Goal: Task Accomplishment & Management: Manage account settings

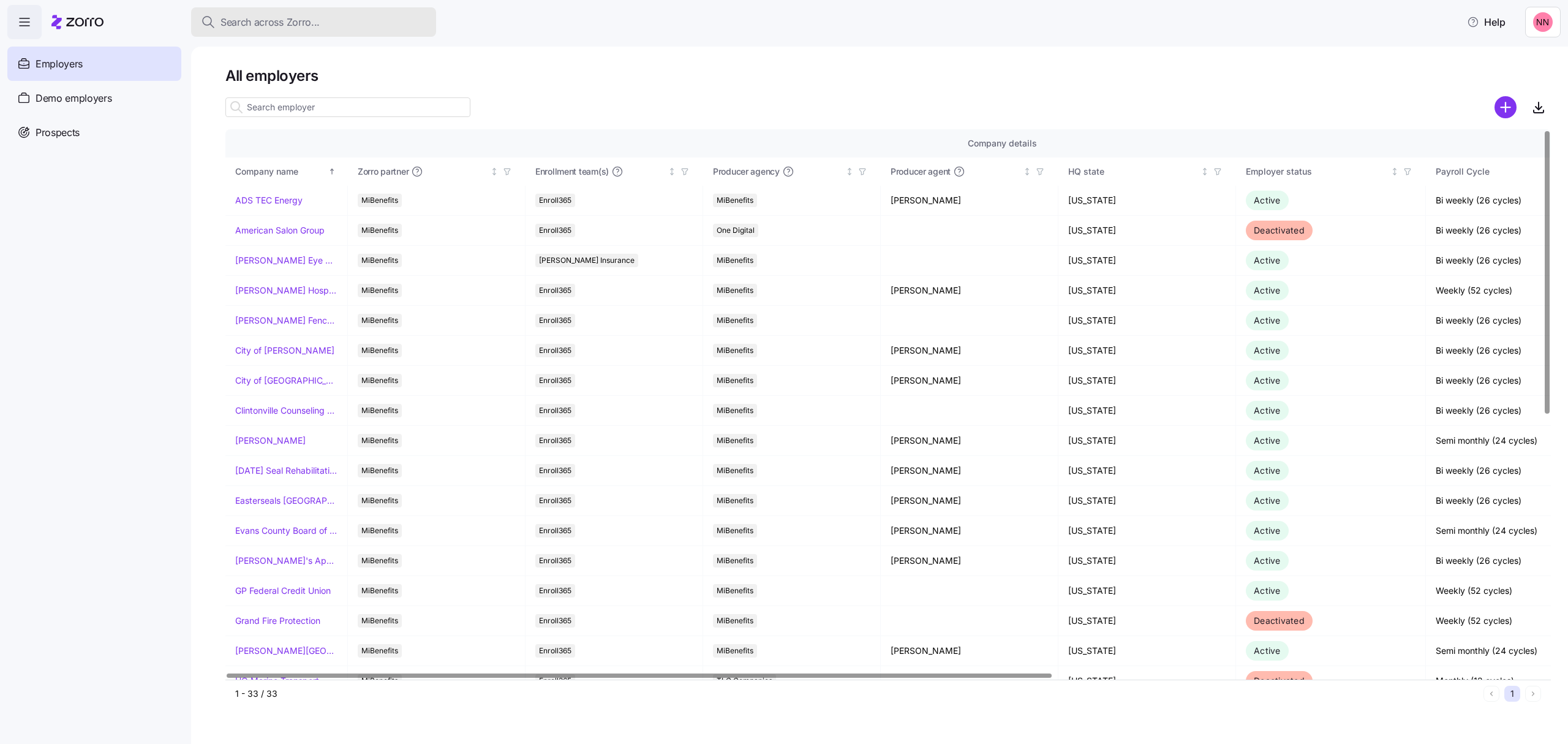
click at [330, 19] on div "Search across Zorro..." at bounding box center [313, 22] width 225 height 15
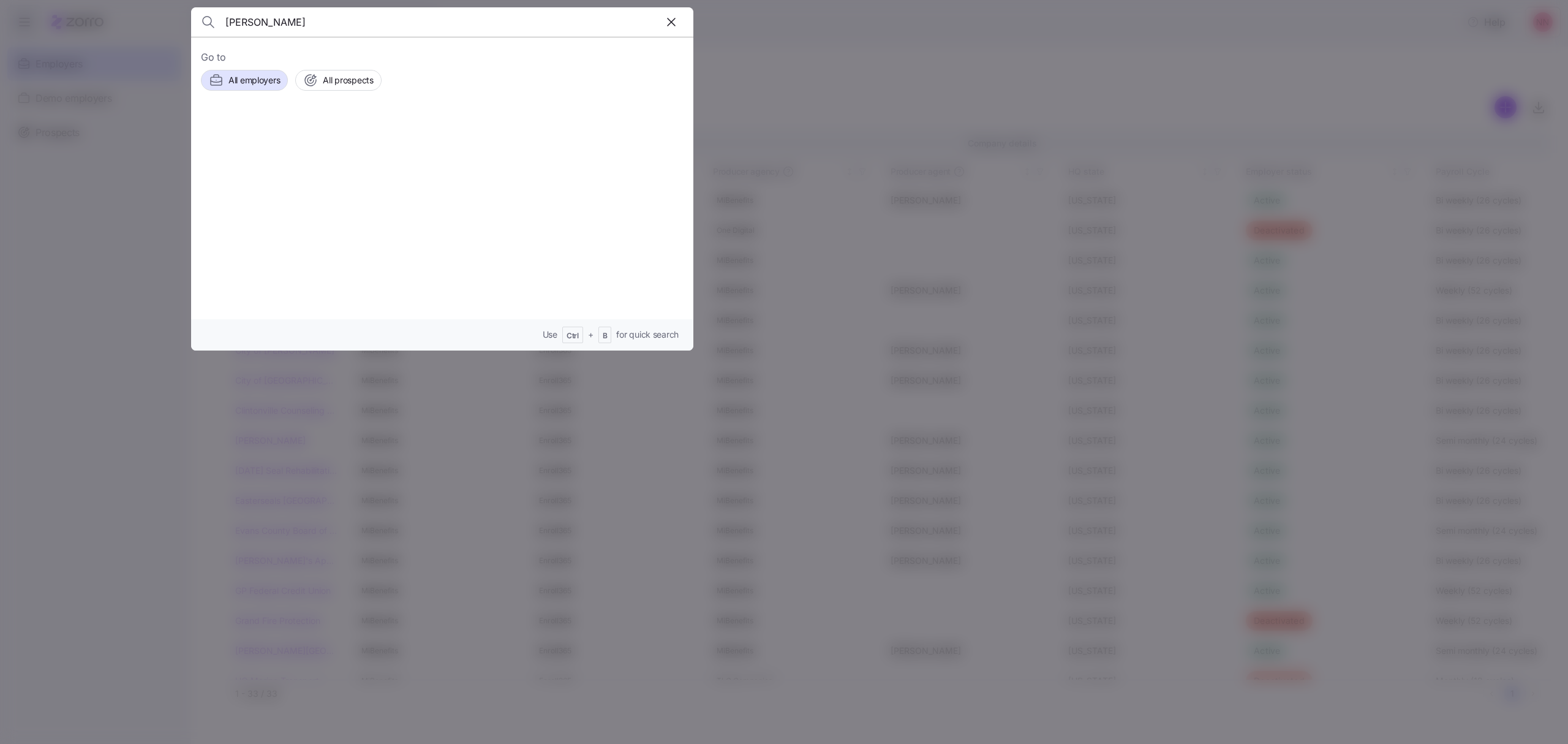
type input "harris"
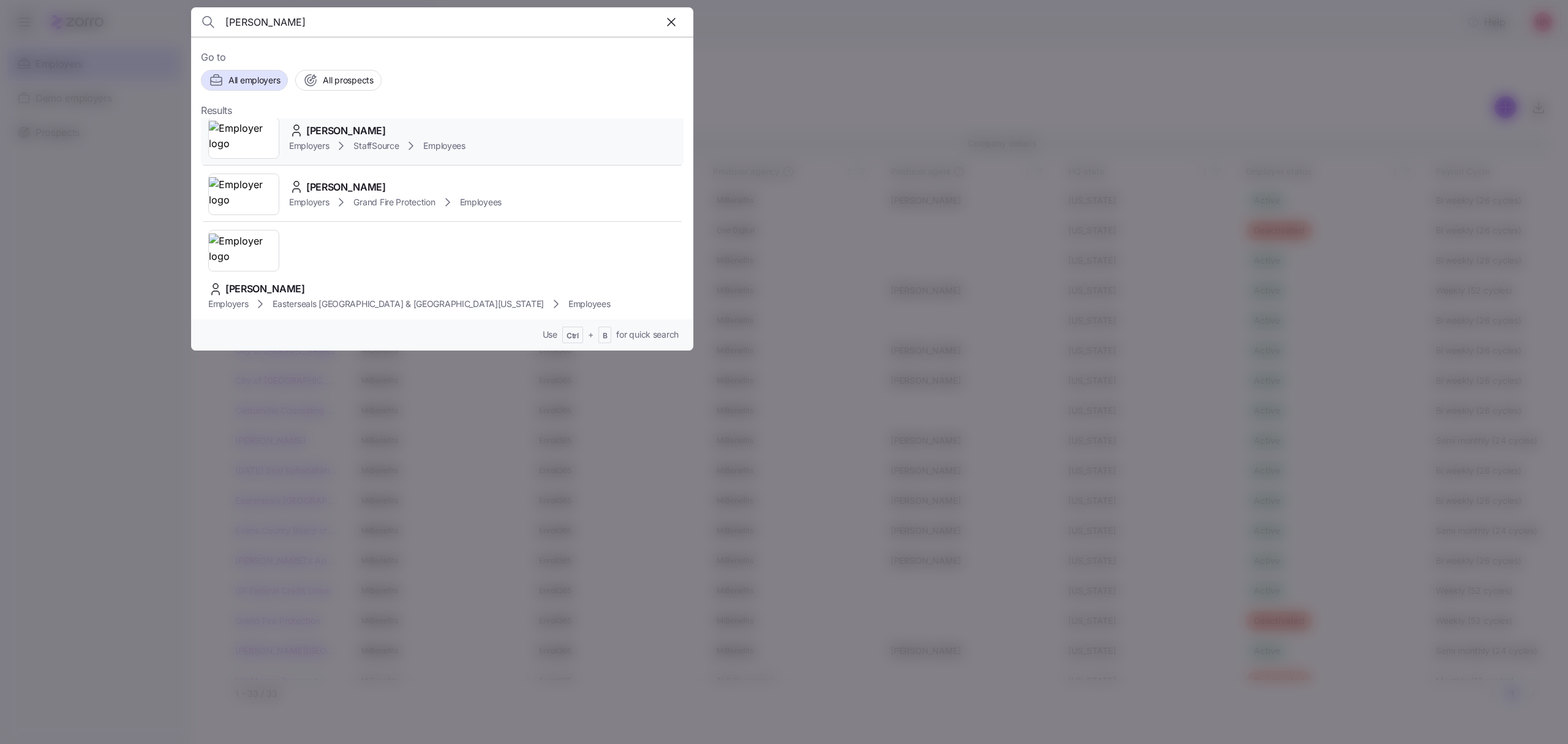
scroll to position [163, 0]
click at [236, 327] on img at bounding box center [243, 344] width 70 height 35
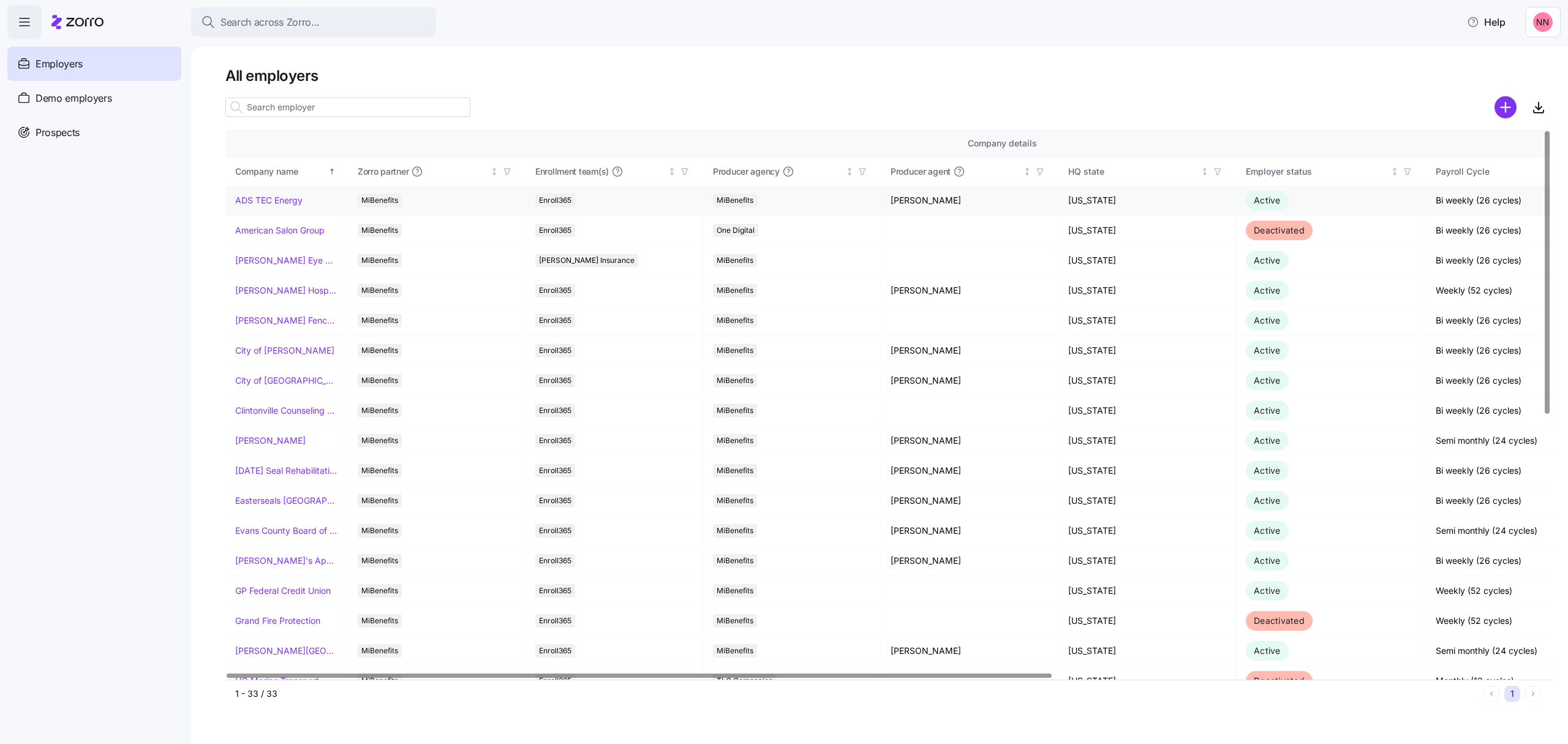
click at [284, 194] on link "ADS TEC Energy" at bounding box center [269, 200] width 68 height 12
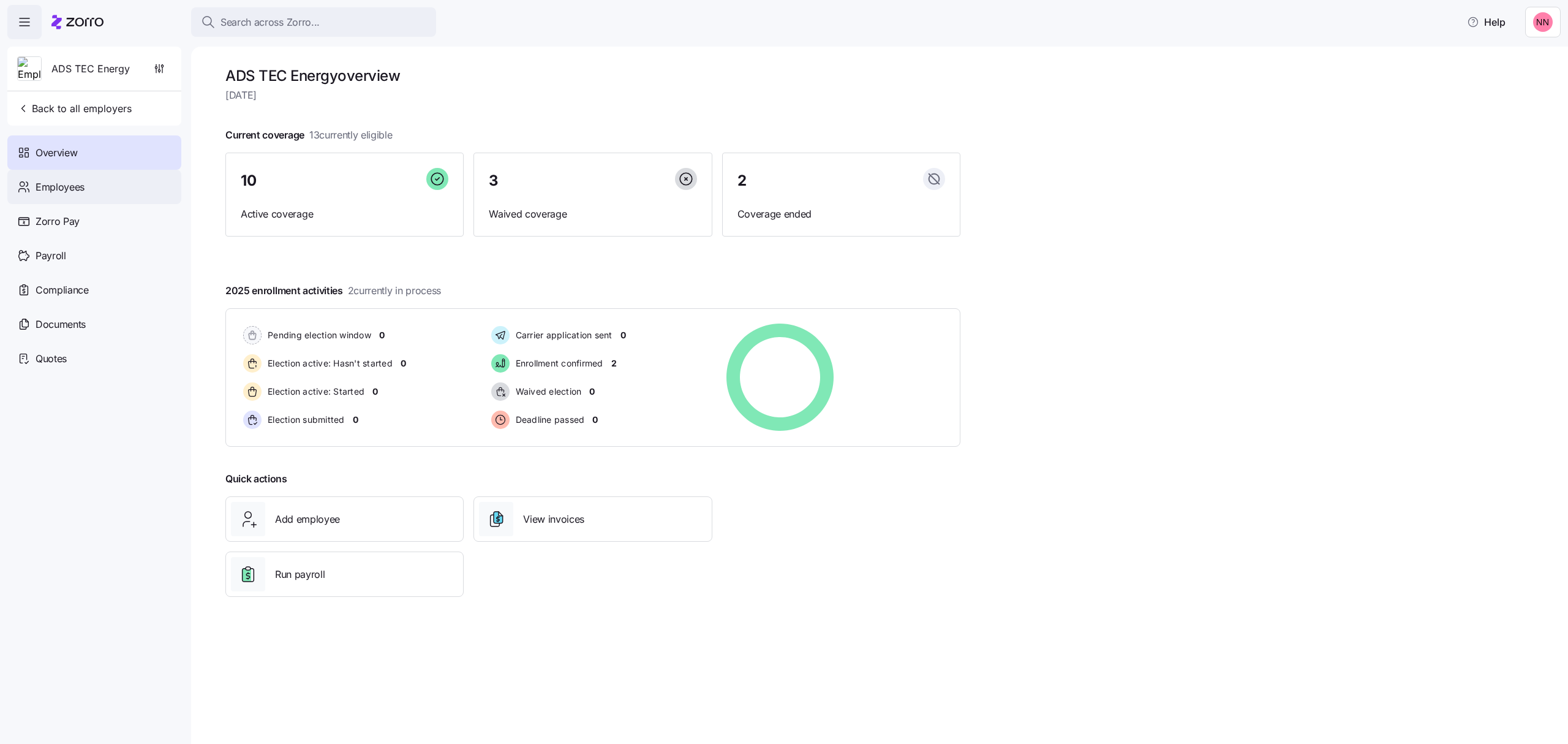
click at [84, 182] on div "Employees" at bounding box center [94, 187] width 174 height 35
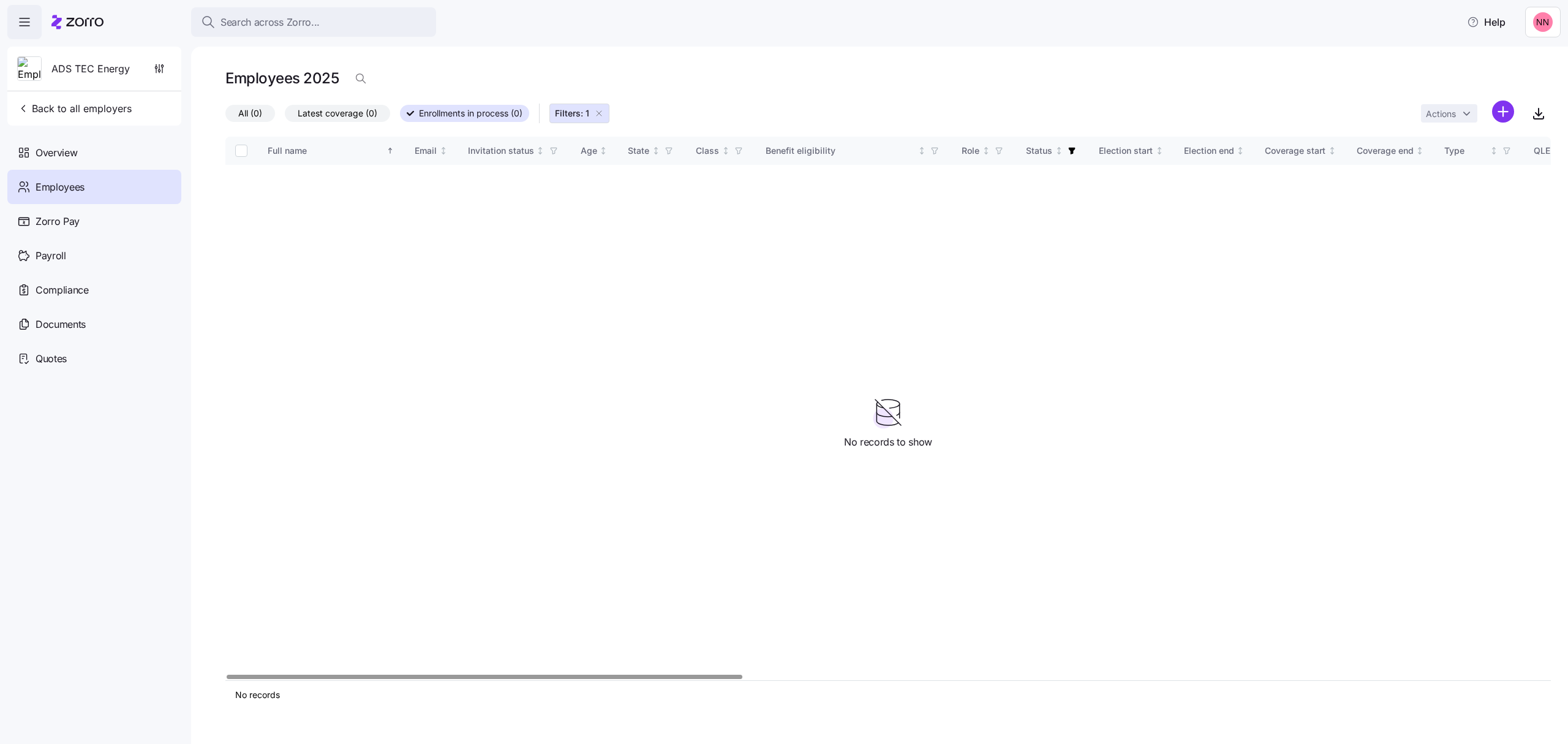
click at [603, 109] on icon "button" at bounding box center [599, 114] width 10 height 10
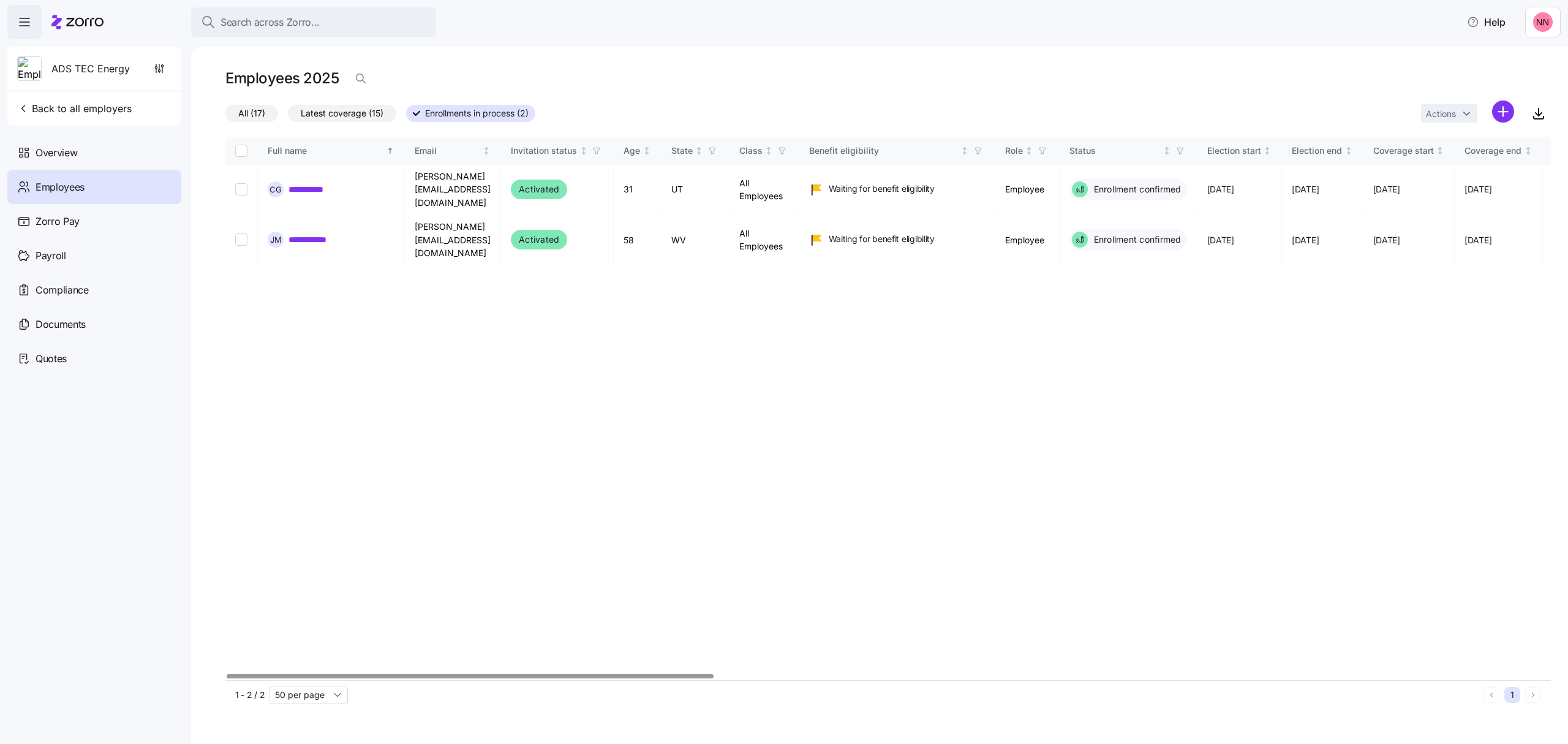
click at [260, 109] on span "All (17)" at bounding box center [251, 113] width 27 height 16
click at [225, 117] on input "All (17)" at bounding box center [225, 117] width 0 height 0
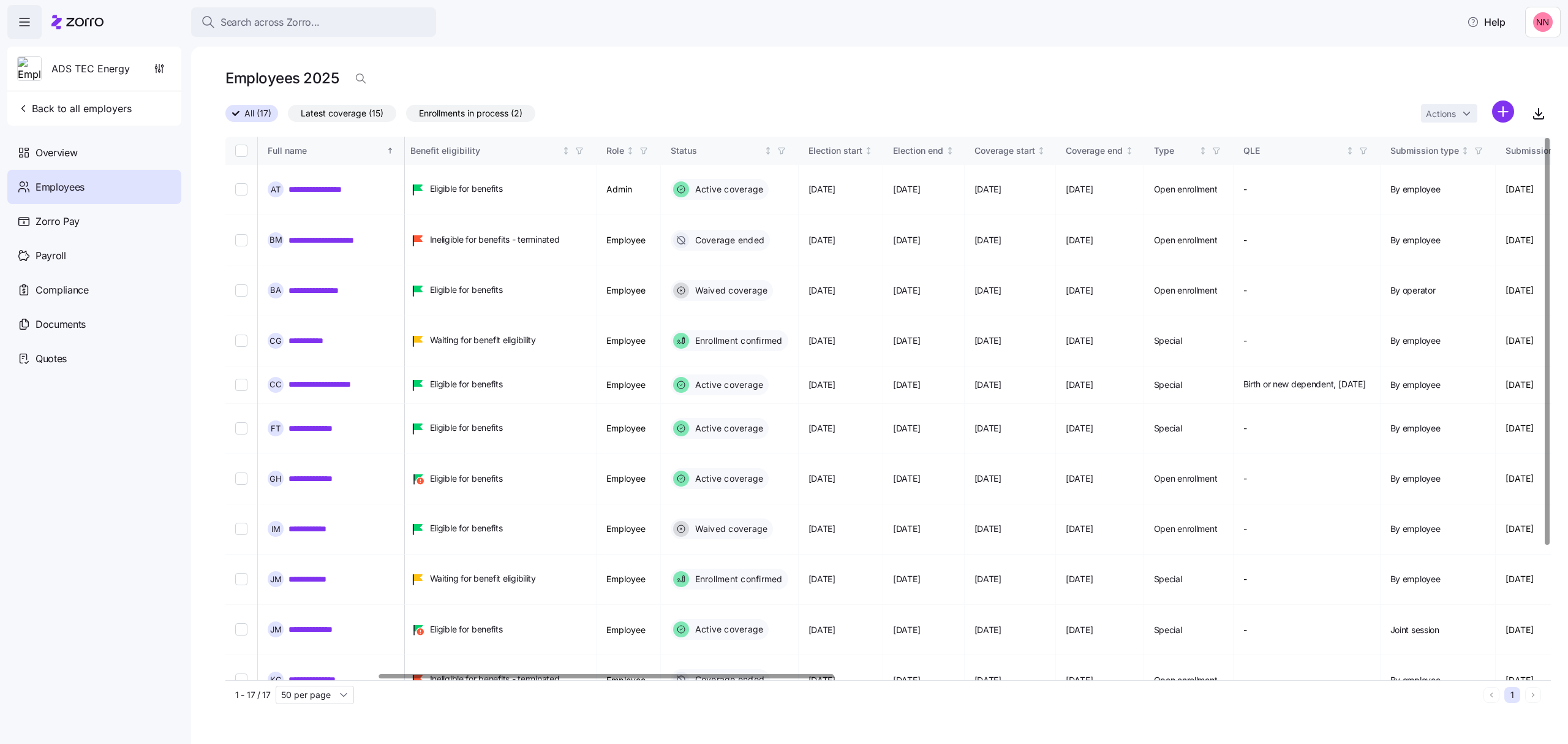
scroll to position [0, 446]
click at [819, 678] on div at bounding box center [607, 676] width 454 height 4
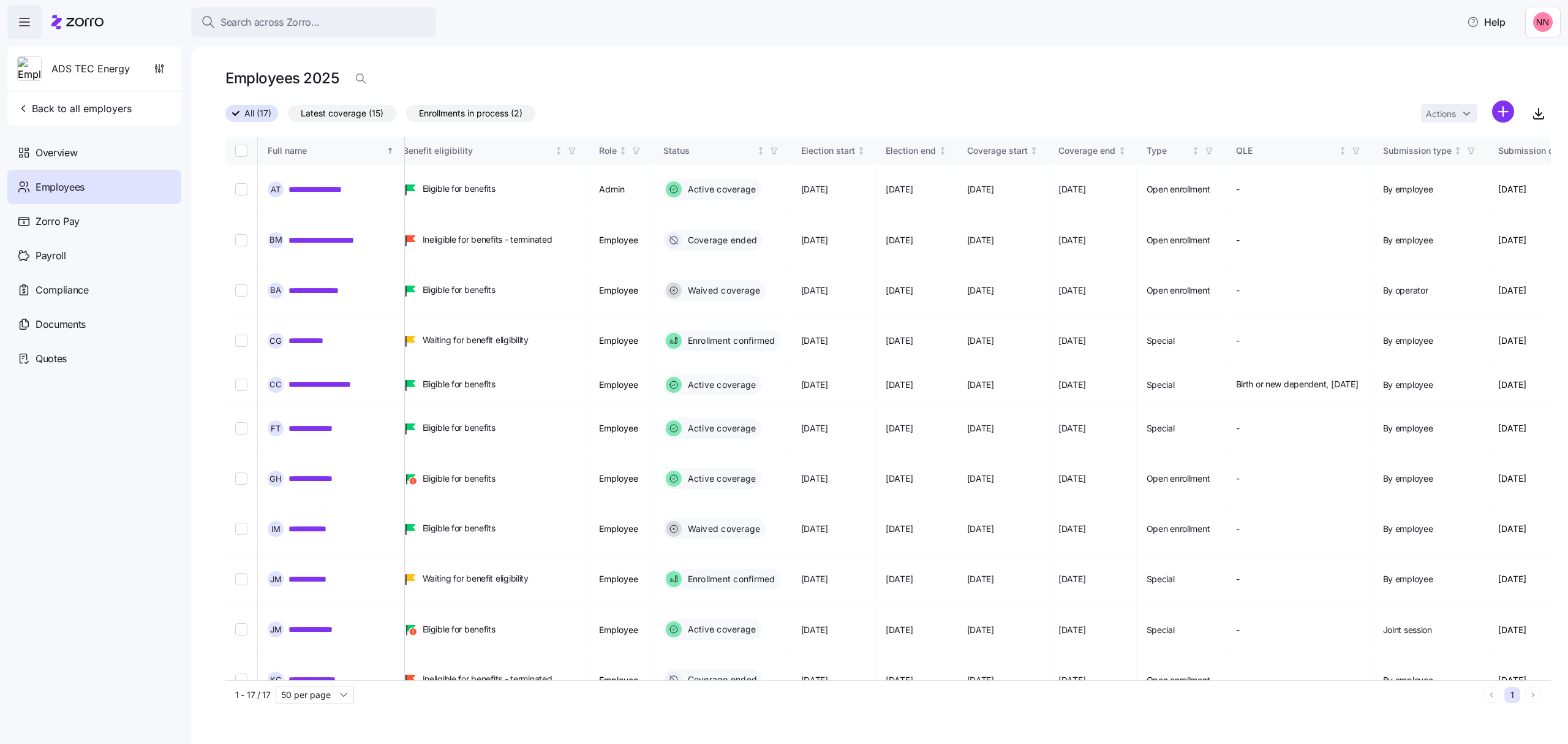
click at [76, 187] on span "Employees" at bounding box center [60, 187] width 49 height 15
click at [89, 68] on span "ADS TEC Energy" at bounding box center [90, 68] width 78 height 15
click at [58, 104] on span "Back to all employers" at bounding box center [74, 108] width 114 height 14
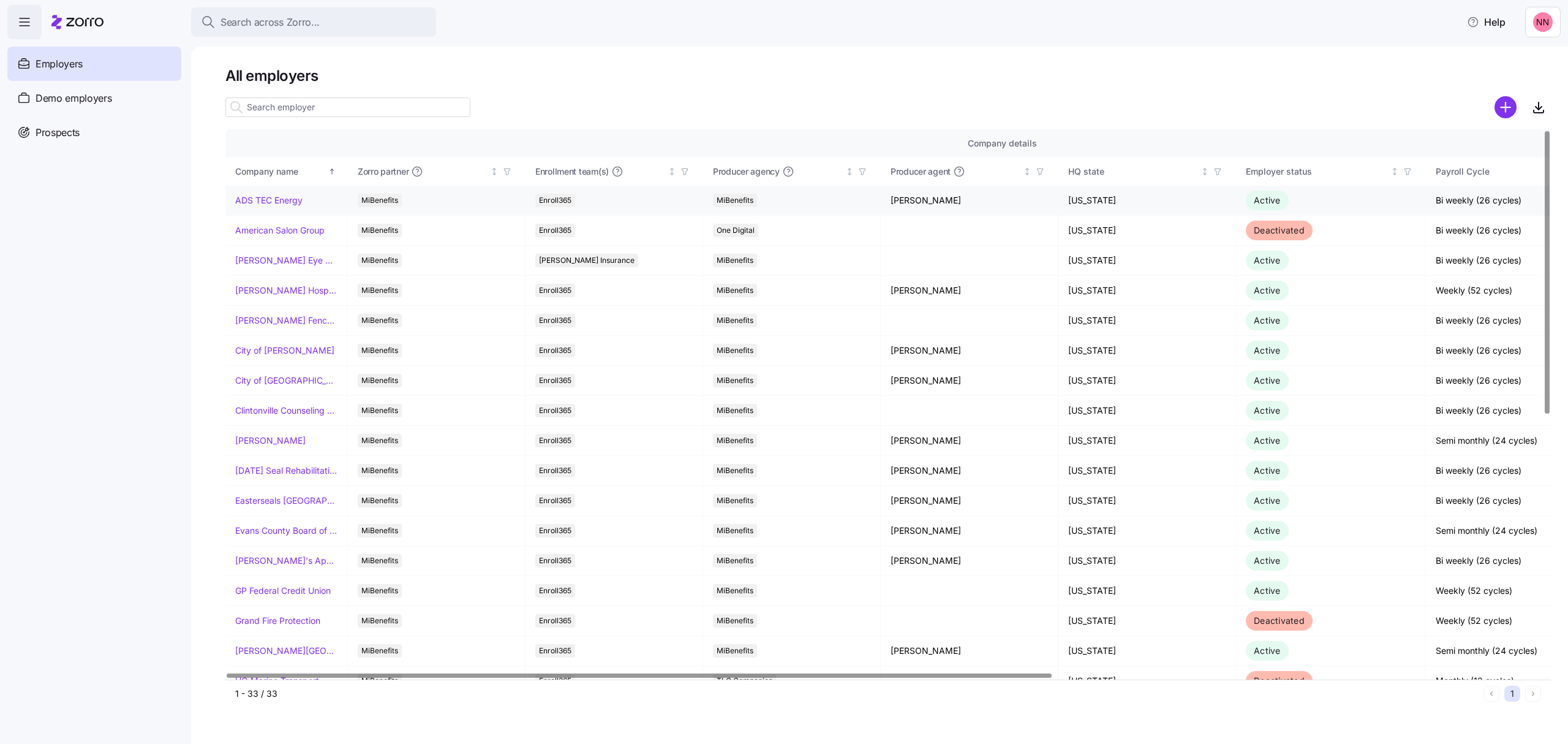
click at [280, 194] on link "ADS TEC Energy" at bounding box center [269, 200] width 68 height 12
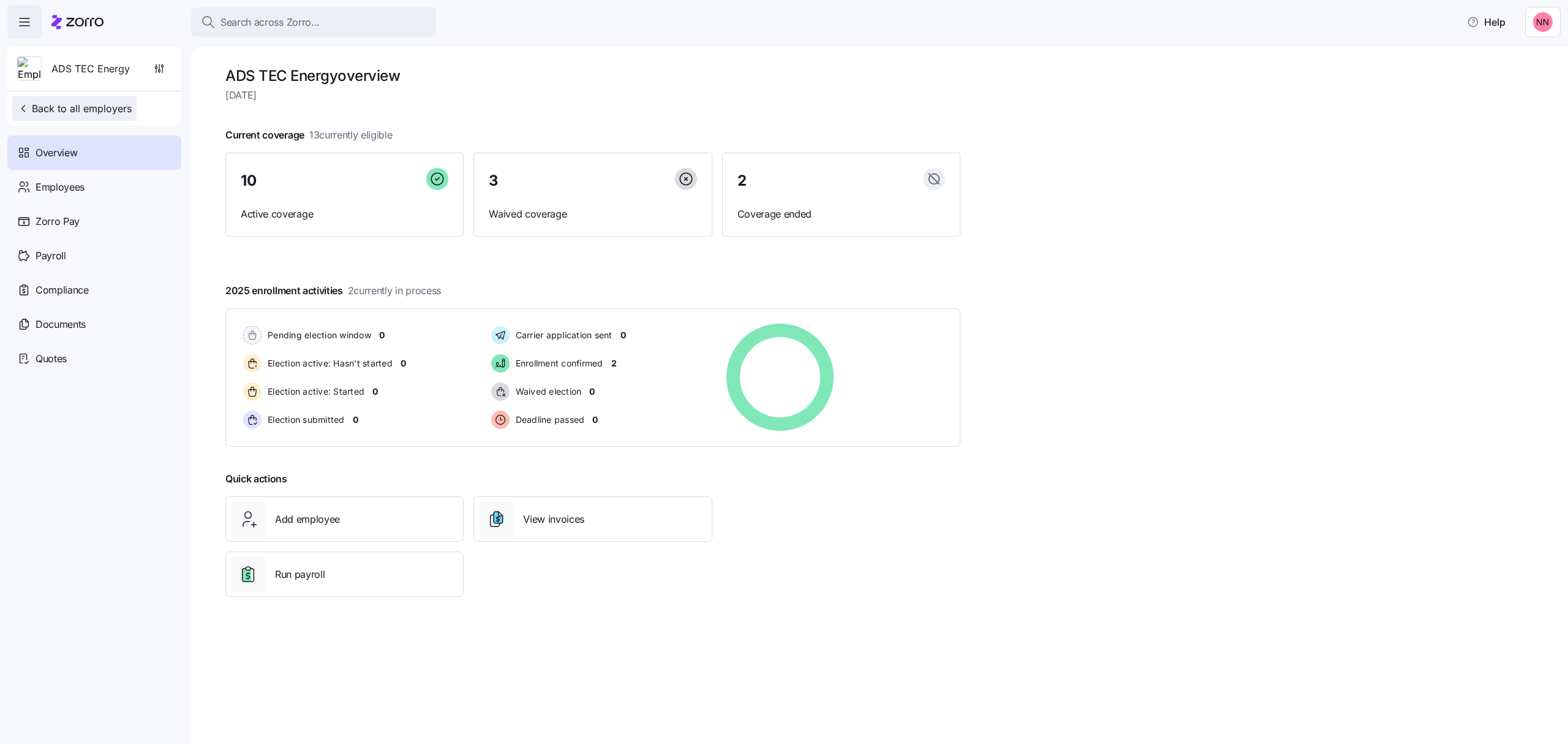
click at [71, 102] on span "Back to all employers" at bounding box center [74, 108] width 114 height 14
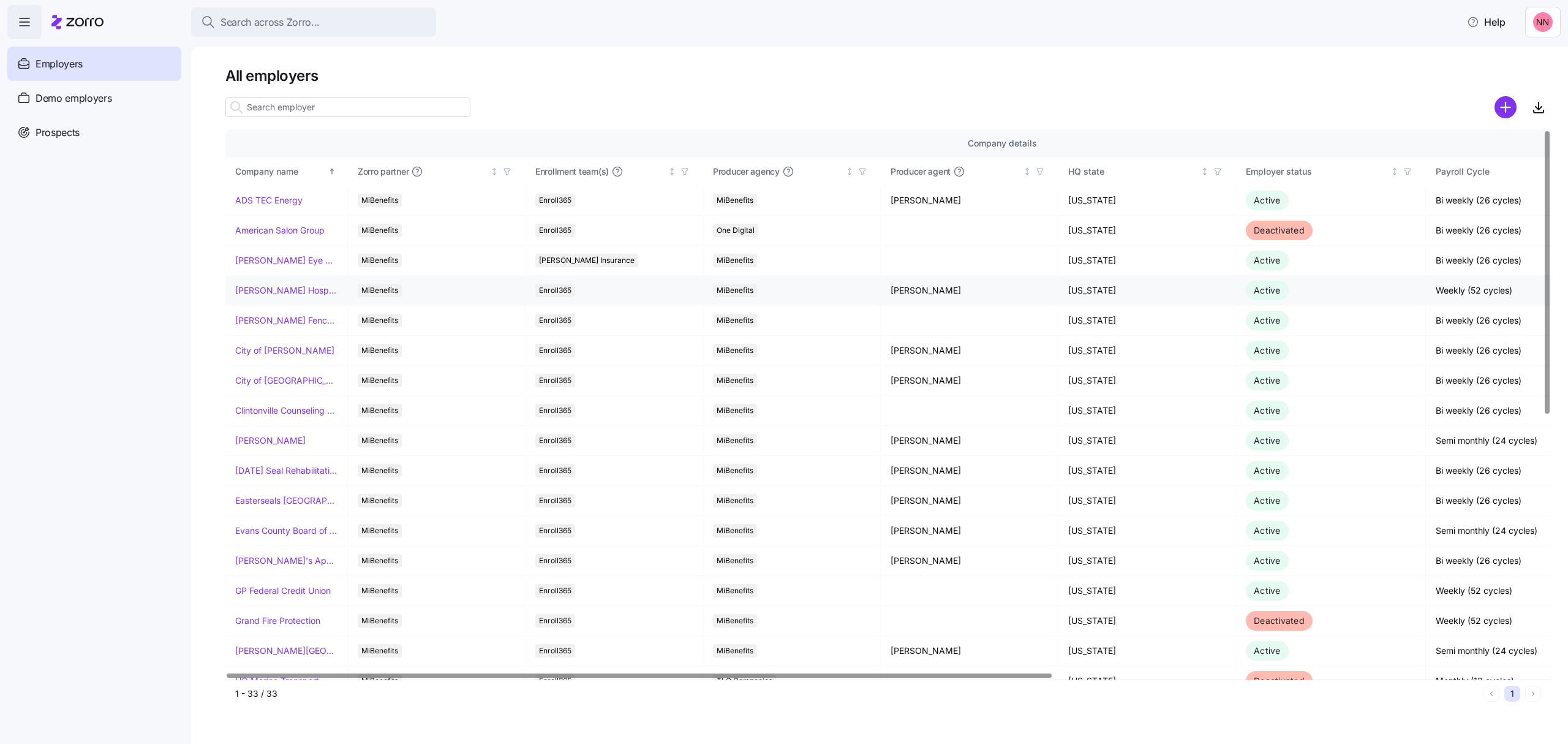
click at [274, 287] on link "[PERSON_NAME] Hospitality" at bounding box center [287, 290] width 102 height 12
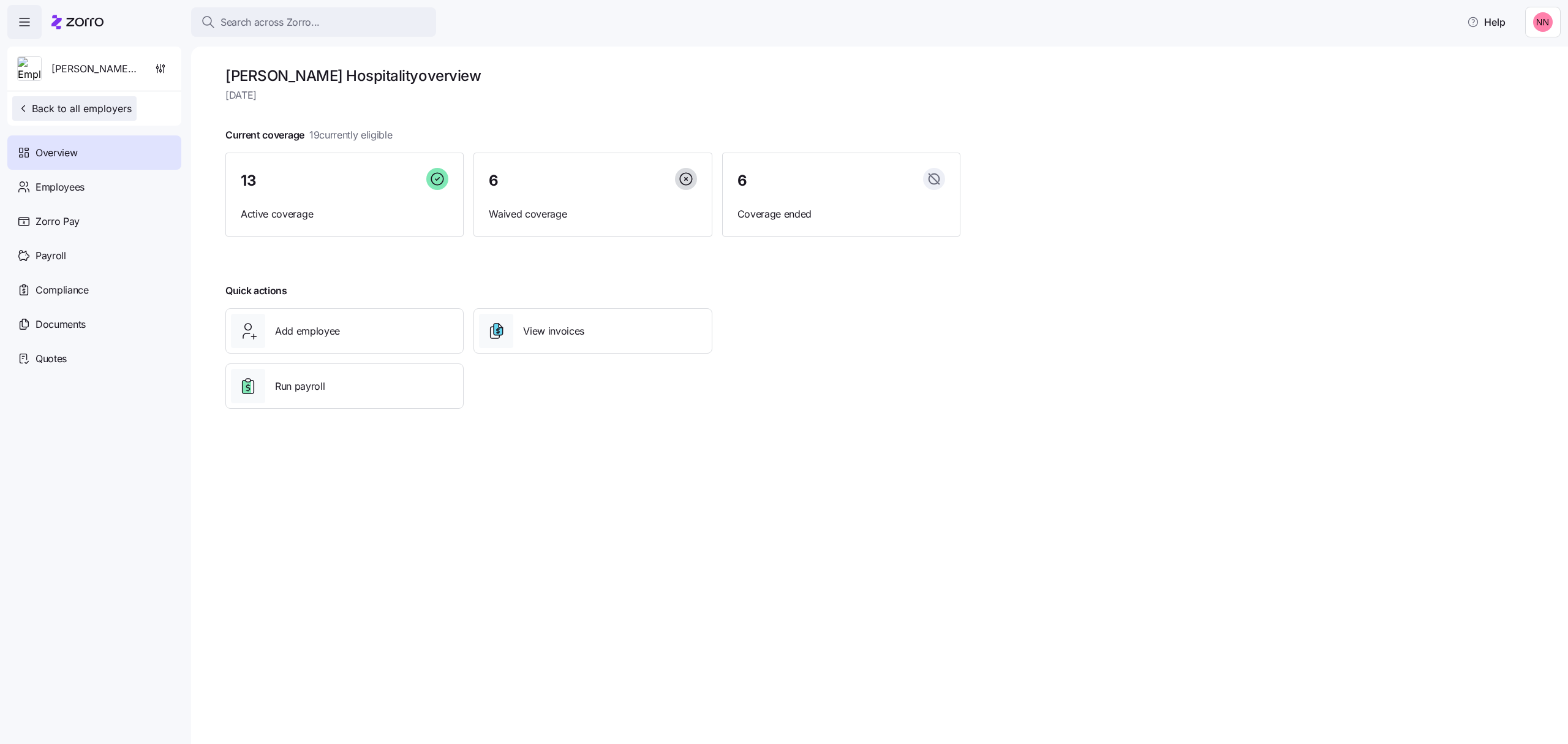
click at [91, 107] on span "Back to all employers" at bounding box center [74, 108] width 114 height 14
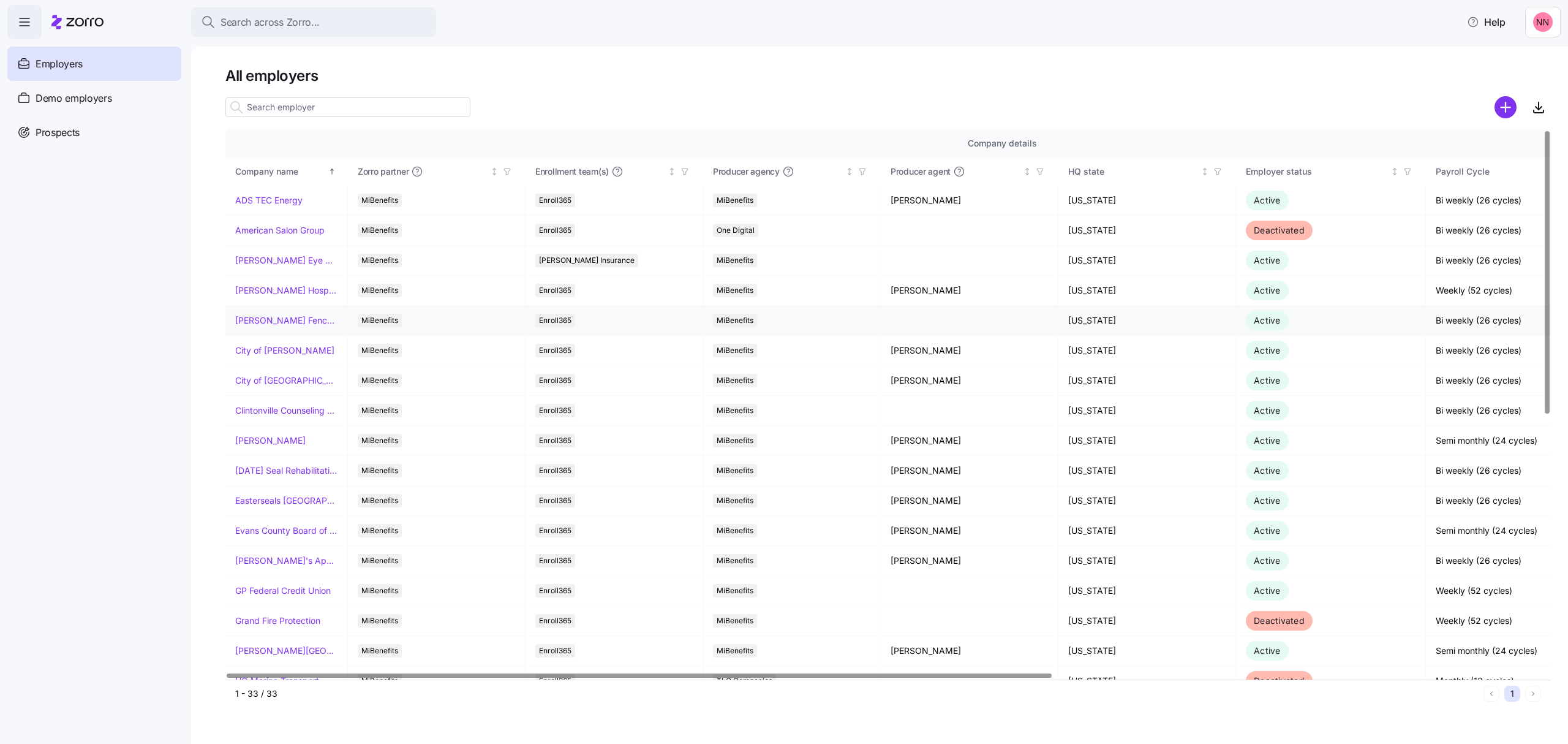
click at [263, 317] on link "[PERSON_NAME] Fence Company" at bounding box center [287, 320] width 102 height 12
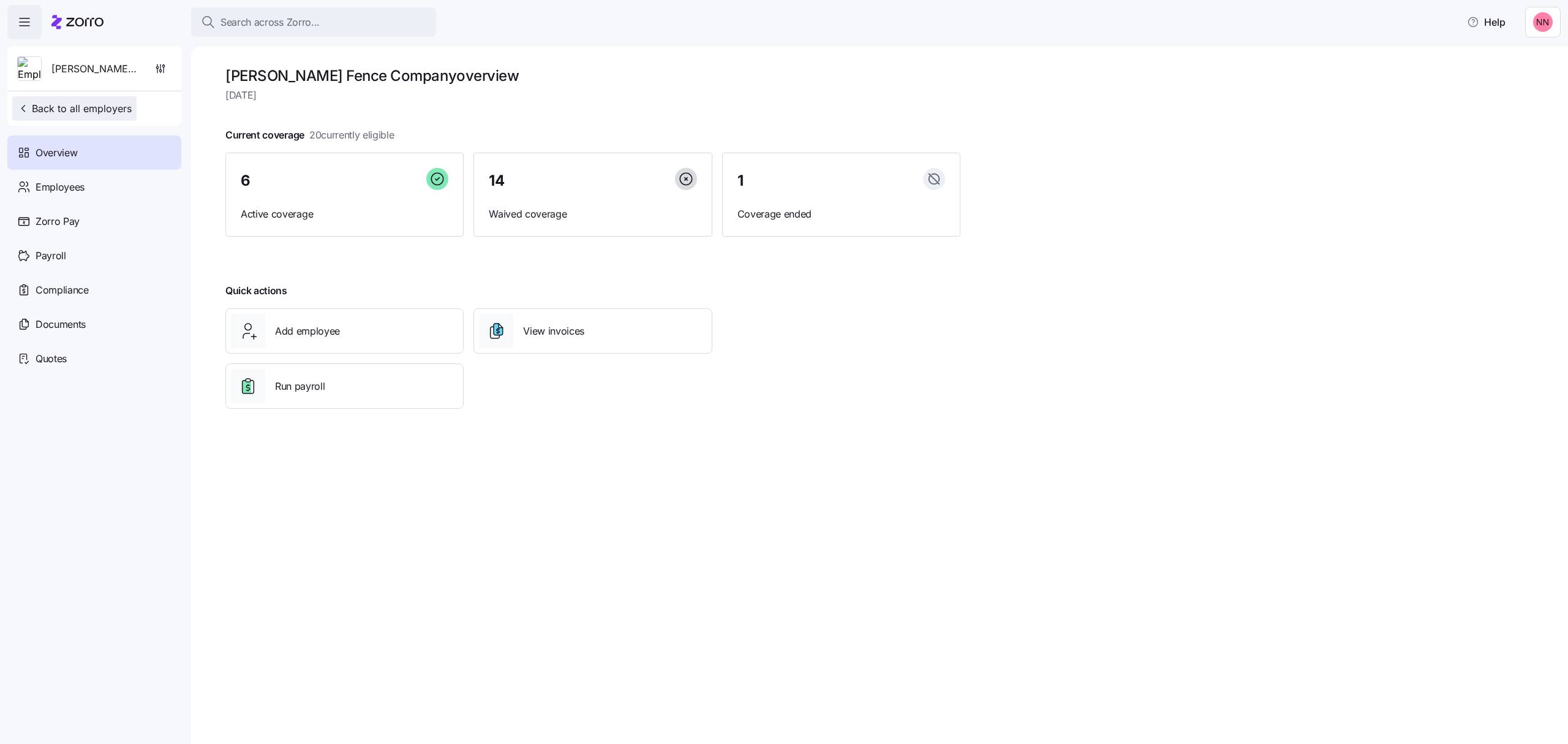
click at [68, 106] on span "Back to all employers" at bounding box center [74, 108] width 114 height 14
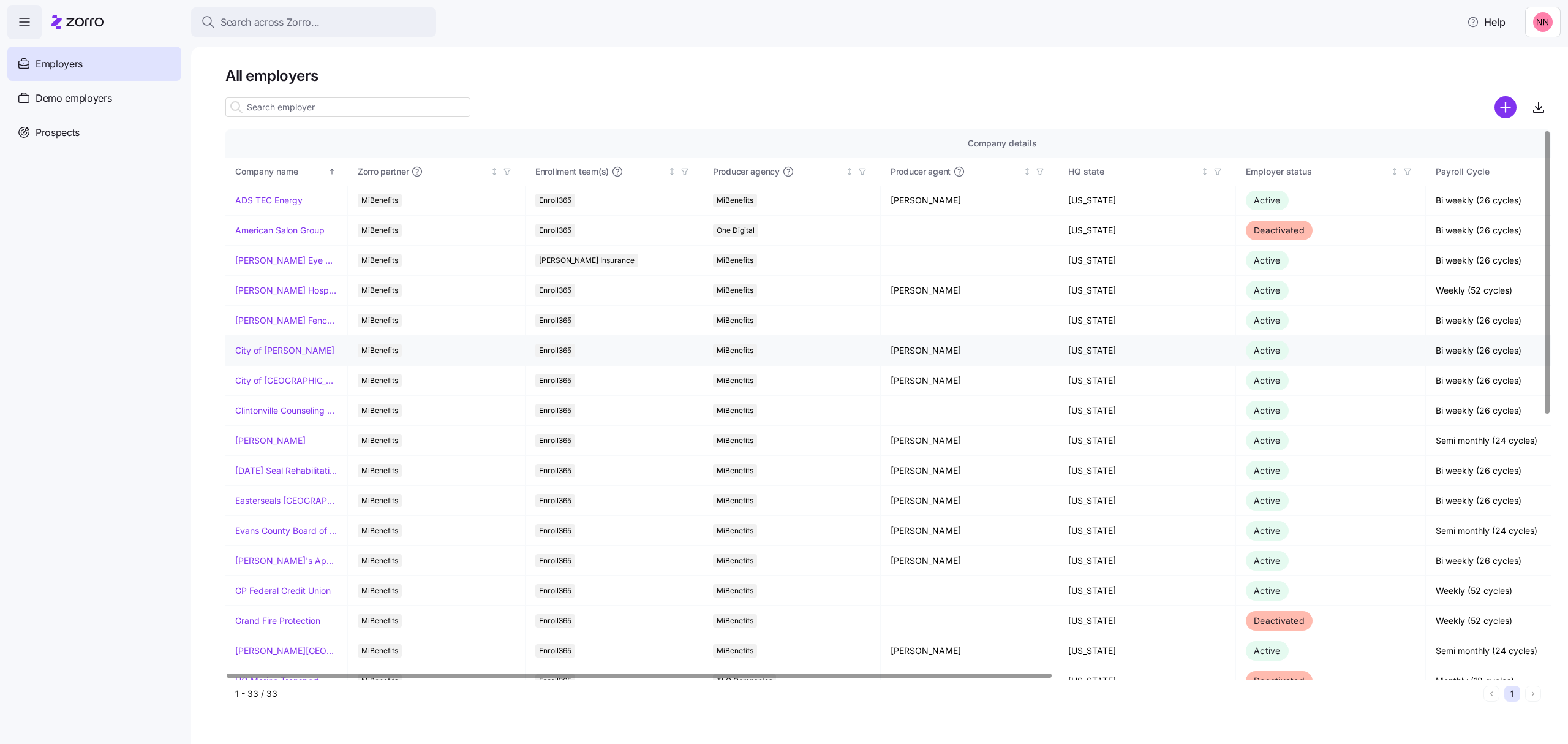
click at [275, 354] on link "City of [PERSON_NAME]" at bounding box center [285, 350] width 99 height 12
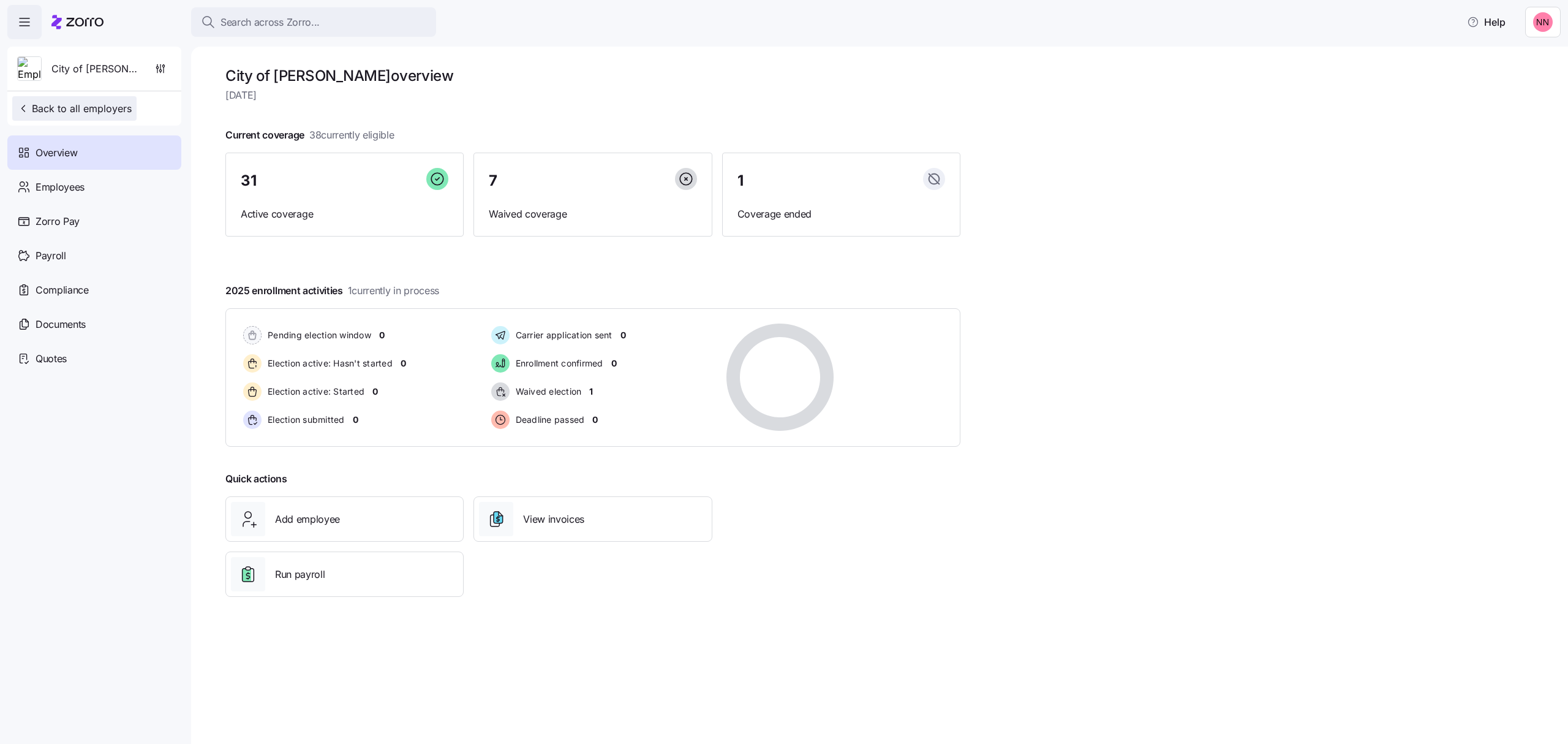
click at [89, 103] on span "Back to all employers" at bounding box center [74, 108] width 114 height 14
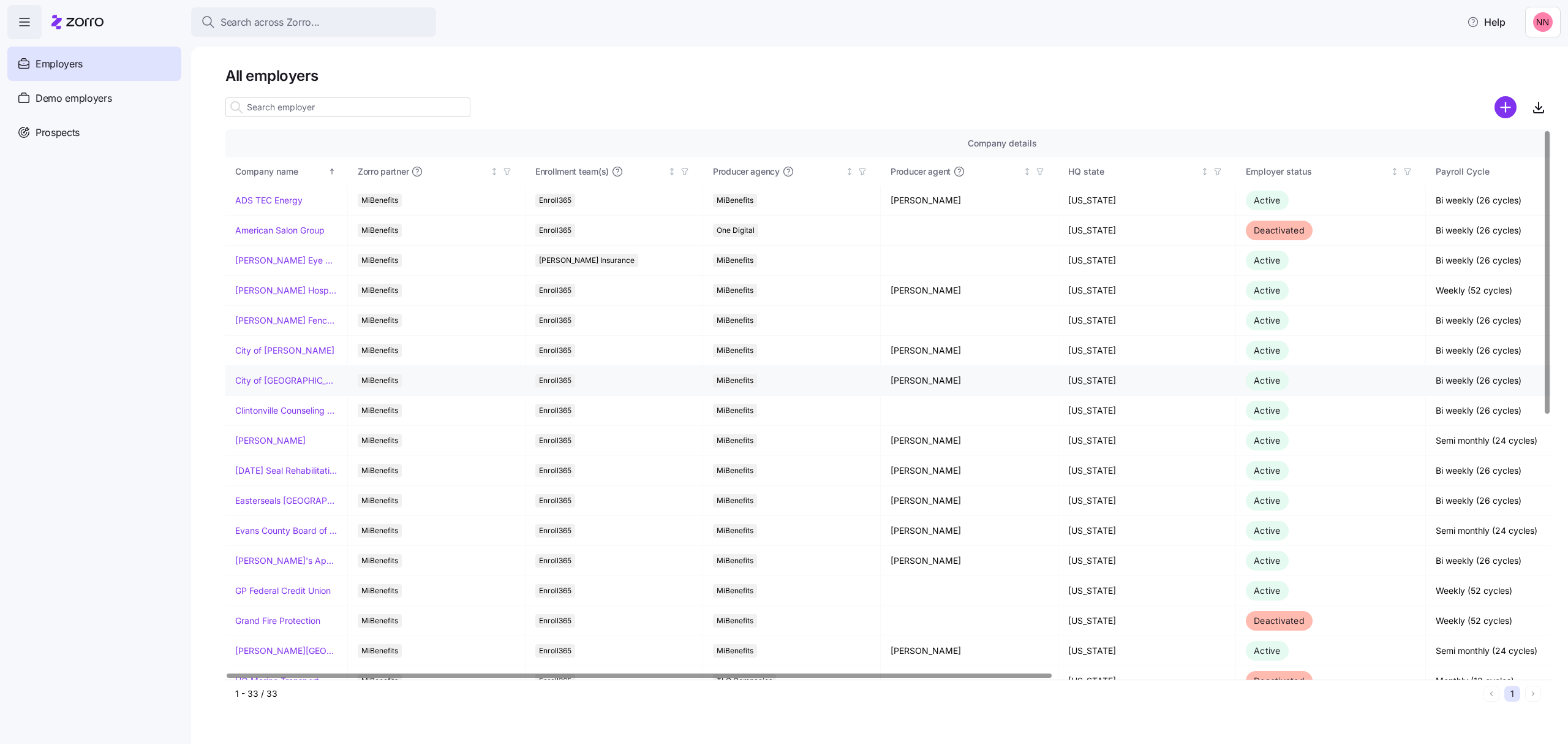
click at [273, 376] on link "City of [GEOGRAPHIC_DATA]" at bounding box center [287, 380] width 102 height 12
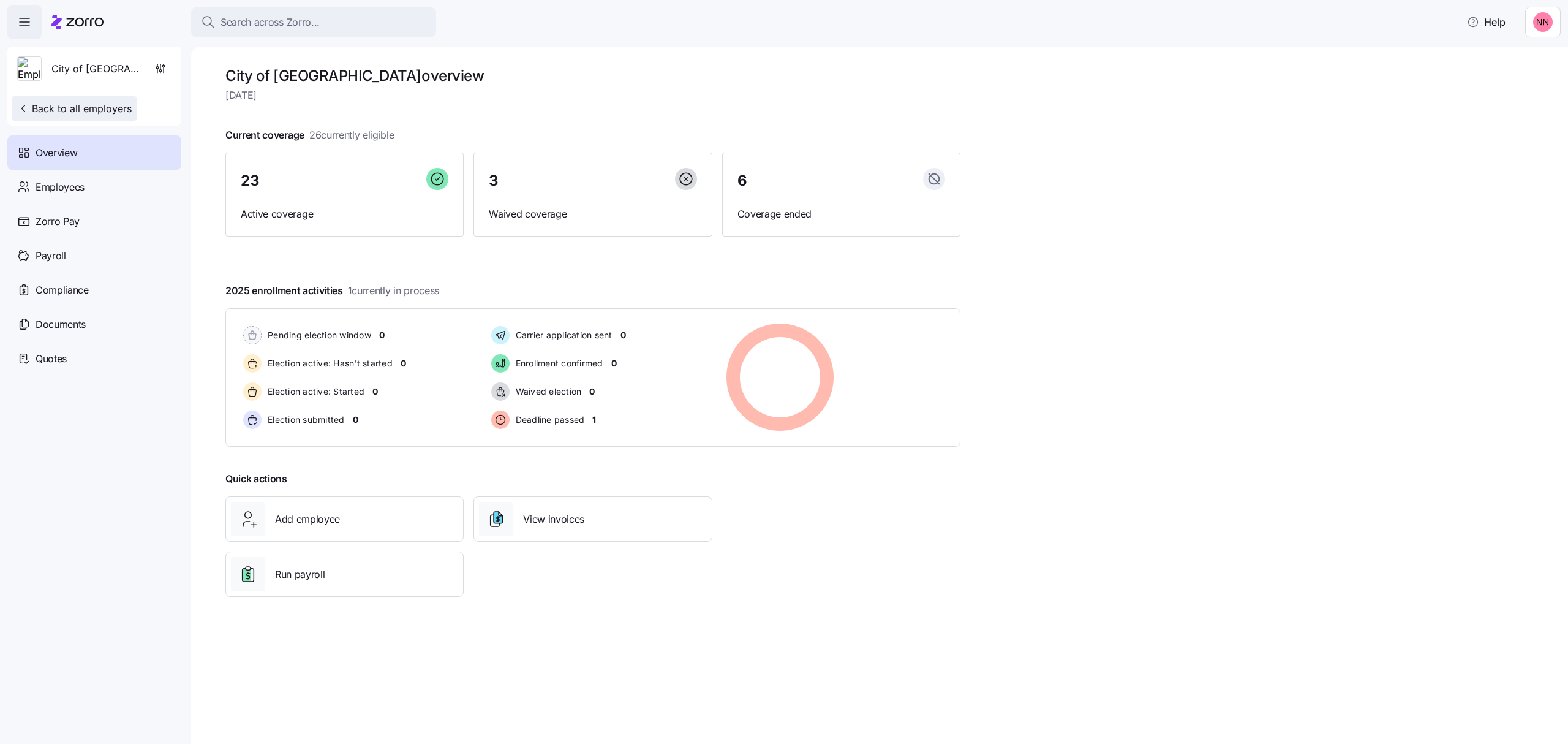
click at [104, 104] on span "Back to all employers" at bounding box center [74, 108] width 114 height 14
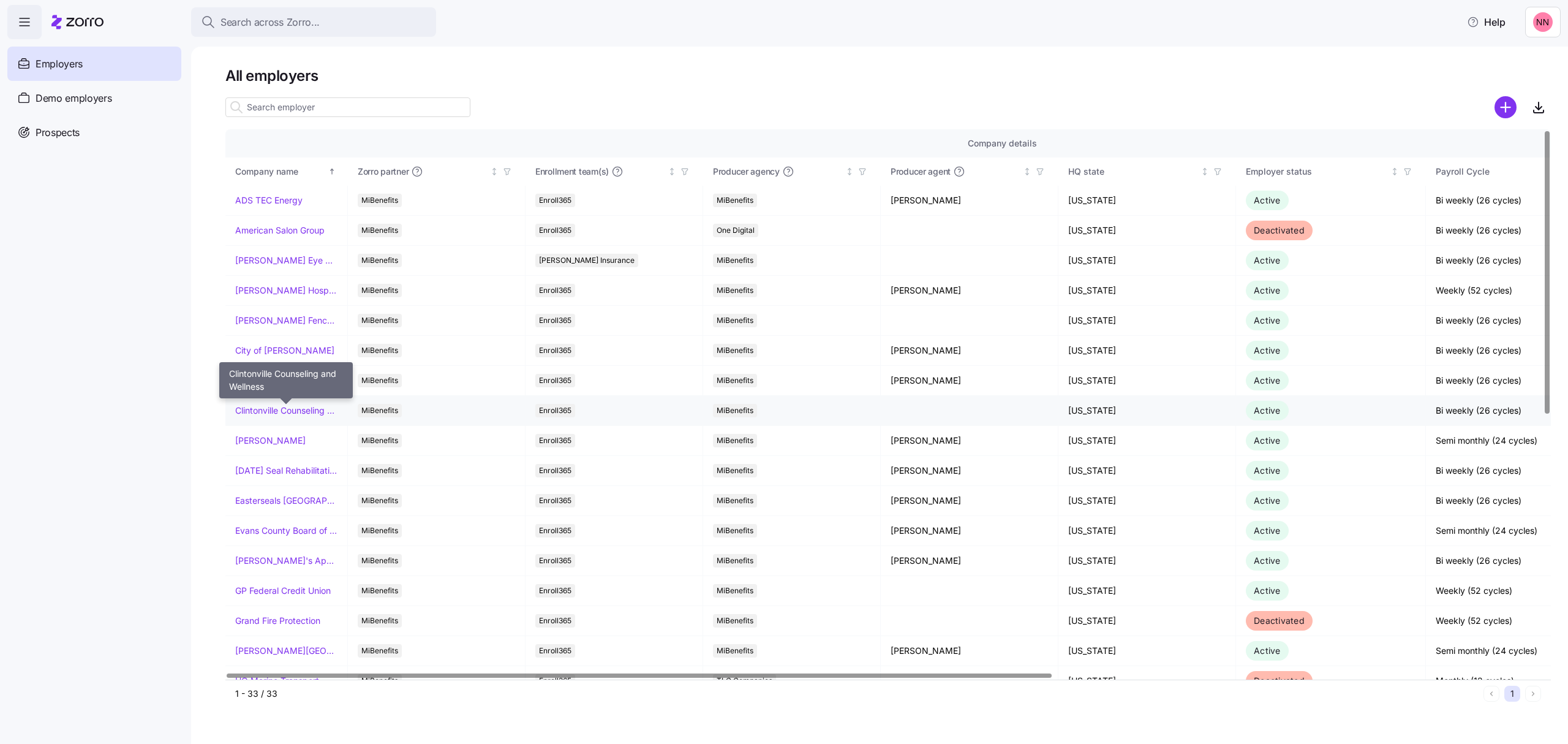
click at [307, 408] on link "Clintonville Counseling and Wellness" at bounding box center [287, 411] width 102 height 12
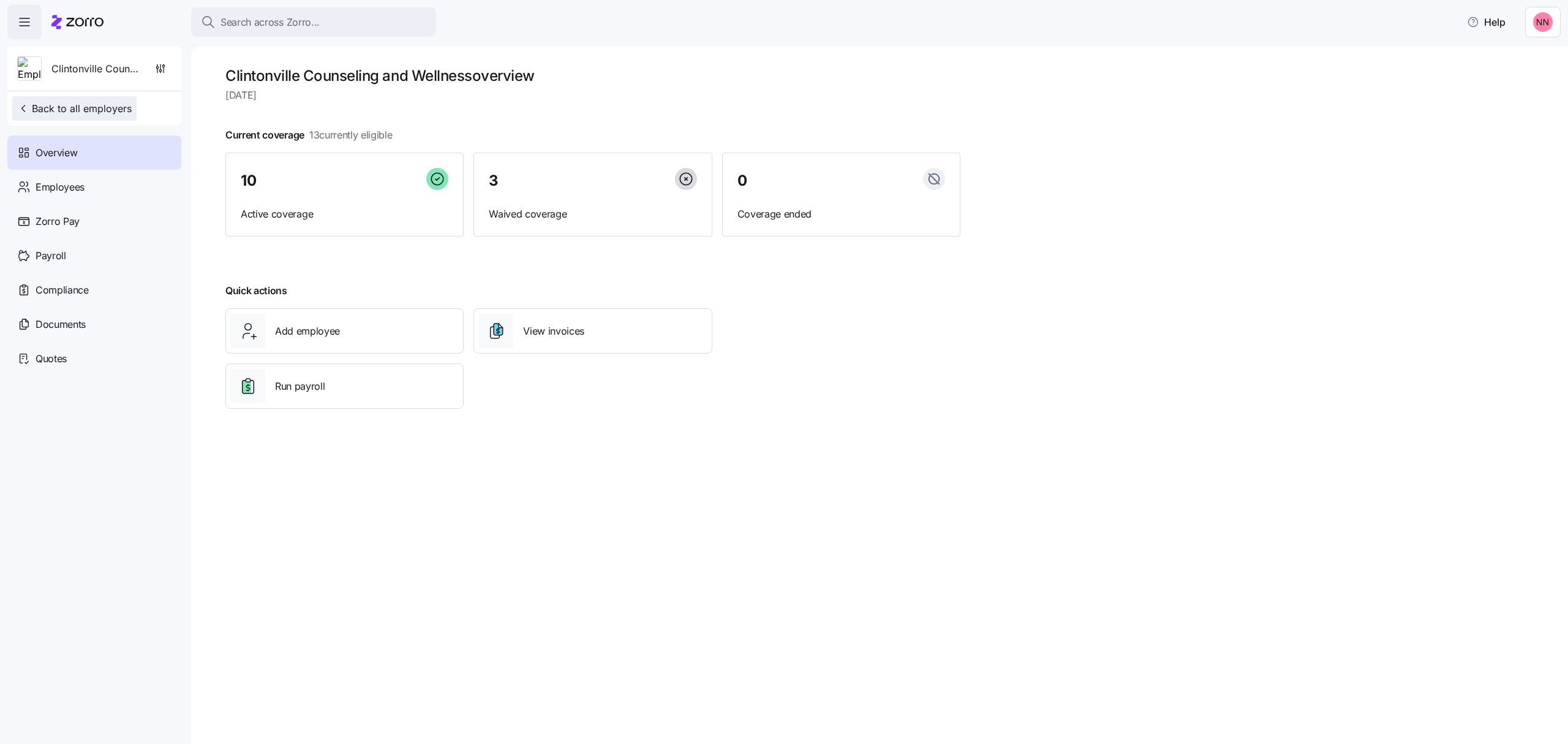
click at [44, 104] on span "Back to all employers" at bounding box center [74, 108] width 114 height 14
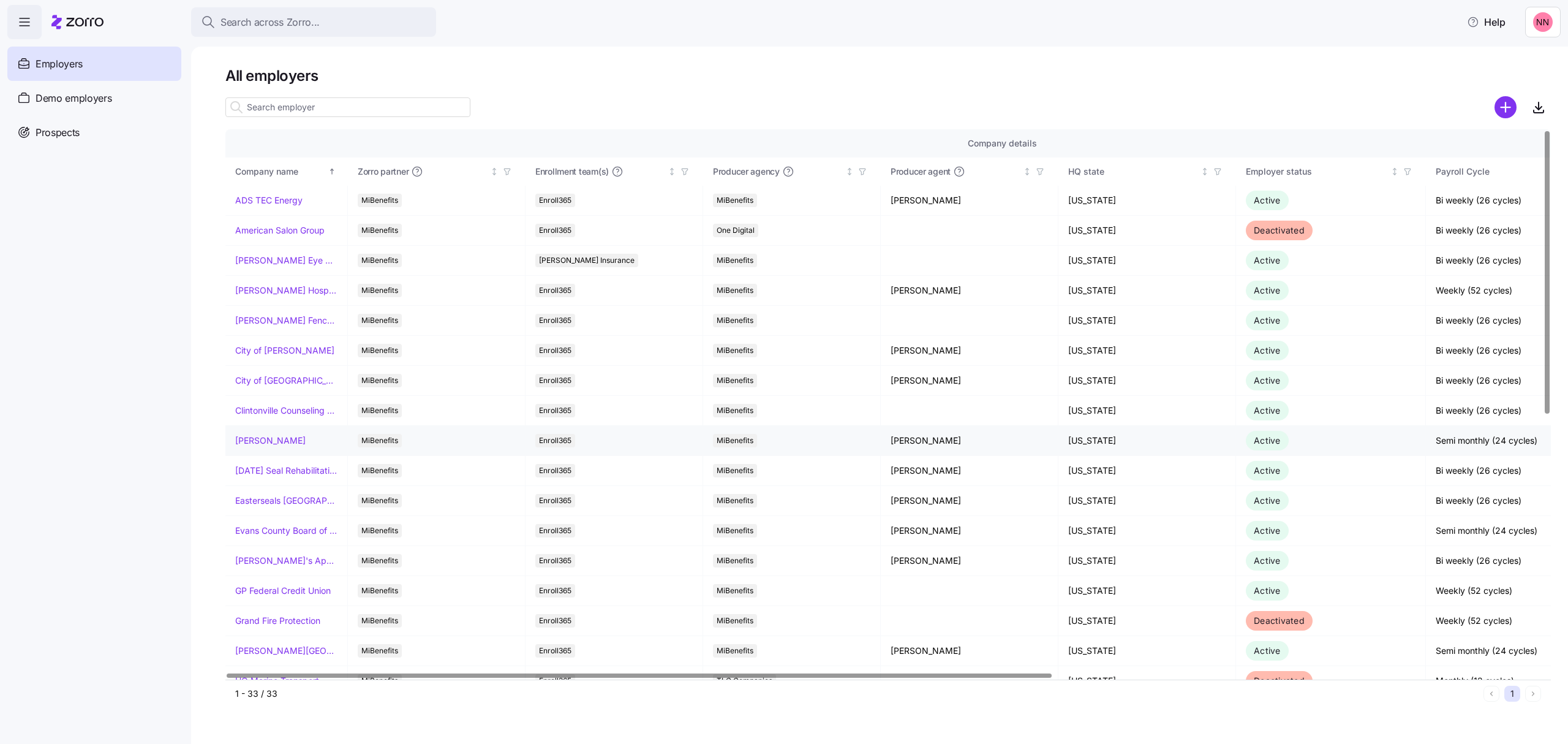
click at [281, 440] on link "[PERSON_NAME]" at bounding box center [271, 440] width 71 height 12
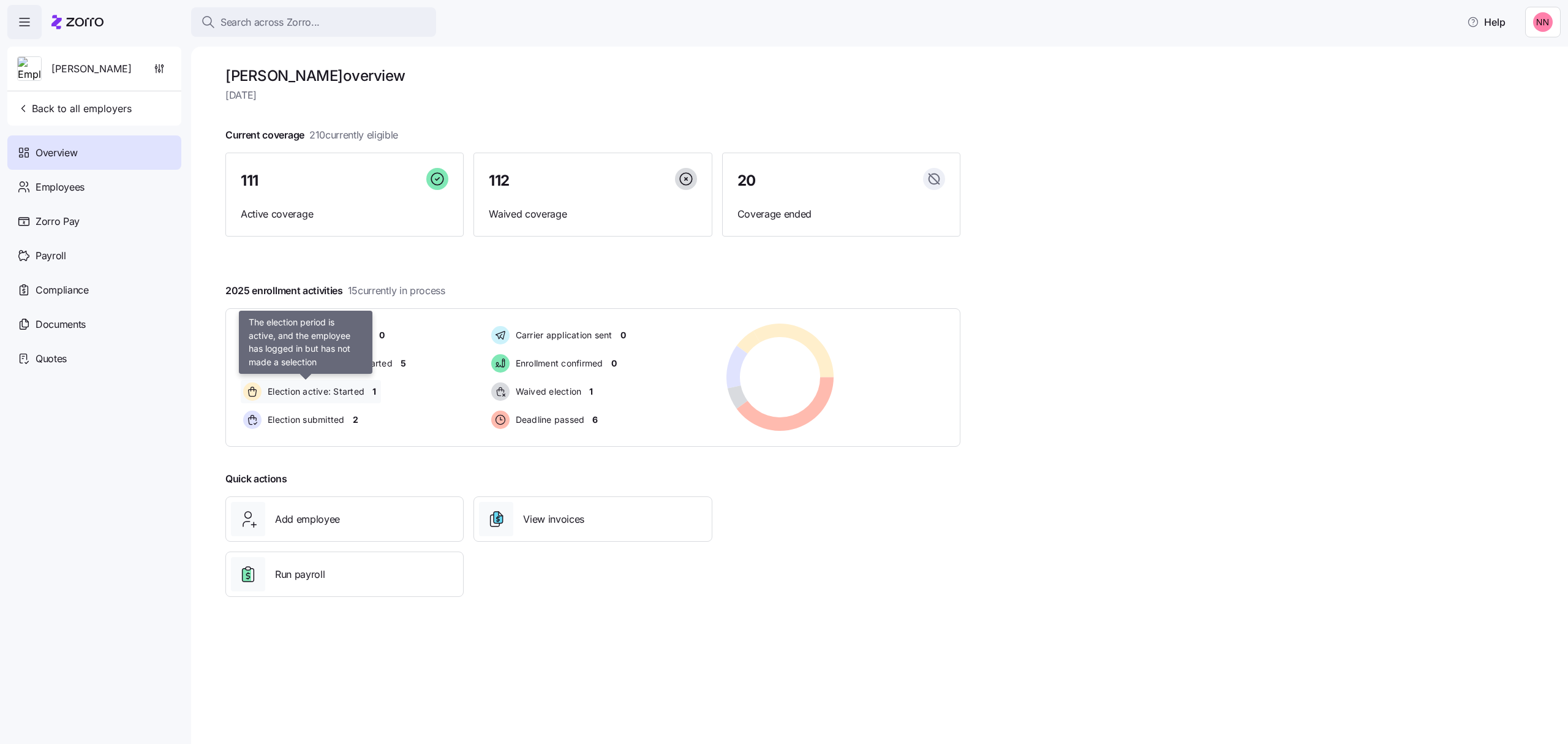
click at [324, 395] on span "Election active: Started" at bounding box center [315, 391] width 101 height 12
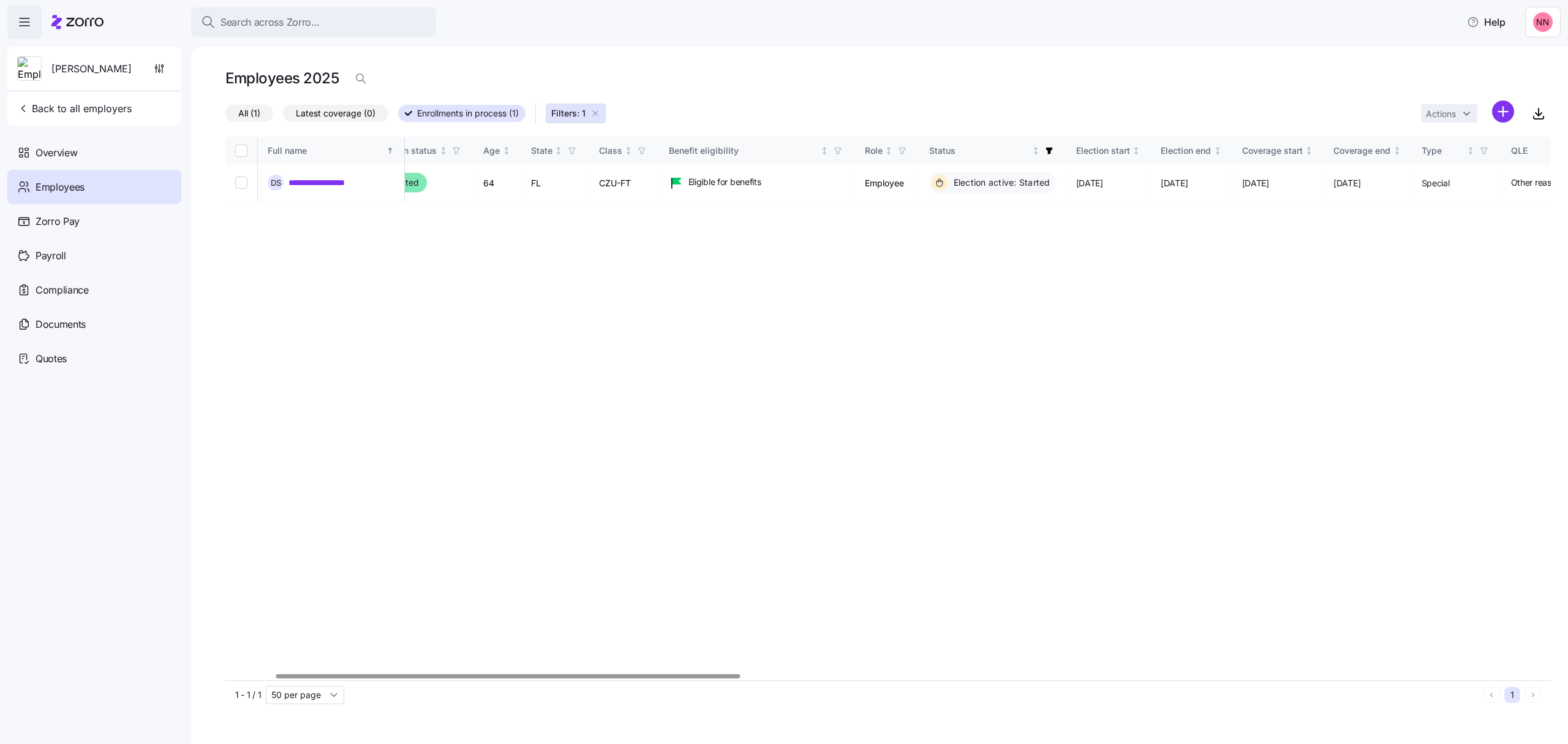
scroll to position [0, 168]
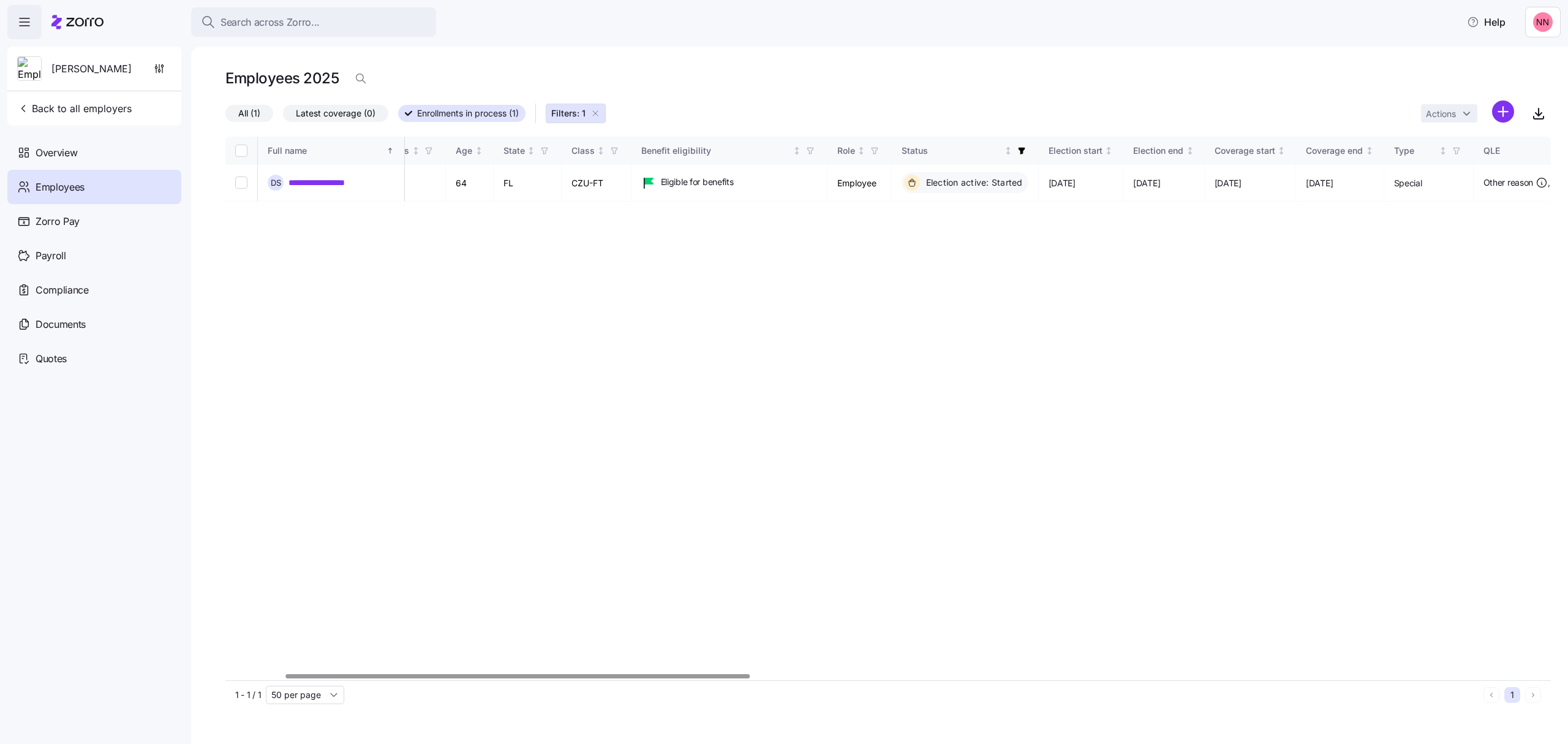
click at [574, 677] on div at bounding box center [518, 676] width 464 height 4
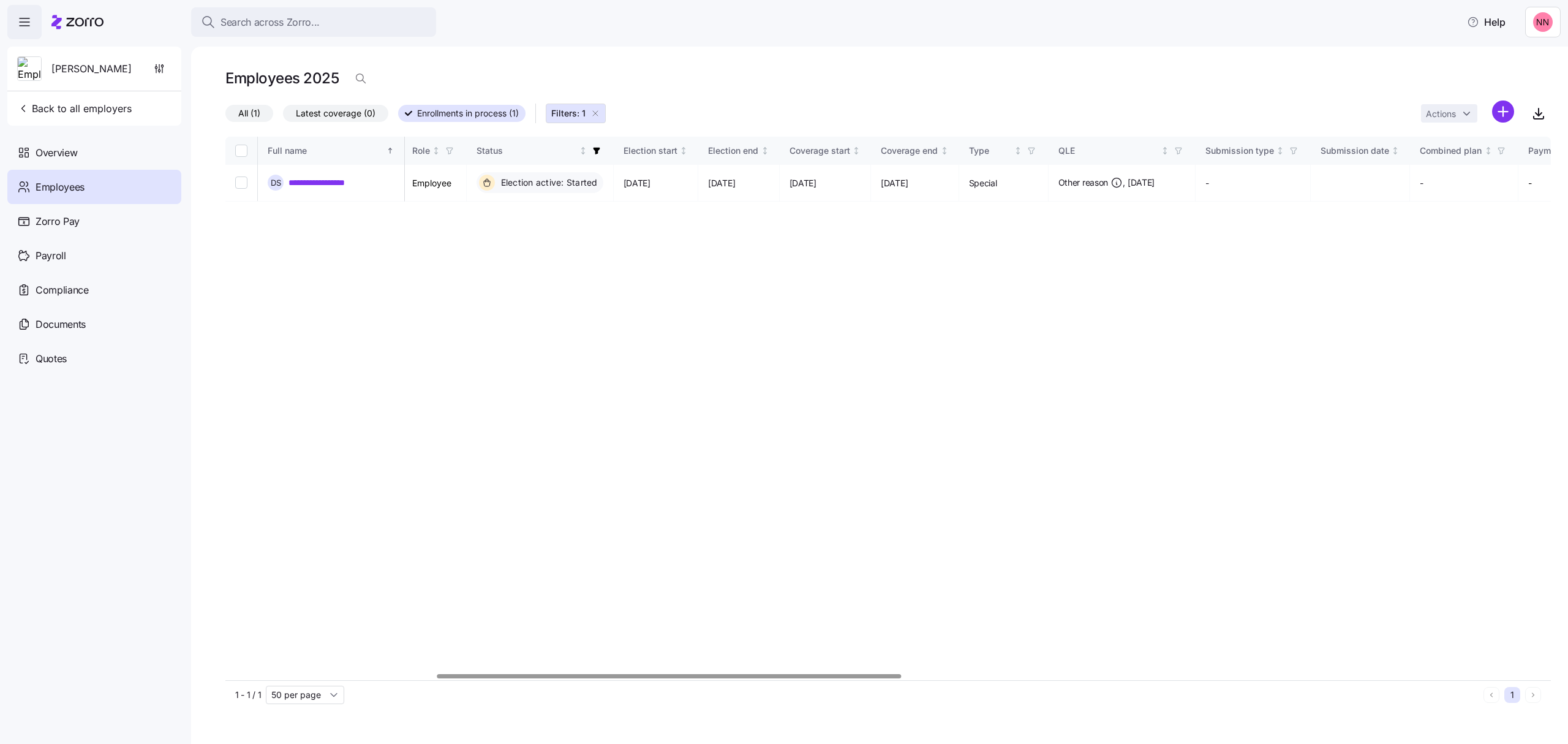
scroll to position [0, 605]
click at [807, 678] on div at bounding box center [670, 676] width 464 height 4
click at [315, 179] on link "**********" at bounding box center [325, 182] width 73 height 12
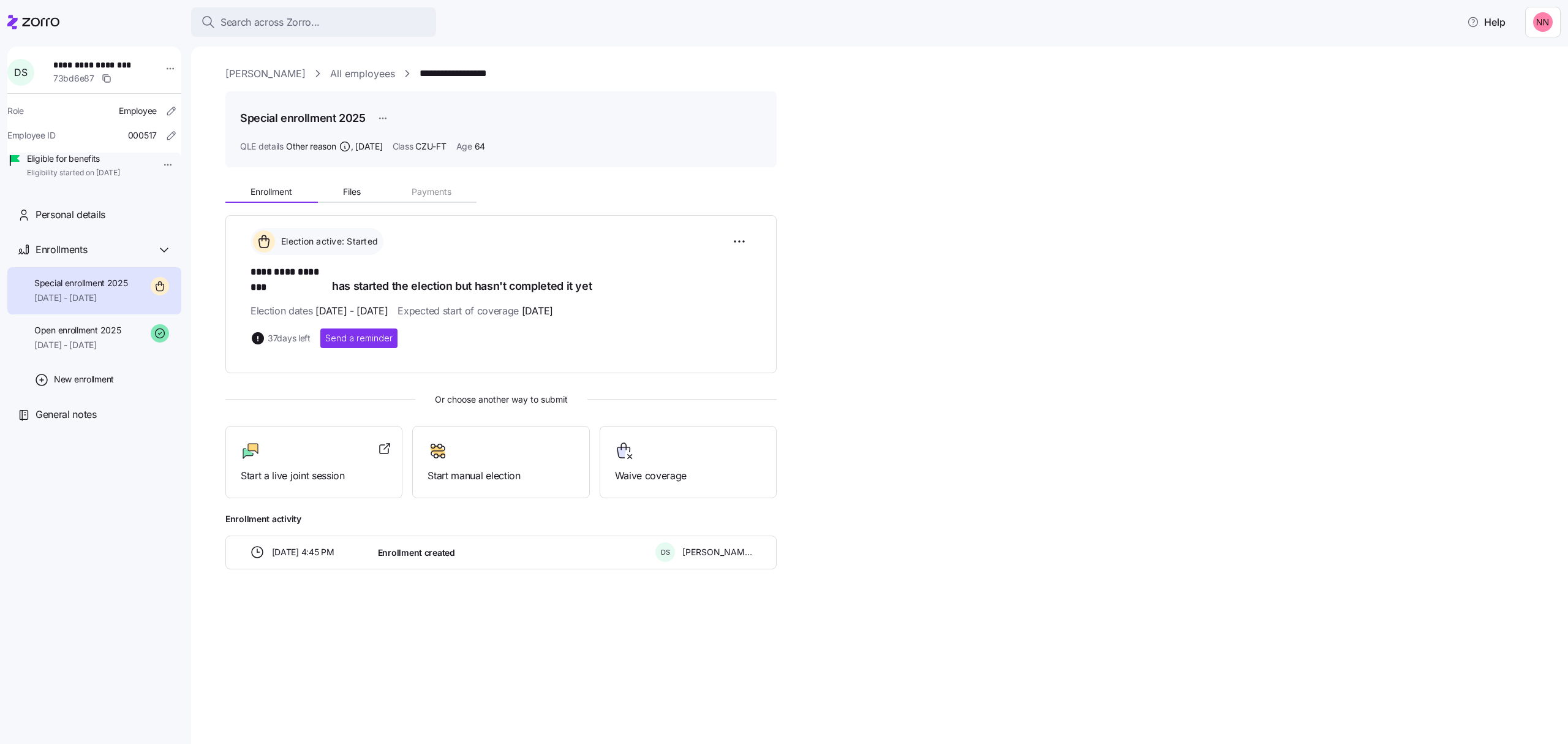
click at [265, 75] on link "[PERSON_NAME]" at bounding box center [265, 73] width 80 height 15
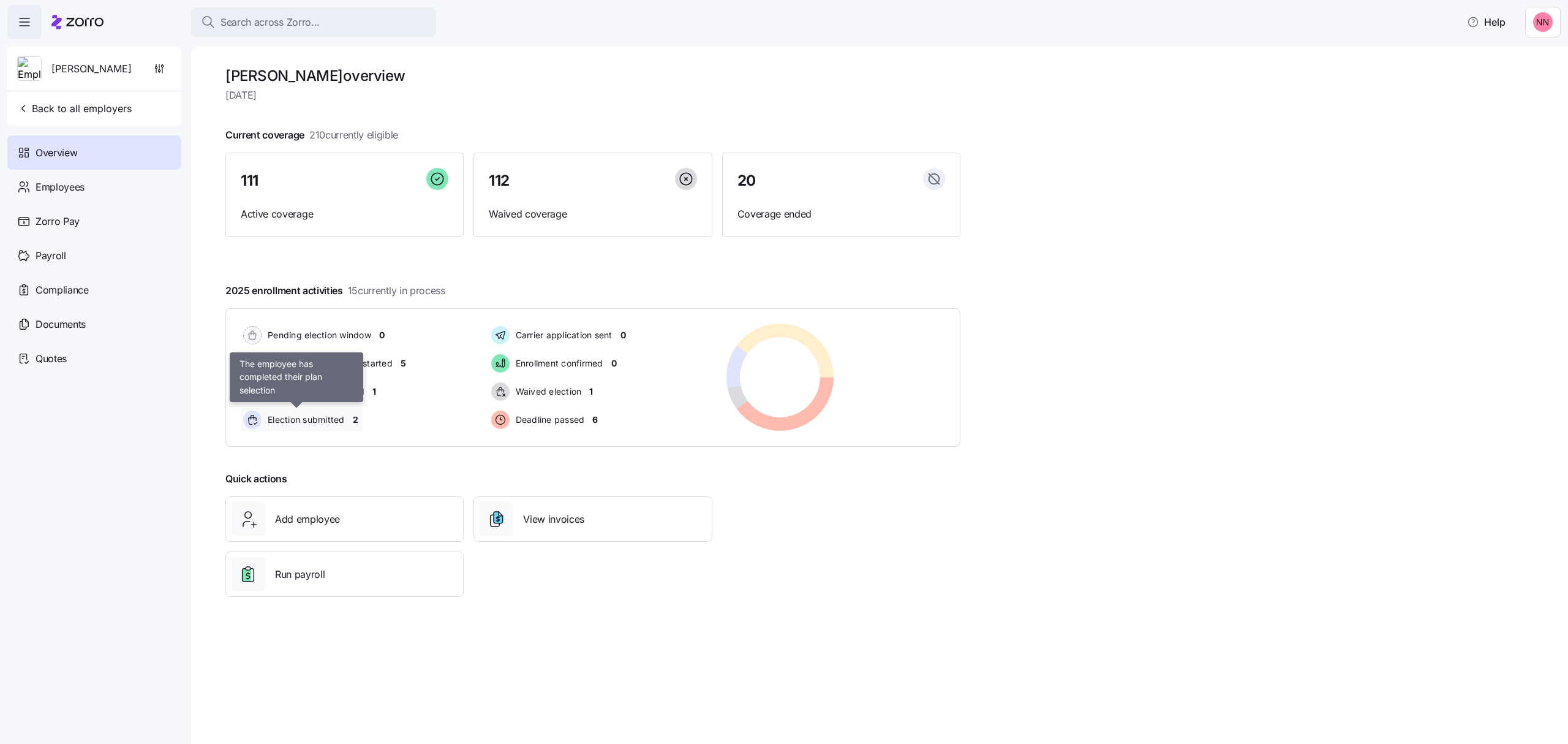
click at [311, 422] on span "Election submitted" at bounding box center [305, 419] width 81 height 12
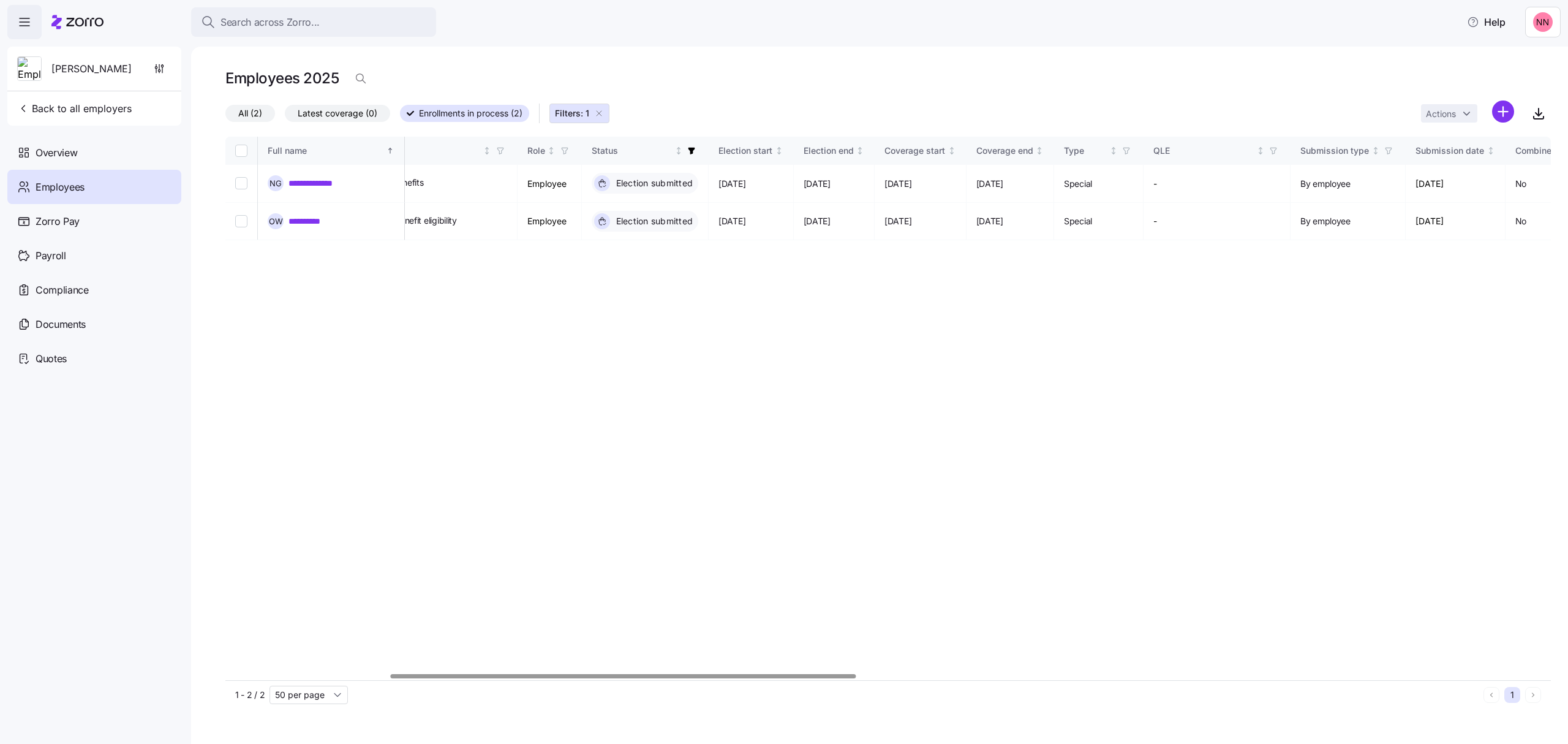
scroll to position [0, 489]
click at [631, 680] on div at bounding box center [888, 676] width 1325 height 7
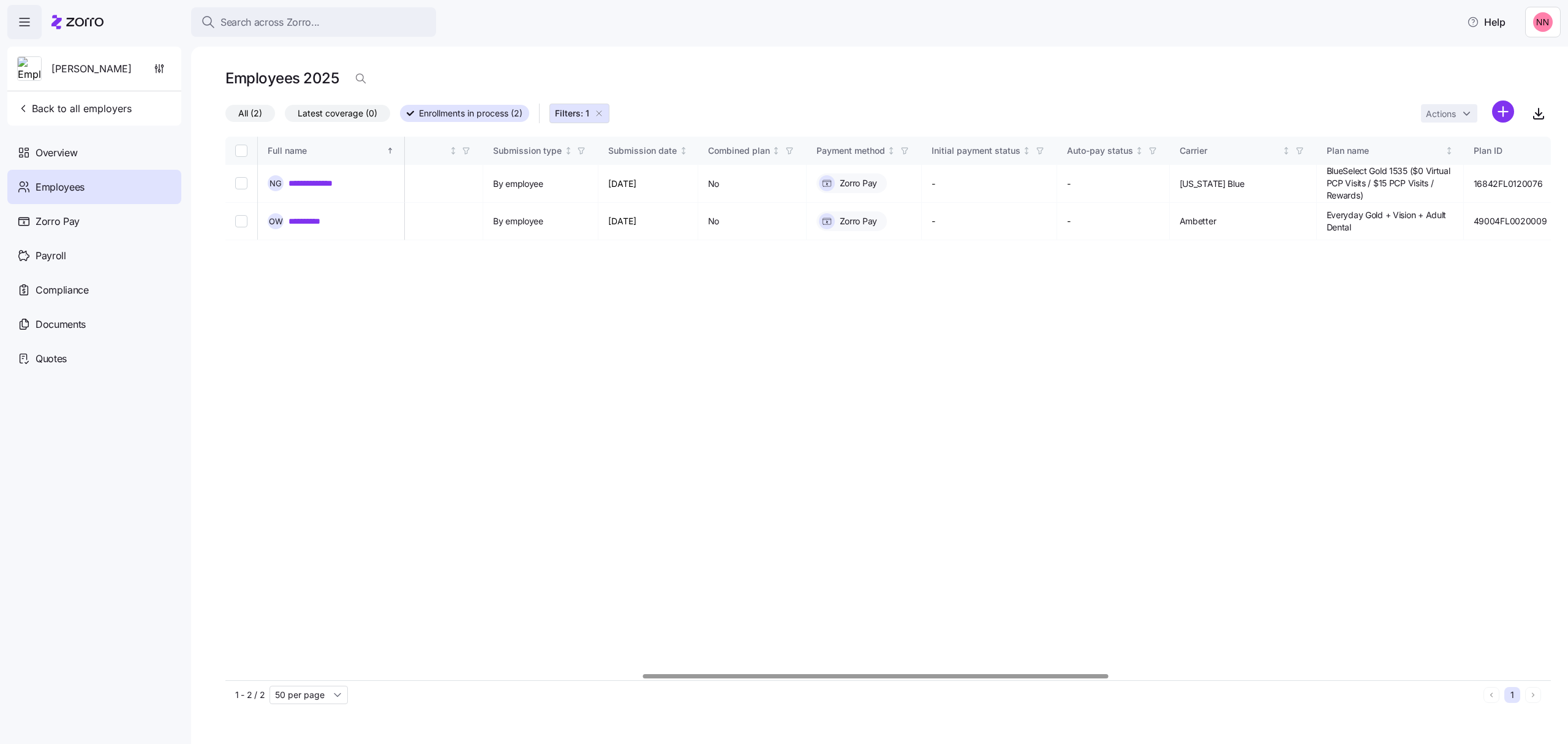
scroll to position [0, 1299]
click at [1029, 674] on div at bounding box center [916, 676] width 466 height 4
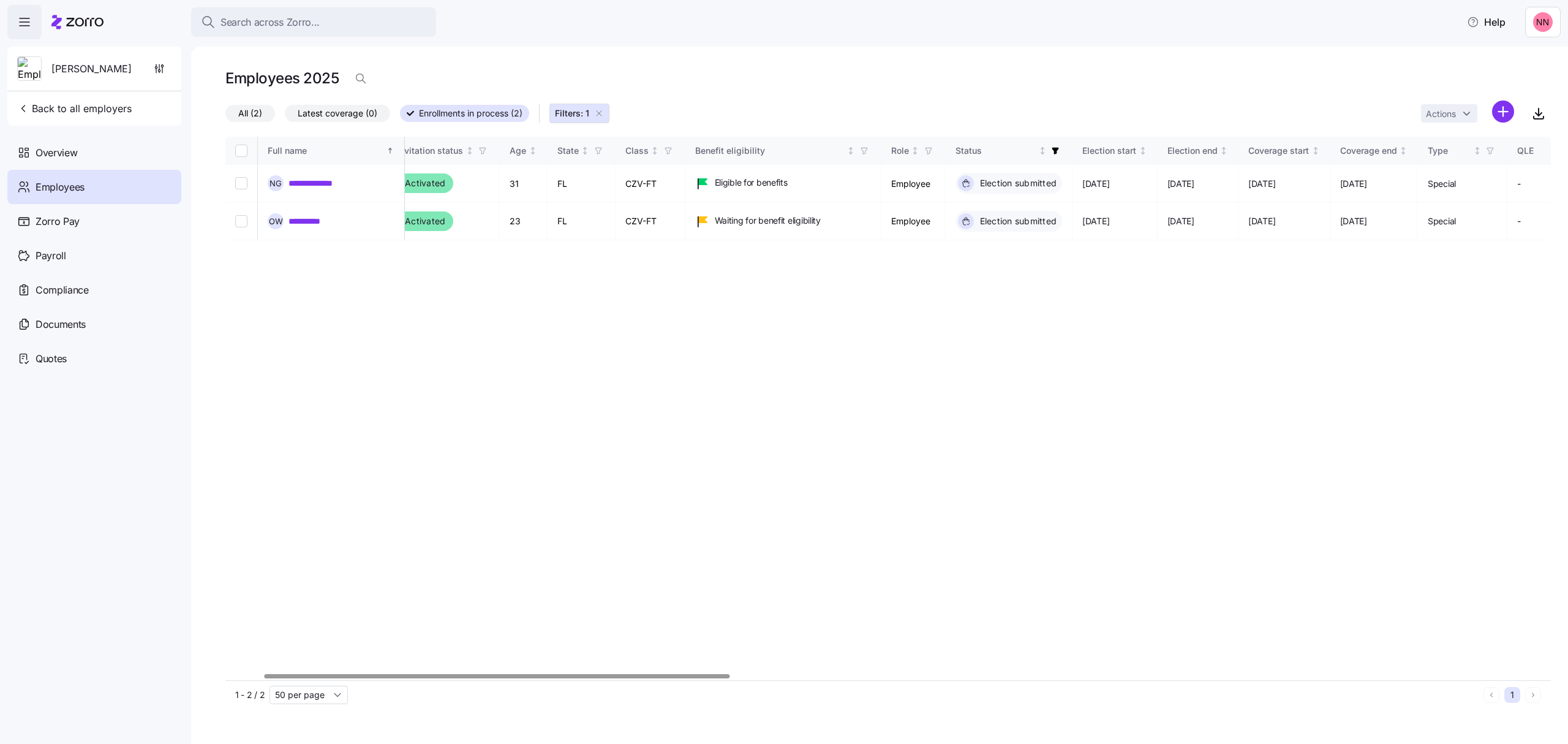
scroll to position [0, 107]
click at [510, 674] on div at bounding box center [497, 676] width 466 height 4
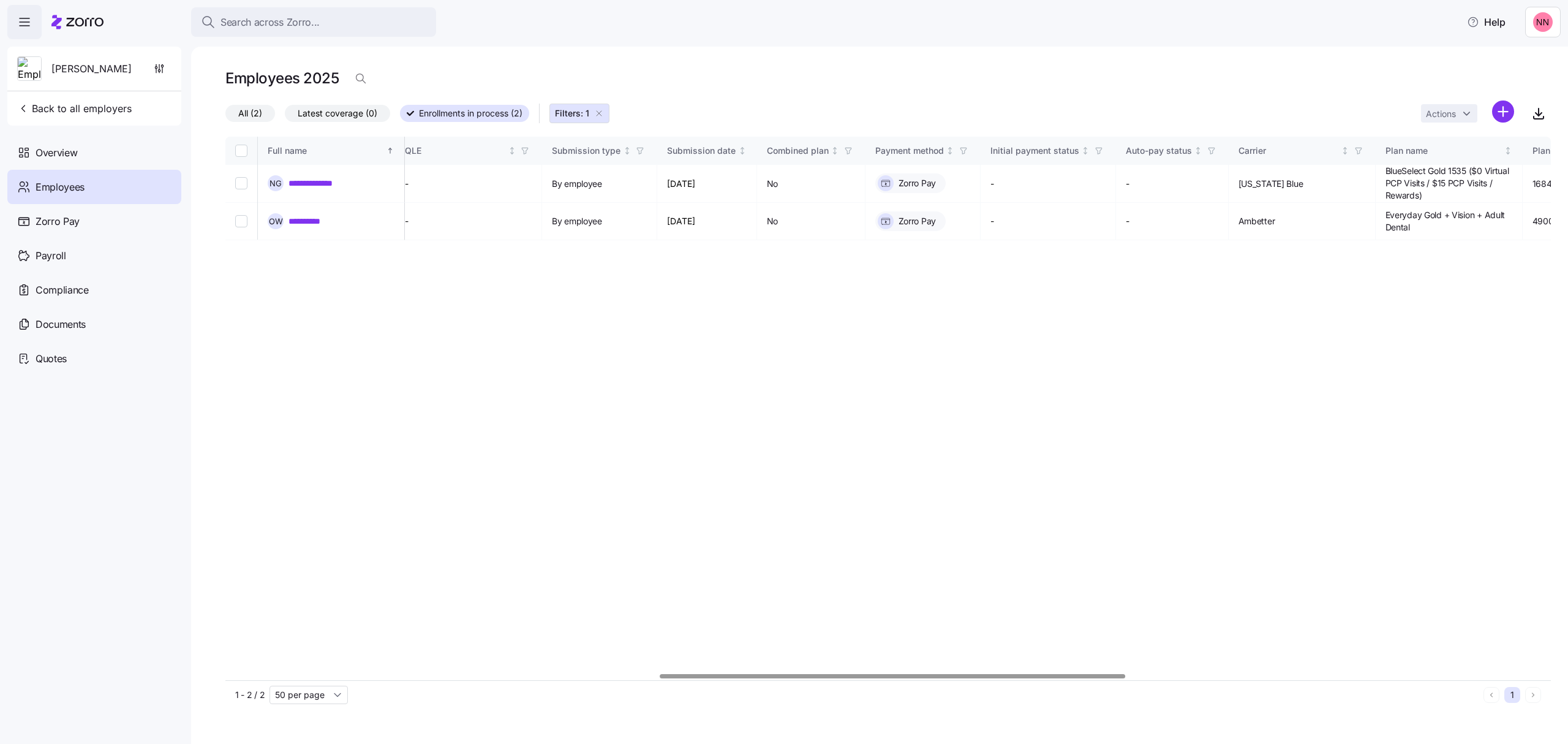
scroll to position [0, 1235]
click at [893, 673] on div at bounding box center [888, 676] width 1325 height 7
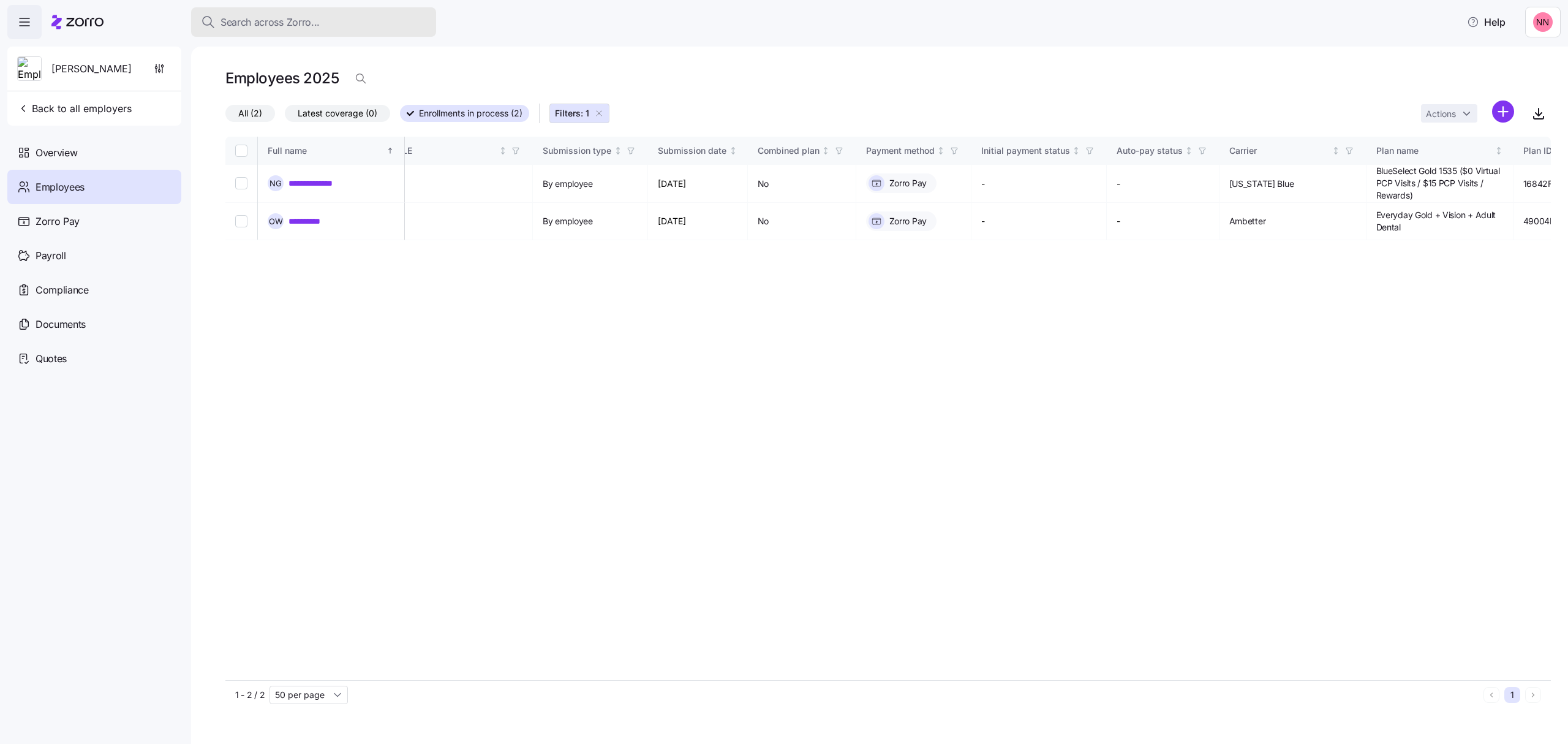
click at [317, 12] on button "Search across Zorro..." at bounding box center [313, 22] width 245 height 30
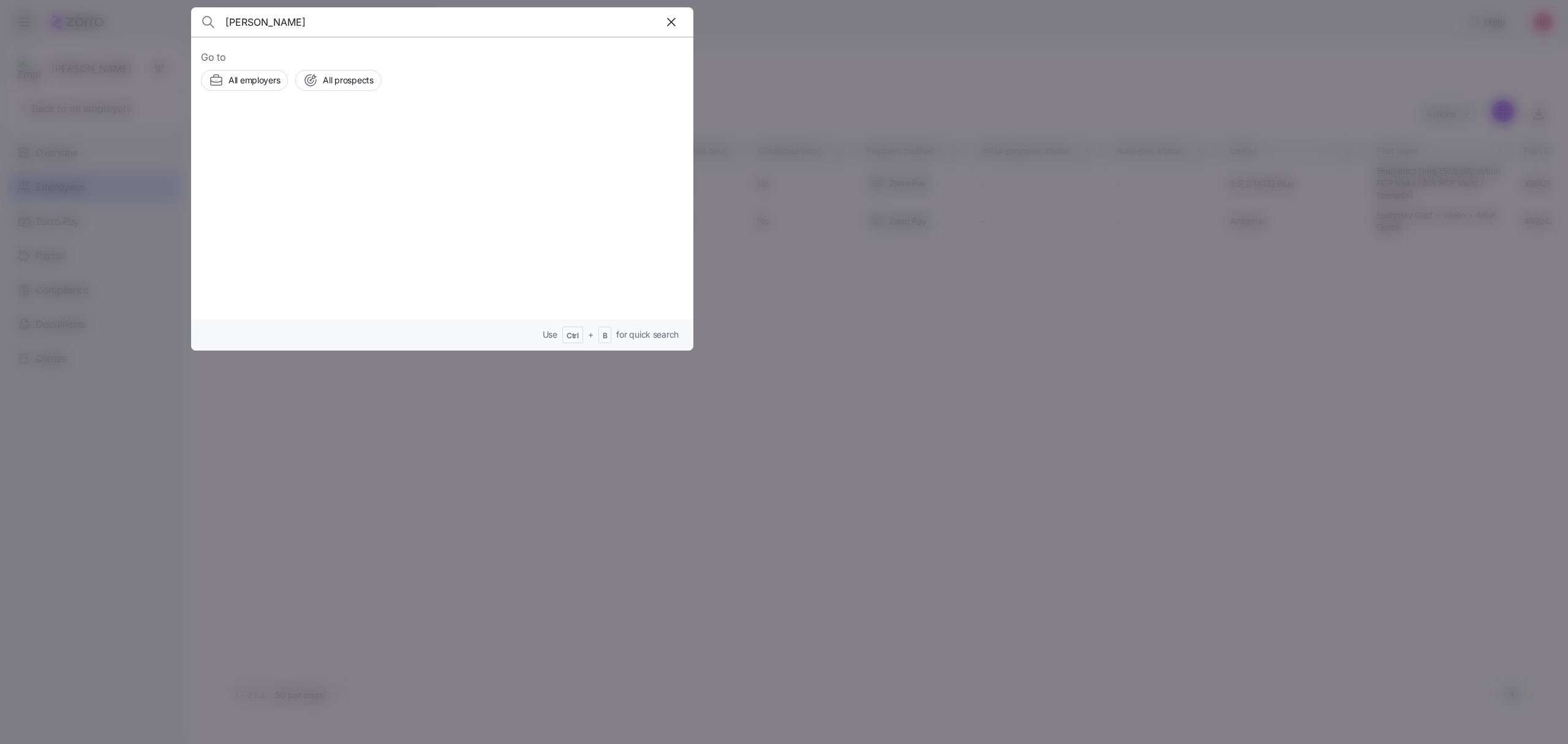
type input "fong"
click at [343, 145] on span "Kenneth Fong" at bounding box center [346, 138] width 80 height 15
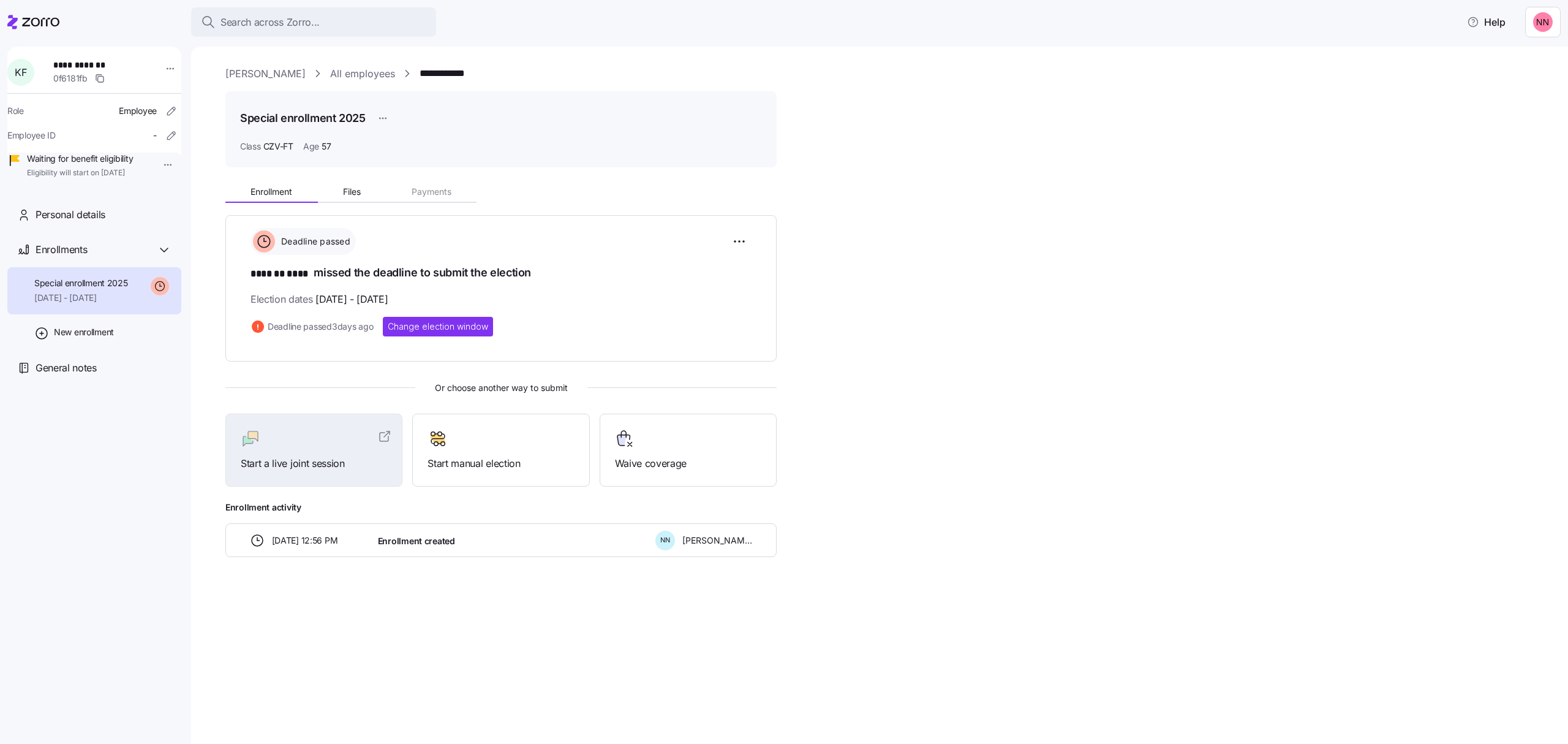
click at [275, 66] on link "[PERSON_NAME]" at bounding box center [265, 73] width 80 height 15
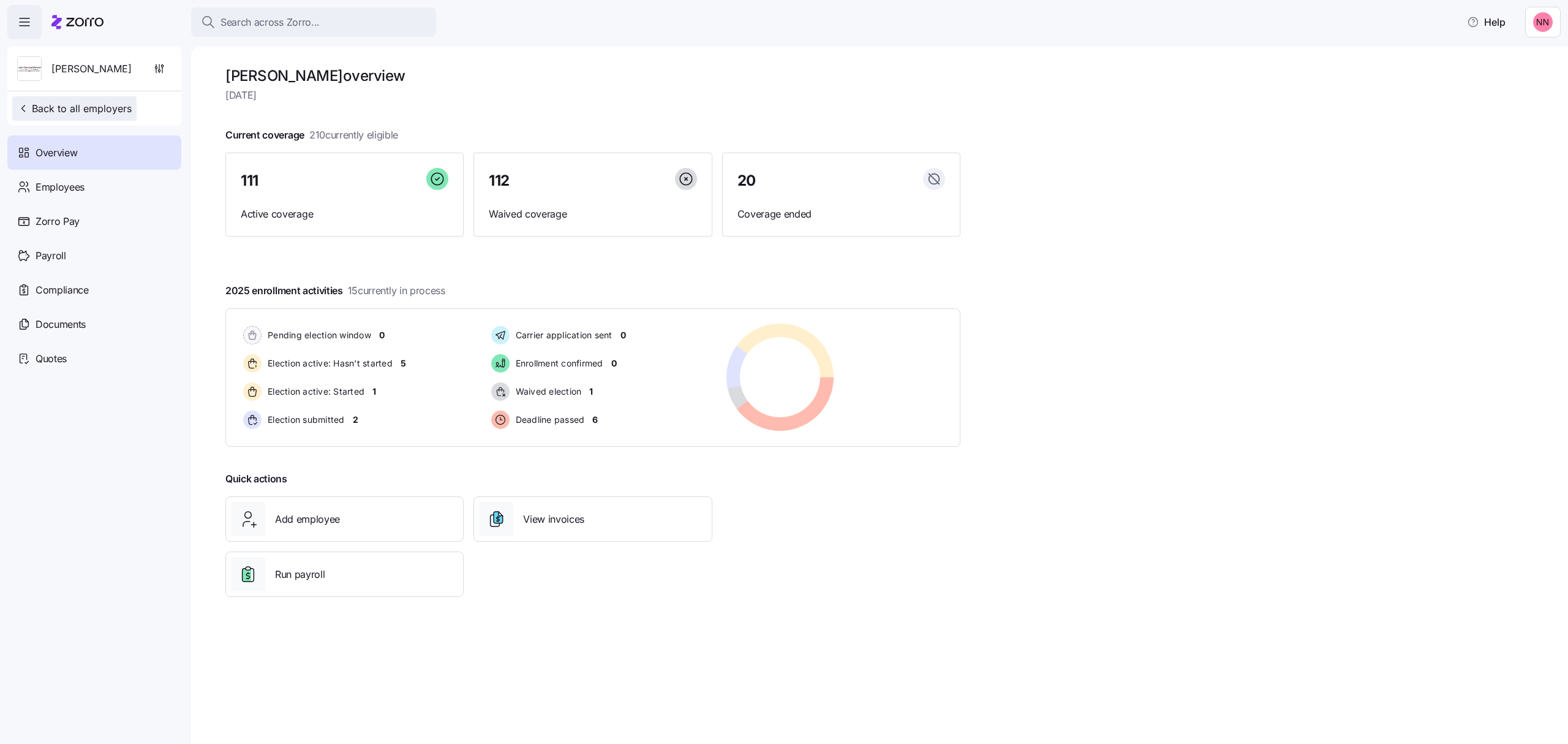
click at [96, 109] on span "Back to all employers" at bounding box center [74, 108] width 114 height 14
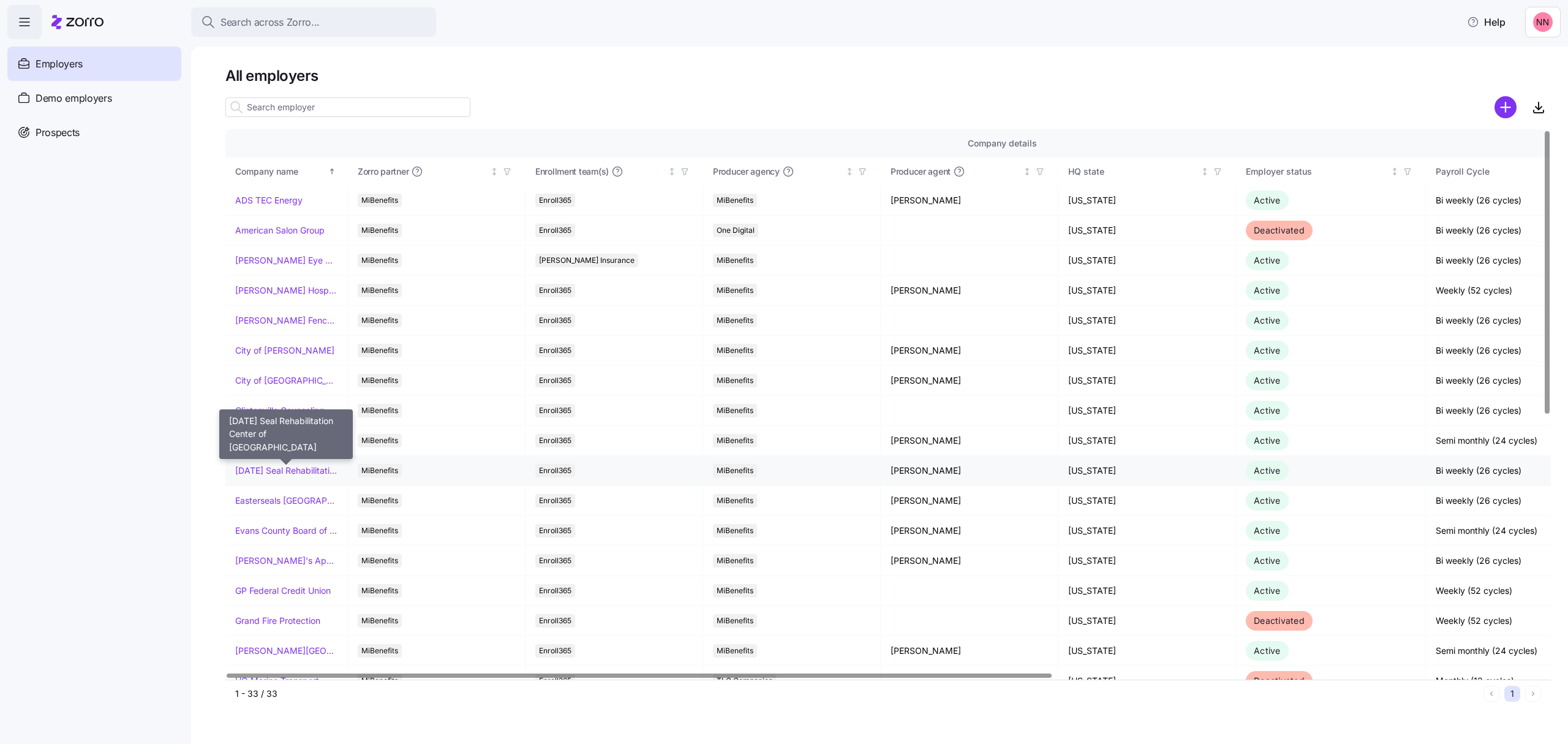
click at [288, 466] on link "[DATE] Seal Rehabilitation Center of [GEOGRAPHIC_DATA]" at bounding box center [287, 470] width 102 height 12
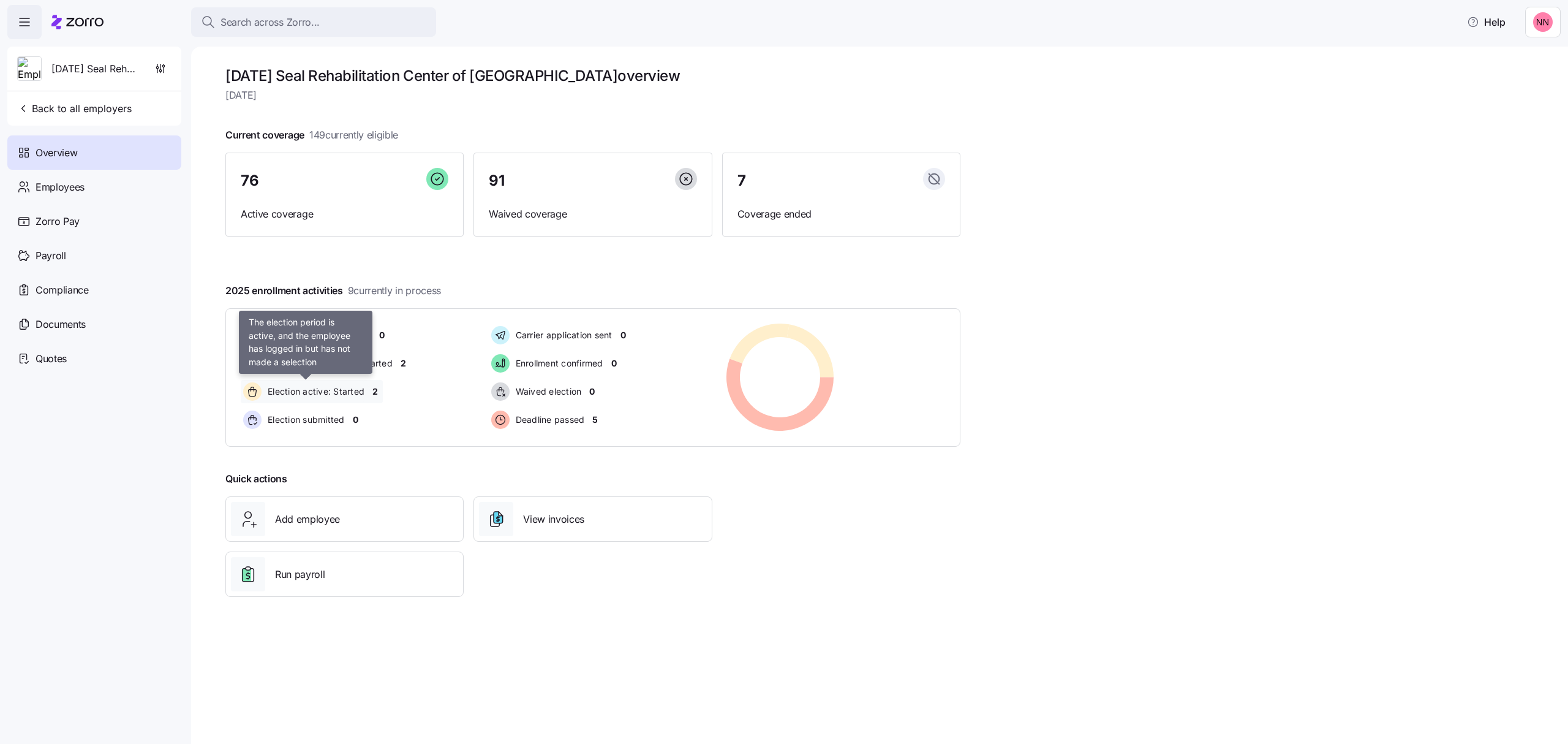
click at [338, 390] on span "Election active: Started" at bounding box center [315, 391] width 101 height 12
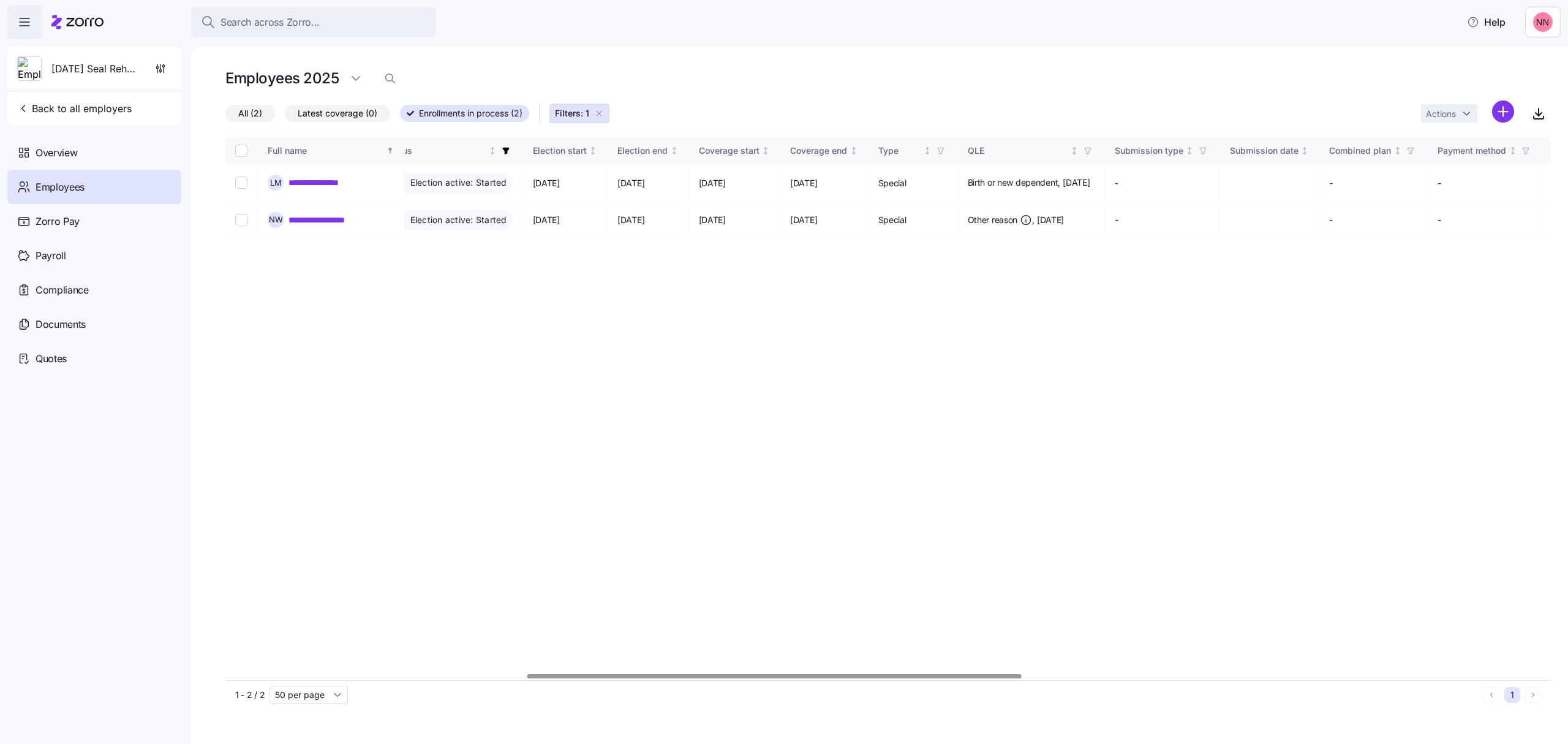
scroll to position [0, 808]
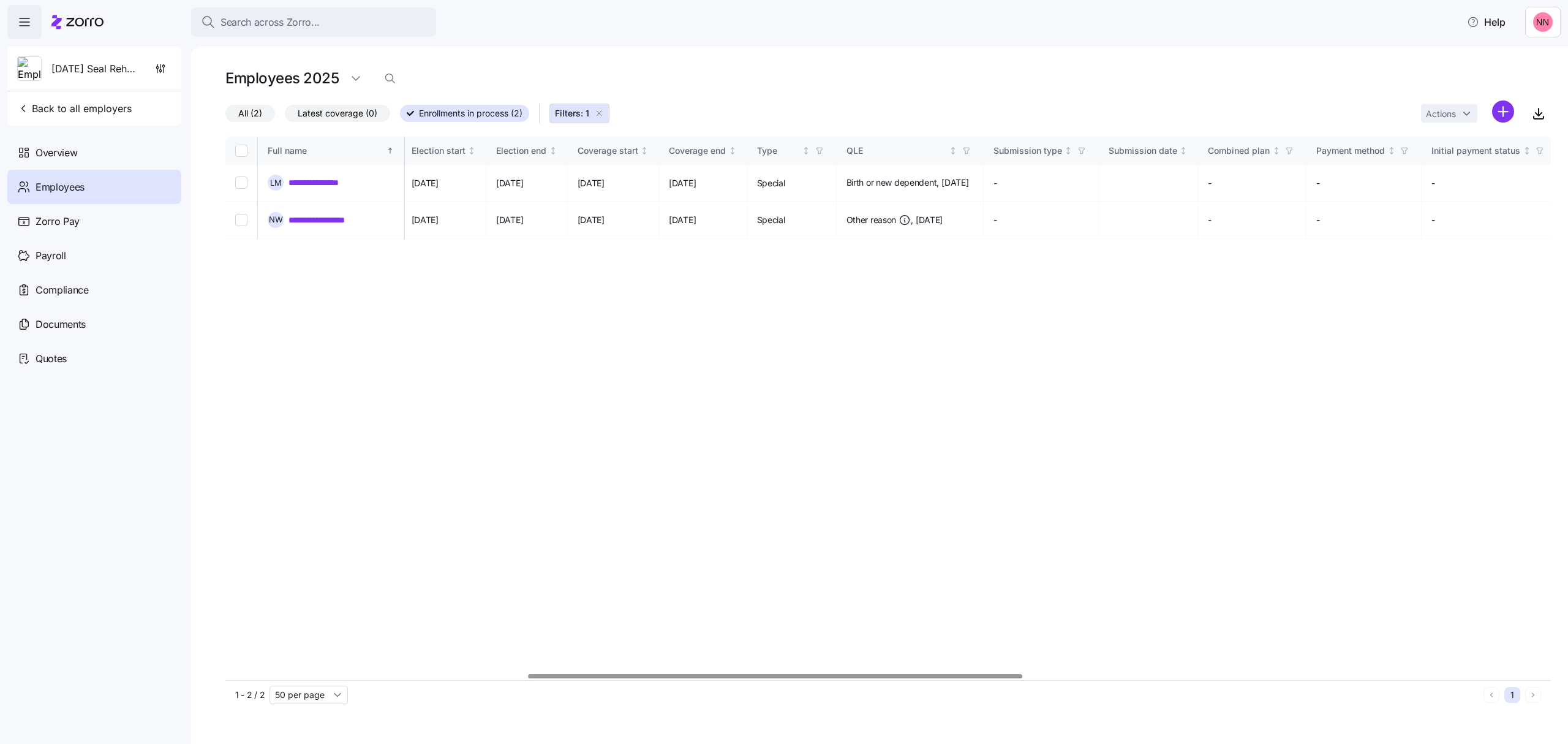
click at [775, 680] on div at bounding box center [888, 676] width 1325 height 7
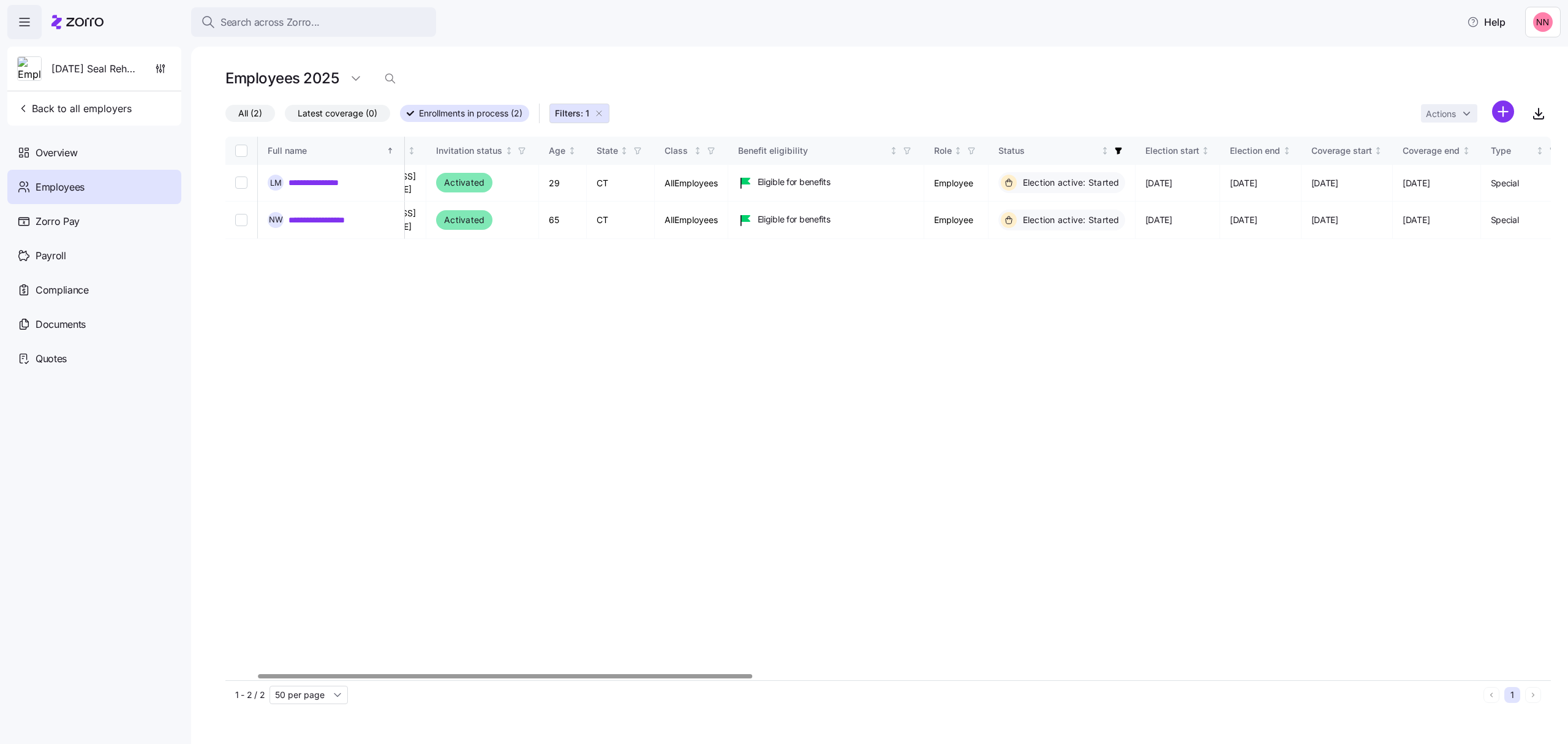
scroll to position [0, 0]
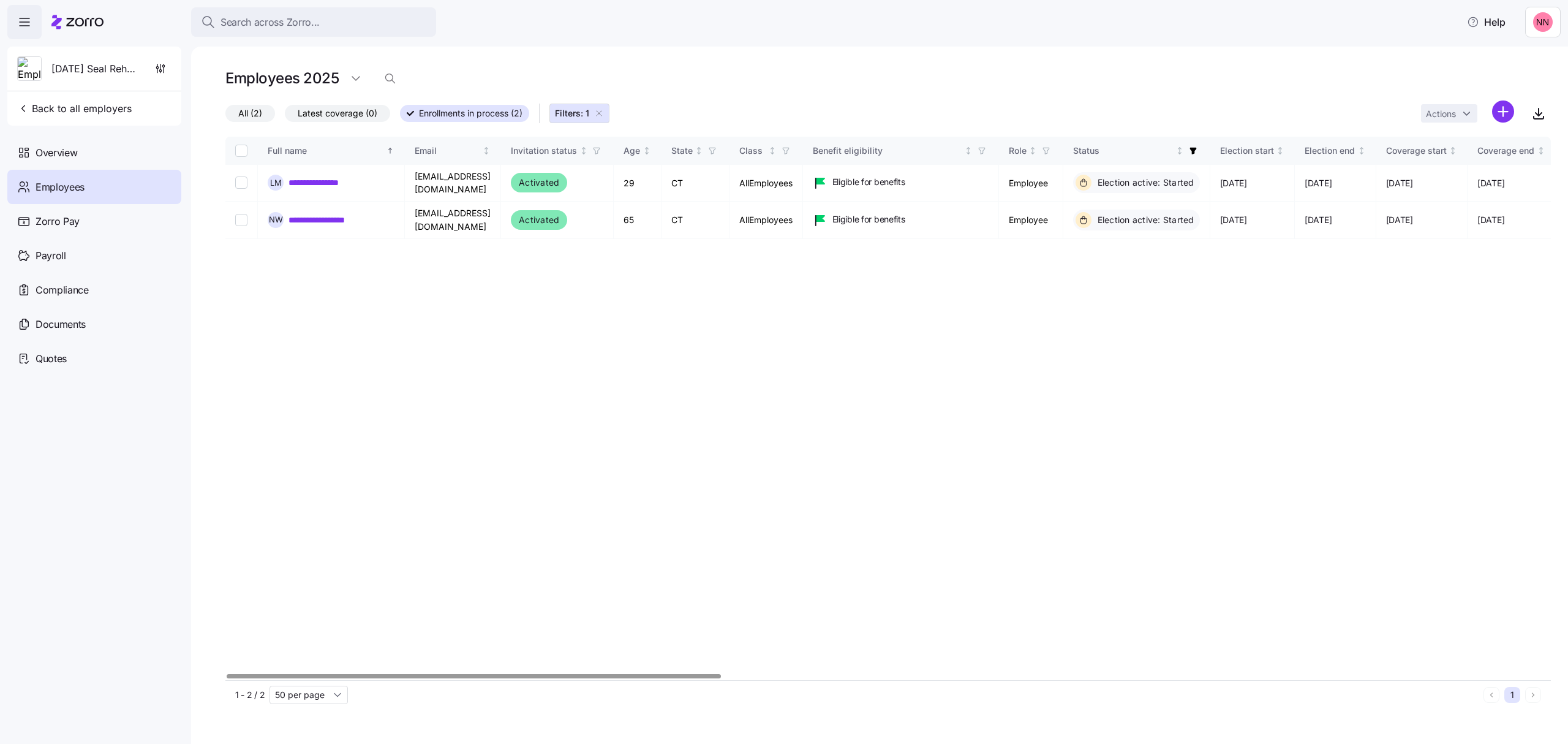
click at [227, 675] on div at bounding box center [474, 676] width 495 height 4
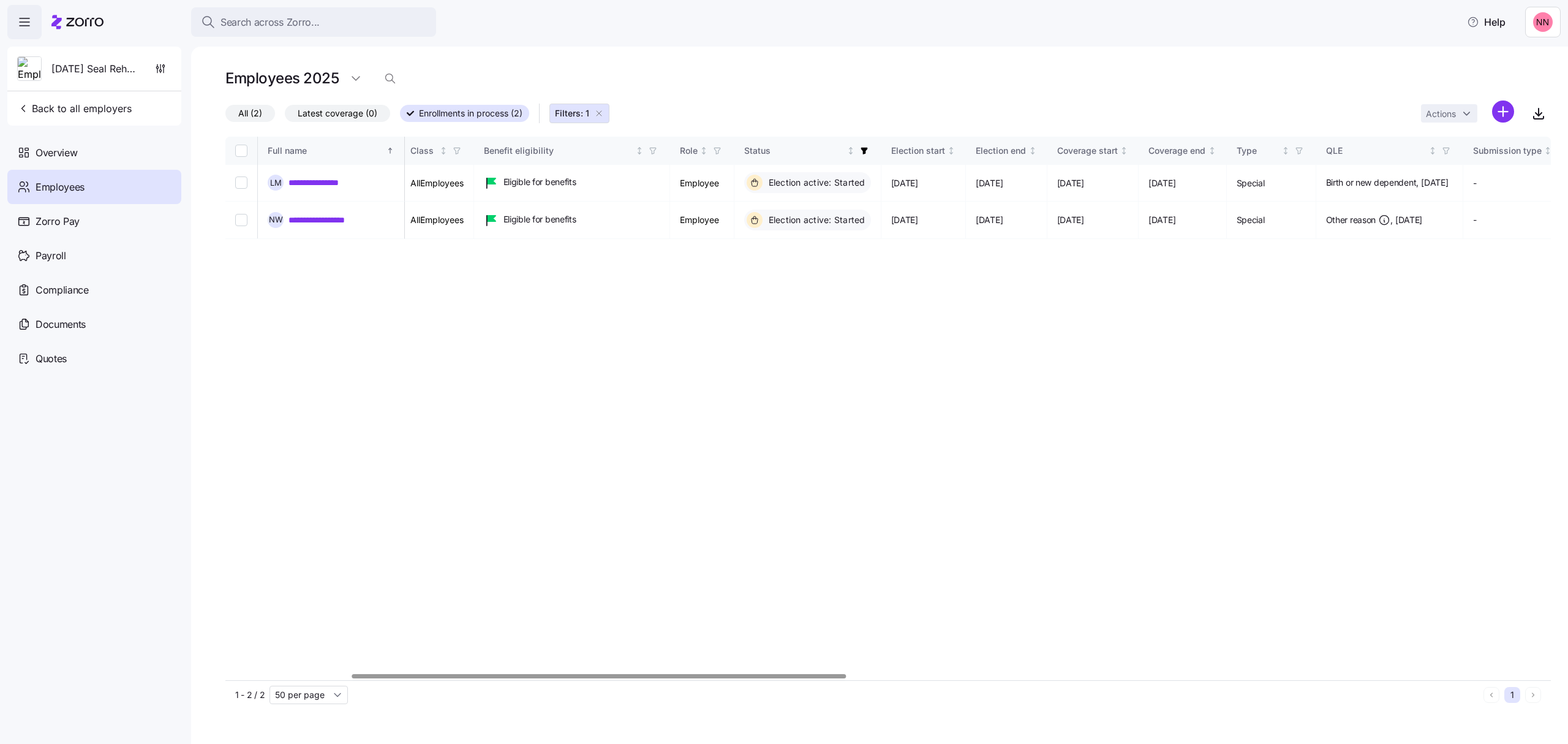
scroll to position [0, 335]
click at [696, 676] on div at bounding box center [599, 676] width 495 height 4
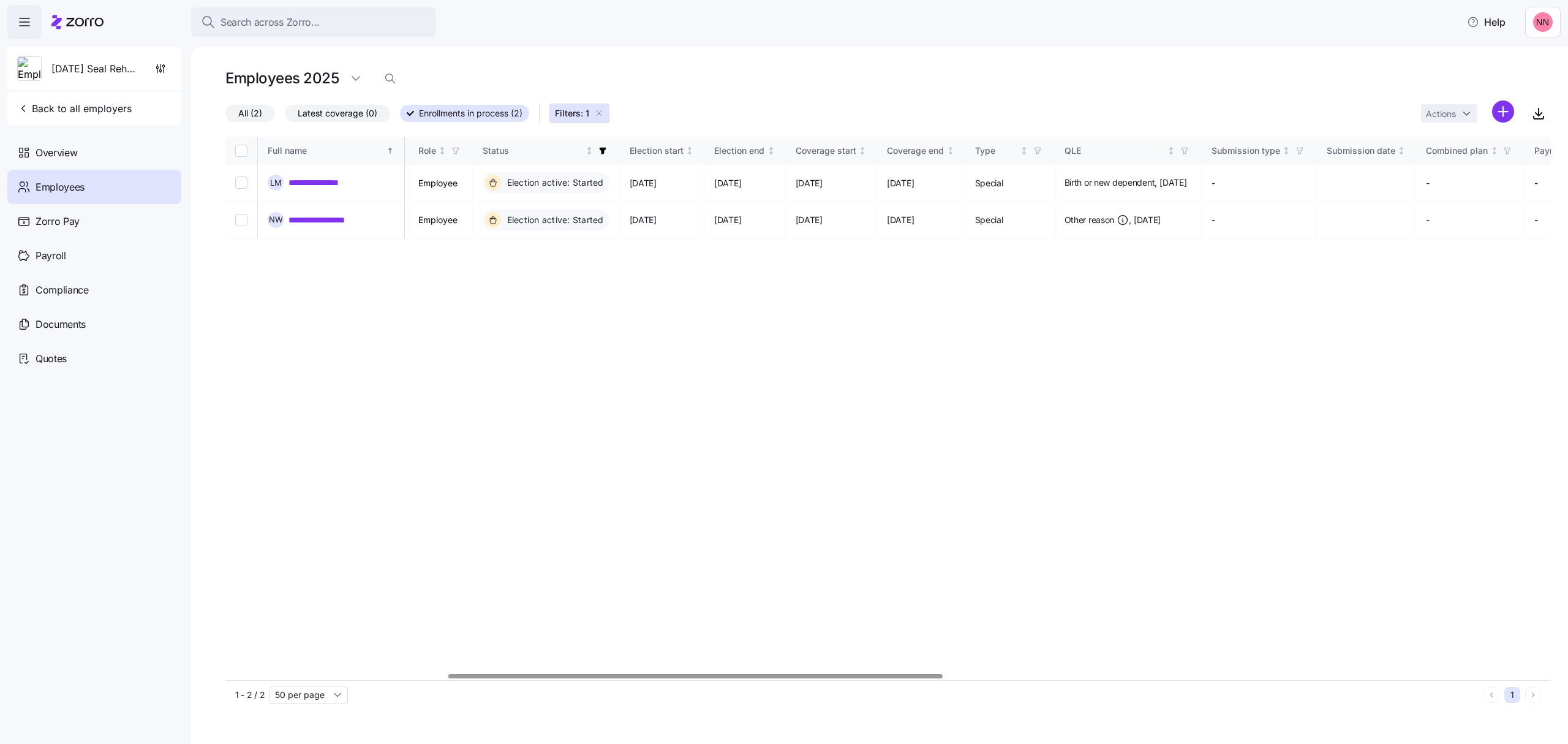
scroll to position [0, 594]
click at [909, 674] on div at bounding box center [695, 676] width 495 height 4
click at [102, 94] on div "Easter Seal Rehabilitation Center of Greater Waterbury Back to all employers" at bounding box center [94, 86] width 174 height 79
click at [98, 105] on span "Back to all employers" at bounding box center [74, 108] width 114 height 14
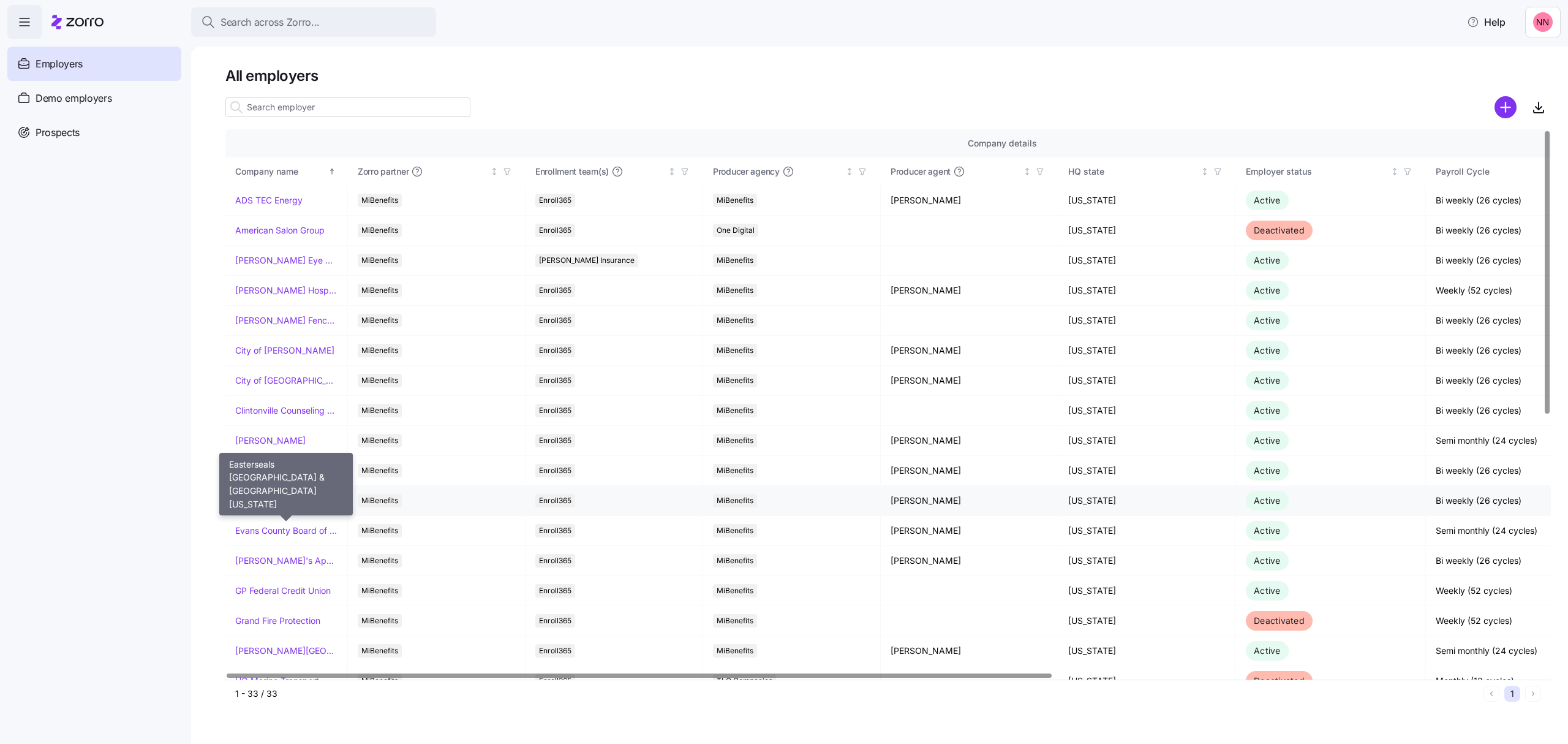
click at [292, 498] on link "Easterseals [GEOGRAPHIC_DATA] & [GEOGRAPHIC_DATA][US_STATE]" at bounding box center [287, 501] width 102 height 12
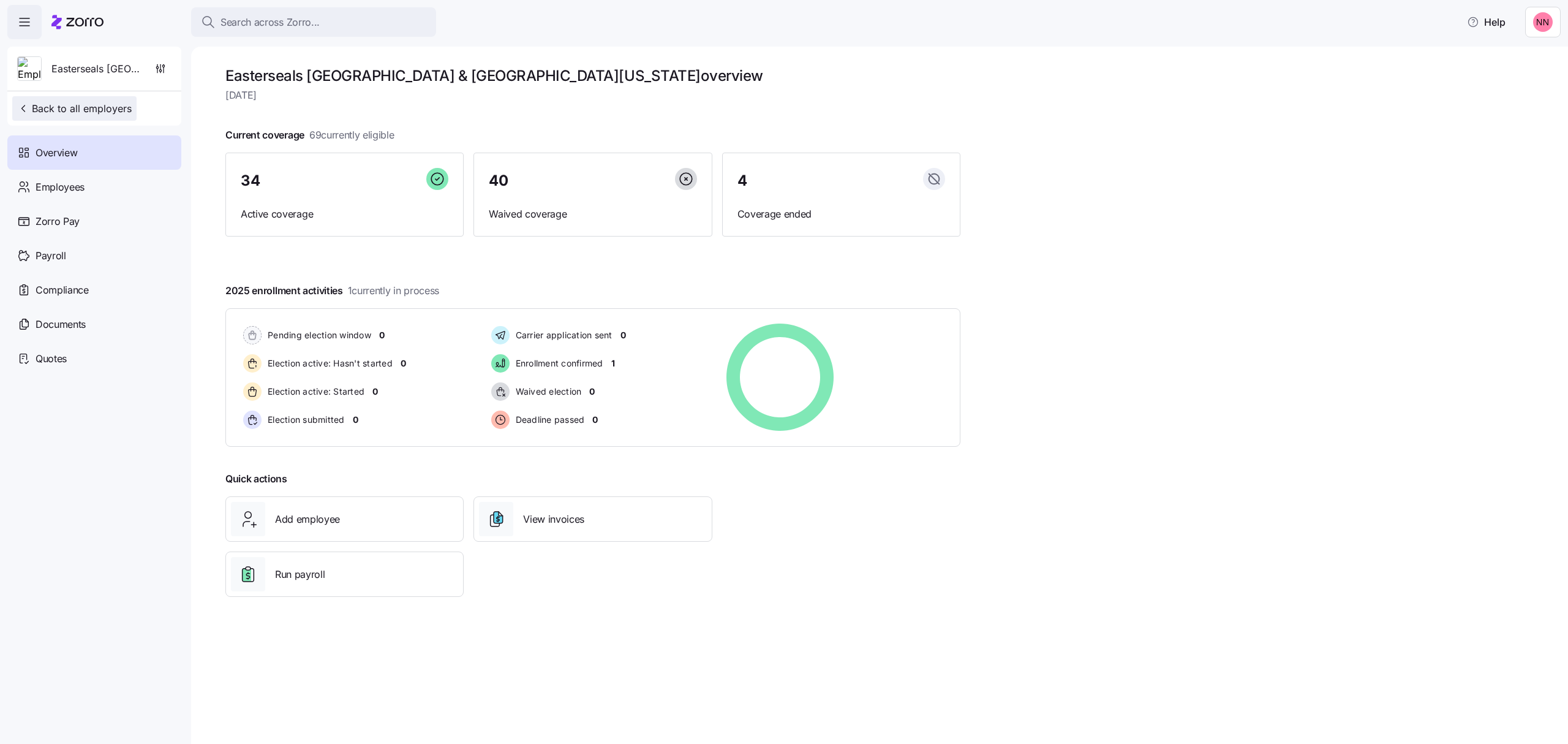
click at [96, 107] on span "Back to all employers" at bounding box center [74, 108] width 114 height 14
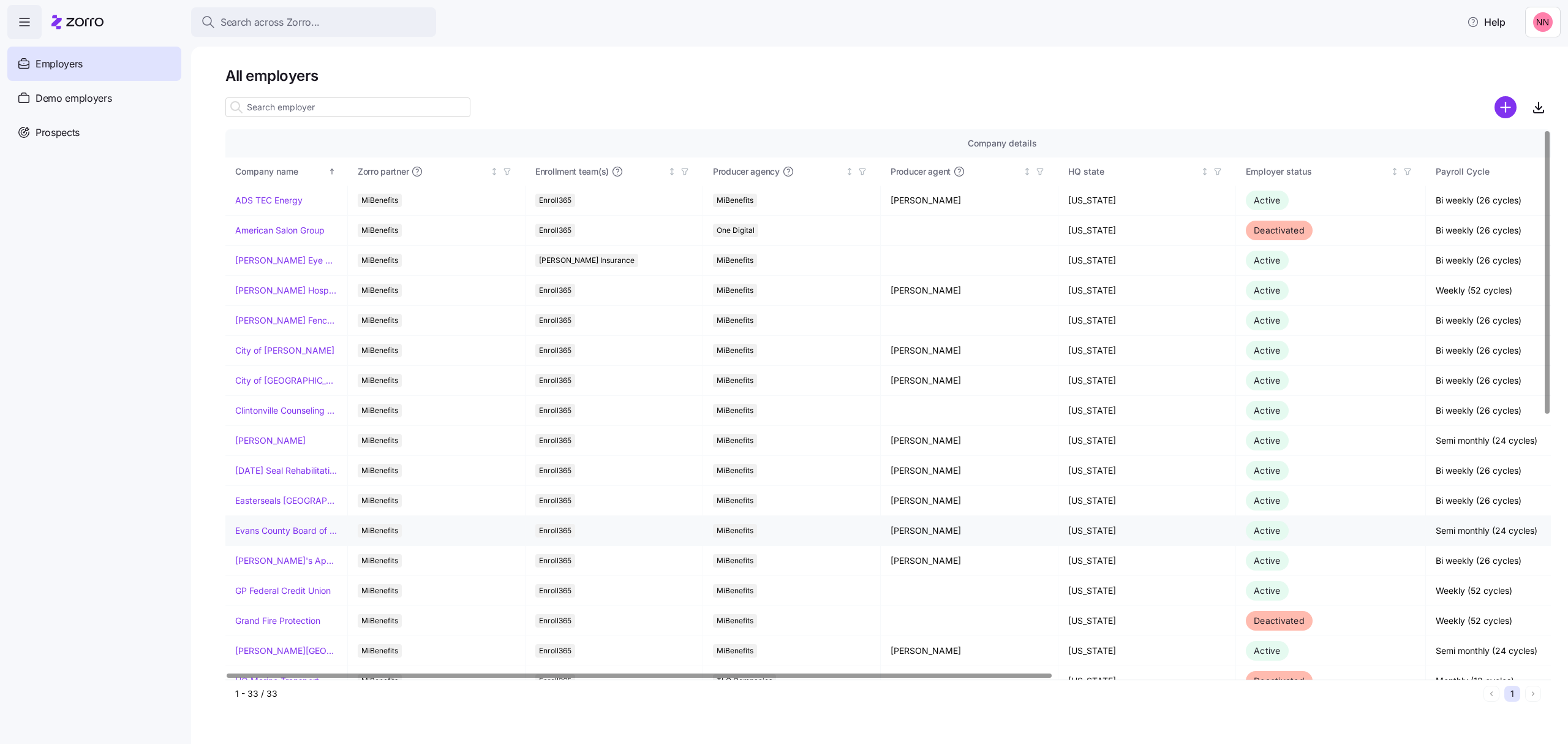
click at [306, 524] on td "Evans County Board of Commissioners" at bounding box center [287, 531] width 122 height 30
click at [306, 528] on link "Evans County Board of Commissioners" at bounding box center [287, 530] width 102 height 12
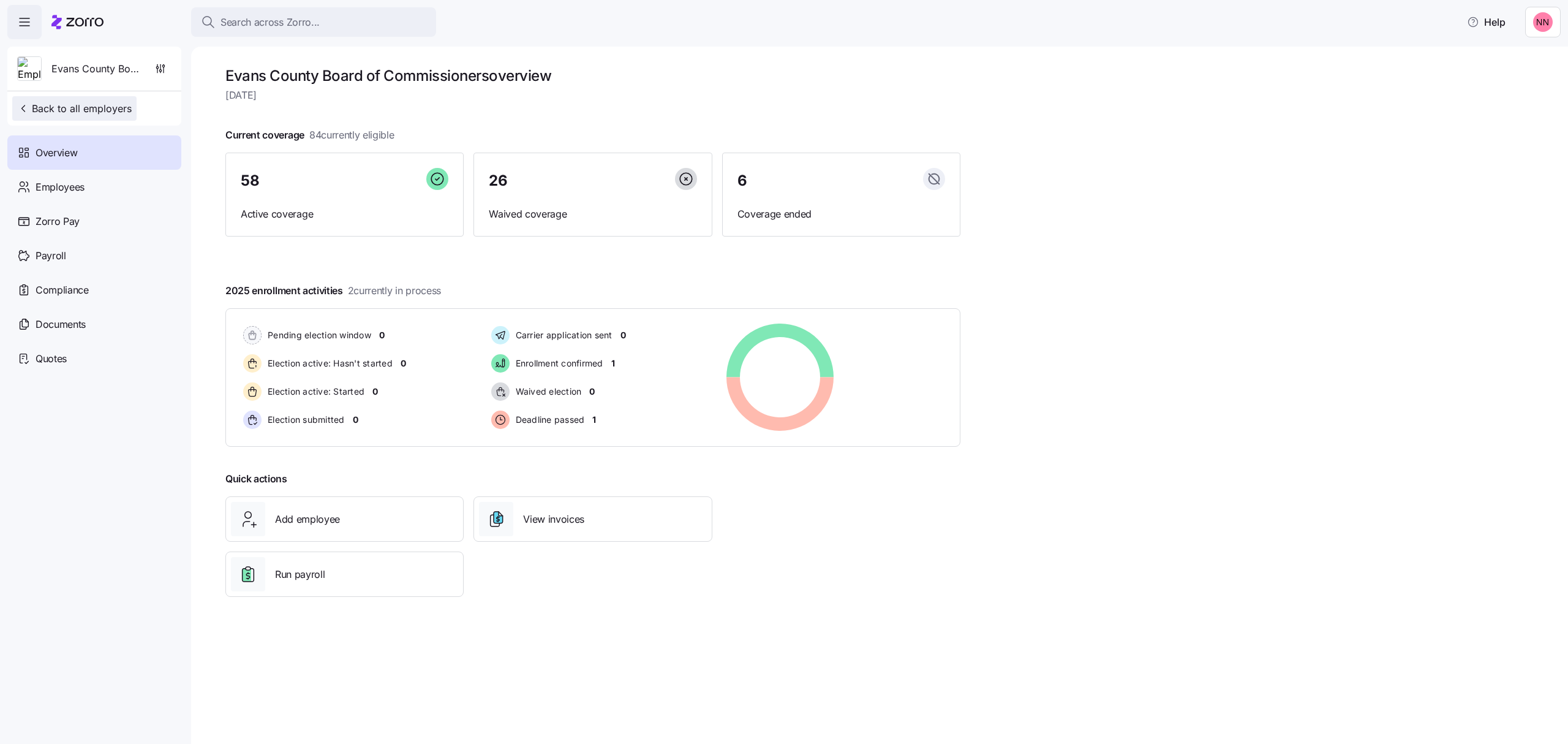
click at [76, 109] on span "Back to all employers" at bounding box center [74, 108] width 114 height 14
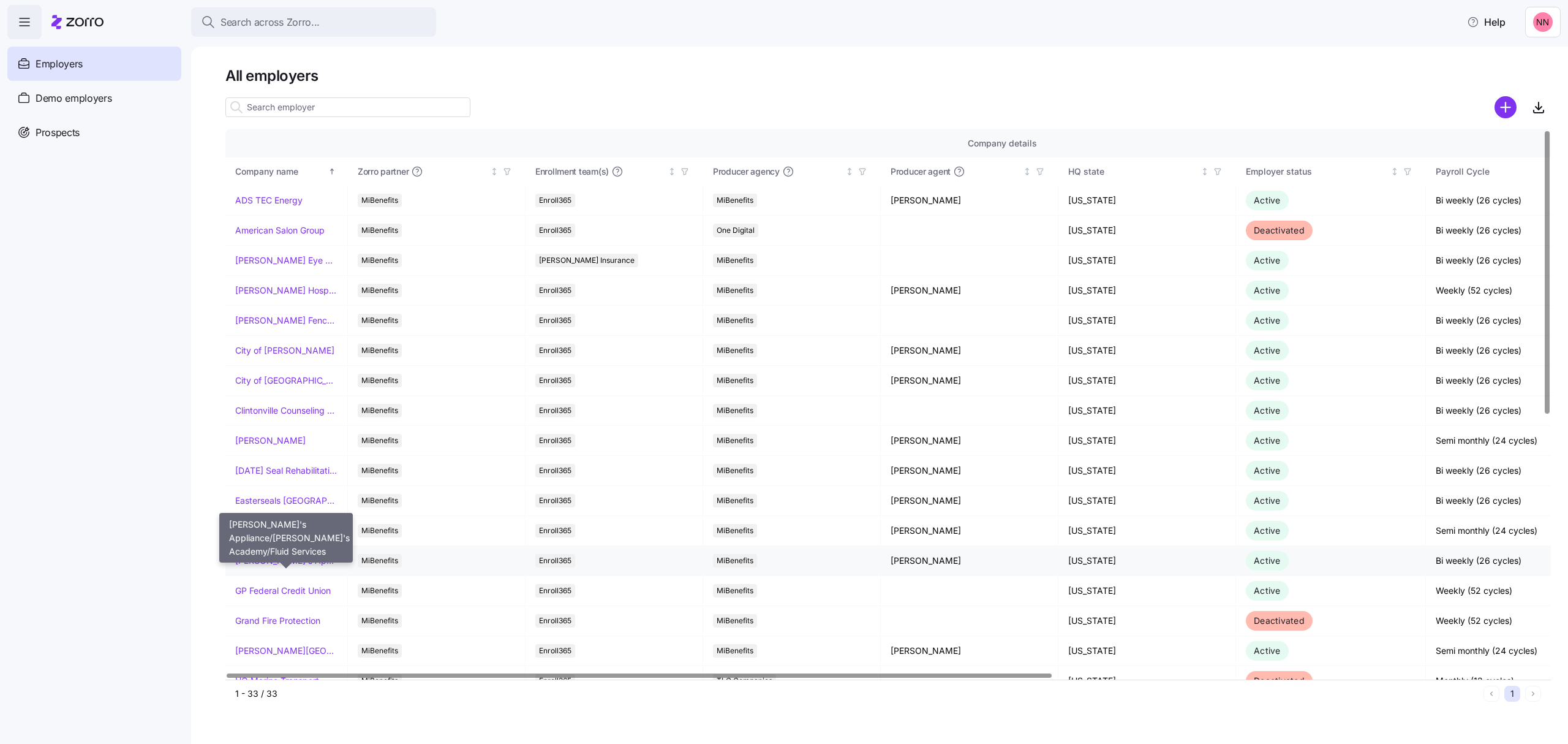
click at [298, 560] on link "[PERSON_NAME]'s Appliance/[PERSON_NAME]'s Academy/Fluid Services" at bounding box center [287, 560] width 102 height 12
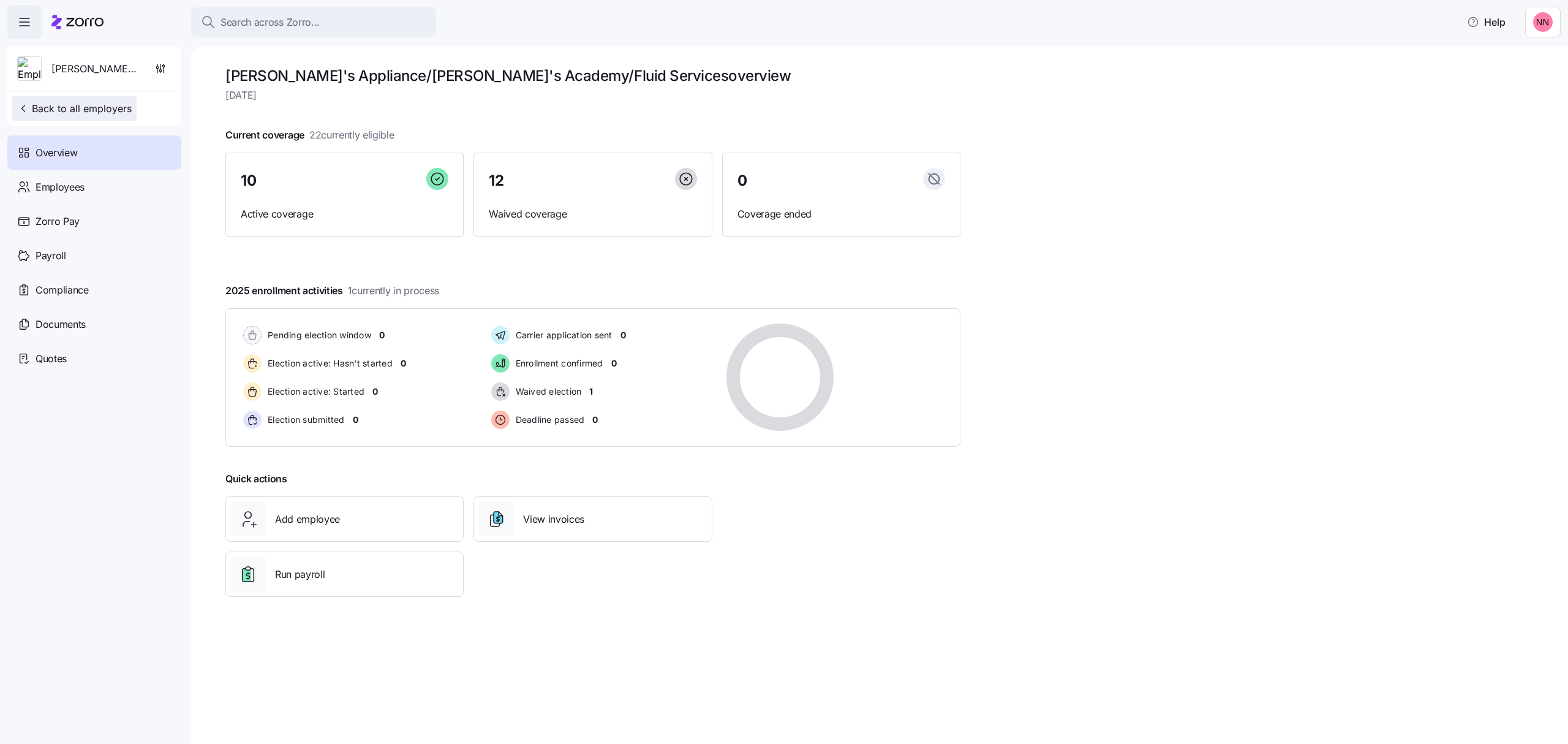
click at [113, 108] on span "Back to all employers" at bounding box center [74, 108] width 114 height 14
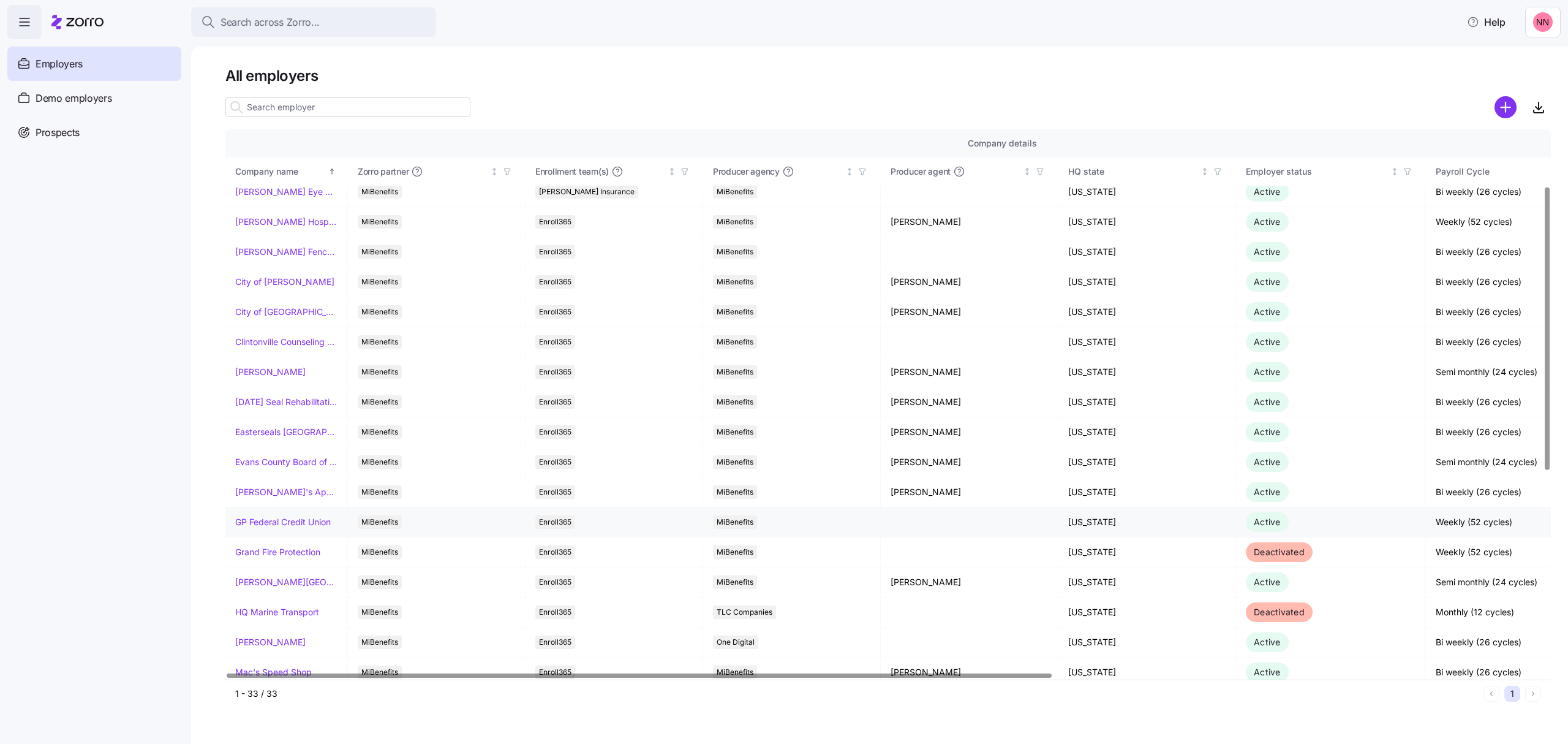
scroll to position [163, 0]
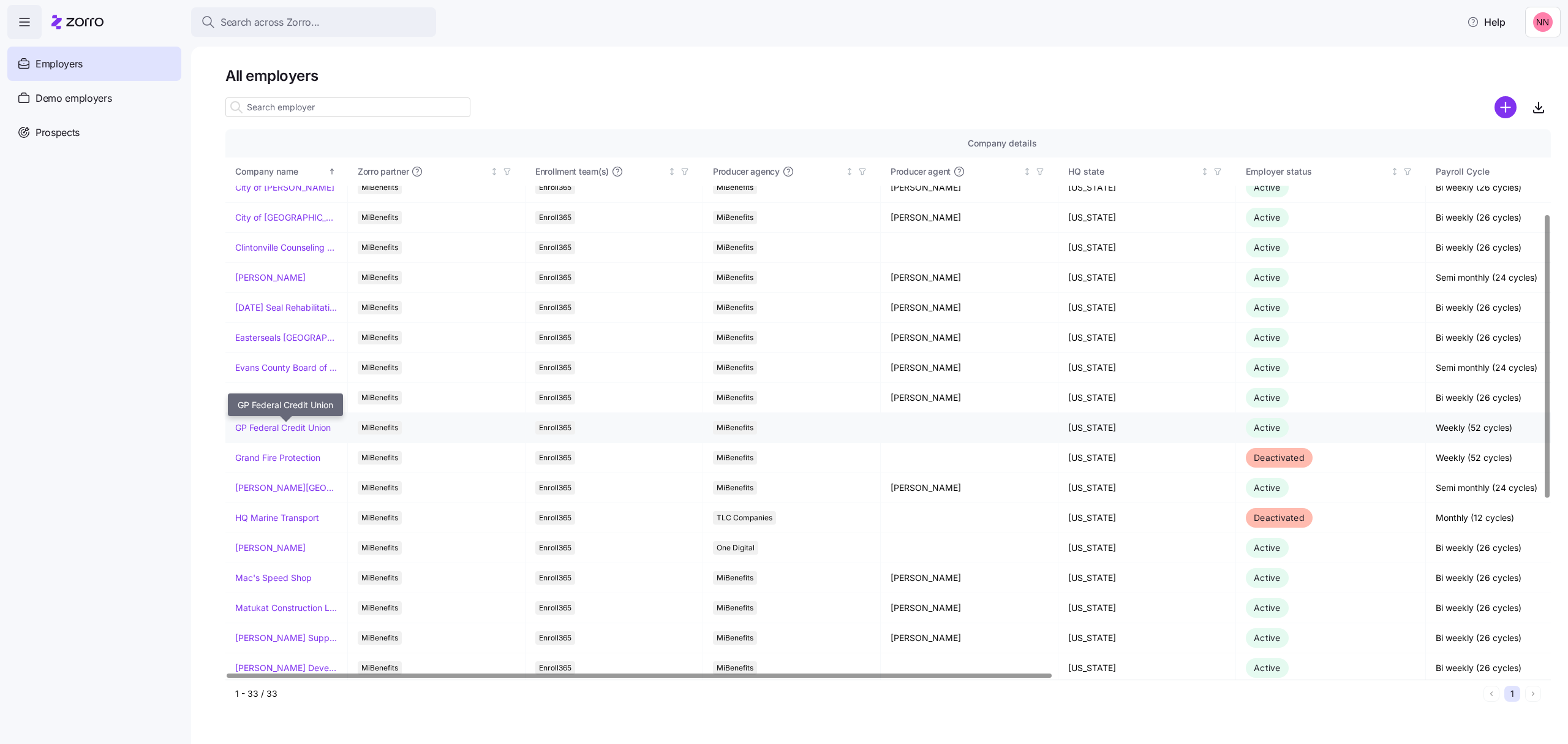
click at [278, 432] on link "GP Federal Credit Union" at bounding box center [283, 427] width 96 height 12
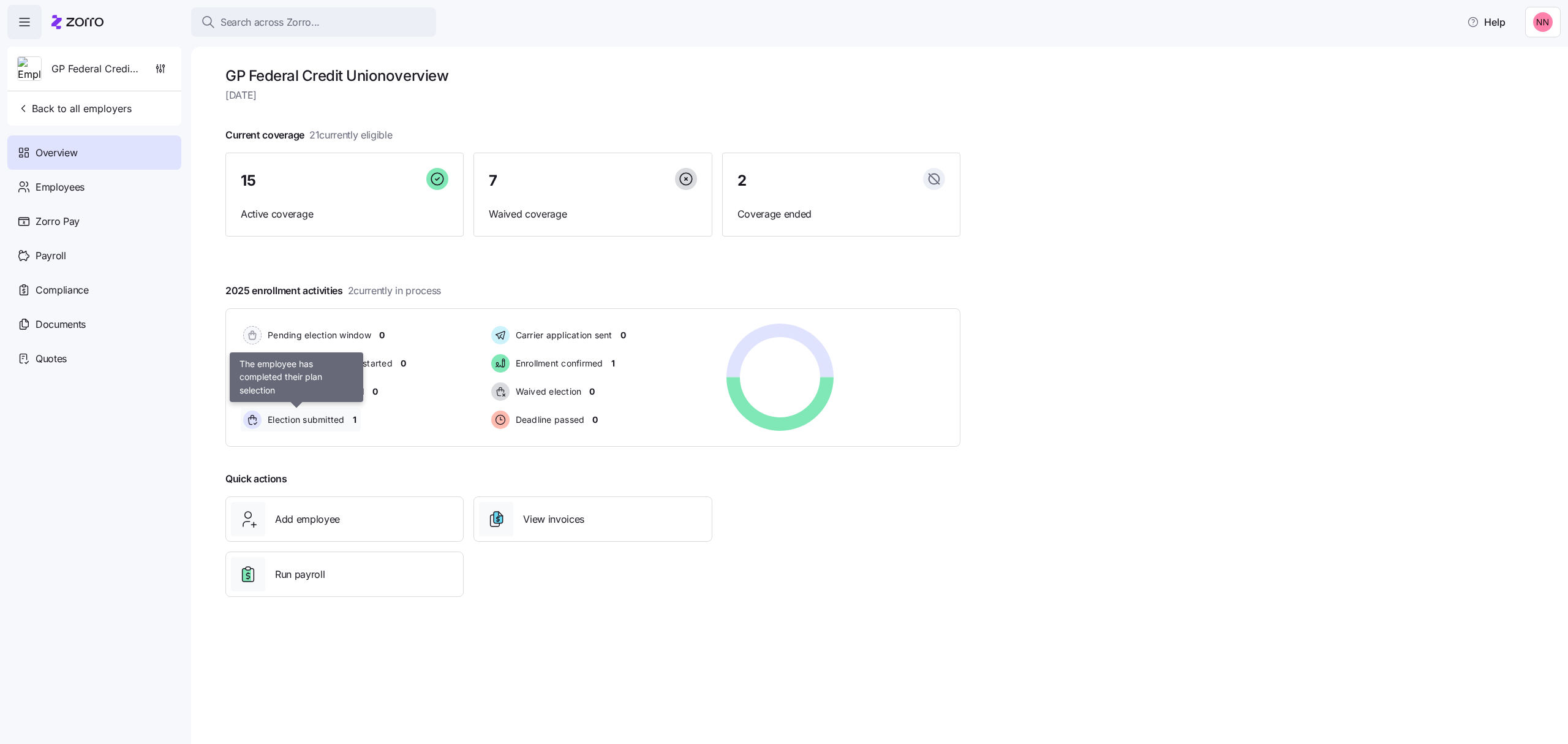
click at [309, 421] on span "Election submitted" at bounding box center [305, 419] width 81 height 12
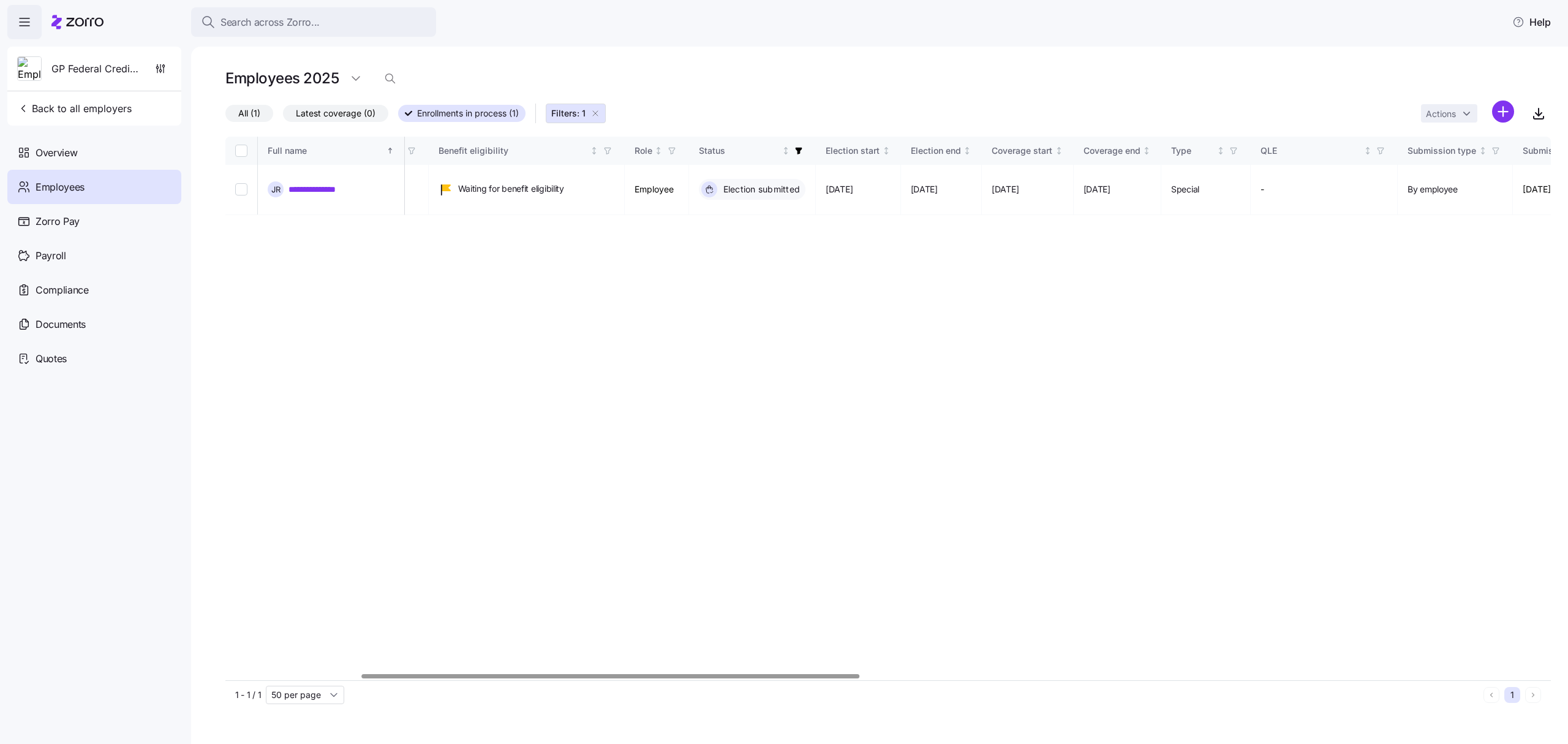
scroll to position [0, 372]
click at [806, 674] on div at bounding box center [616, 676] width 497 height 4
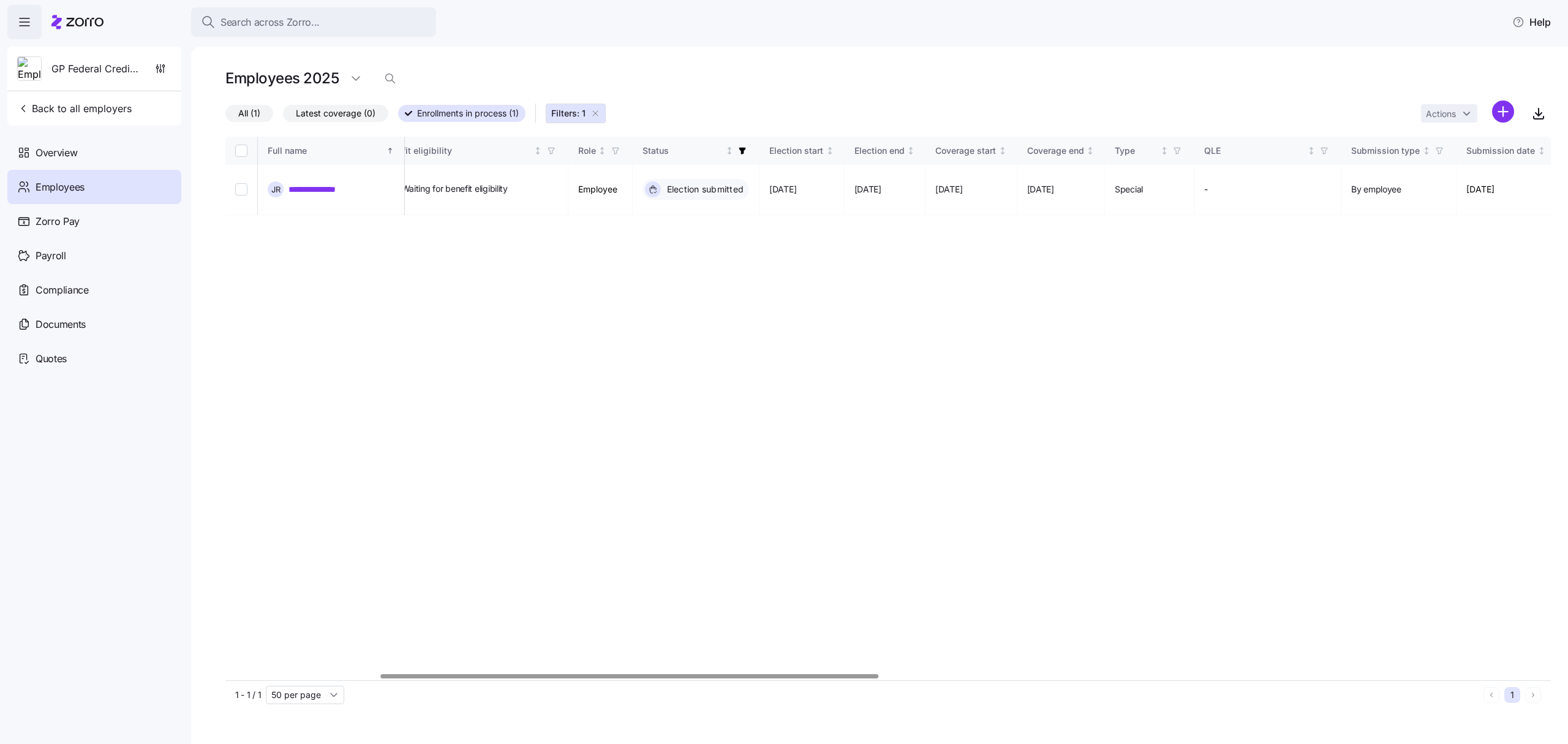
scroll to position [0, 445]
click at [854, 674] on div at bounding box center [642, 676] width 497 height 4
click at [38, 103] on span "Back to all employers" at bounding box center [74, 108] width 114 height 14
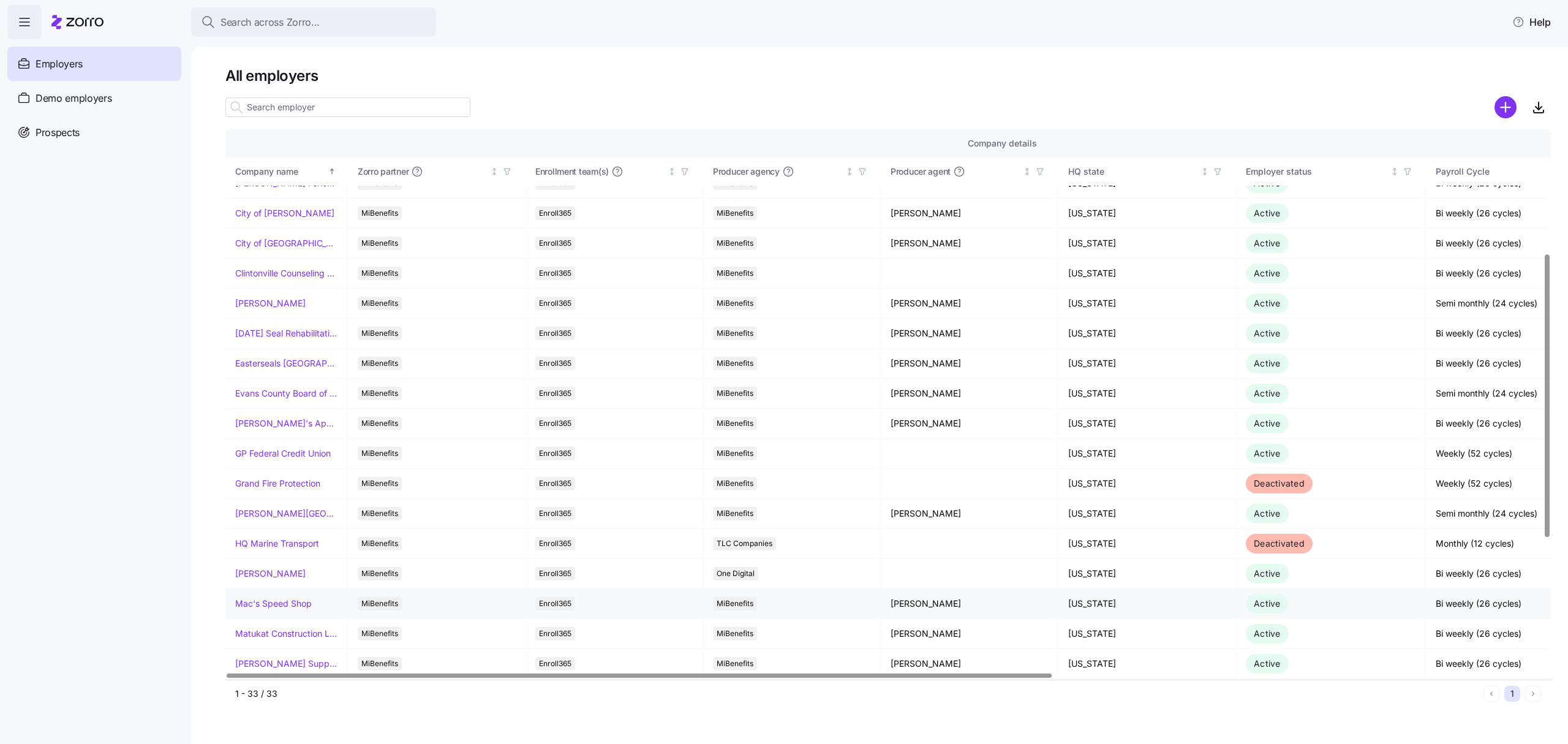
scroll to position [245, 0]
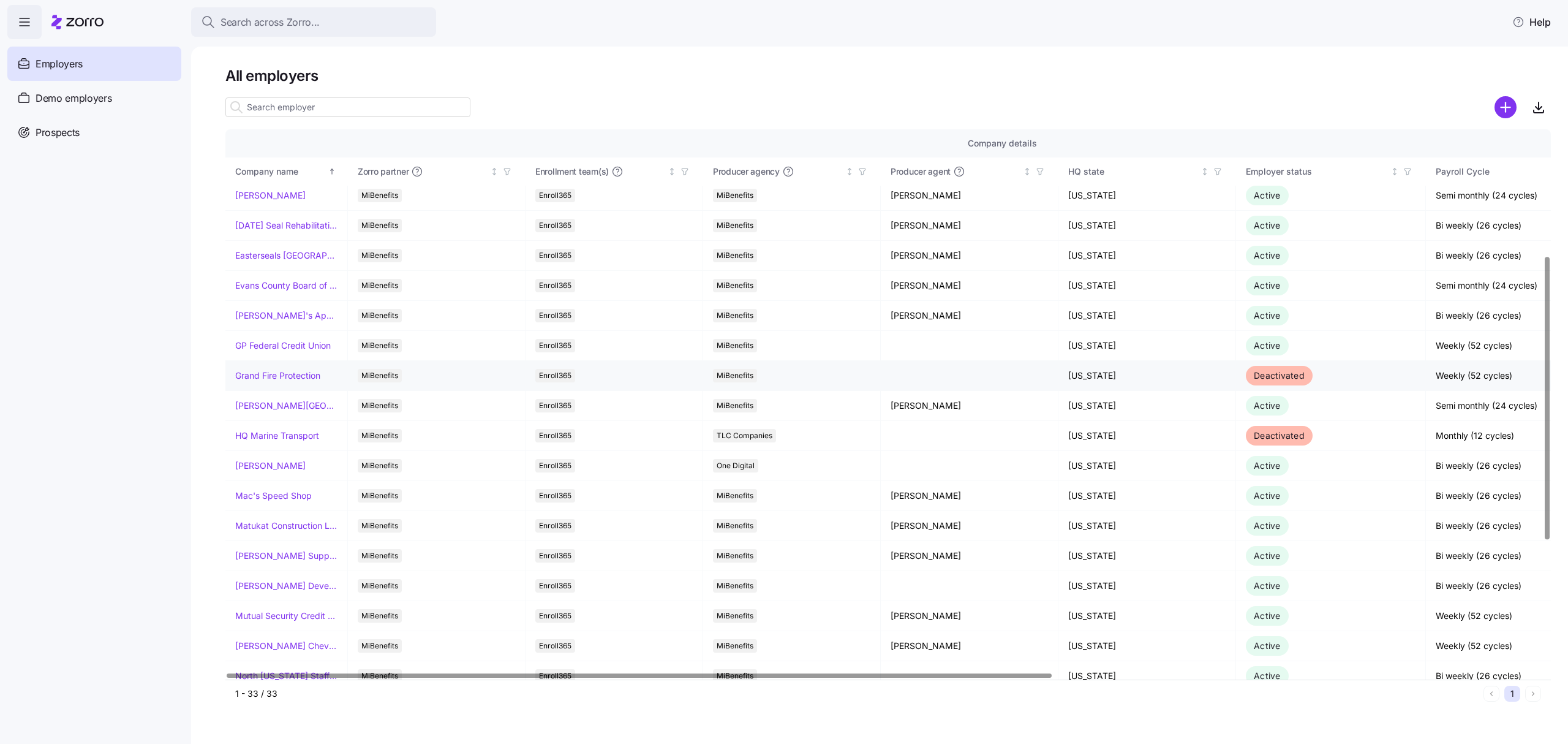
click at [310, 380] on link "Grand Fire Protection" at bounding box center [278, 375] width 85 height 12
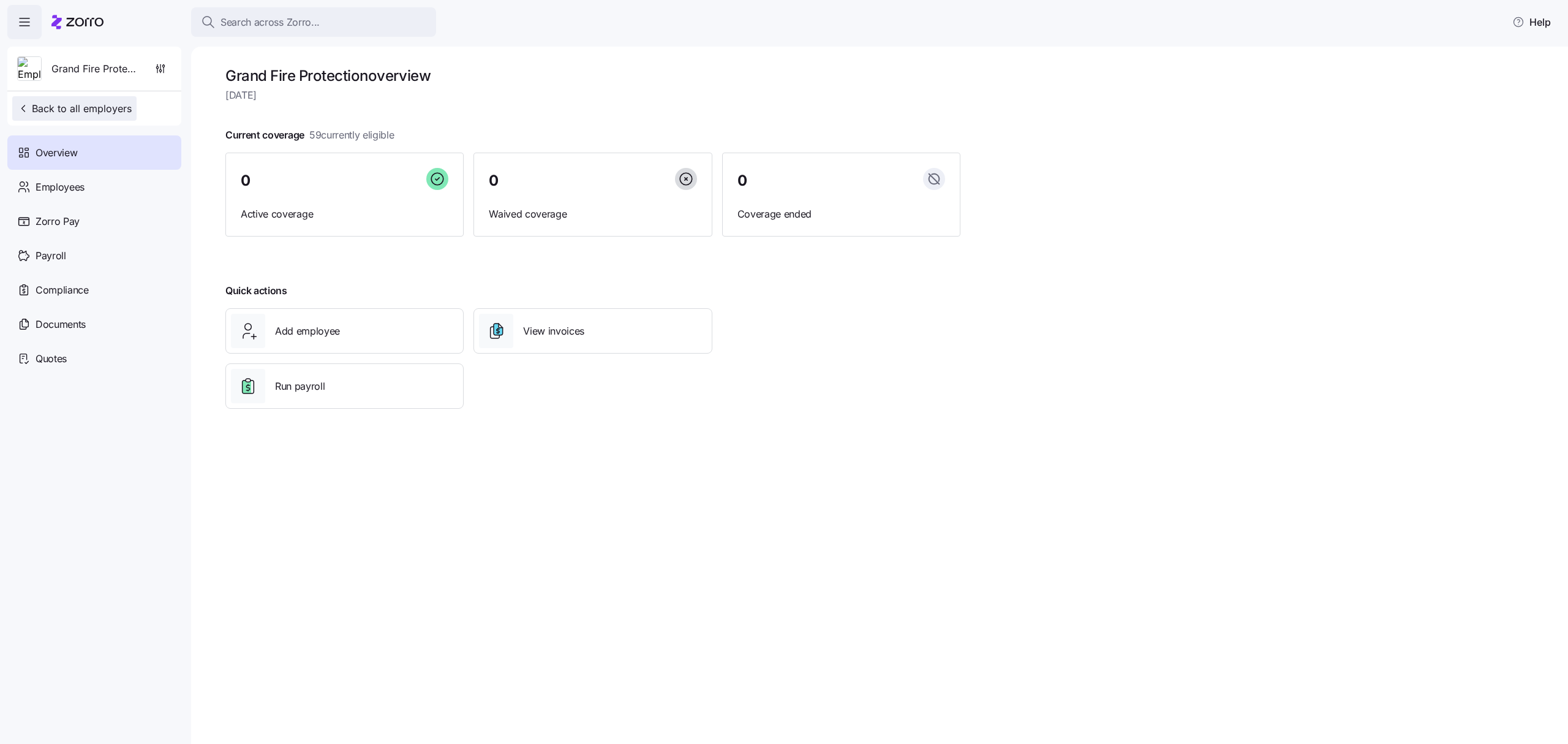
click at [80, 105] on span "Back to all employers" at bounding box center [74, 108] width 114 height 14
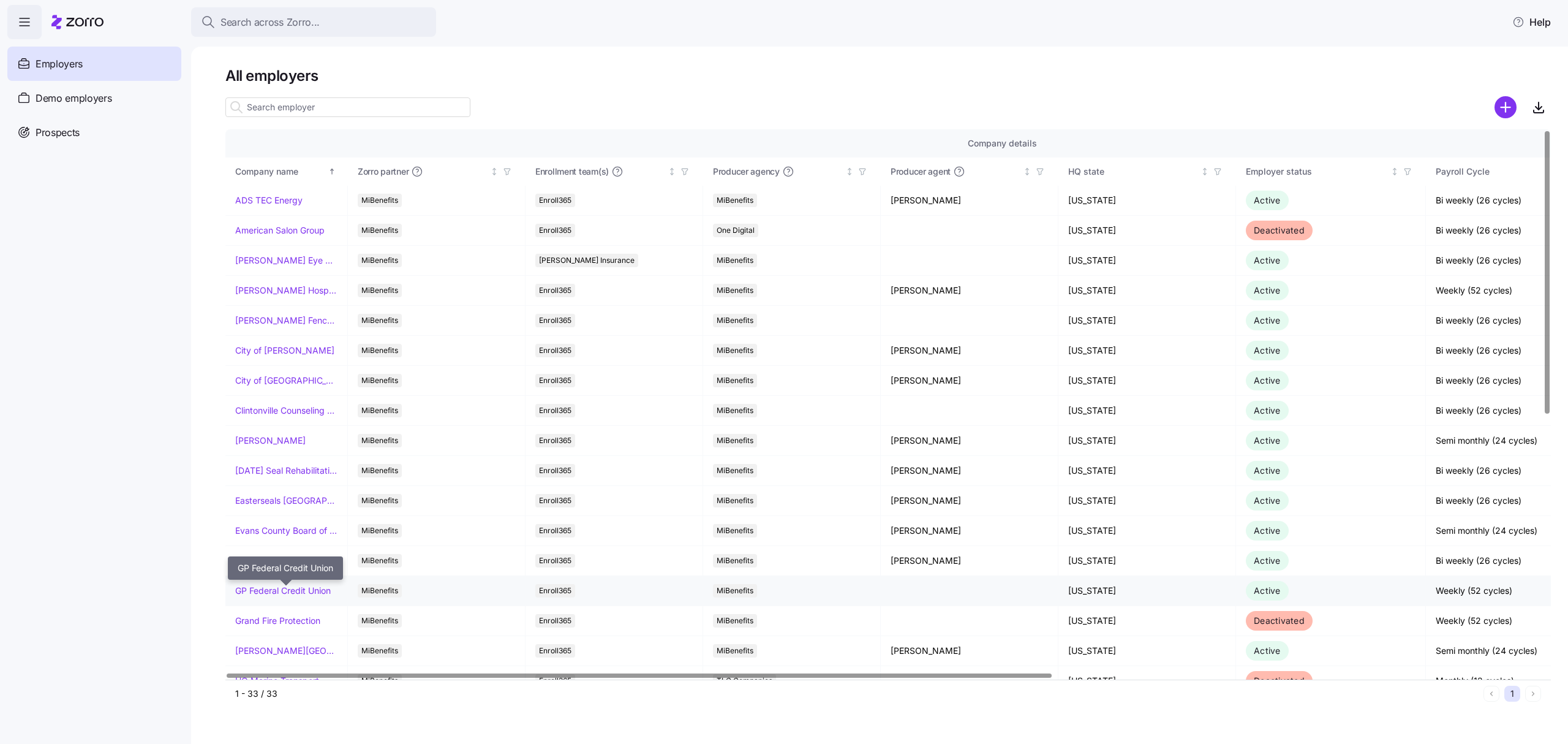
click at [280, 592] on link "GP Federal Credit Union" at bounding box center [283, 591] width 96 height 12
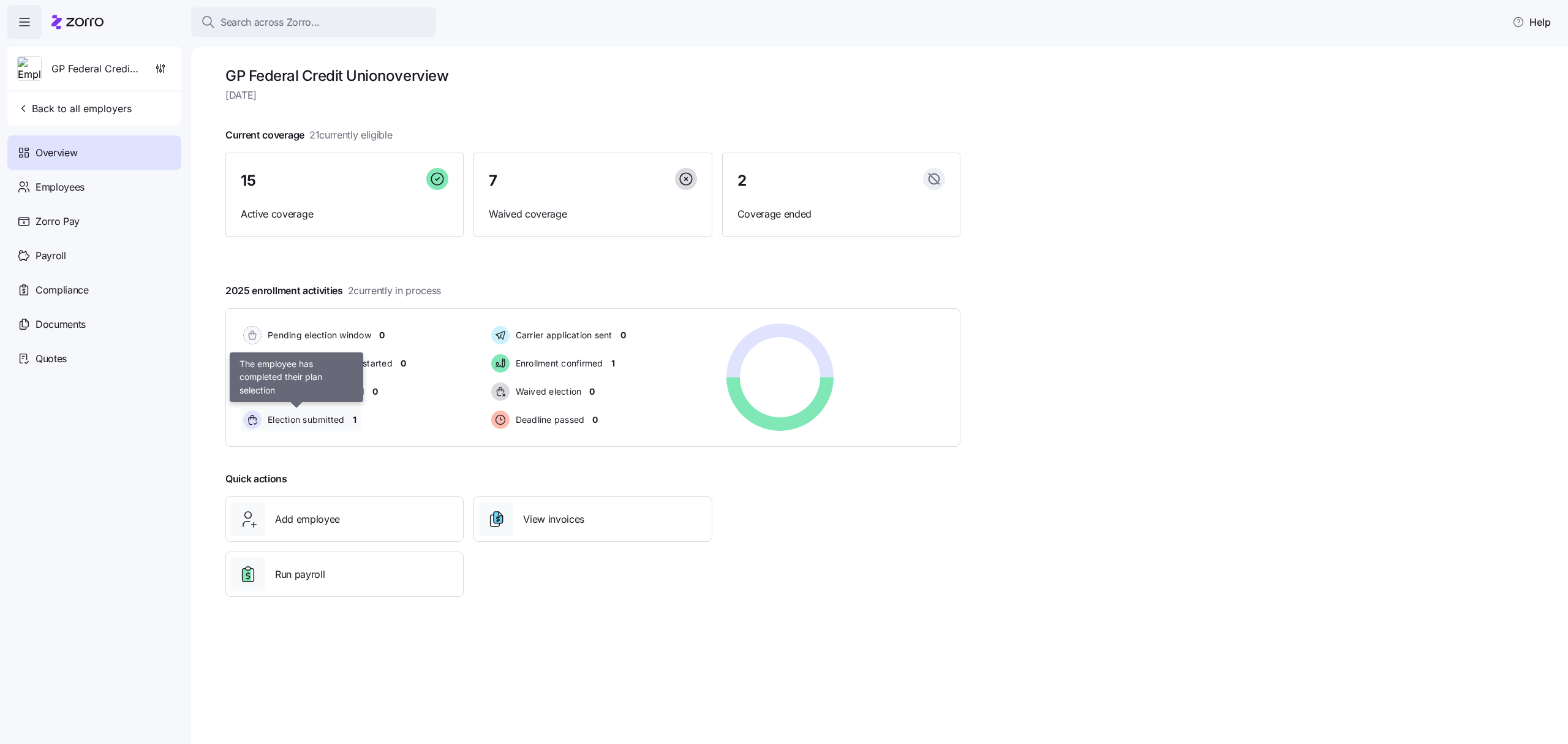
click at [314, 417] on span "Election submitted" at bounding box center [305, 419] width 81 height 12
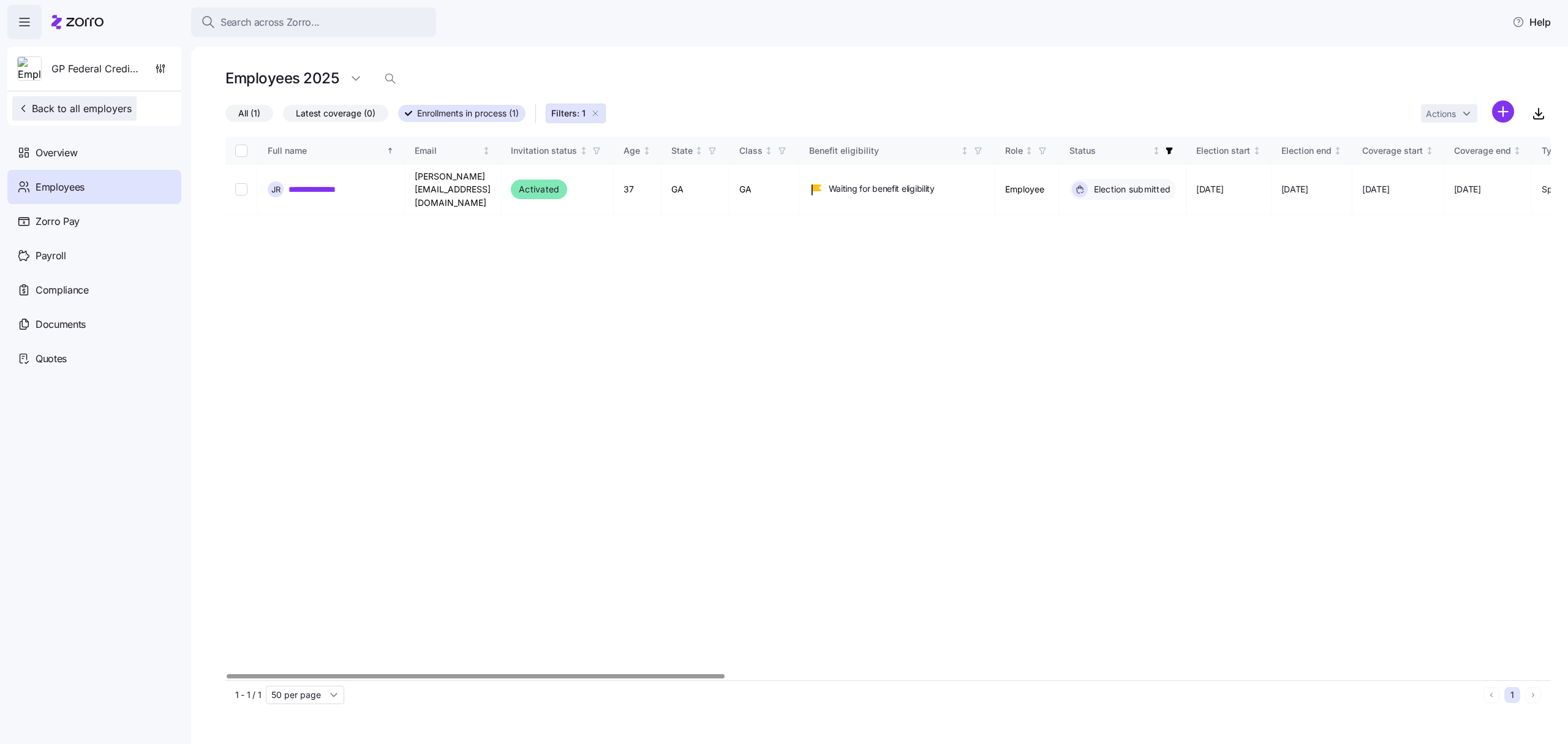
click at [86, 105] on span "Back to all employers" at bounding box center [74, 108] width 114 height 14
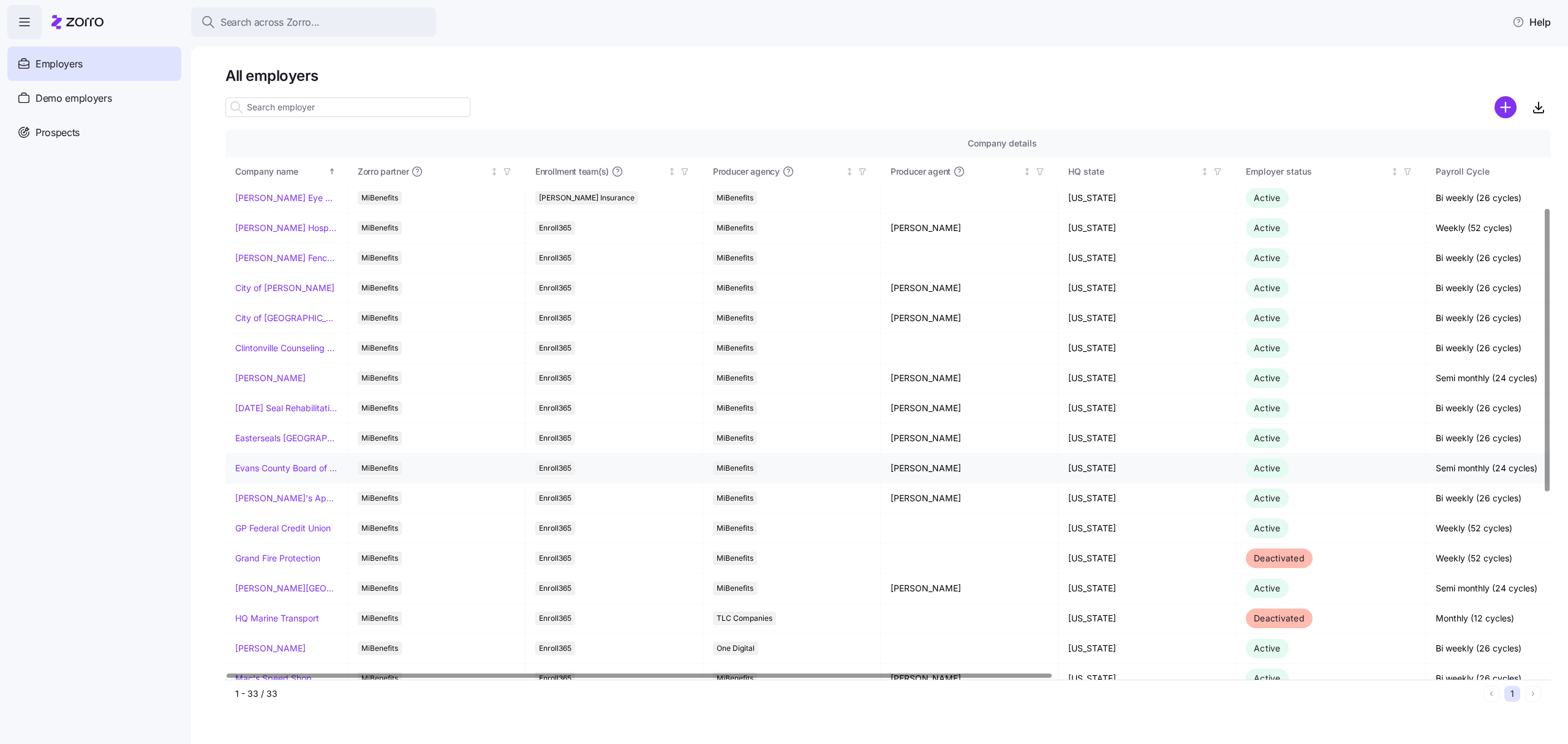
scroll to position [163, 0]
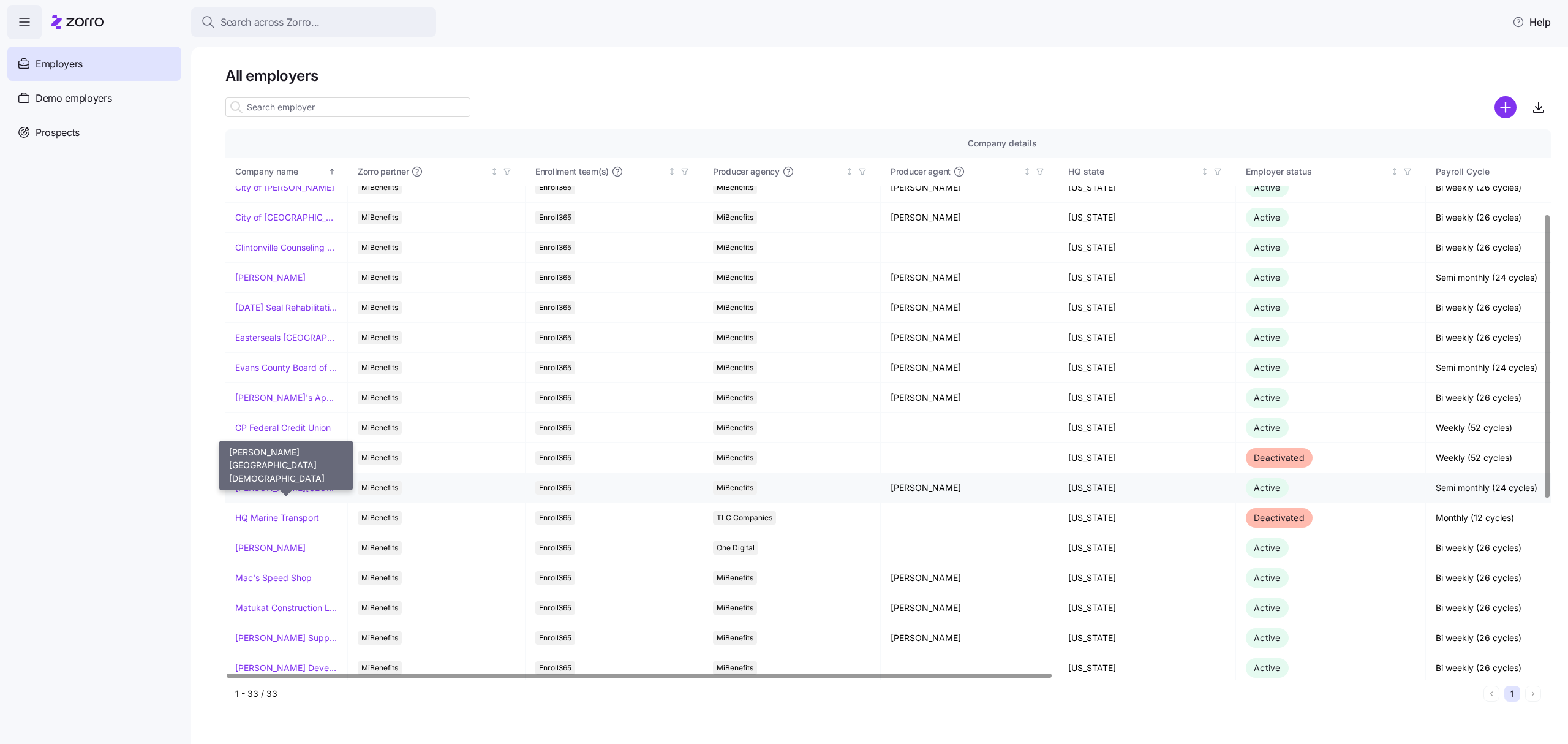
click at [292, 493] on link "[PERSON_NAME][GEOGRAPHIC_DATA][DEMOGRAPHIC_DATA]" at bounding box center [287, 488] width 102 height 12
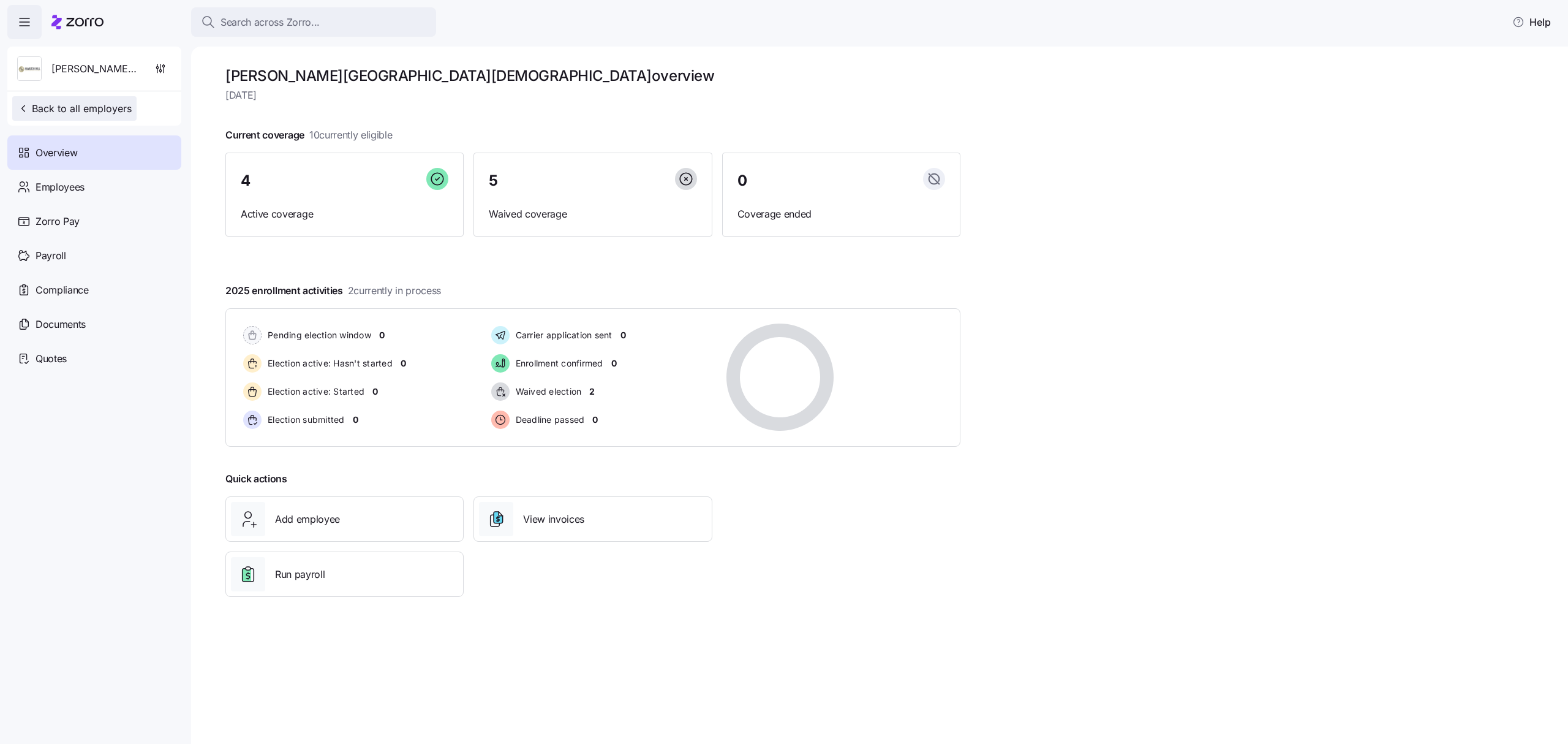
click at [63, 105] on span "Back to all employers" at bounding box center [74, 108] width 114 height 14
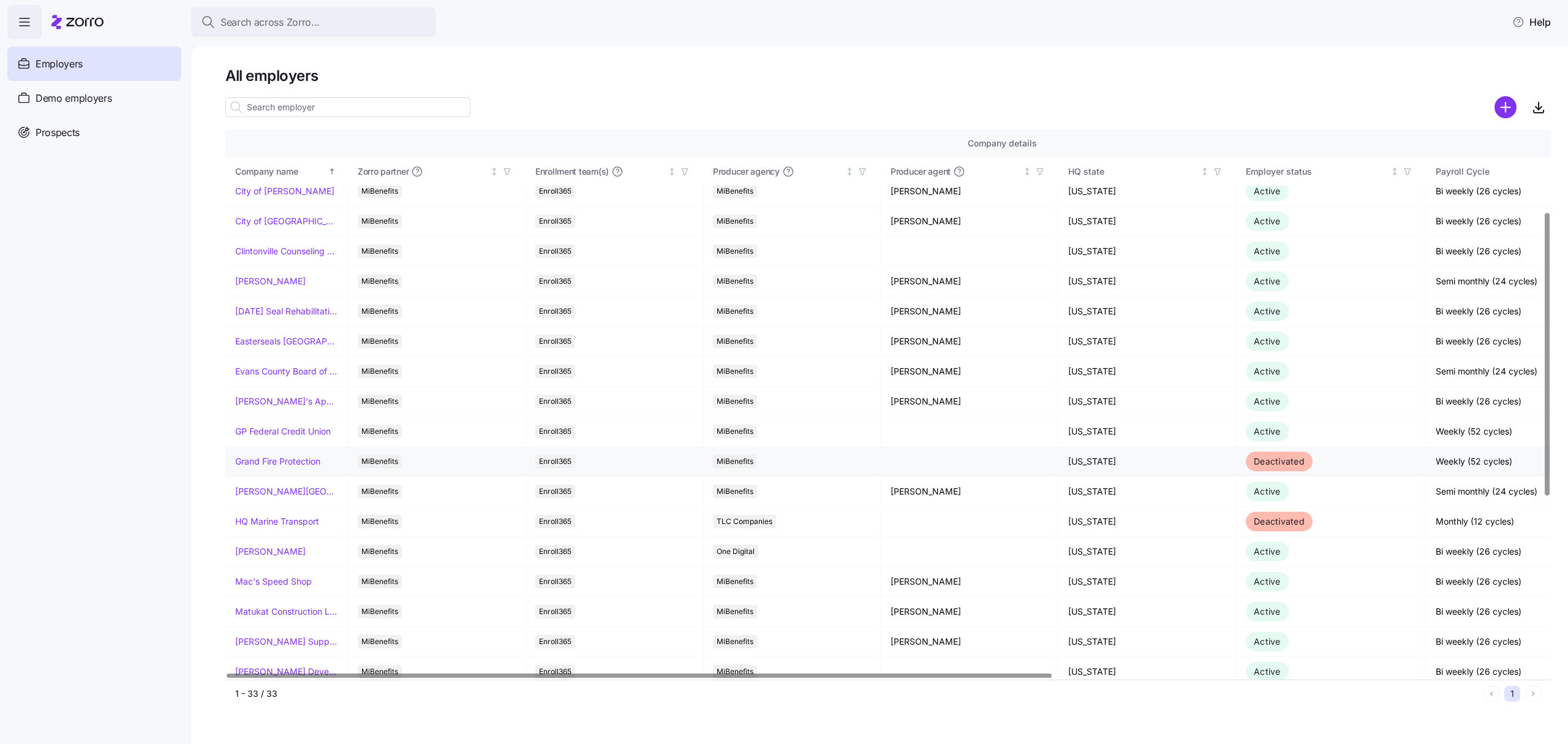
scroll to position [163, 0]
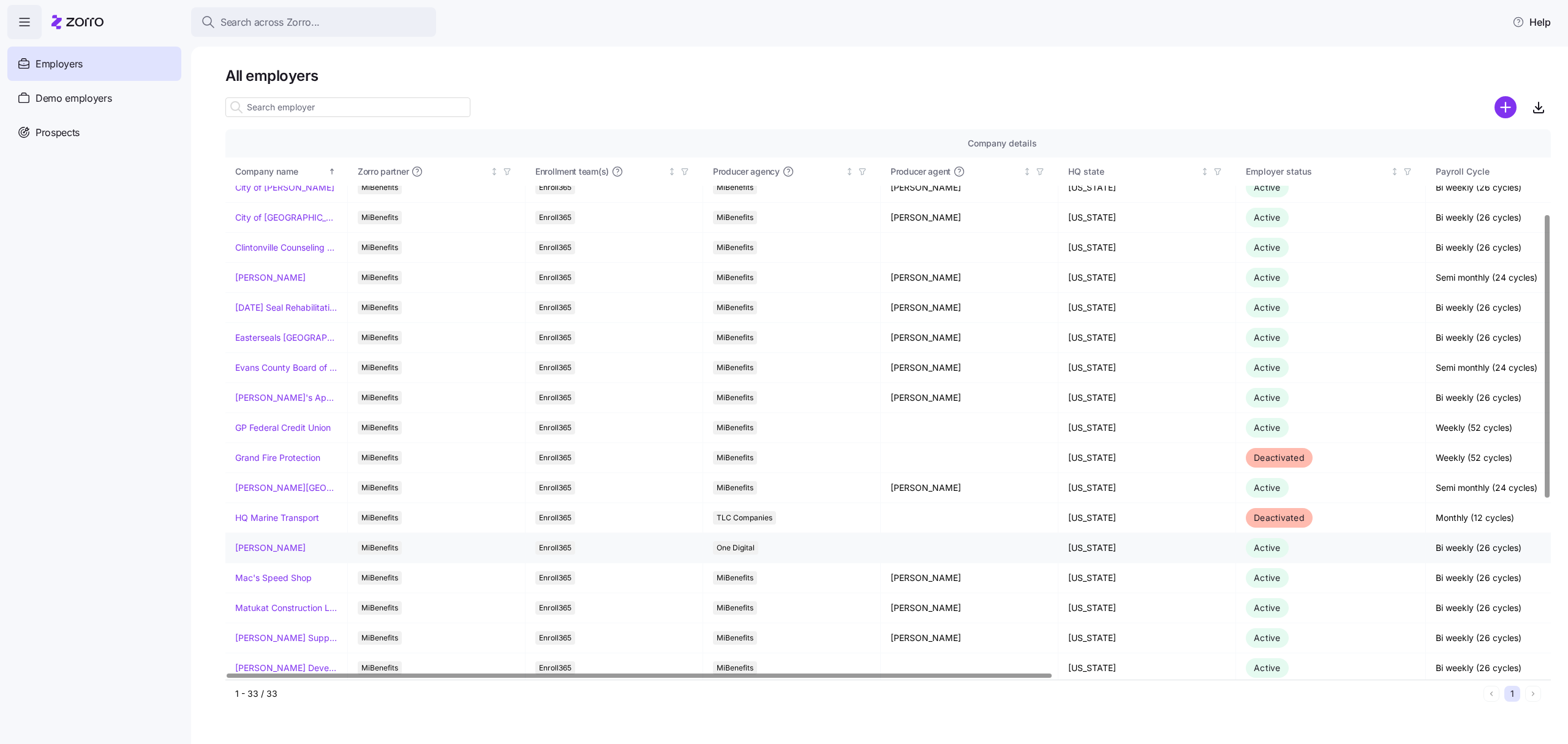
click at [284, 552] on link "[PERSON_NAME]" at bounding box center [271, 547] width 71 height 12
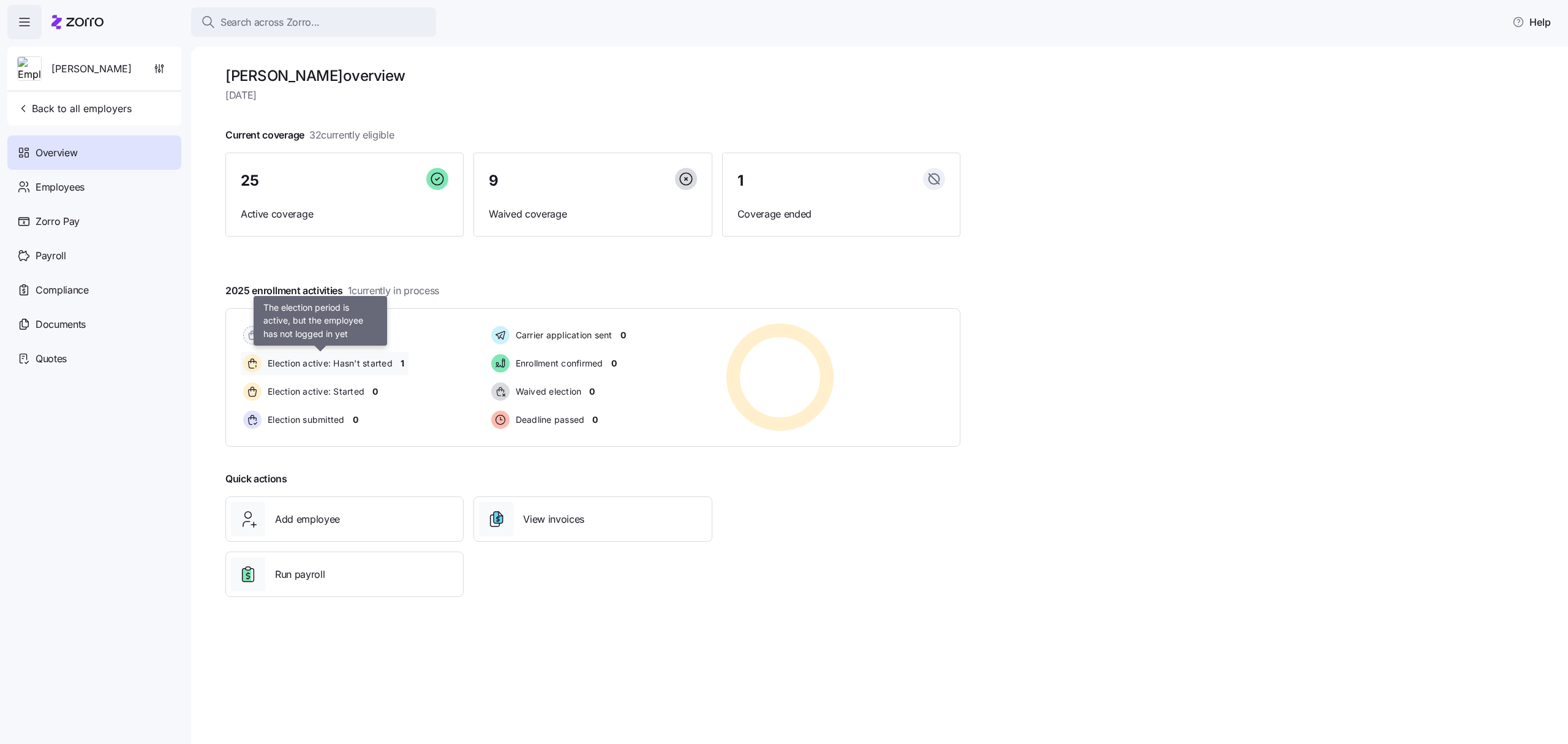
click at [343, 361] on span "Election active: Hasn't started" at bounding box center [328, 363] width 129 height 12
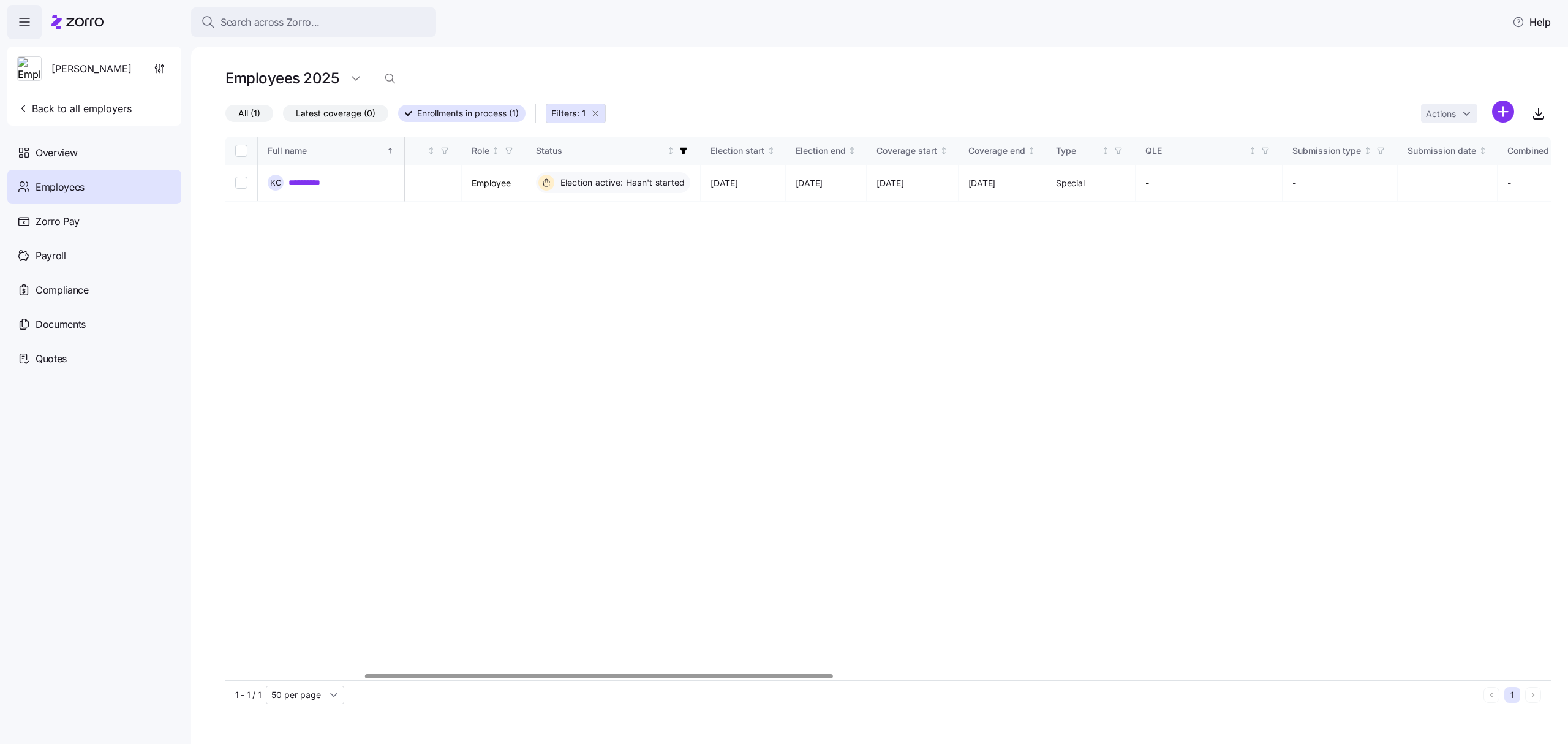
scroll to position [0, 540]
click at [775, 678] on div at bounding box center [651, 676] width 468 height 4
click at [101, 112] on span "Back to all employers" at bounding box center [74, 108] width 114 height 14
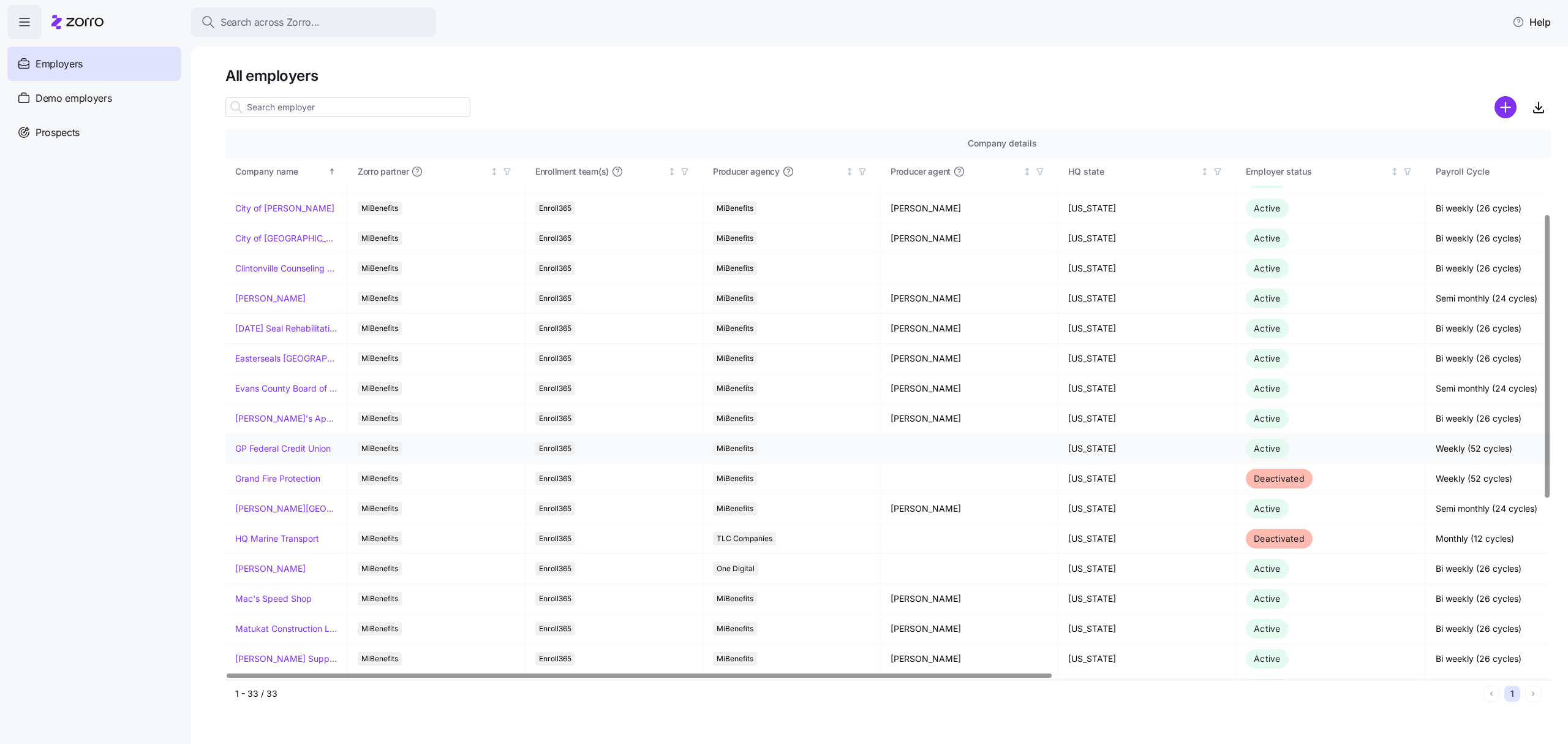
scroll to position [163, 0]
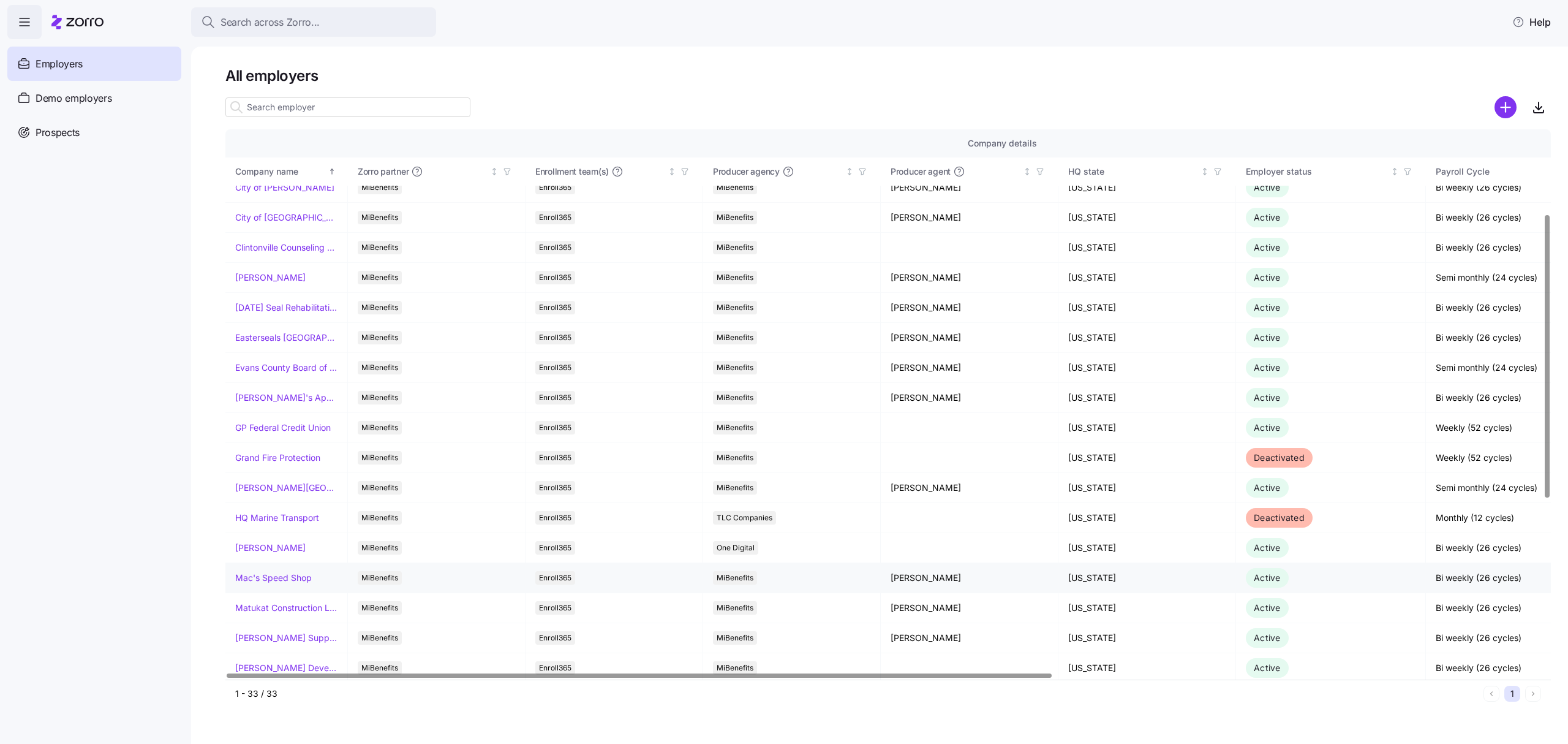
click at [299, 584] on link "Mac's Speed Shop" at bounding box center [274, 578] width 76 height 12
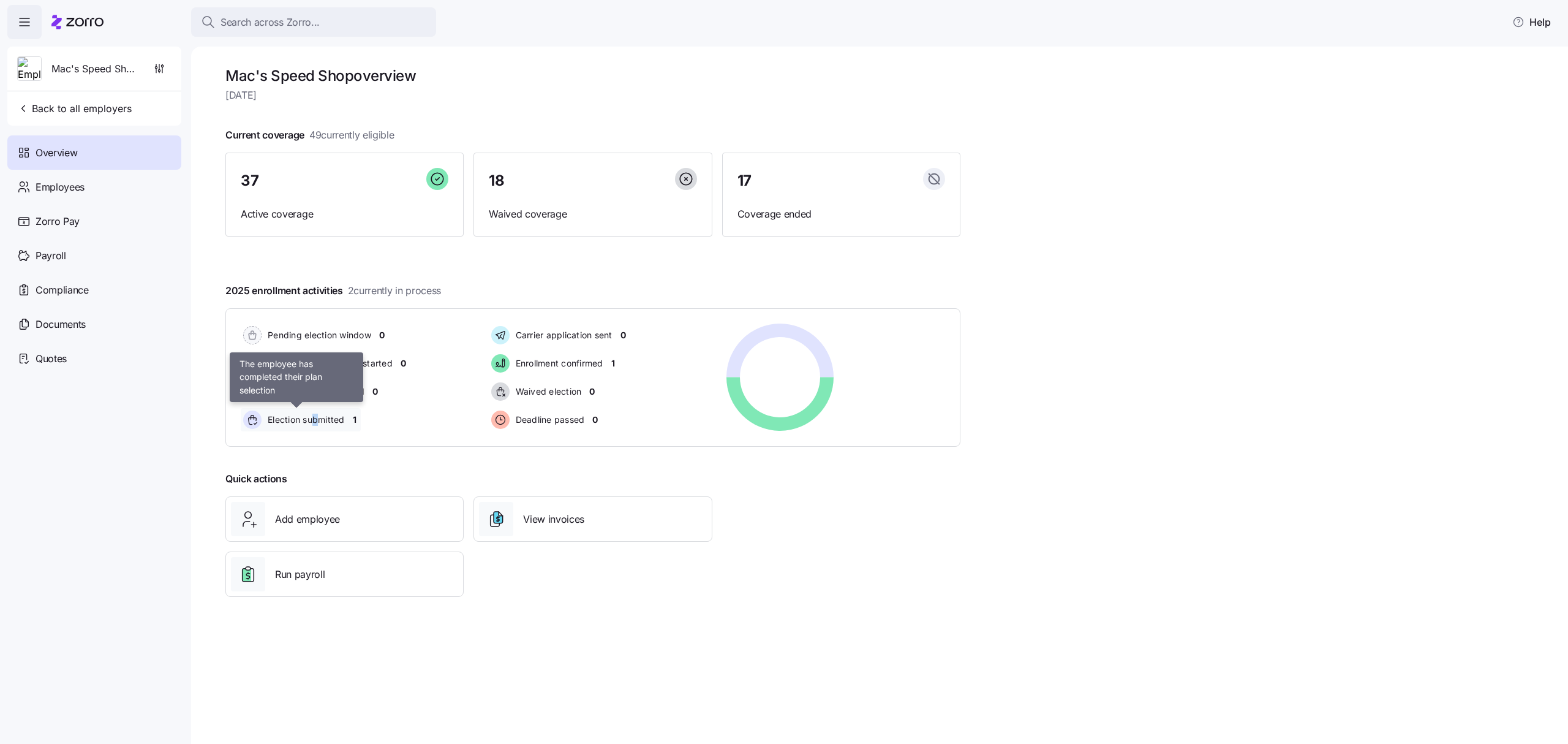
click at [317, 420] on span "Election submitted" at bounding box center [305, 419] width 81 height 12
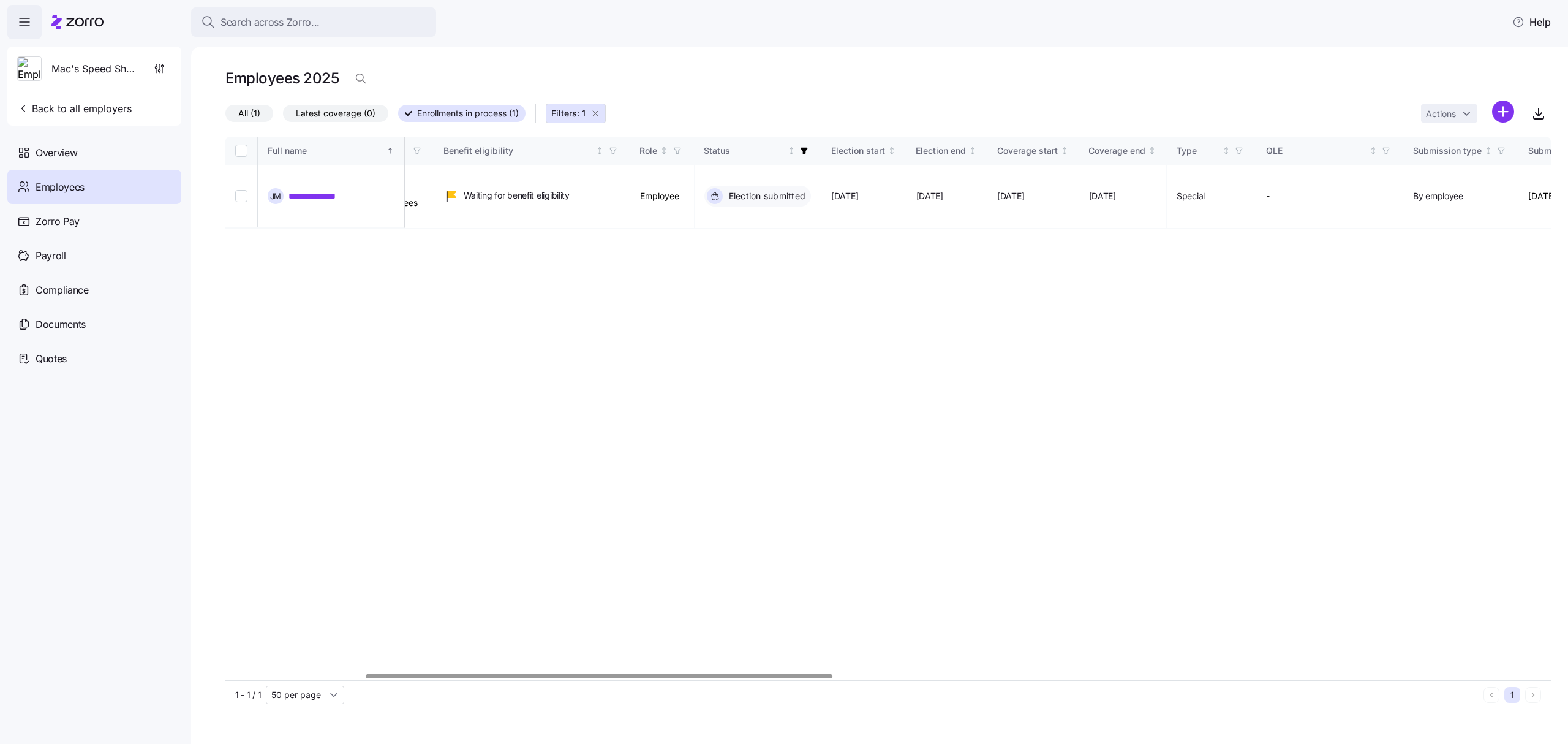
scroll to position [0, 407]
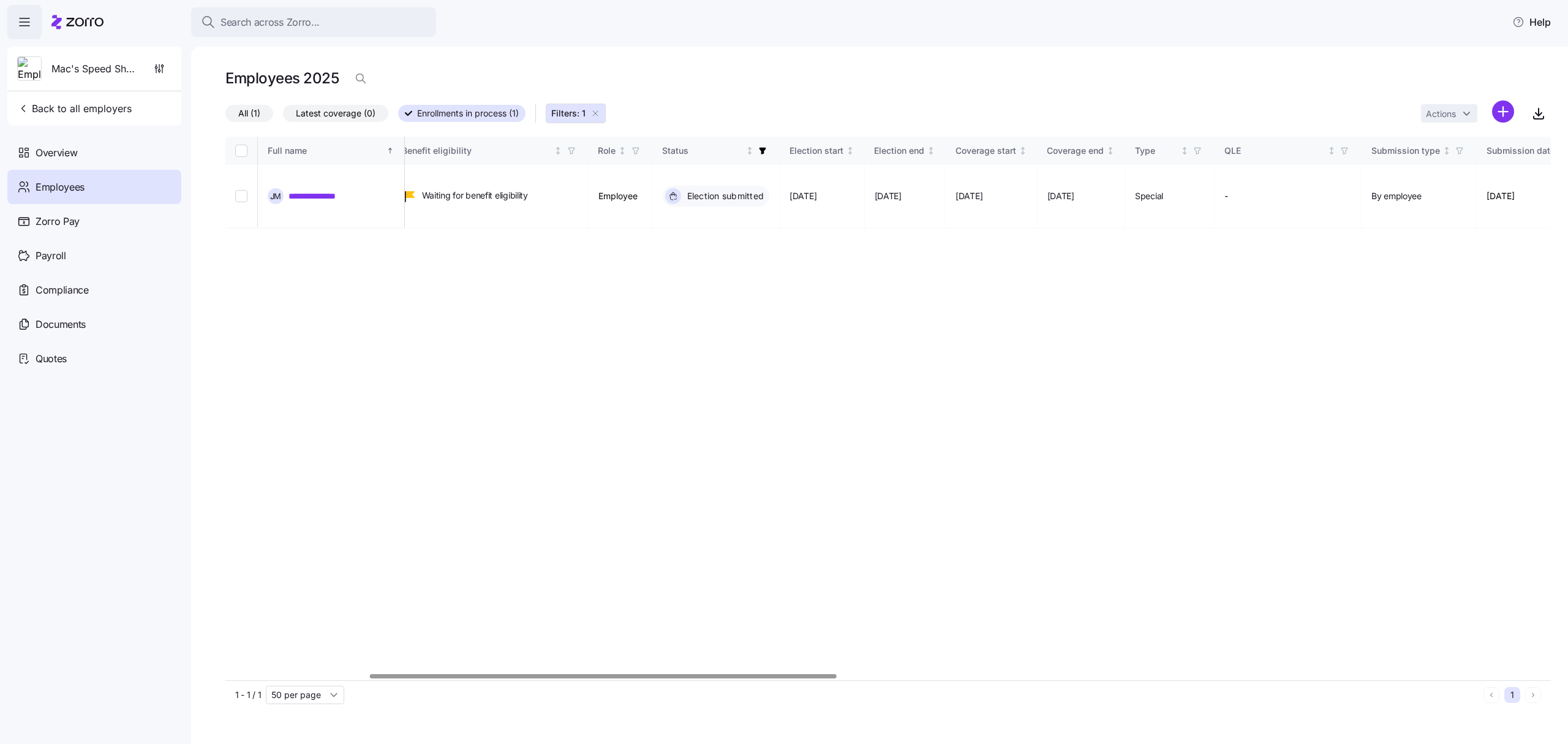
click at [515, 678] on div at bounding box center [603, 676] width 467 height 4
click at [78, 108] on span "Back to all employers" at bounding box center [74, 108] width 114 height 14
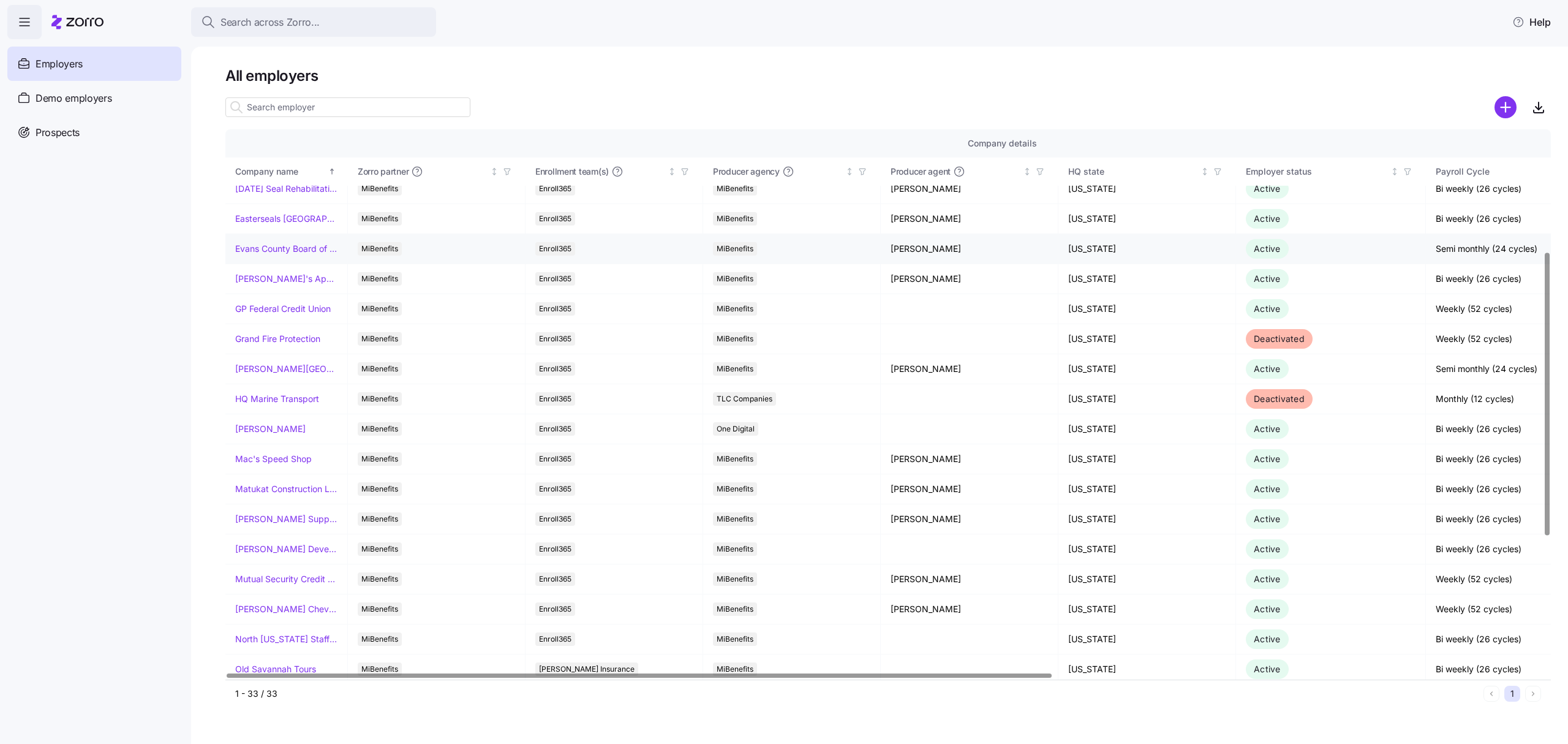
scroll to position [326, 0]
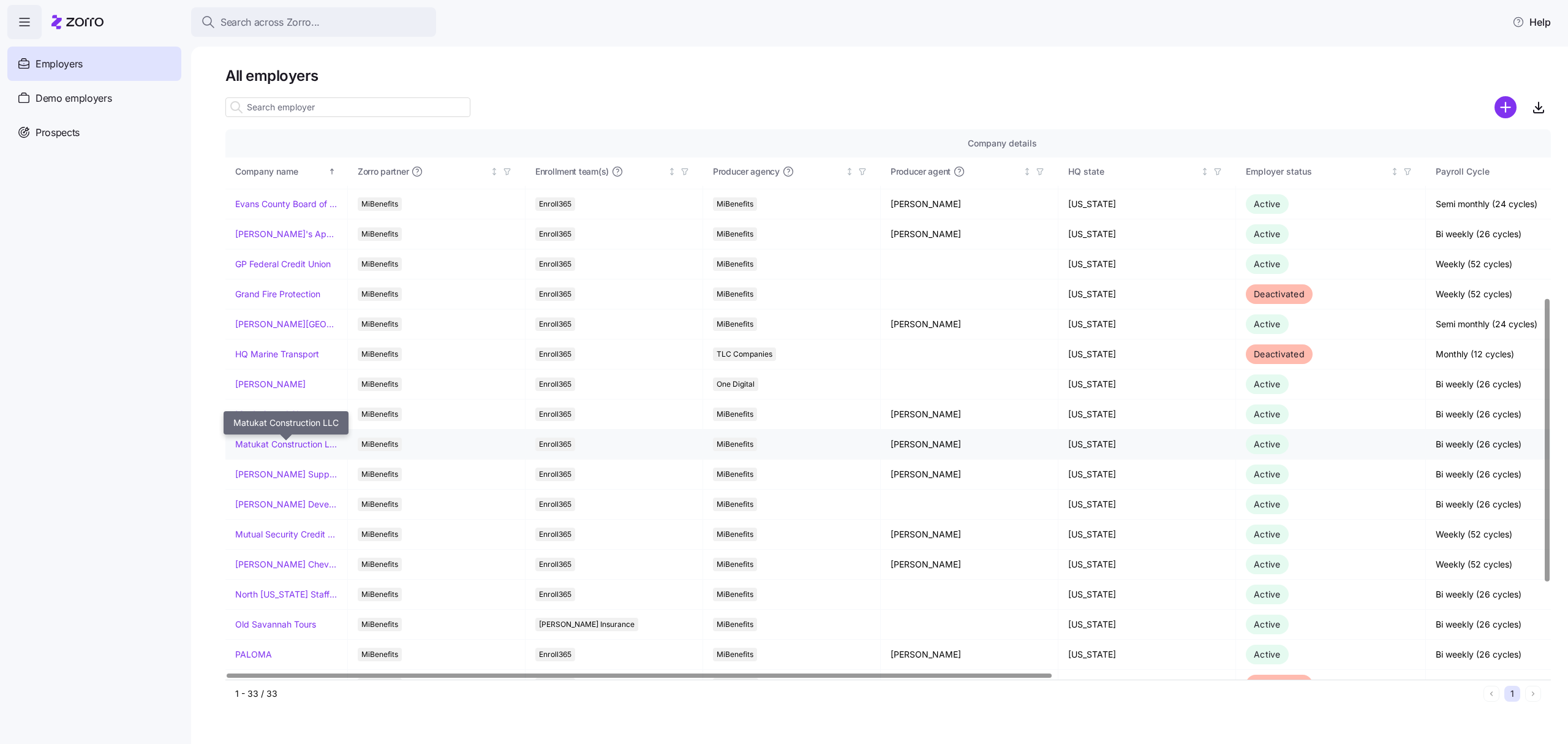
click at [273, 450] on link "Matukat Construction LLC" at bounding box center [287, 444] width 102 height 12
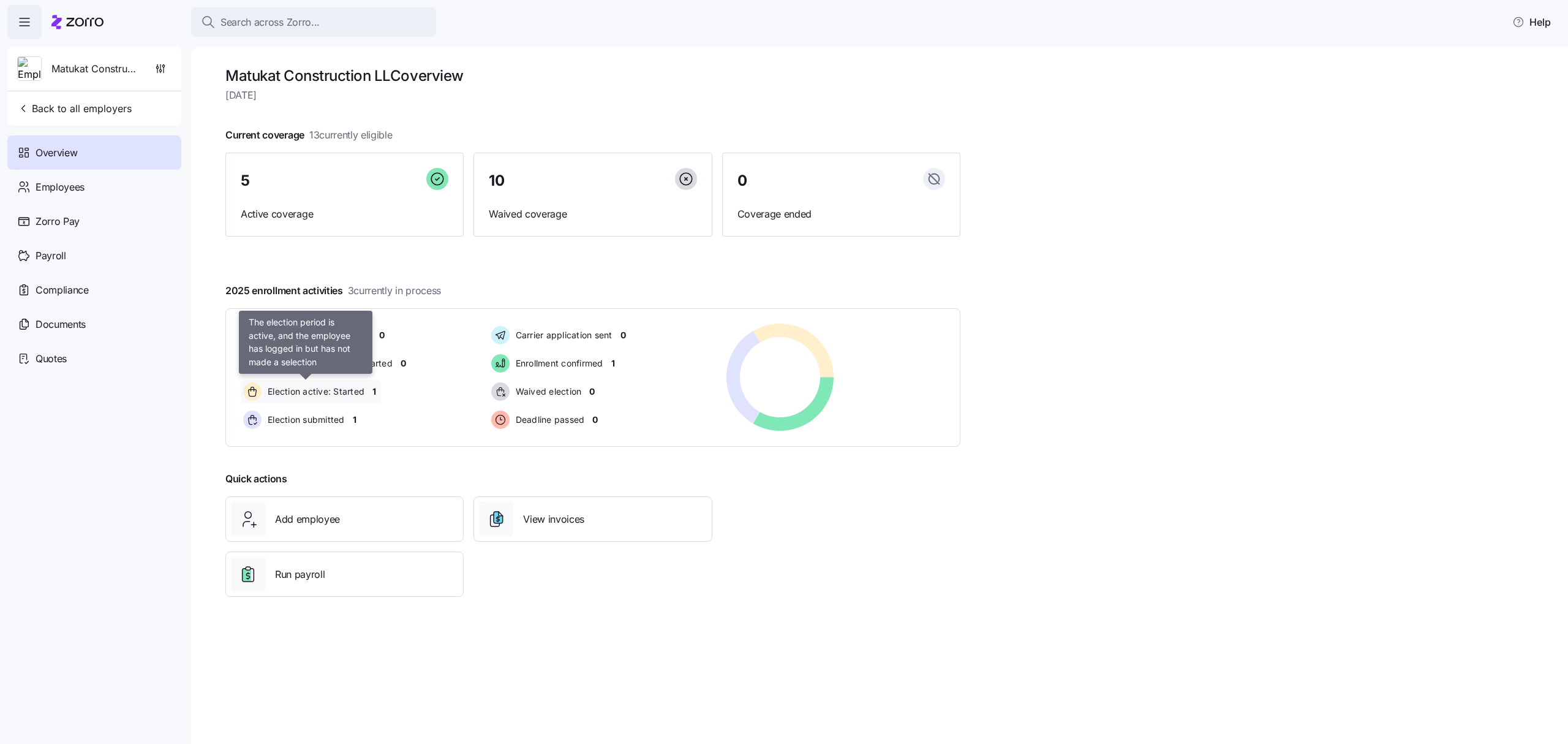
click at [330, 395] on span "Election active: Started" at bounding box center [315, 391] width 101 height 12
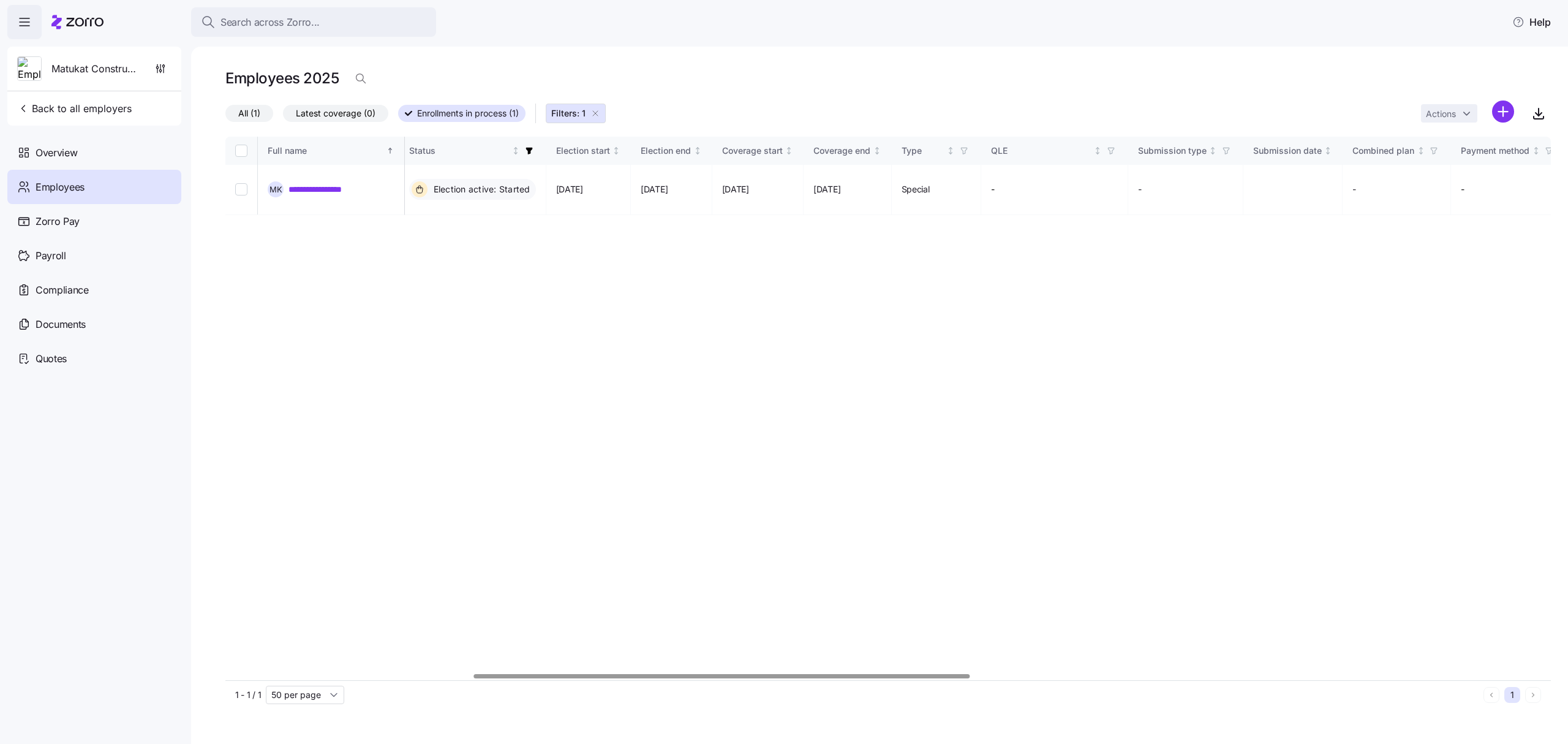
scroll to position [0, 691]
click at [790, 678] on div at bounding box center [733, 676] width 495 height 4
click at [55, 102] on span "Back to all employers" at bounding box center [74, 108] width 114 height 14
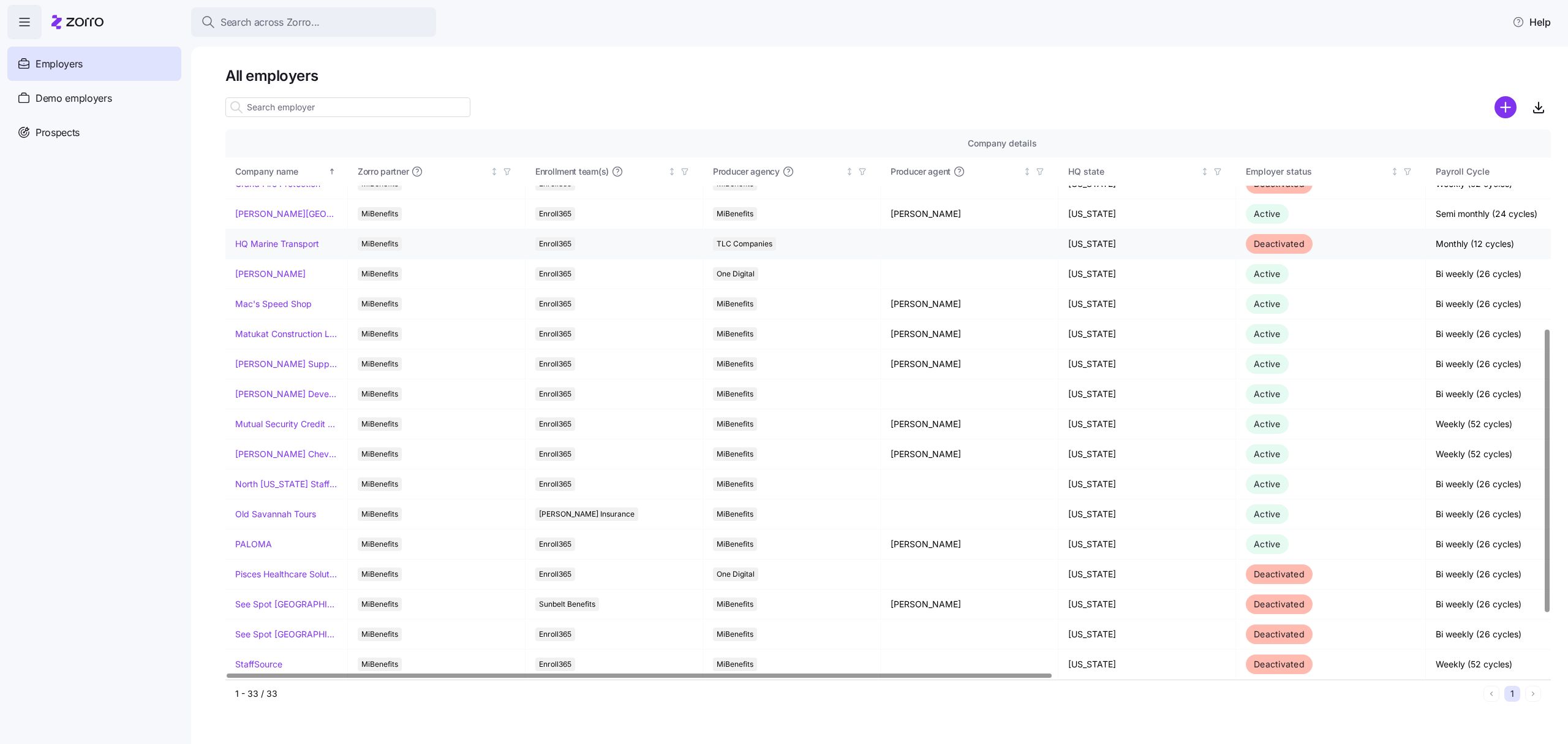
scroll to position [490, 0]
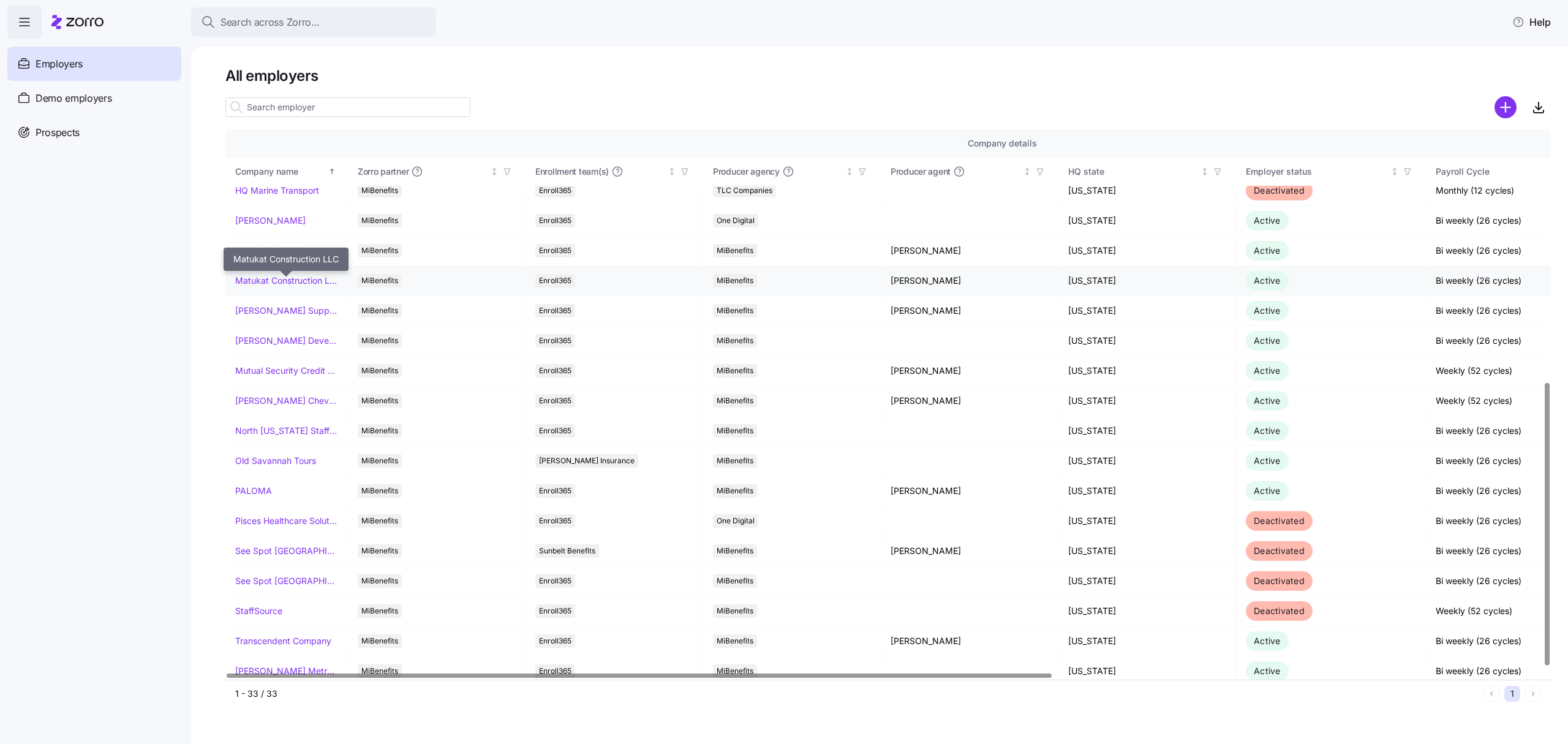
click at [294, 284] on link "Matukat Construction LLC" at bounding box center [287, 280] width 102 height 12
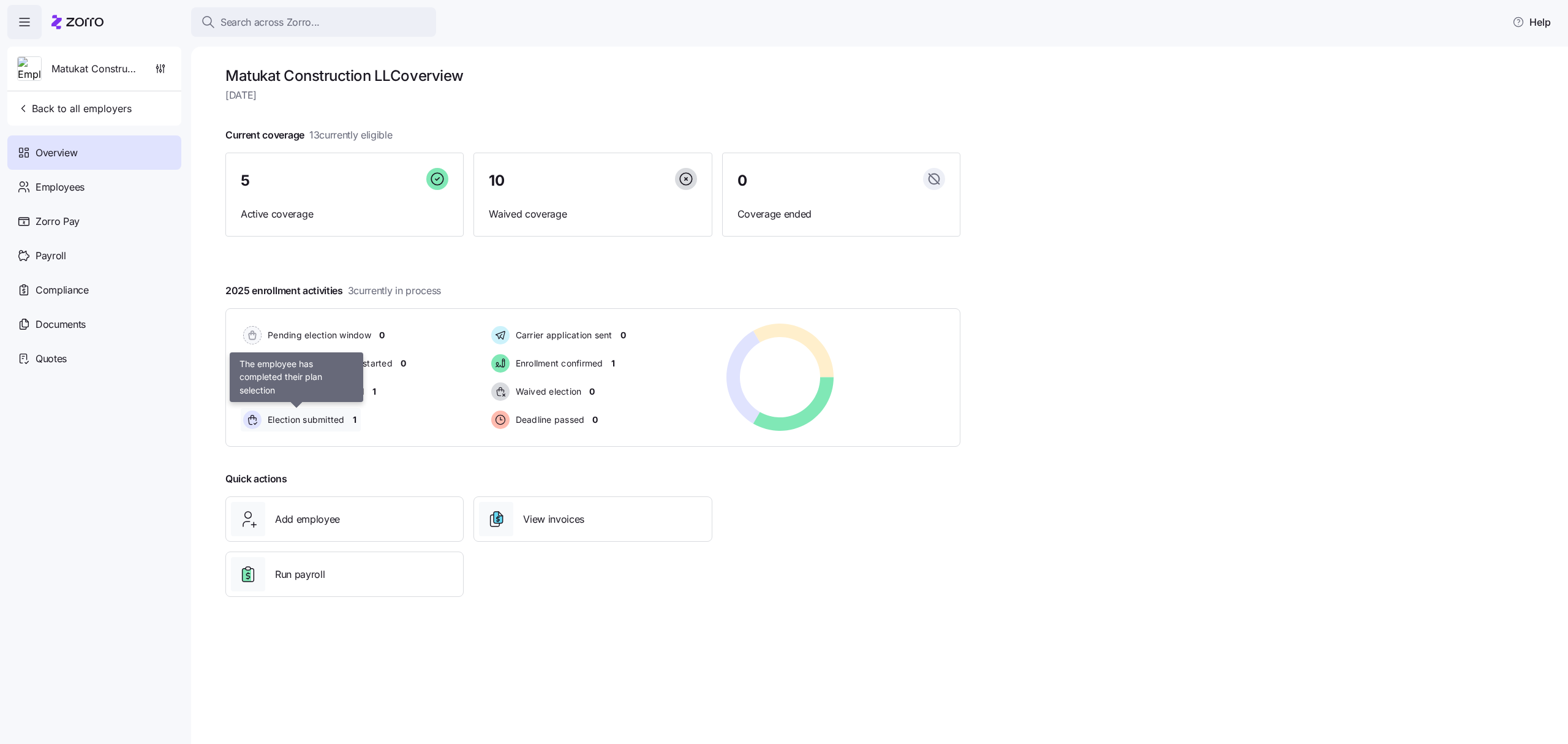
click at [337, 417] on span "Election submitted" at bounding box center [305, 419] width 81 height 12
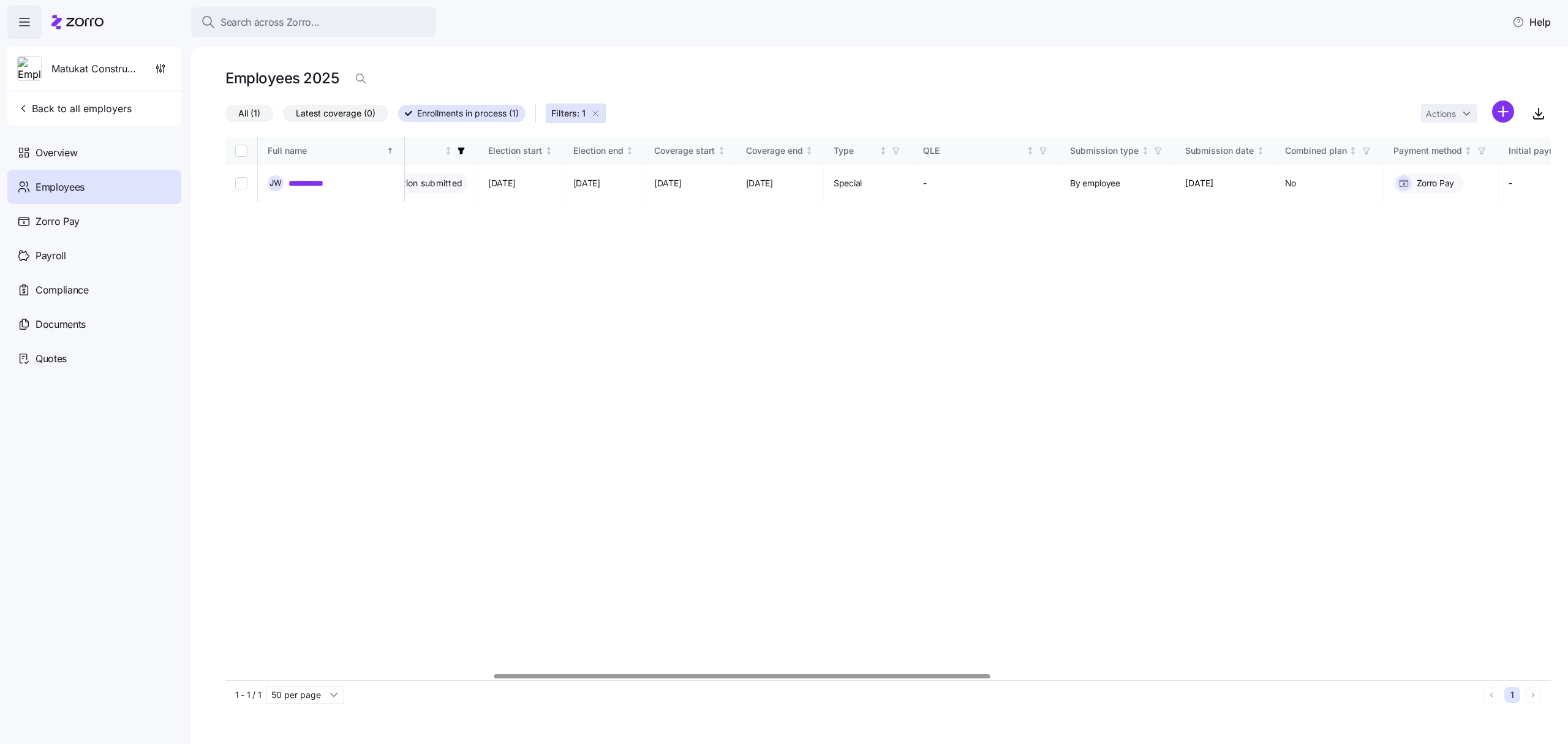
scroll to position [0, 725]
click at [909, 674] on div at bounding box center [746, 676] width 496 height 4
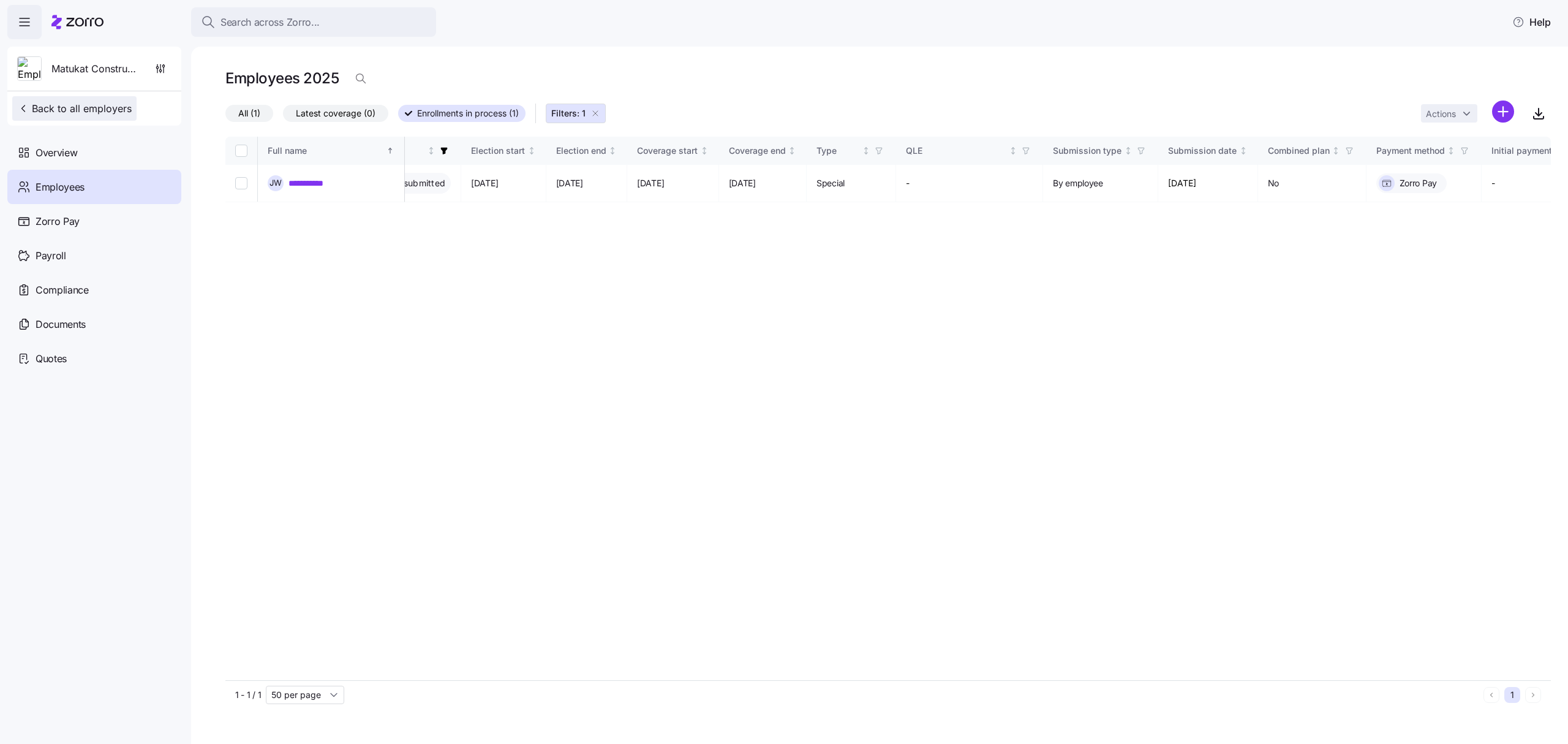
click at [60, 105] on span "Back to all employers" at bounding box center [74, 108] width 114 height 14
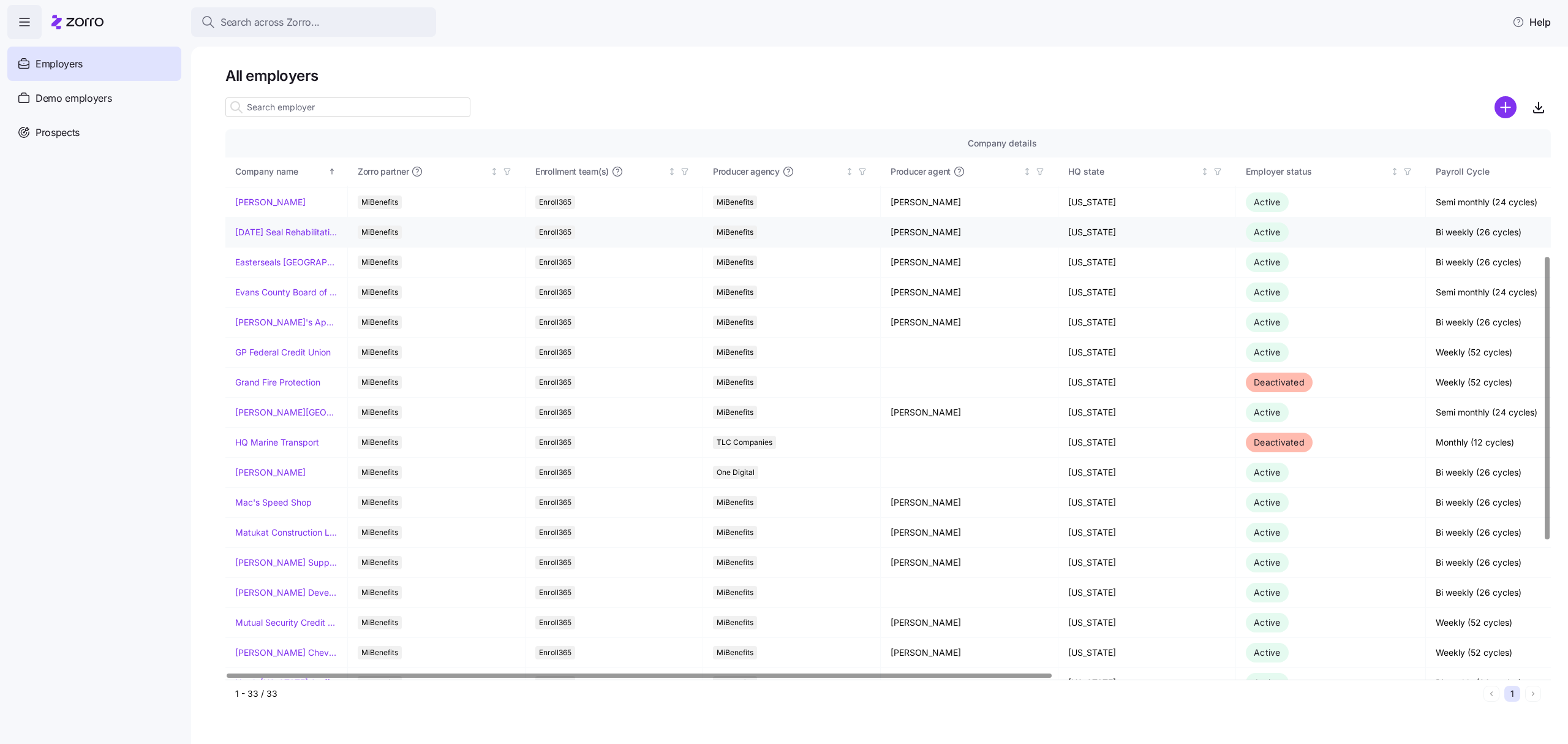
scroll to position [245, 0]
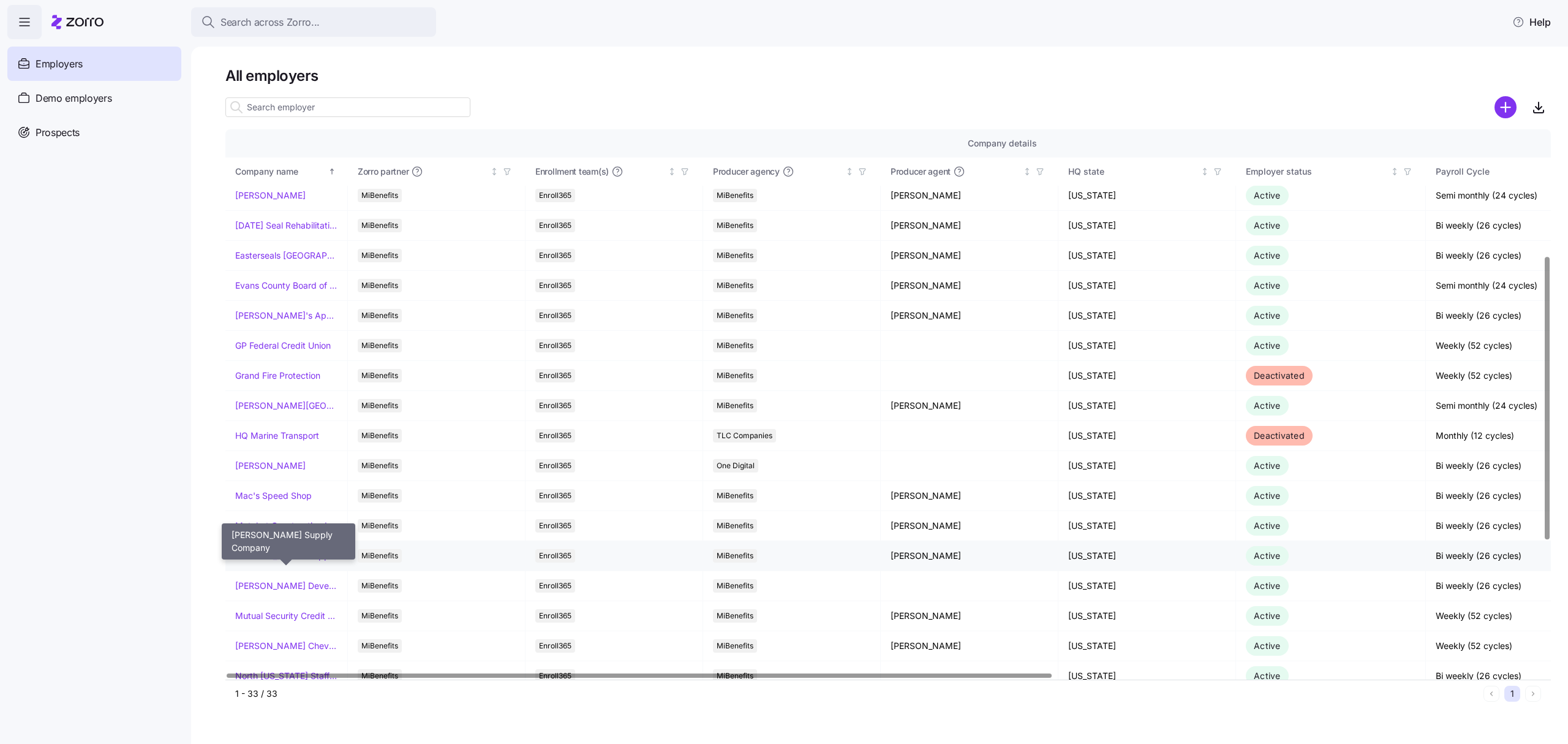
click at [285, 557] on link "[PERSON_NAME] Supply Company" at bounding box center [287, 555] width 102 height 12
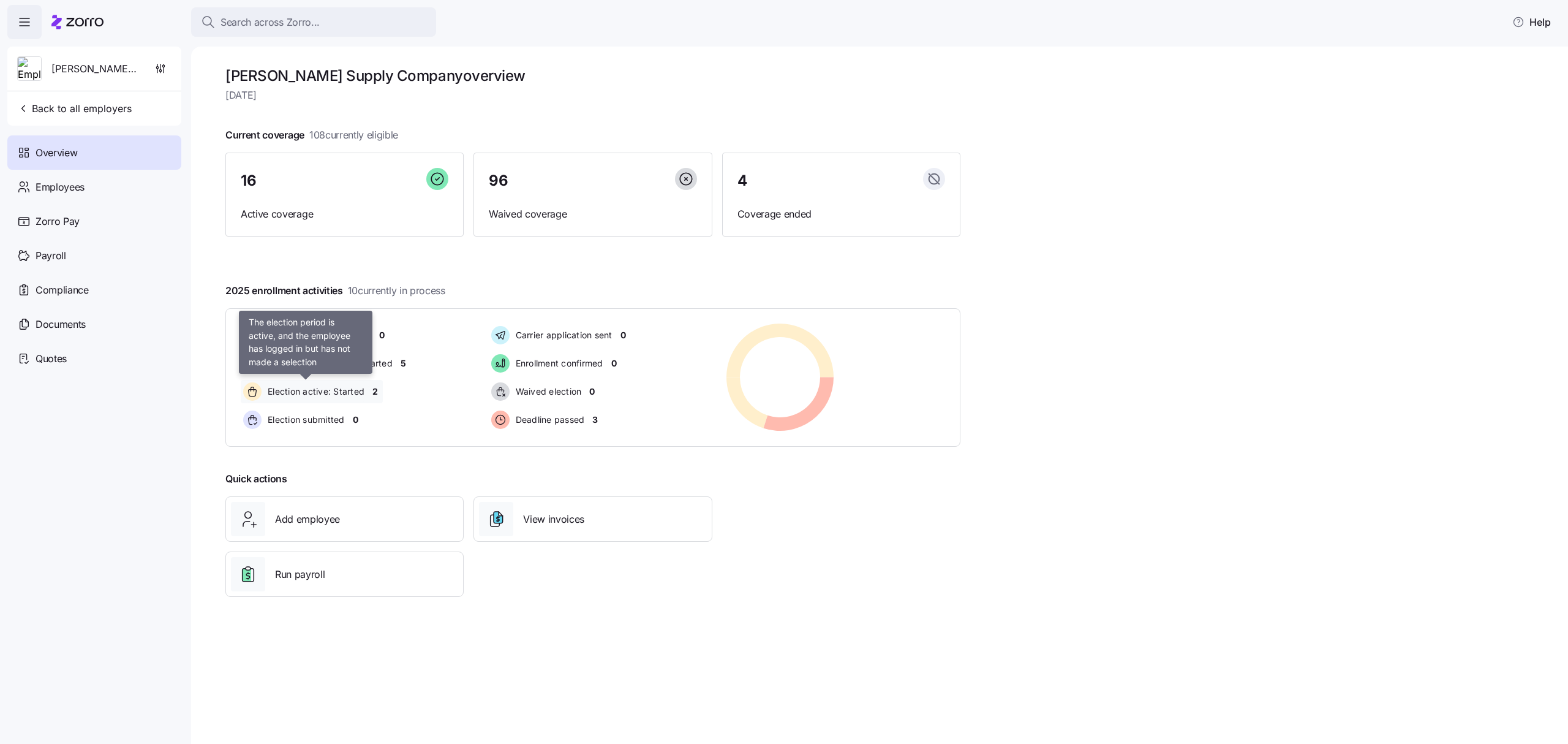
click at [333, 393] on span "Election active: Started" at bounding box center [315, 391] width 101 height 12
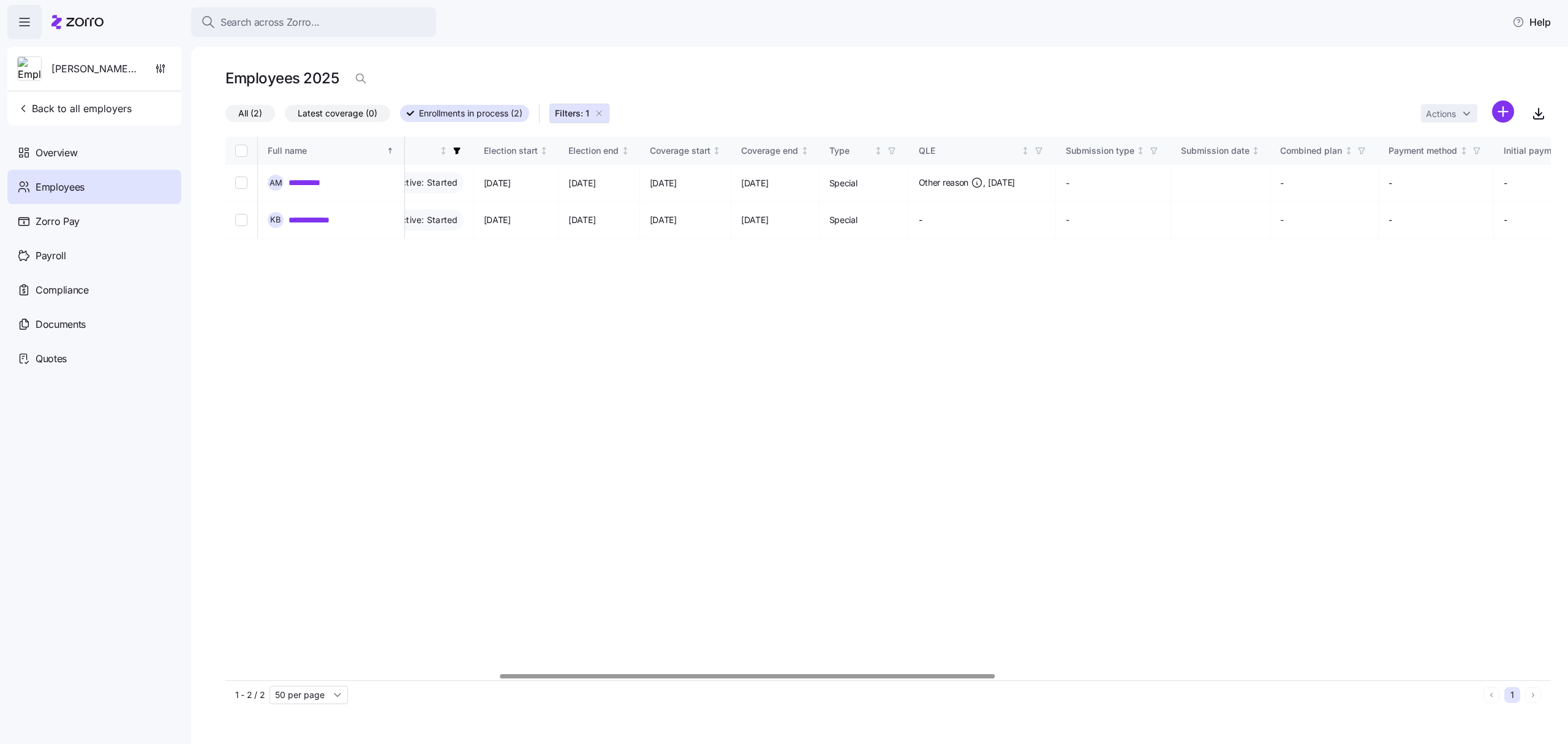
scroll to position [0, 752]
click at [754, 673] on div at bounding box center [888, 676] width 1325 height 7
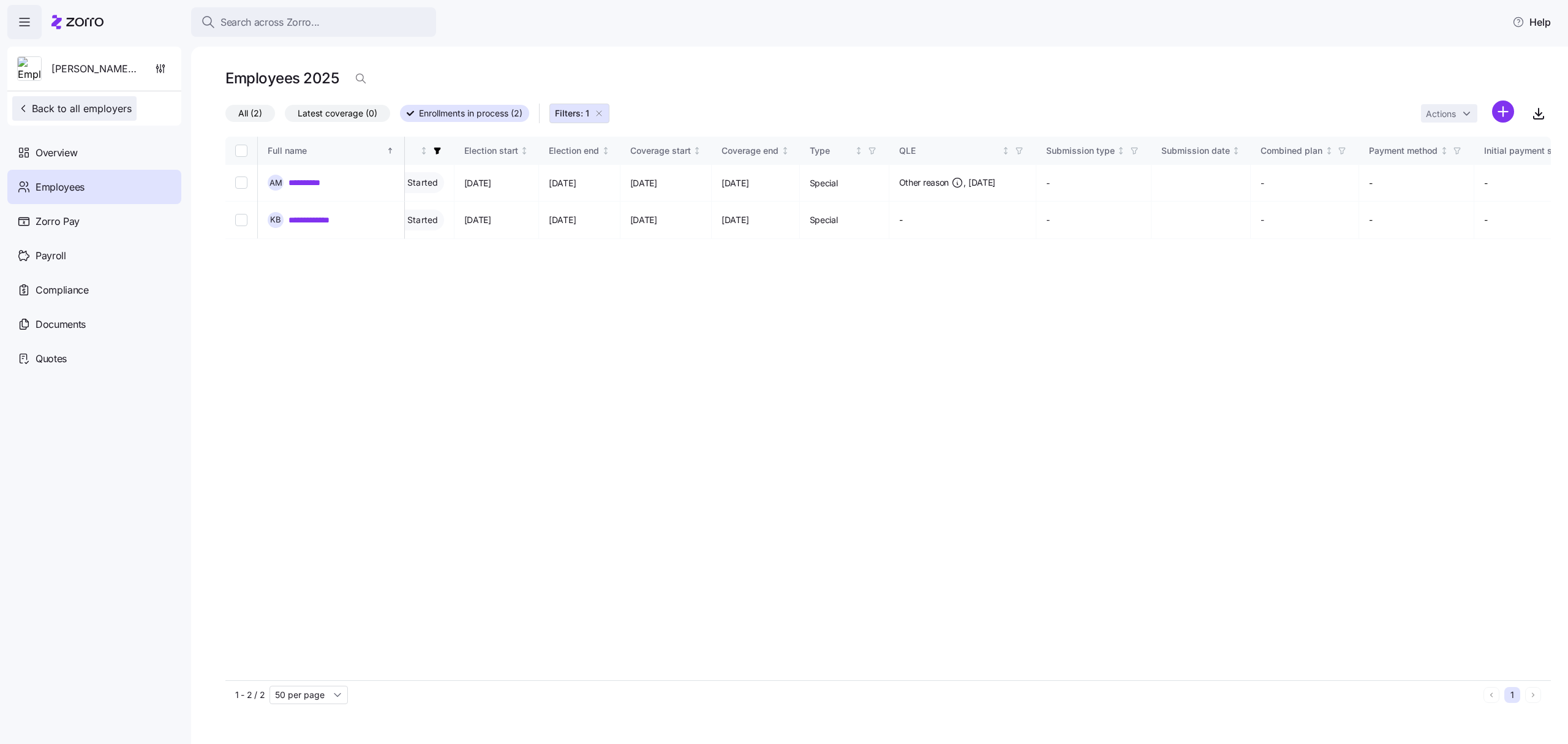
click at [105, 103] on span "Back to all employers" at bounding box center [74, 108] width 114 height 14
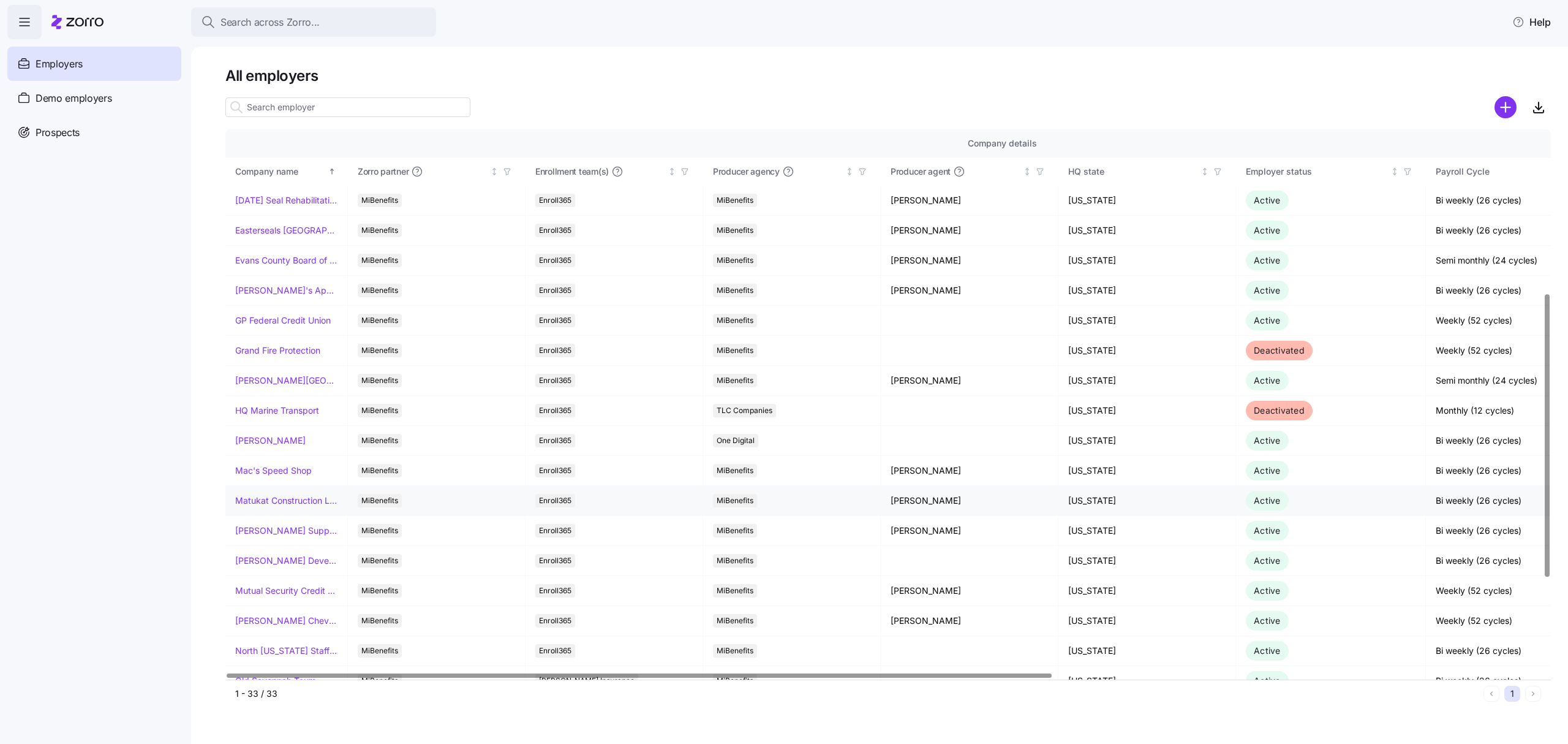
scroll to position [326, 0]
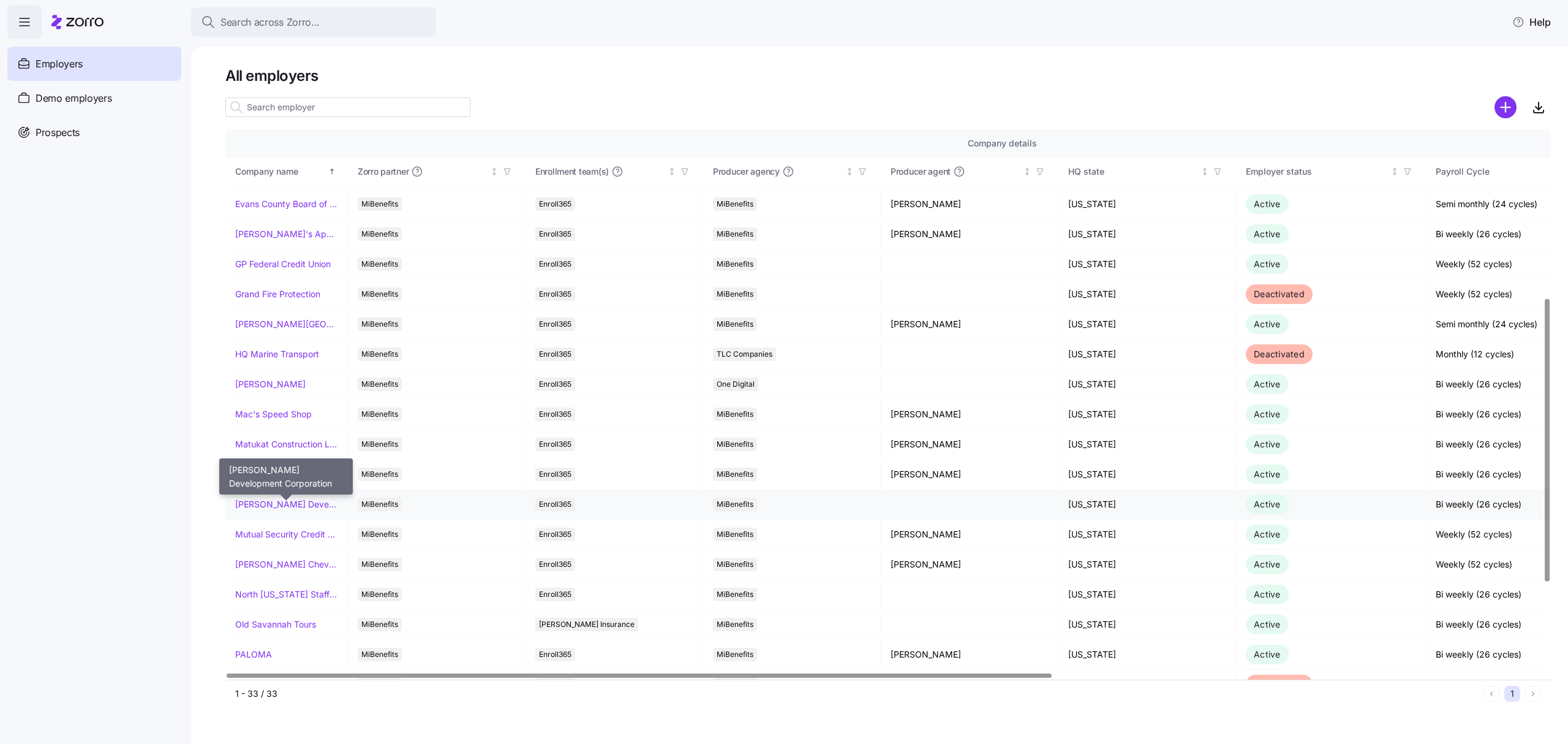
click at [311, 505] on link "[PERSON_NAME] Development Corporation" at bounding box center [287, 504] width 102 height 12
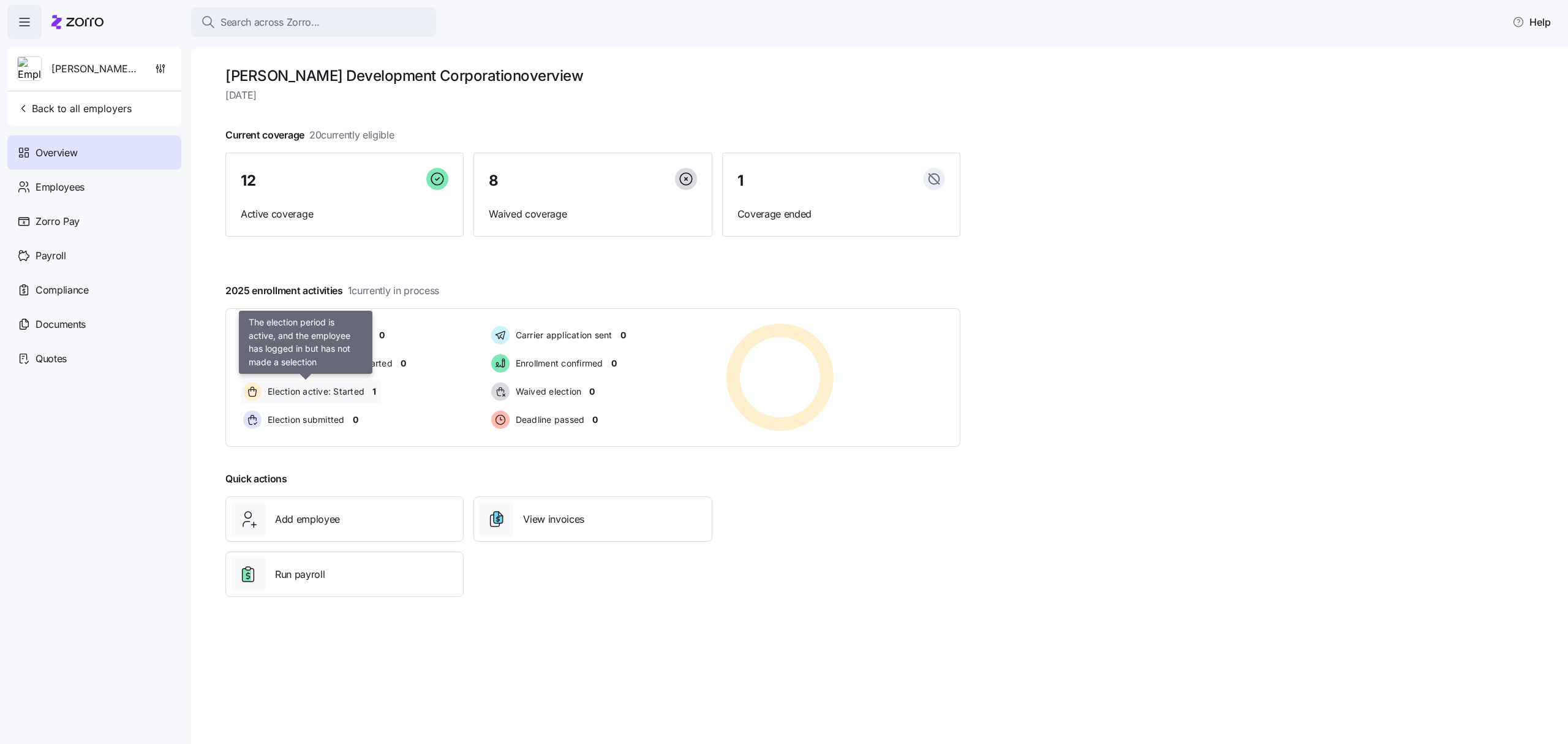
click at [338, 387] on span "Election active: Started" at bounding box center [315, 391] width 101 height 12
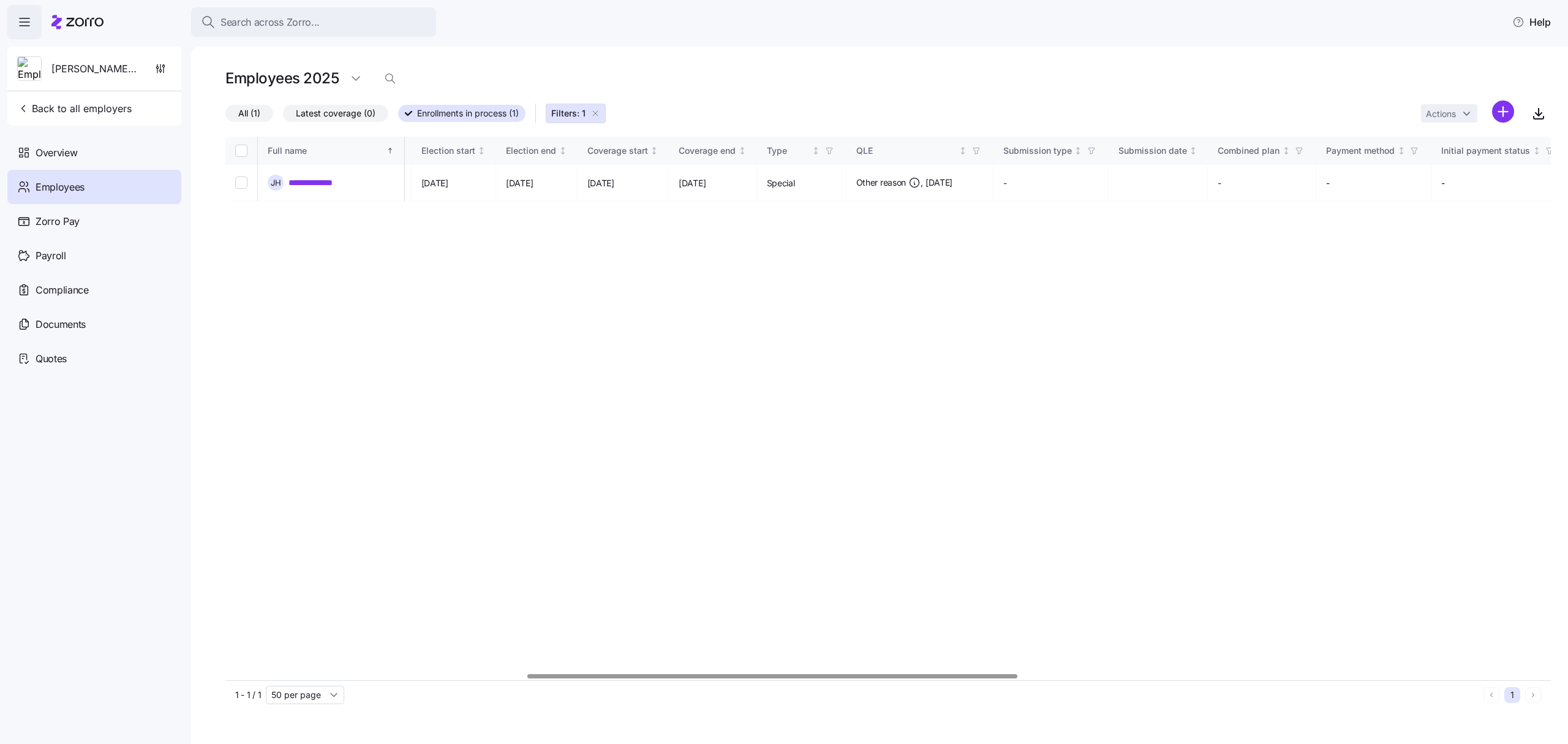
scroll to position [0, 824]
click at [961, 674] on div at bounding box center [776, 676] width 490 height 4
click at [82, 105] on span "Back to all employers" at bounding box center [74, 108] width 114 height 14
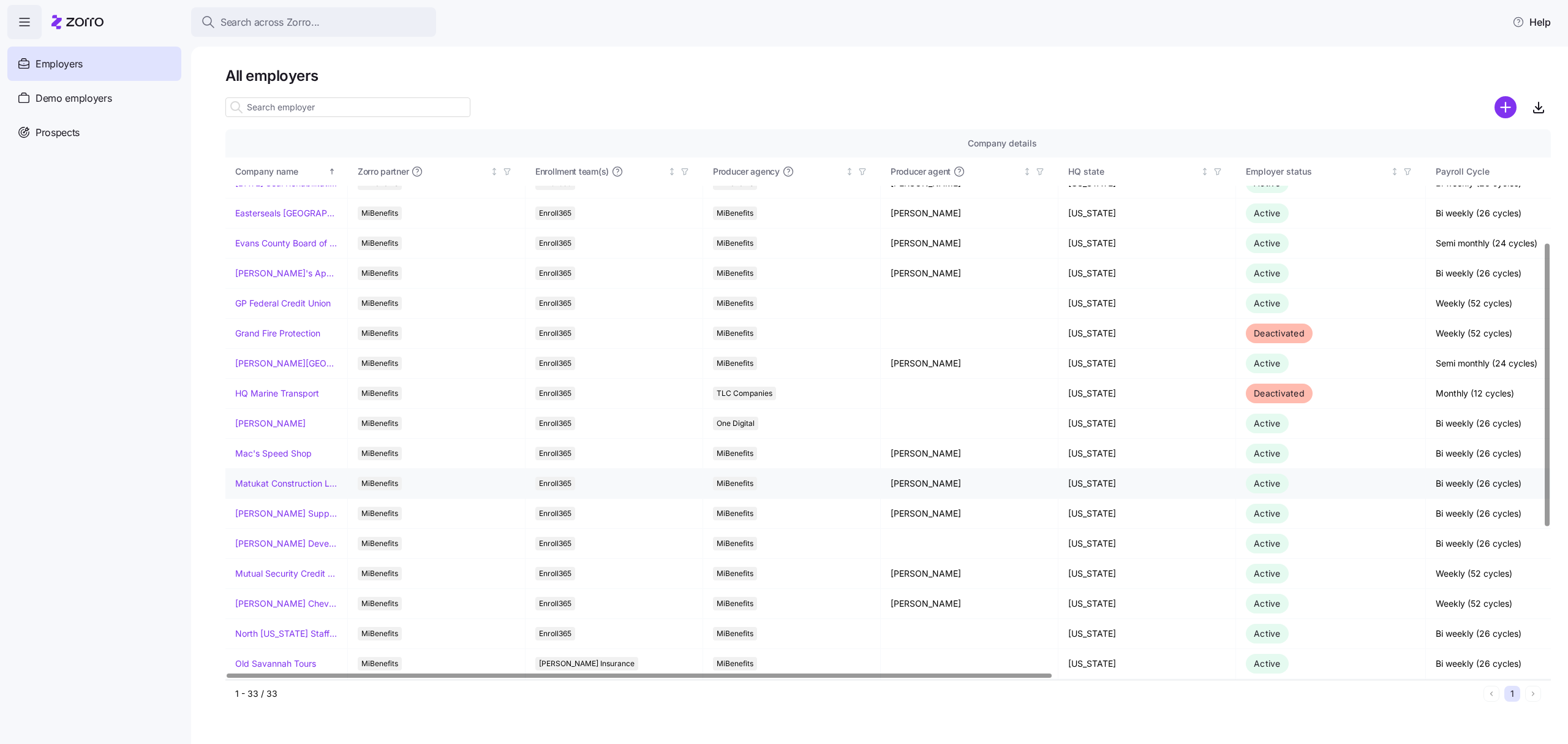
scroll to position [408, 0]
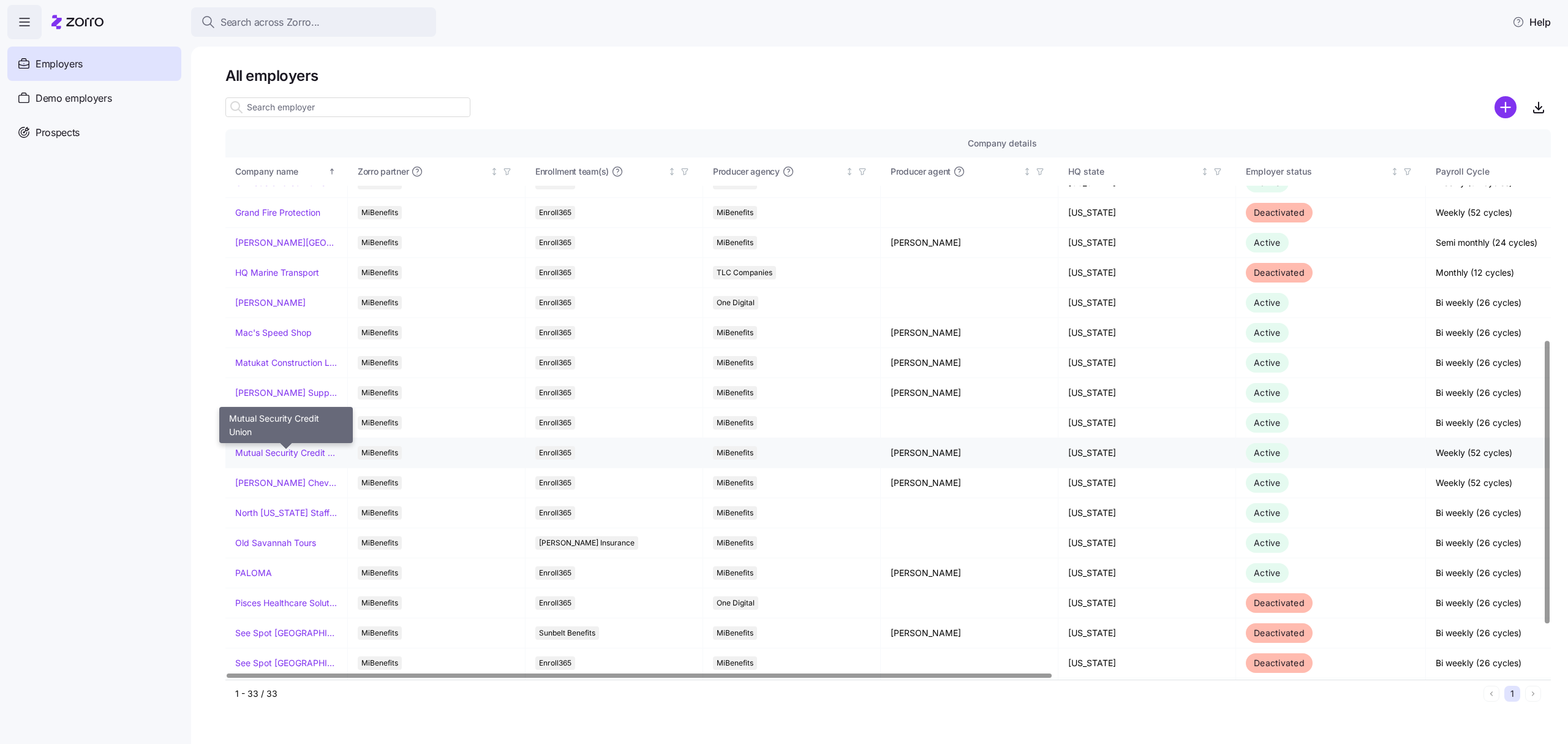
click at [281, 454] on link "Mutual Security Credit Union" at bounding box center [287, 452] width 102 height 12
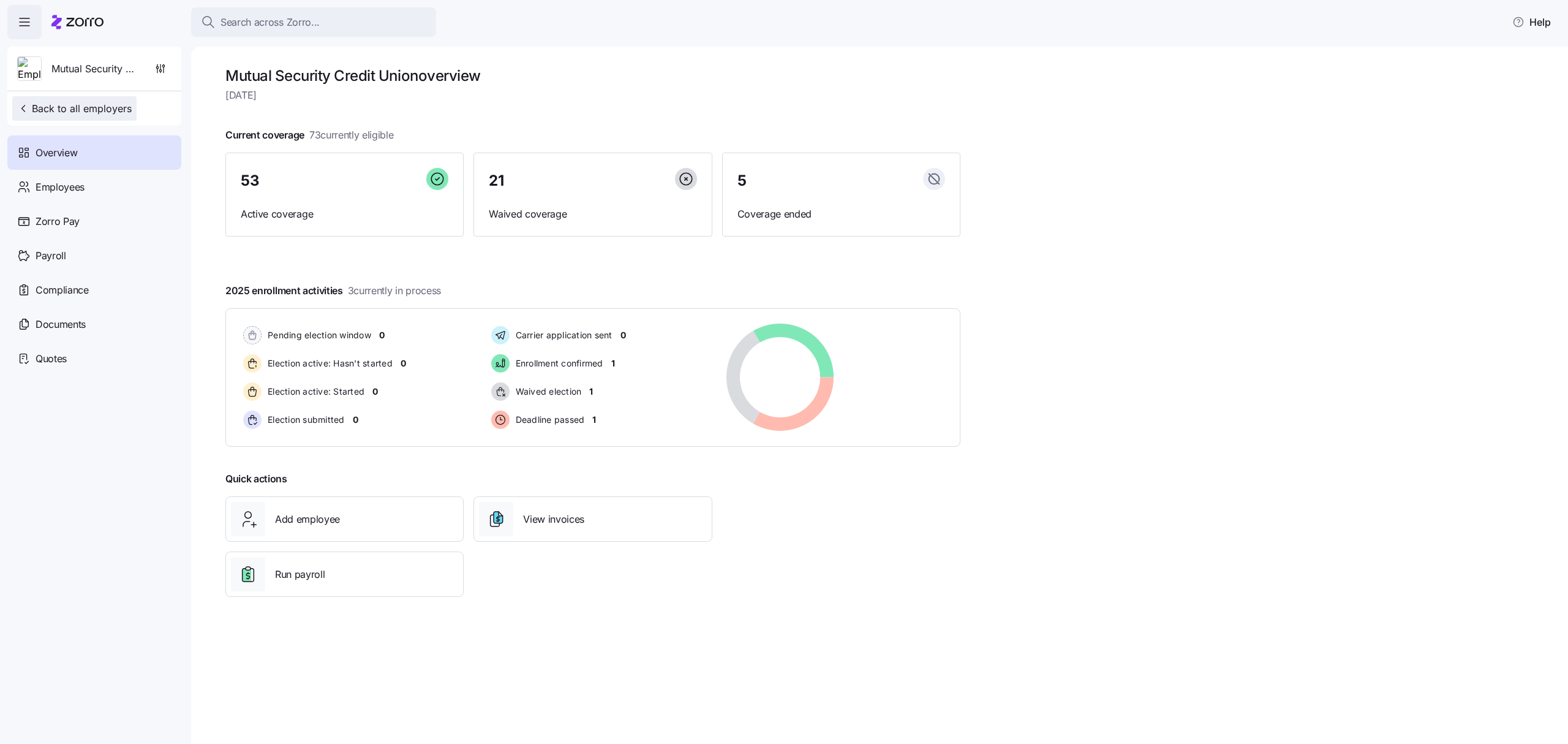
click at [72, 104] on span "Back to all employers" at bounding box center [74, 108] width 114 height 14
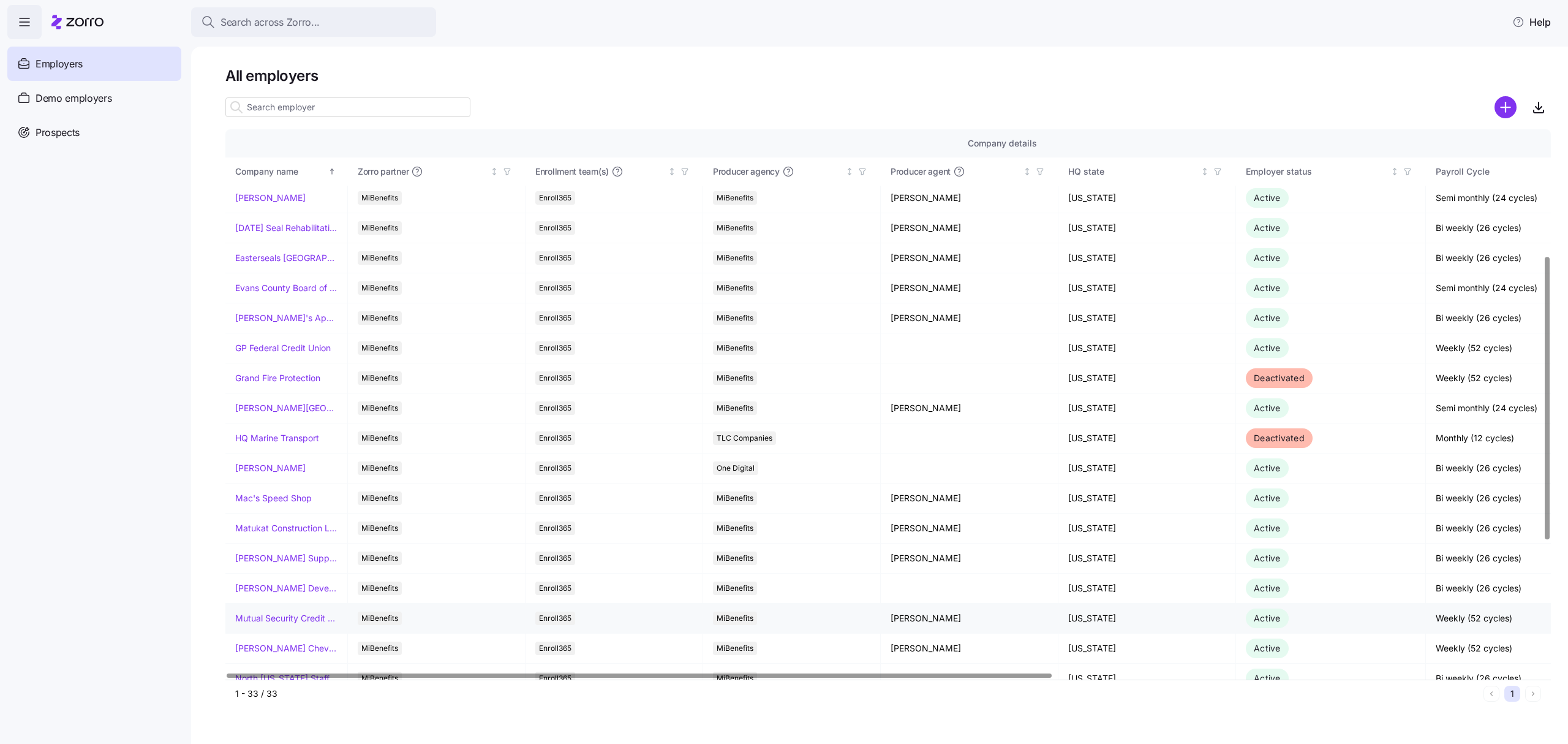
scroll to position [245, 0]
click at [279, 650] on link "[PERSON_NAME] Chevrolet" at bounding box center [287, 645] width 102 height 12
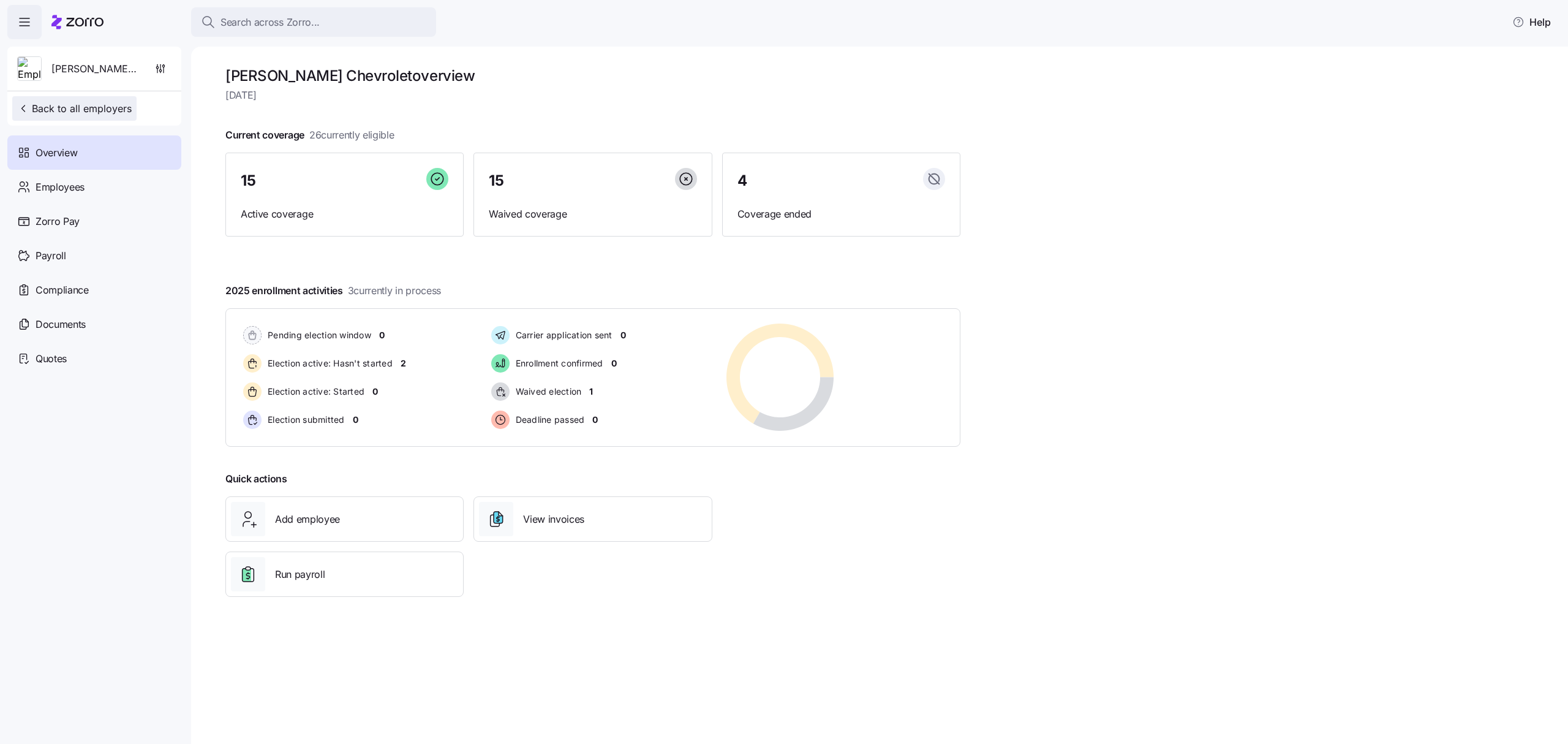
click at [114, 103] on span "Back to all employers" at bounding box center [74, 108] width 114 height 14
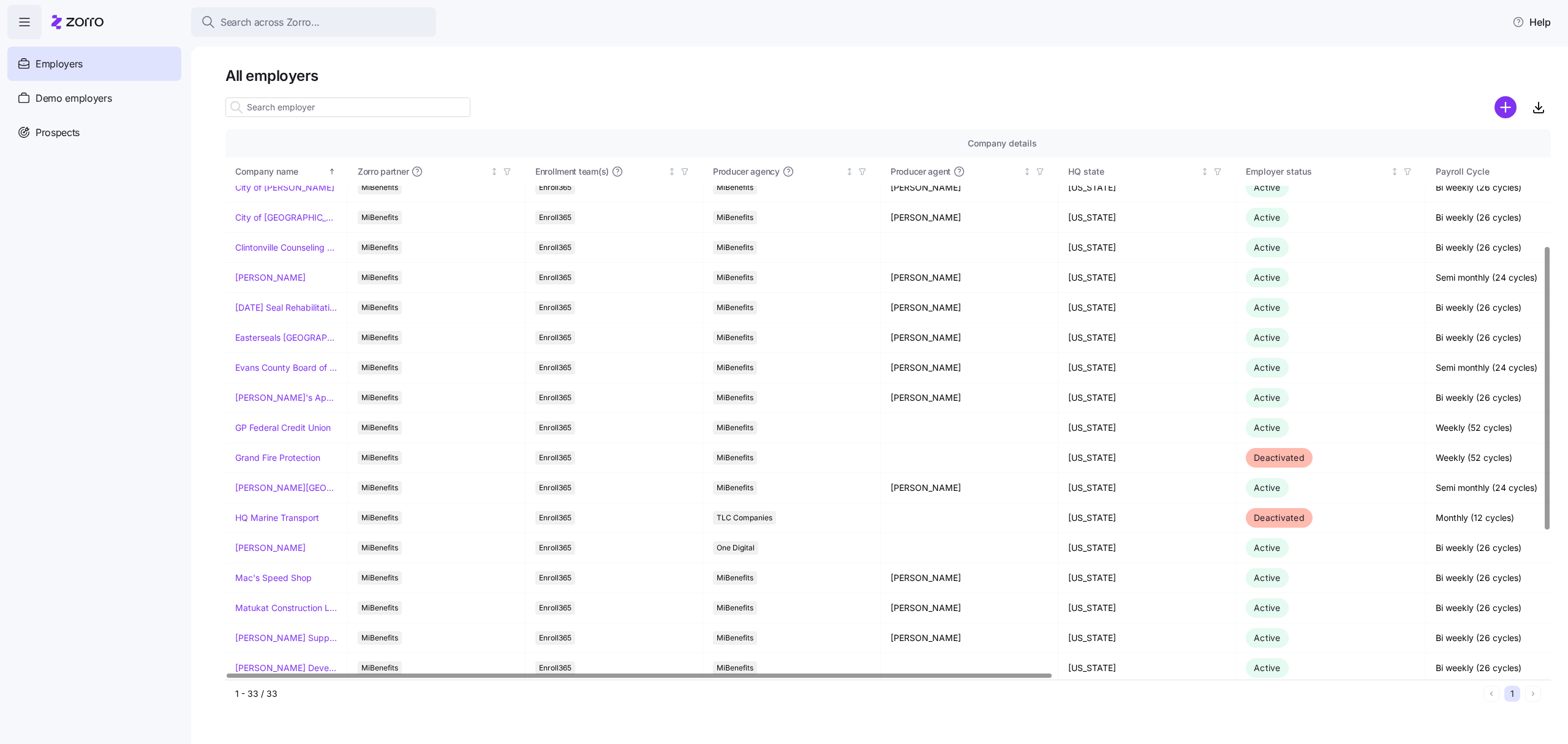
scroll to position [326, 0]
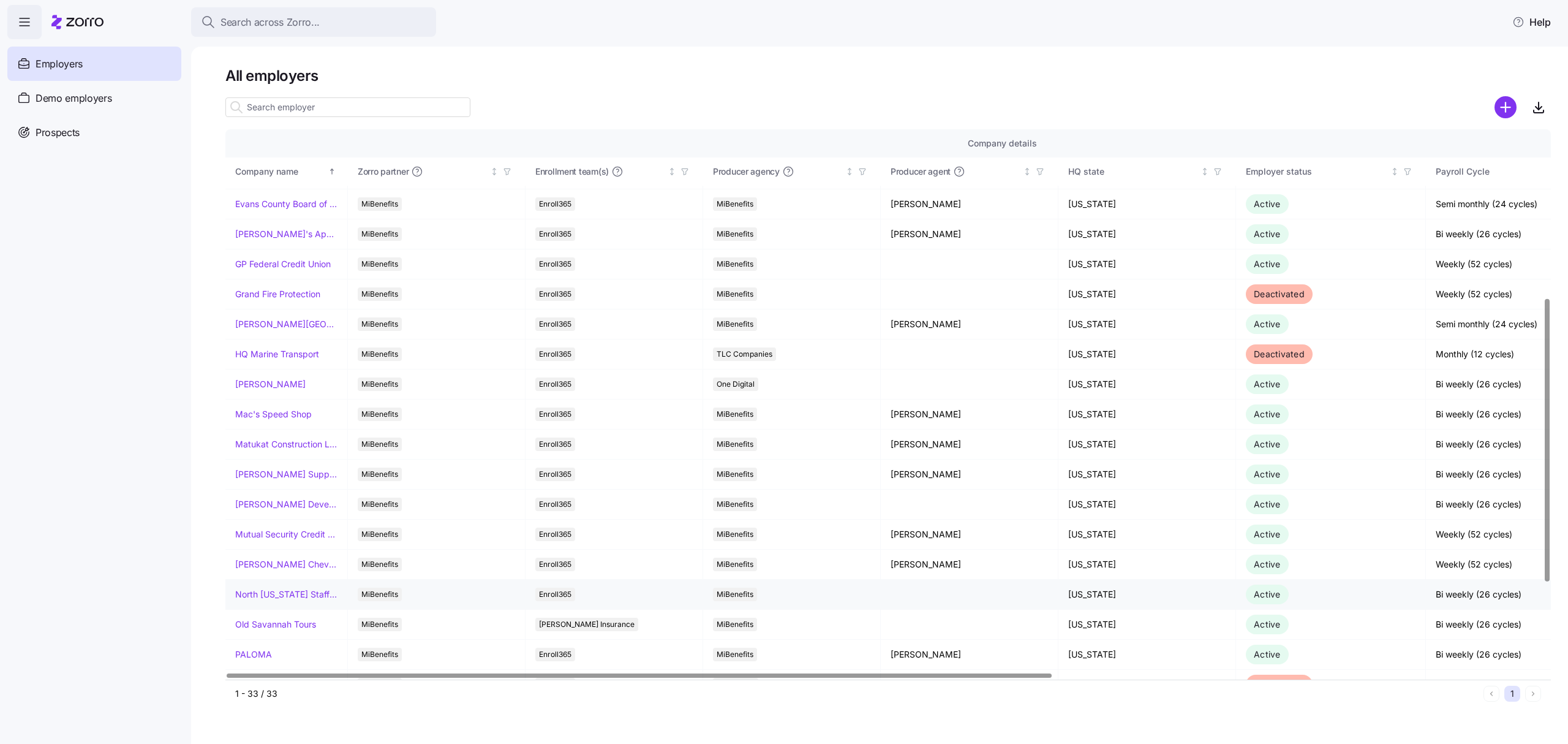
click at [285, 601] on link "North [US_STATE] Staffing" at bounding box center [287, 594] width 102 height 12
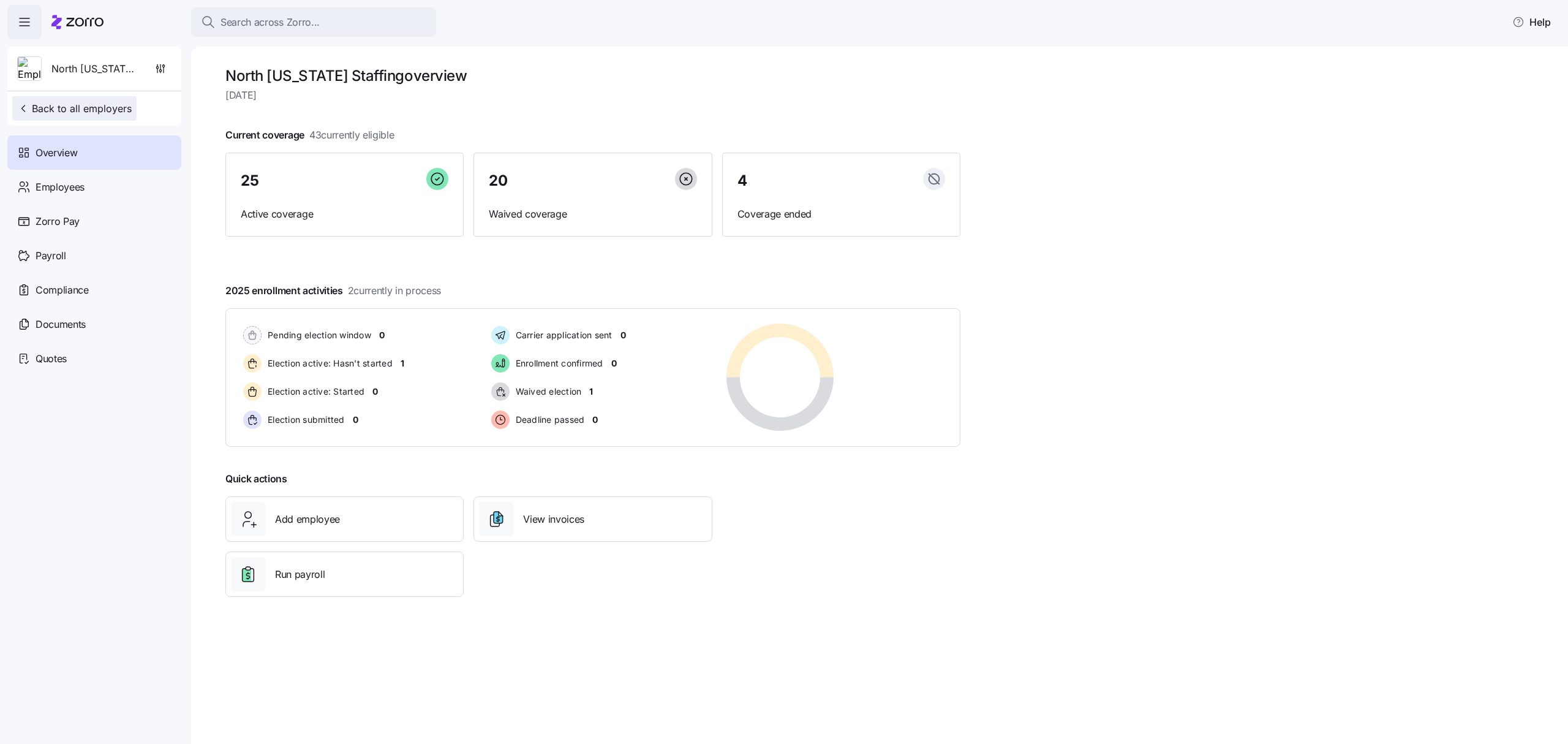
click at [99, 99] on button "Back to all employers" at bounding box center [74, 109] width 125 height 24
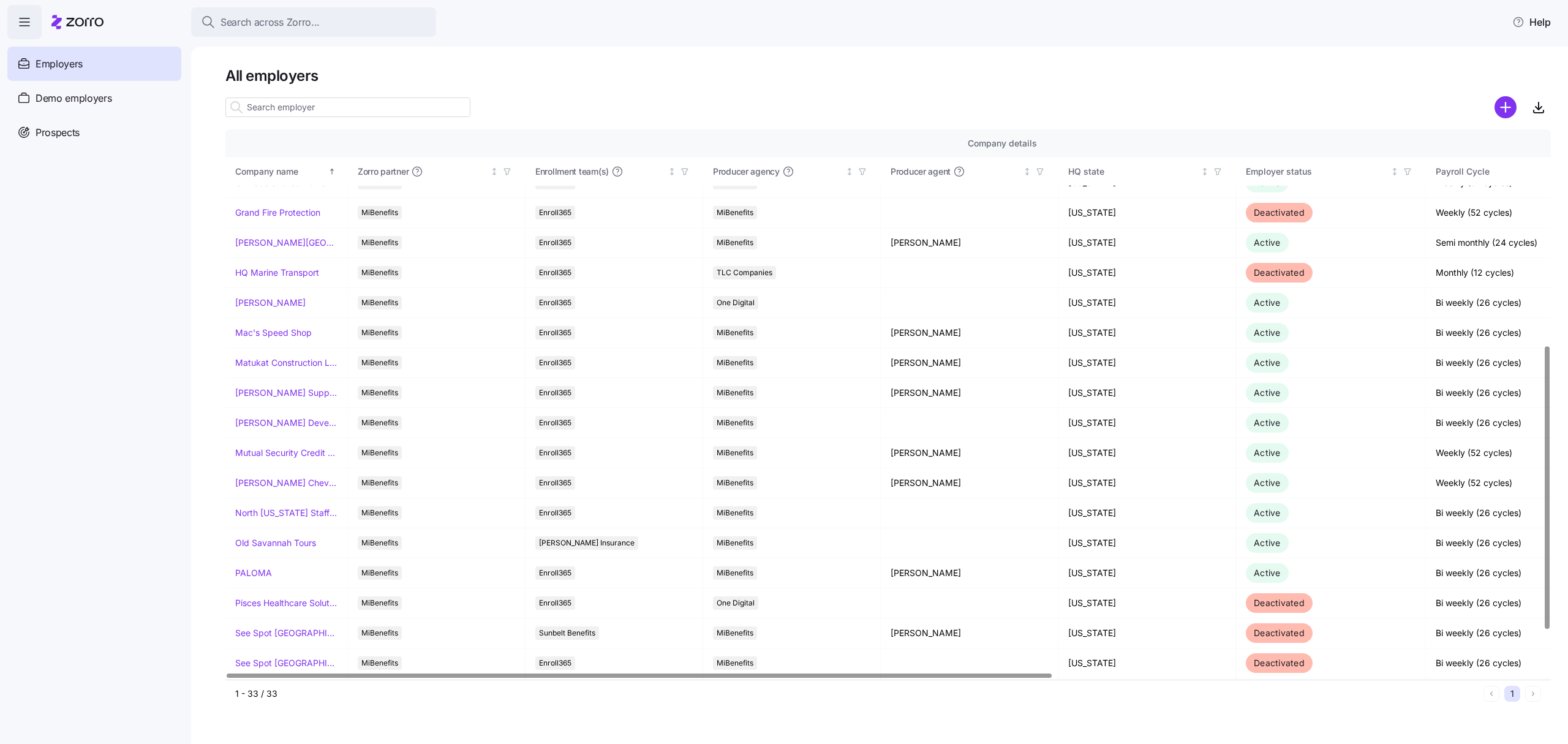
scroll to position [490, 0]
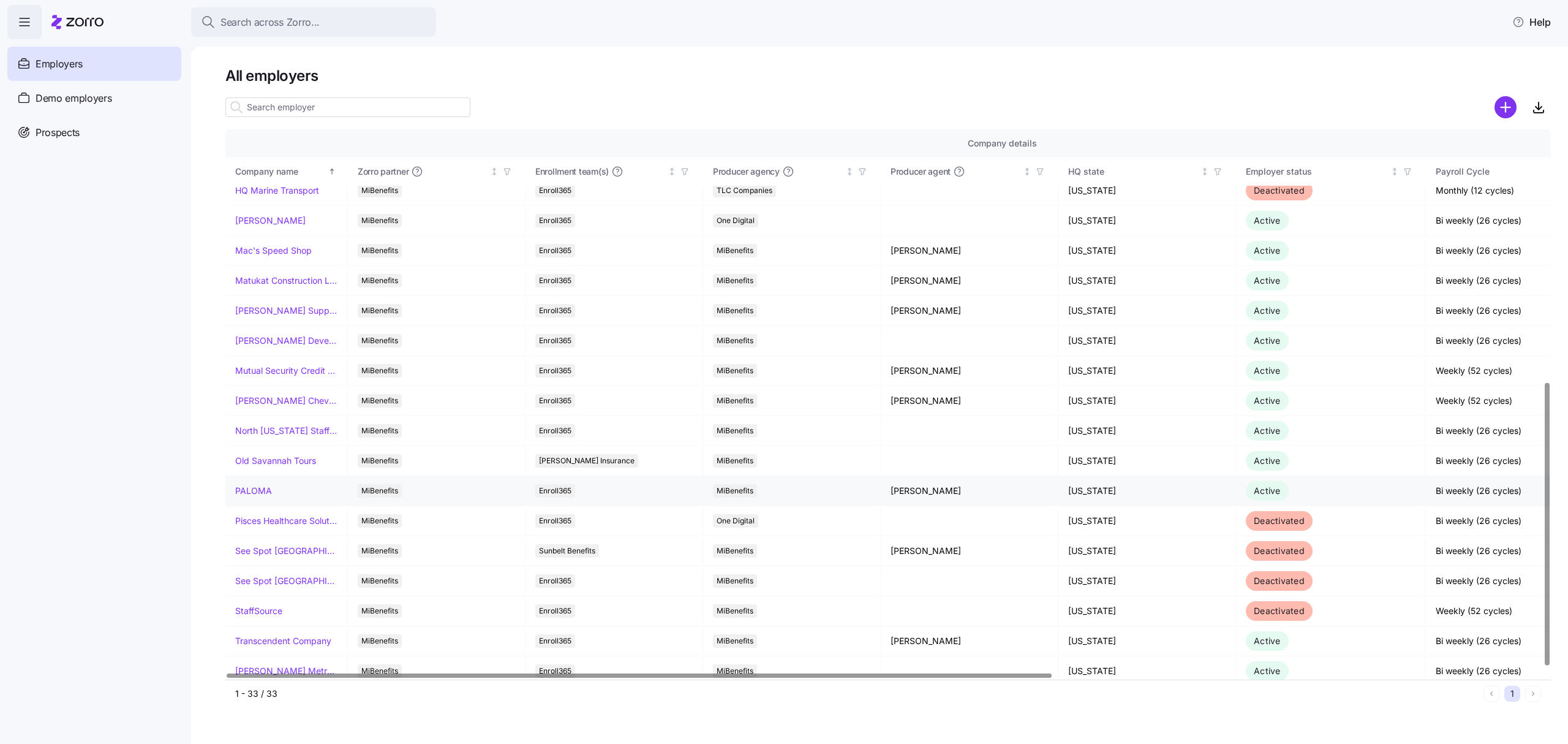
click at [258, 493] on link "PALOMA" at bounding box center [253, 490] width 37 height 12
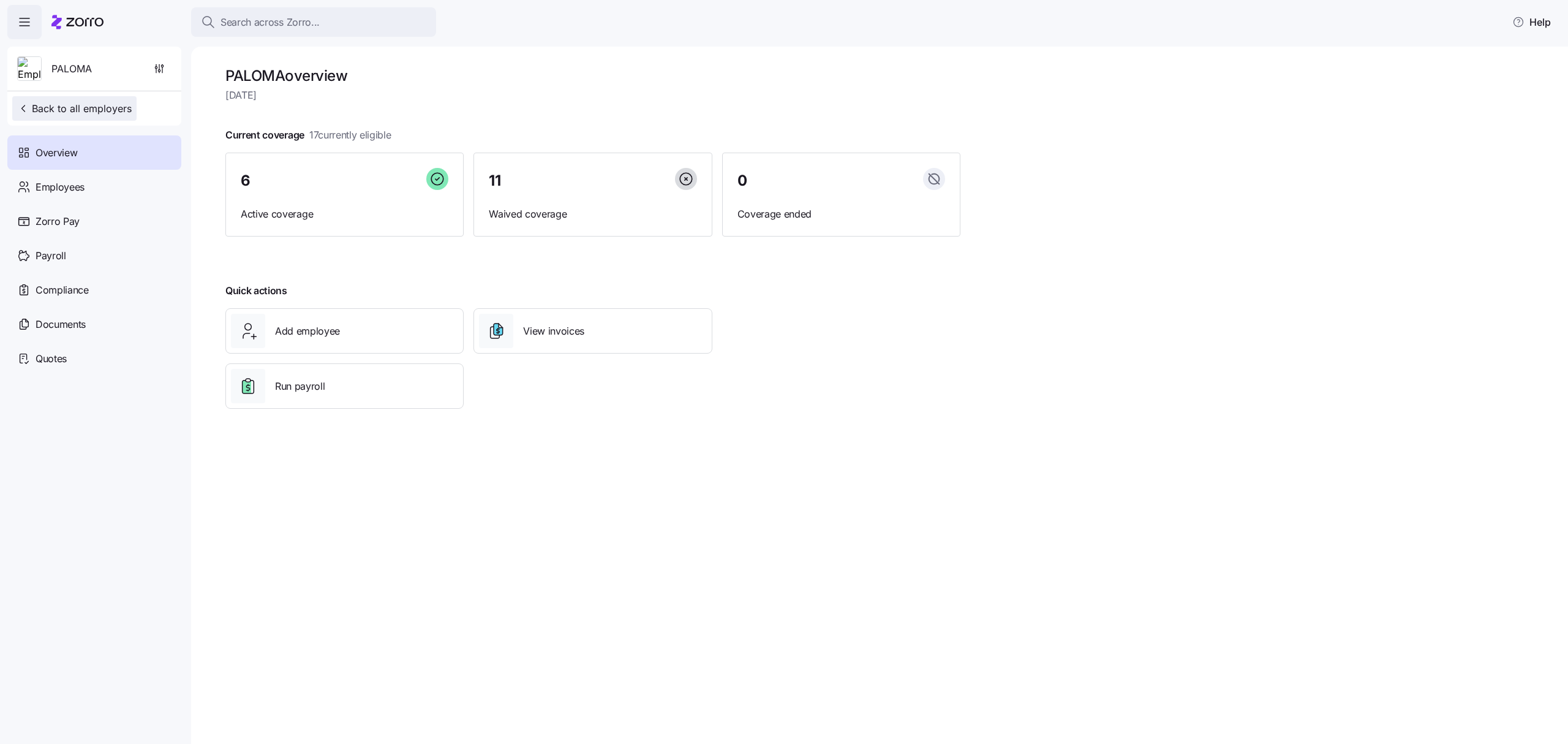
click at [64, 104] on span "Back to all employers" at bounding box center [74, 108] width 114 height 14
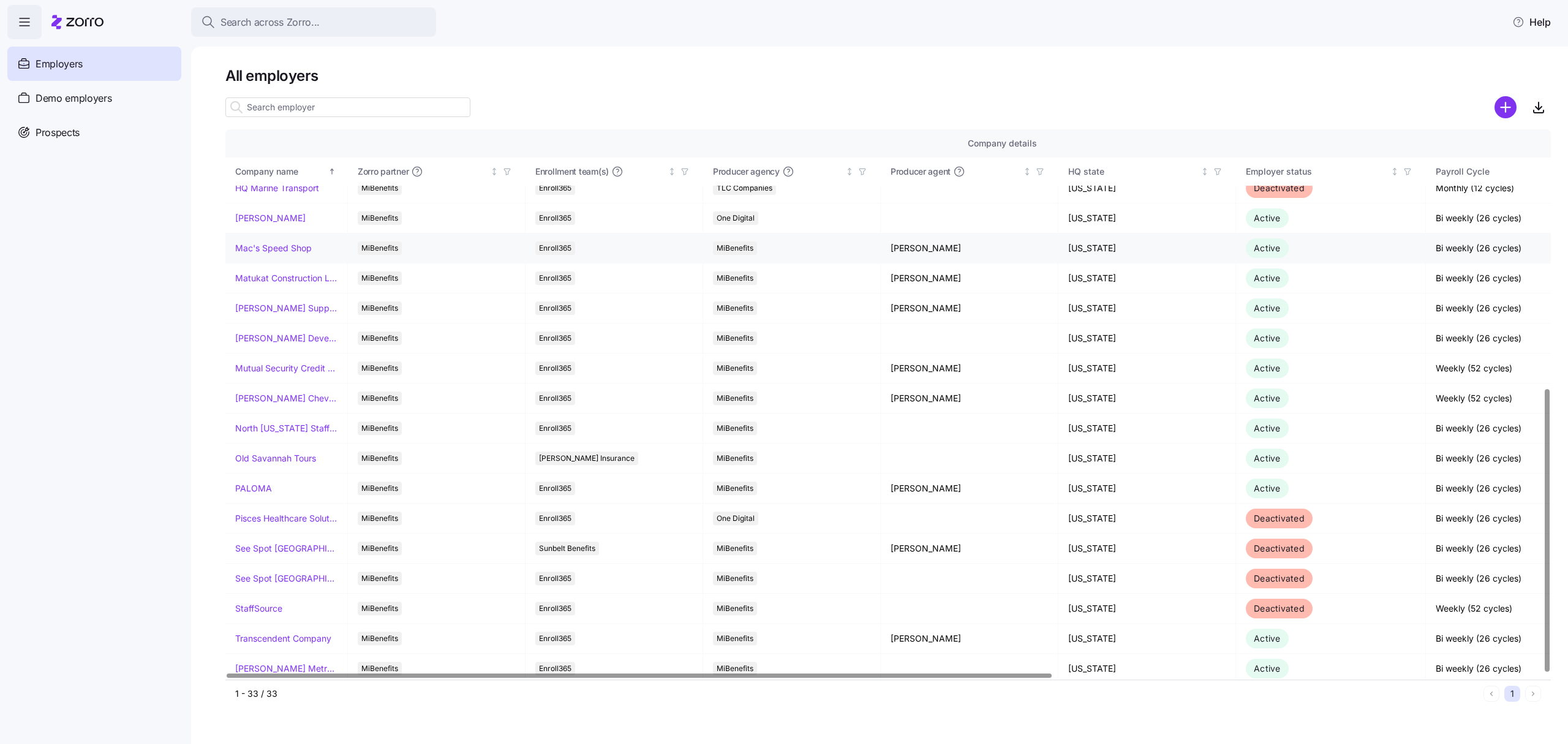
scroll to position [503, 0]
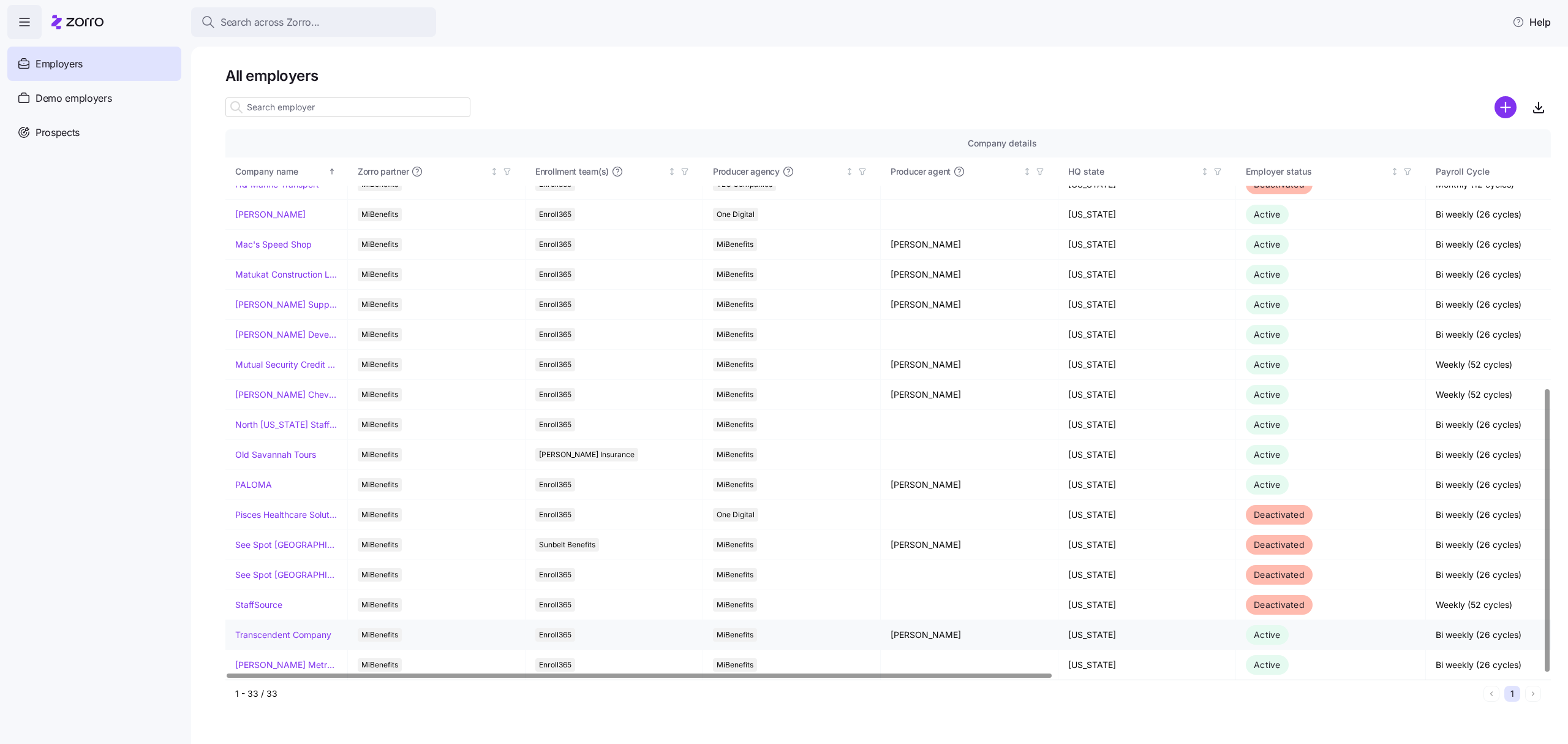
click at [287, 635] on link "Transcendent Company" at bounding box center [284, 635] width 96 height 12
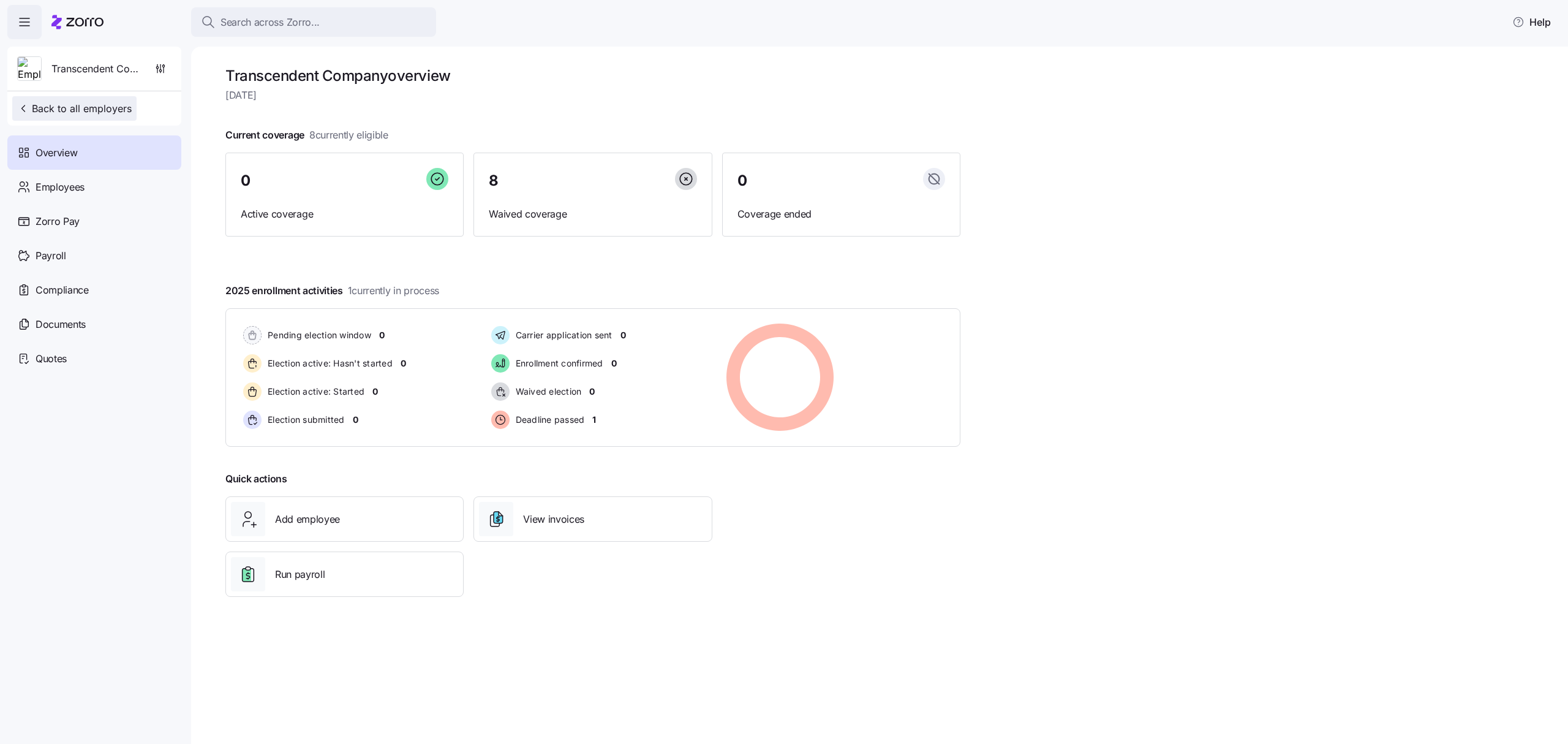
click at [84, 109] on span "Back to all employers" at bounding box center [74, 108] width 114 height 14
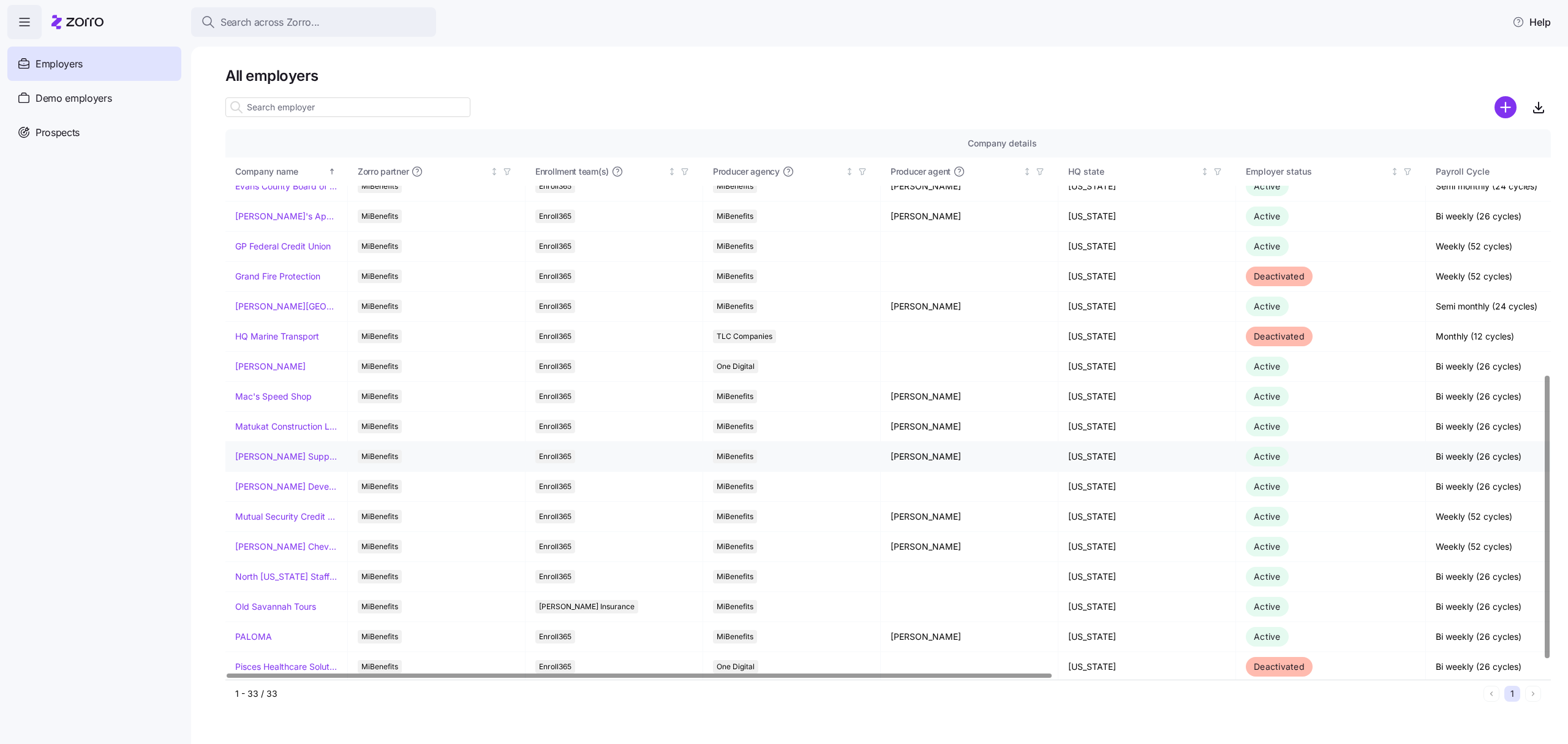
scroll to position [503, 0]
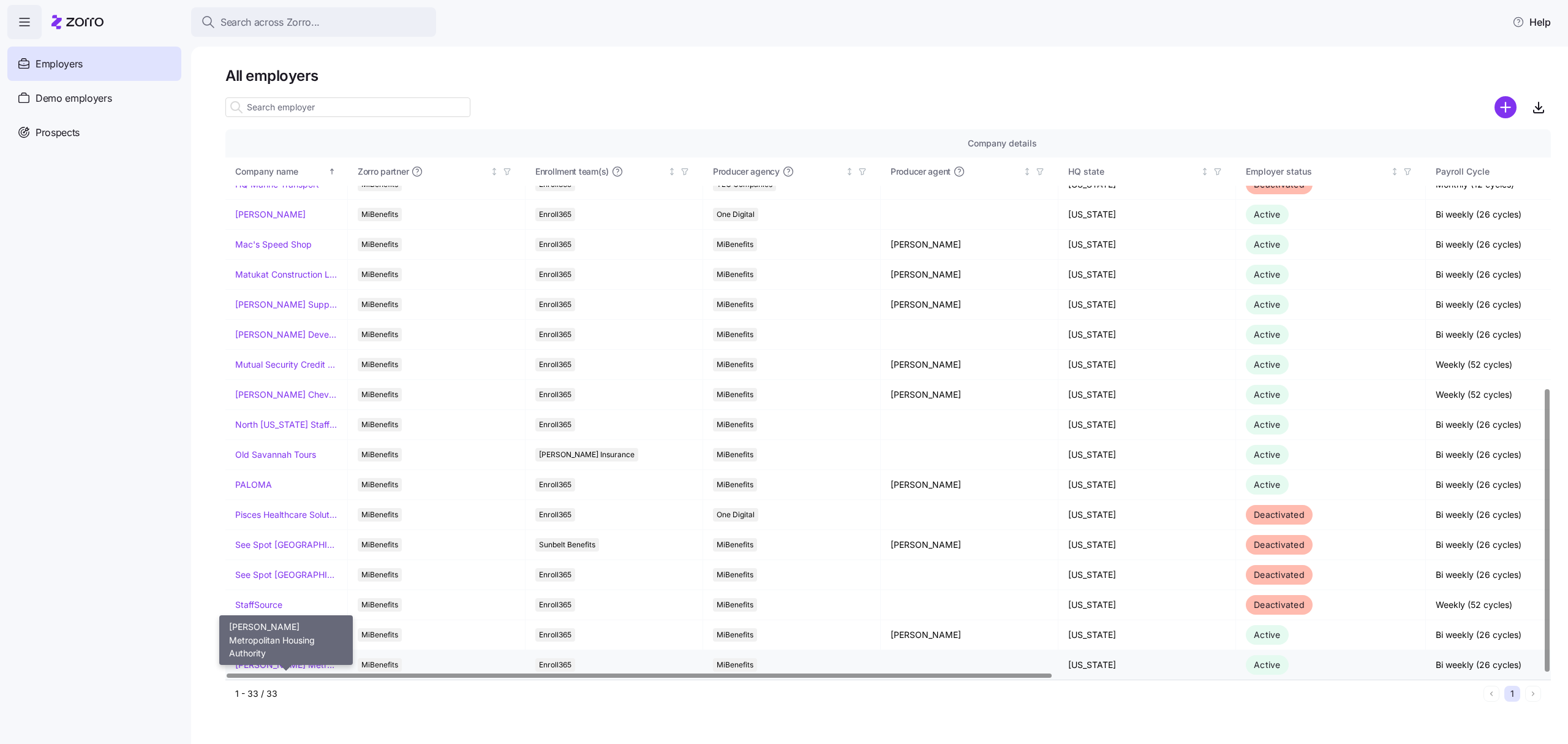
click at [277, 660] on link "[PERSON_NAME] Metropolitan Housing Authority" at bounding box center [287, 665] width 102 height 12
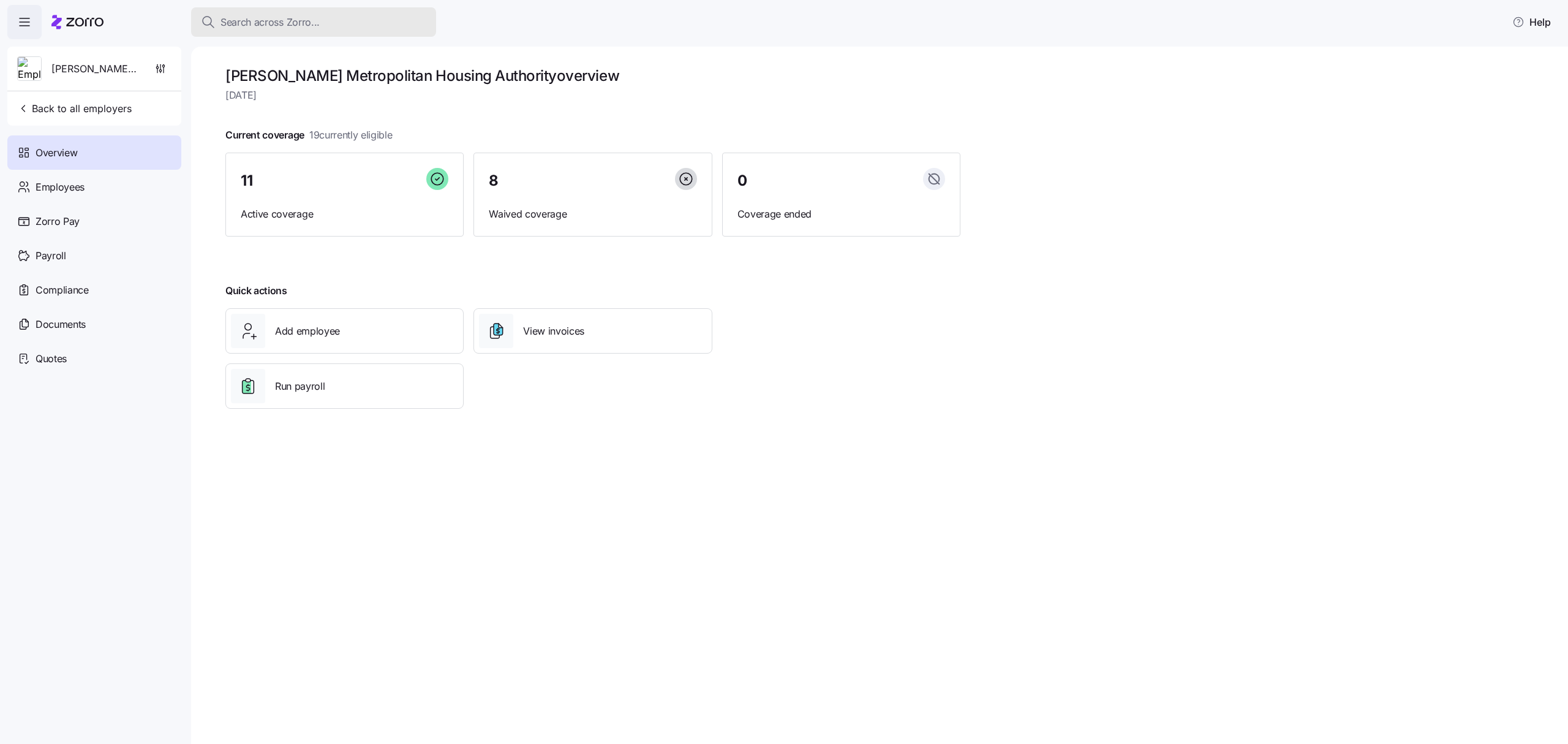
click at [330, 11] on button "Search across Zorro..." at bounding box center [313, 22] width 245 height 30
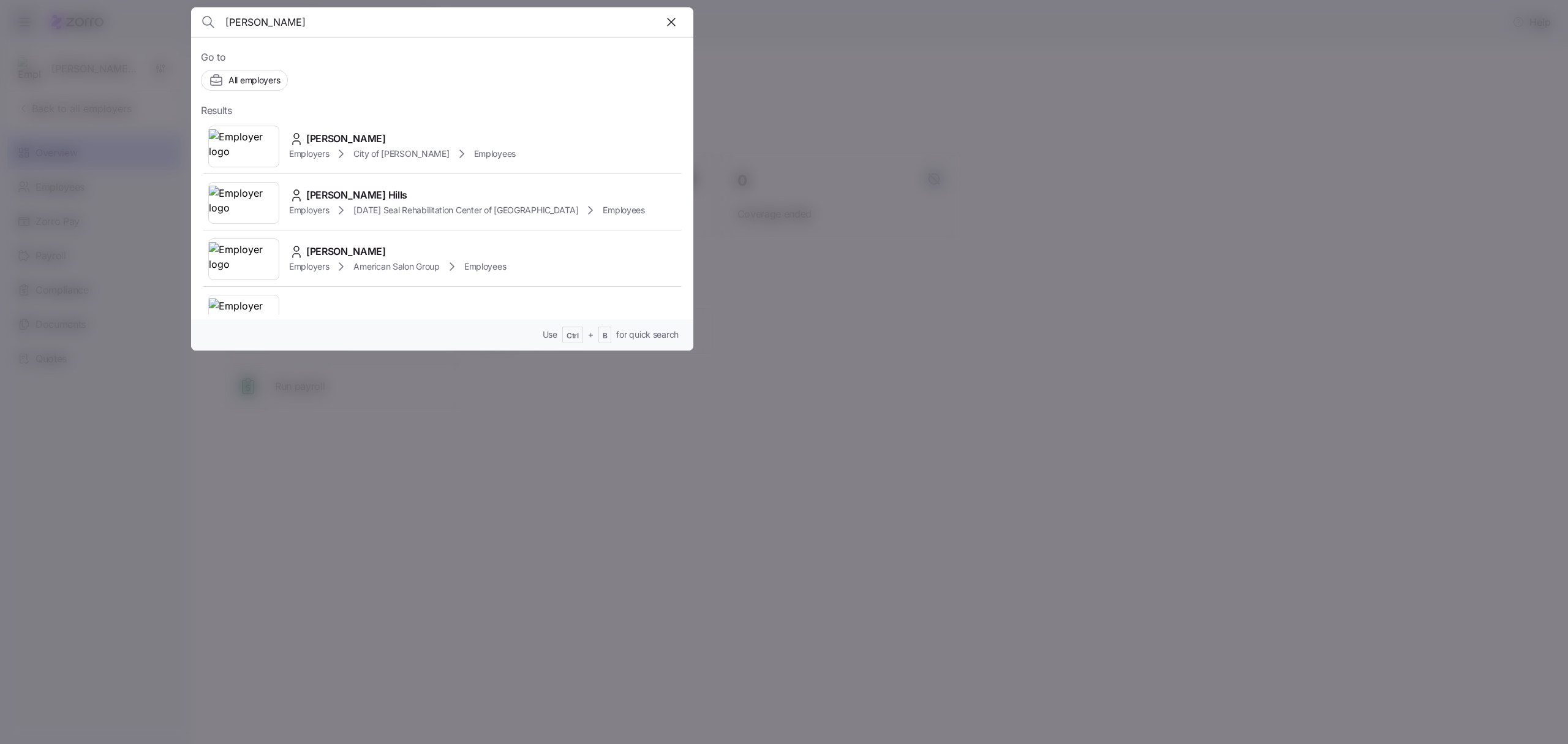
type input "robertson"
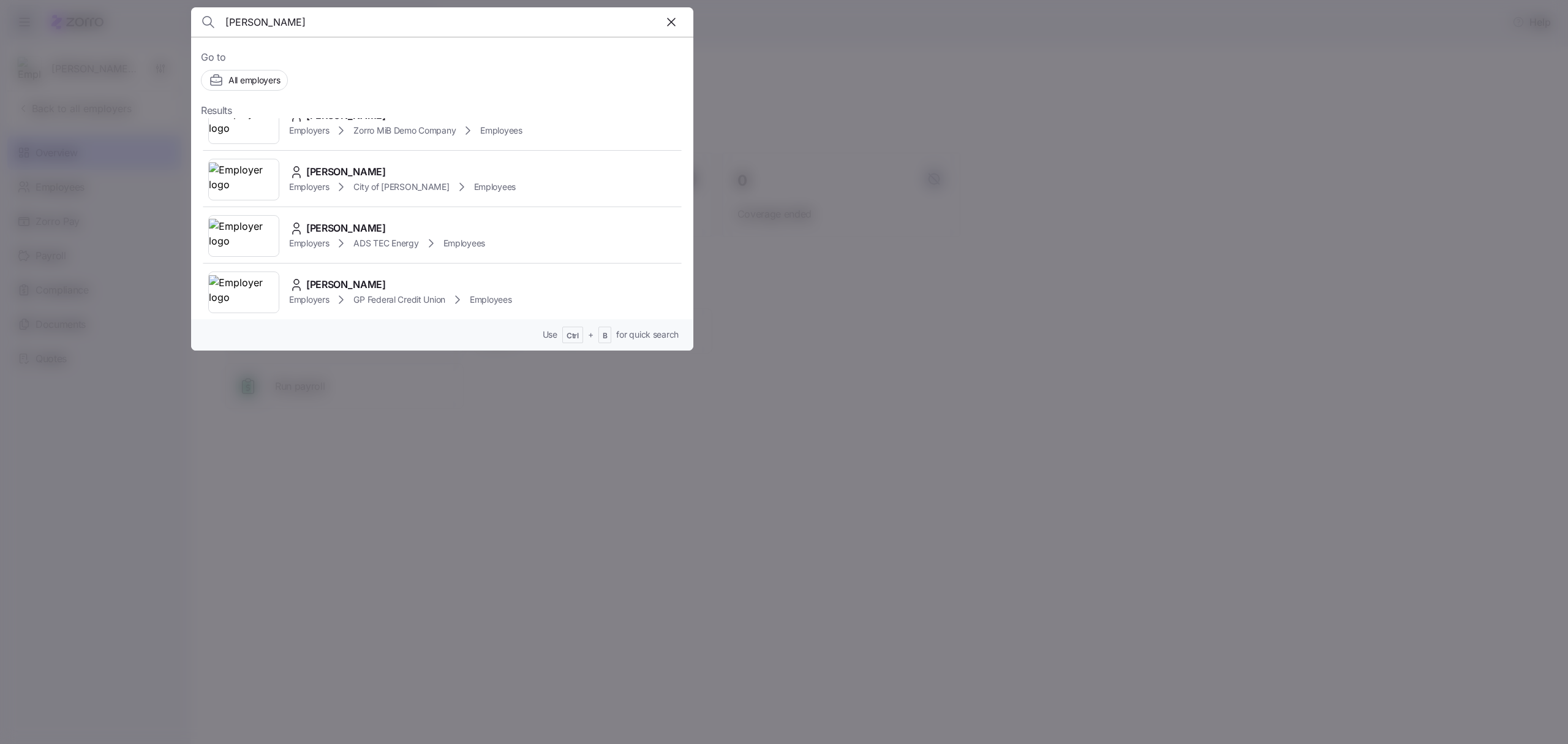
scroll to position [326, 0]
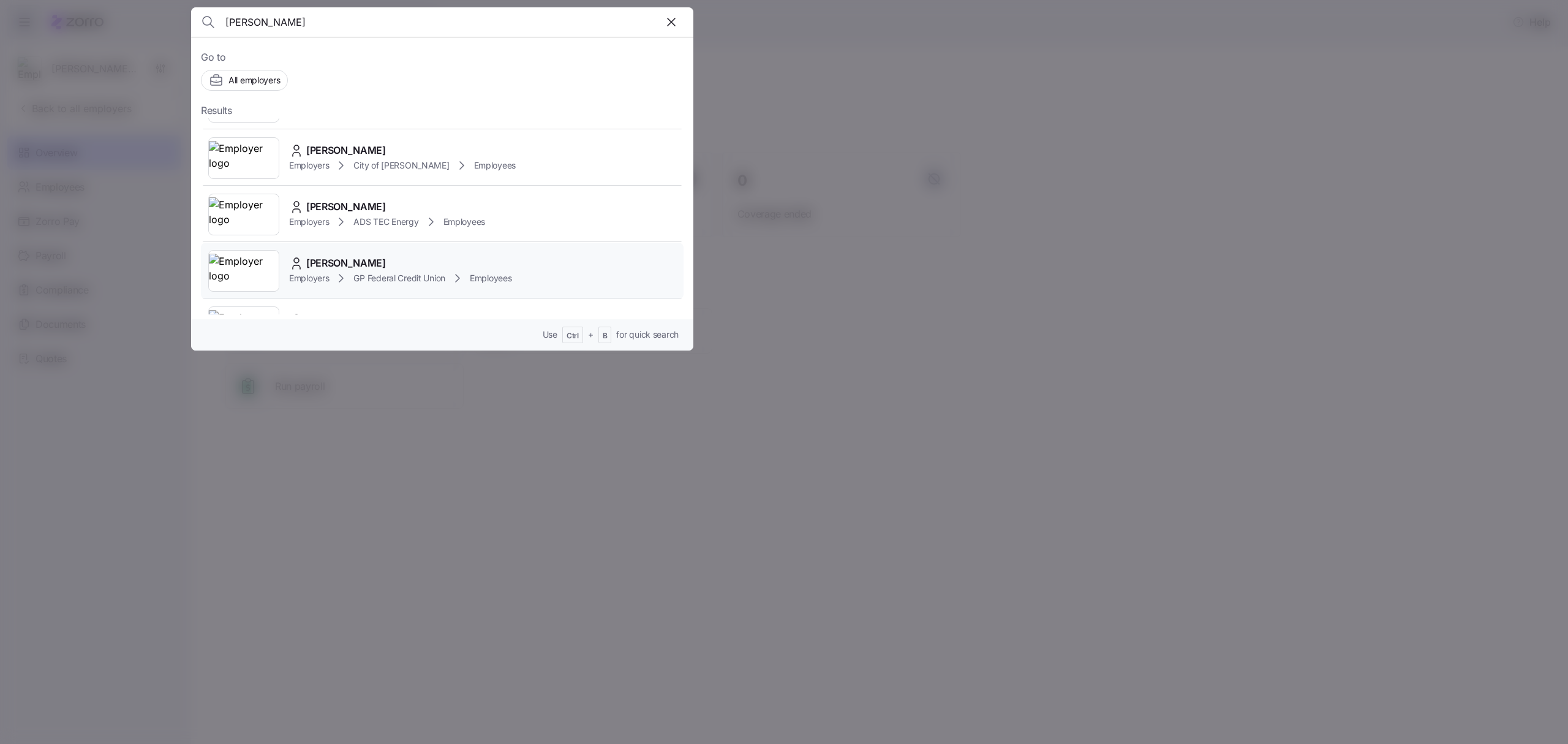
click at [388, 259] on div "Joseph Roberson" at bounding box center [401, 263] width 223 height 15
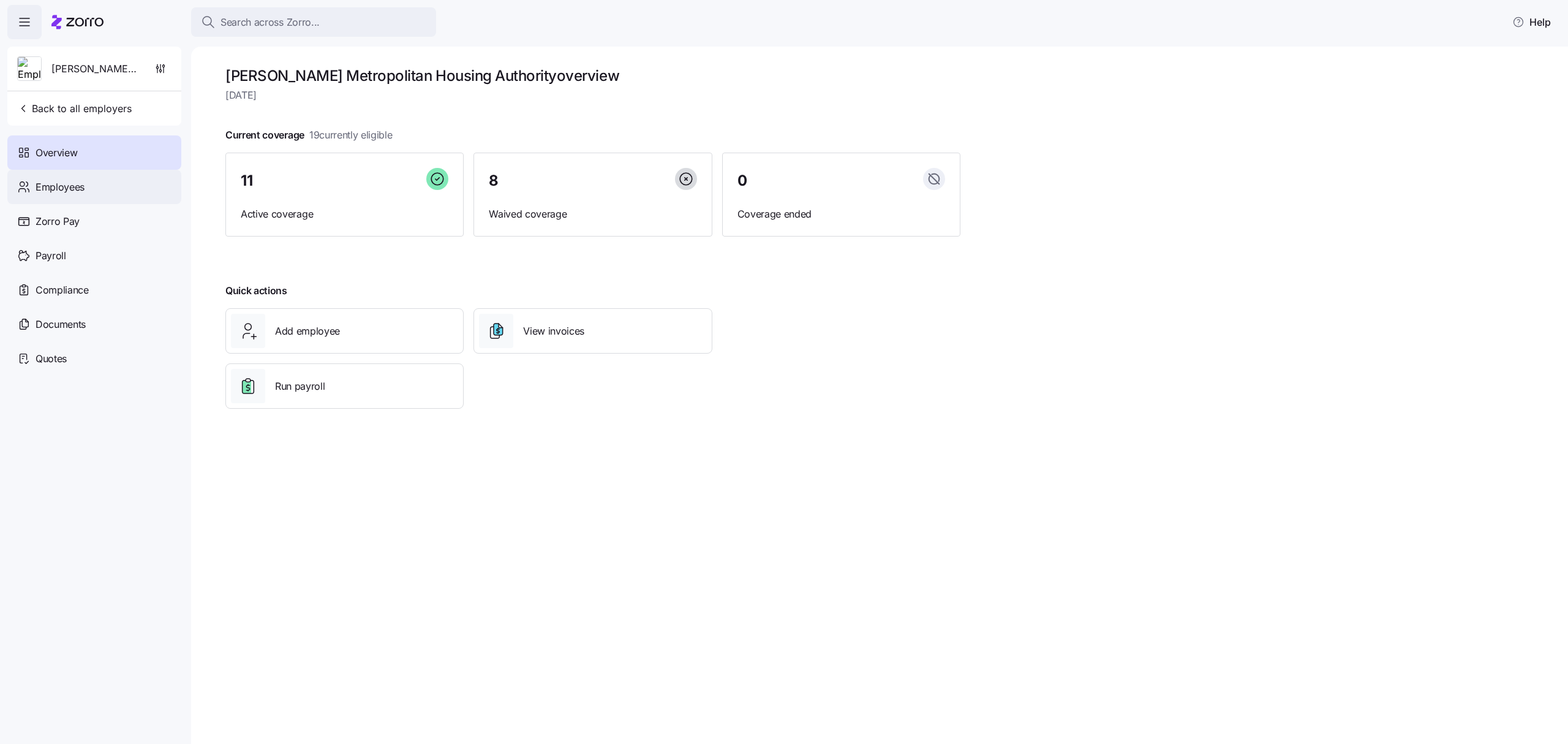
click at [91, 187] on div "Employees" at bounding box center [94, 187] width 174 height 35
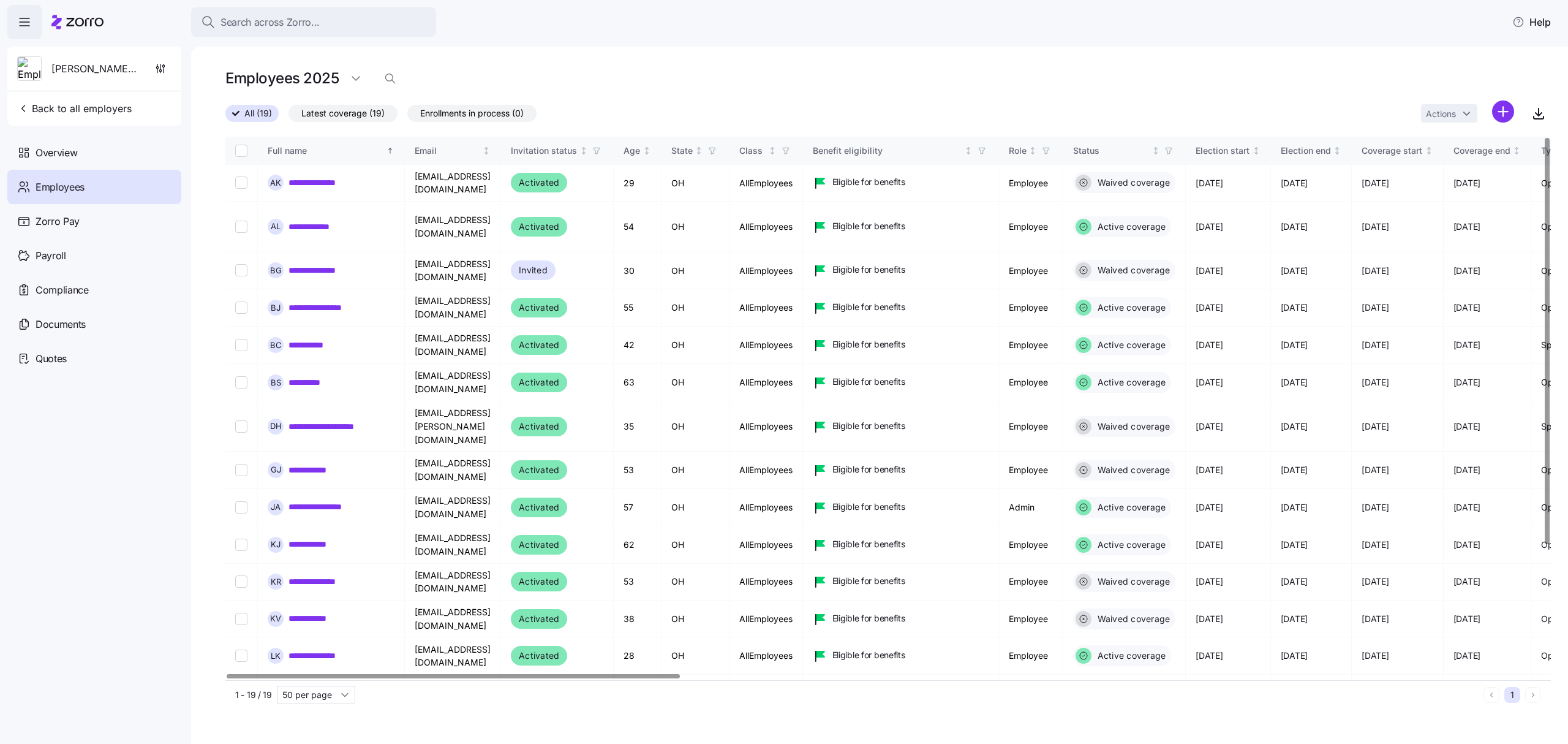
click at [76, 182] on span "Employees" at bounding box center [60, 187] width 49 height 15
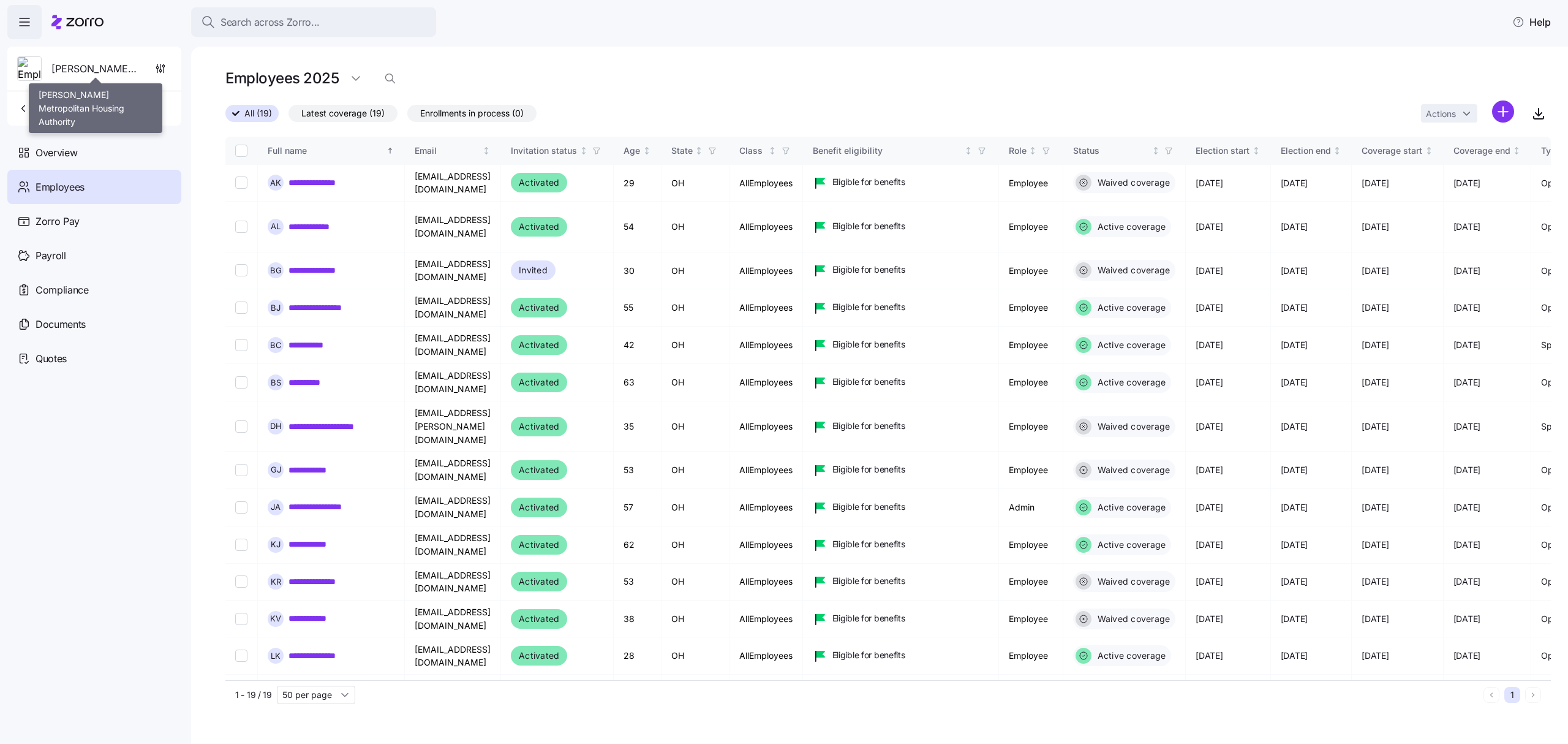
click at [111, 65] on span "[PERSON_NAME] Metropolitan Housing Authority" at bounding box center [95, 68] width 89 height 15
click at [69, 105] on span "Back to all employers" at bounding box center [74, 108] width 114 height 14
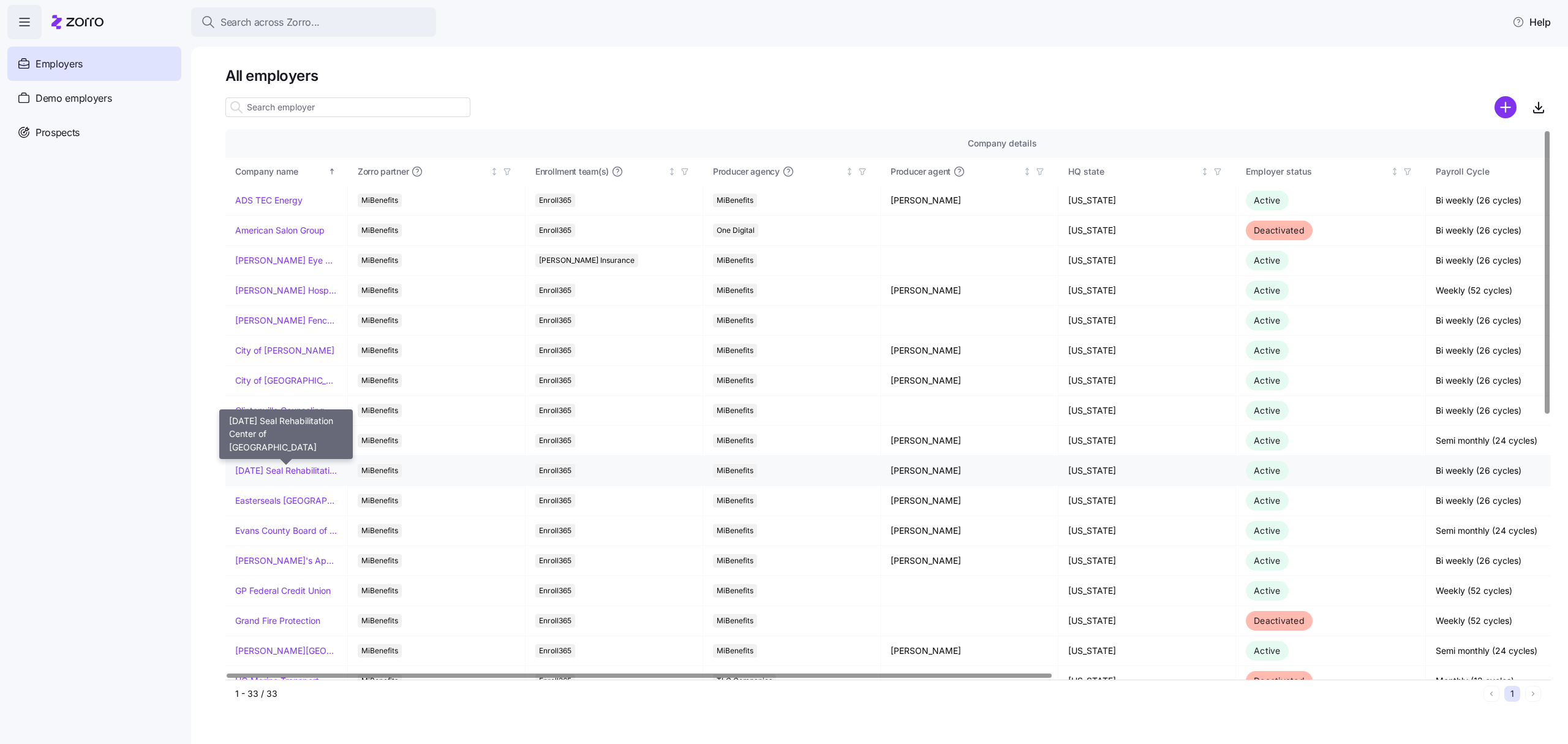
click at [311, 466] on link "[DATE] Seal Rehabilitation Center of [GEOGRAPHIC_DATA]" at bounding box center [287, 470] width 102 height 12
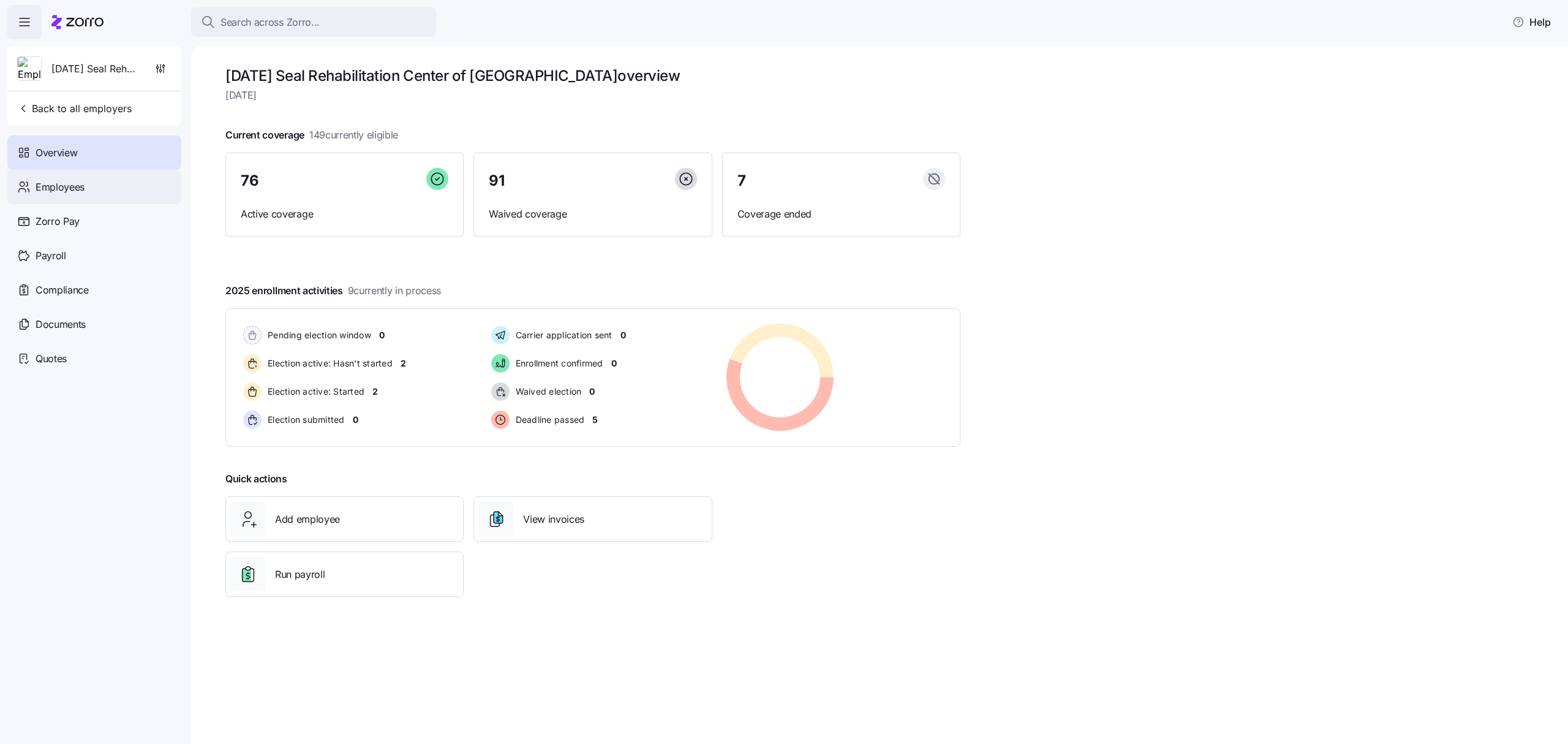
click at [80, 180] on span "Employees" at bounding box center [60, 187] width 49 height 15
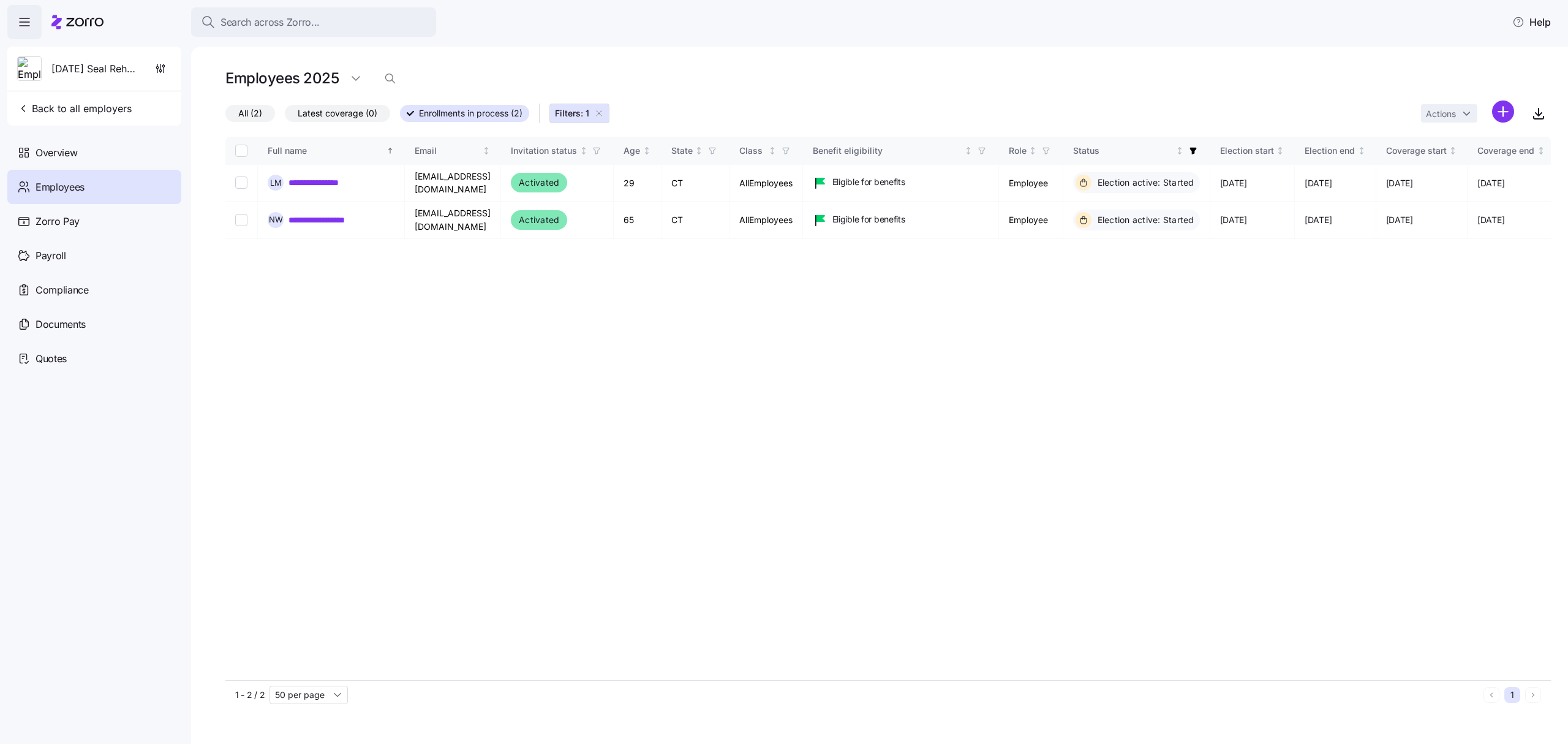
click at [602, 108] on span "Filters: 1" at bounding box center [580, 113] width 49 height 12
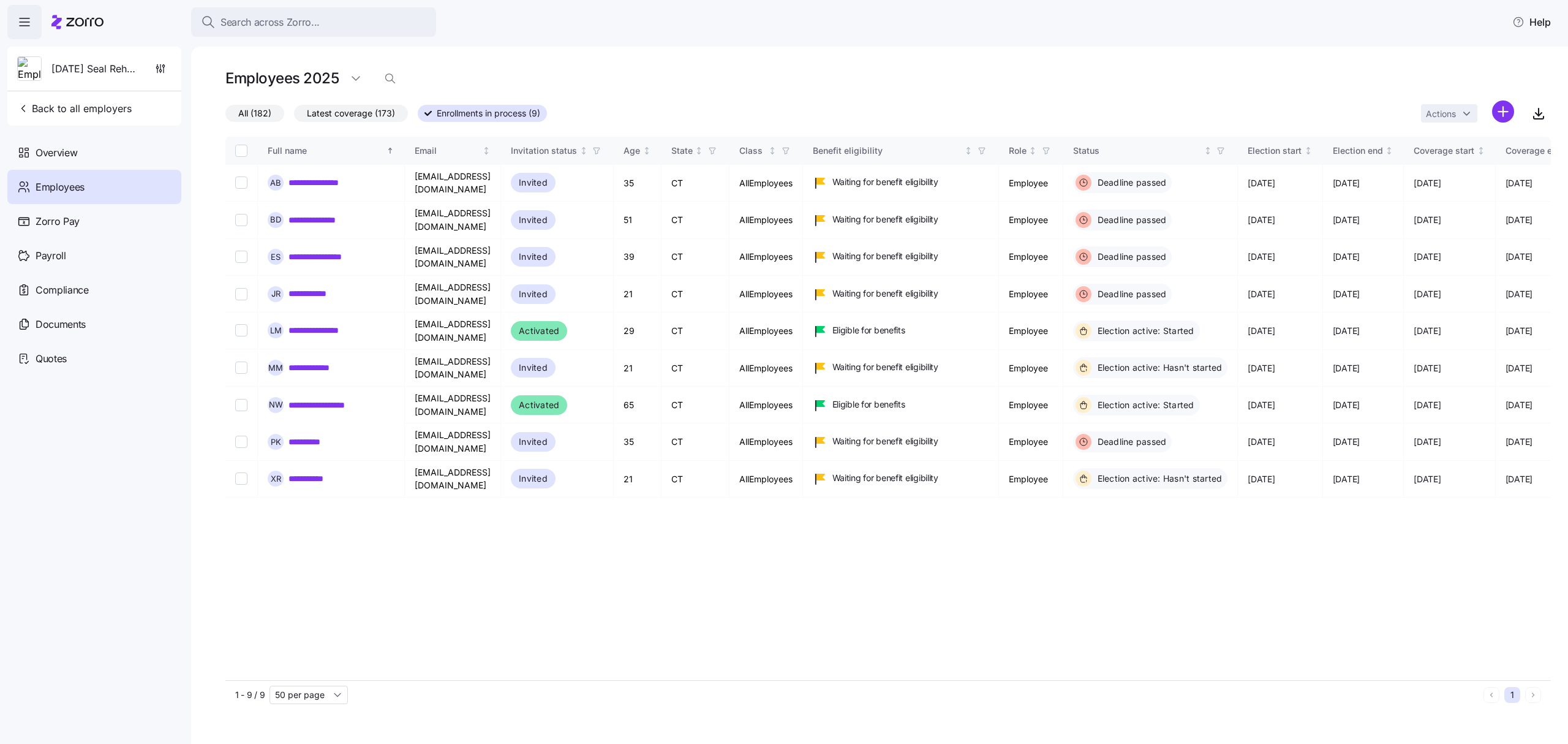
click at [602, 107] on div "All (182) Latest coverage (173) Enrollments in process (9) Actions" at bounding box center [888, 114] width 1325 height 27
click at [253, 112] on span "All (182)" at bounding box center [255, 113] width 33 height 16
click at [225, 117] on input "All (182)" at bounding box center [225, 117] width 0 height 0
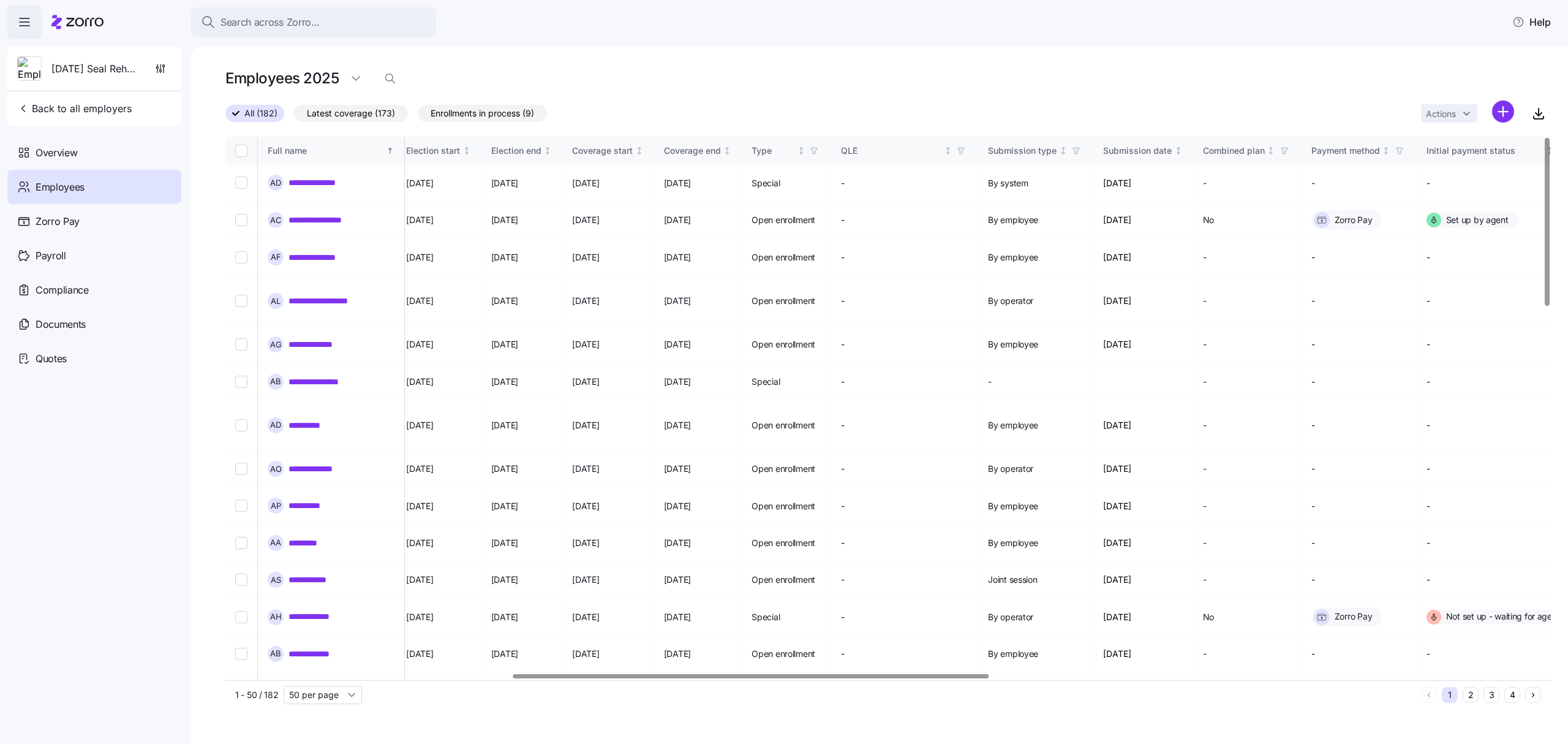
scroll to position [0, 797]
click at [922, 678] on div at bounding box center [751, 676] width 476 height 4
click at [636, 150] on icon "Not sorted" at bounding box center [632, 151] width 9 height 9
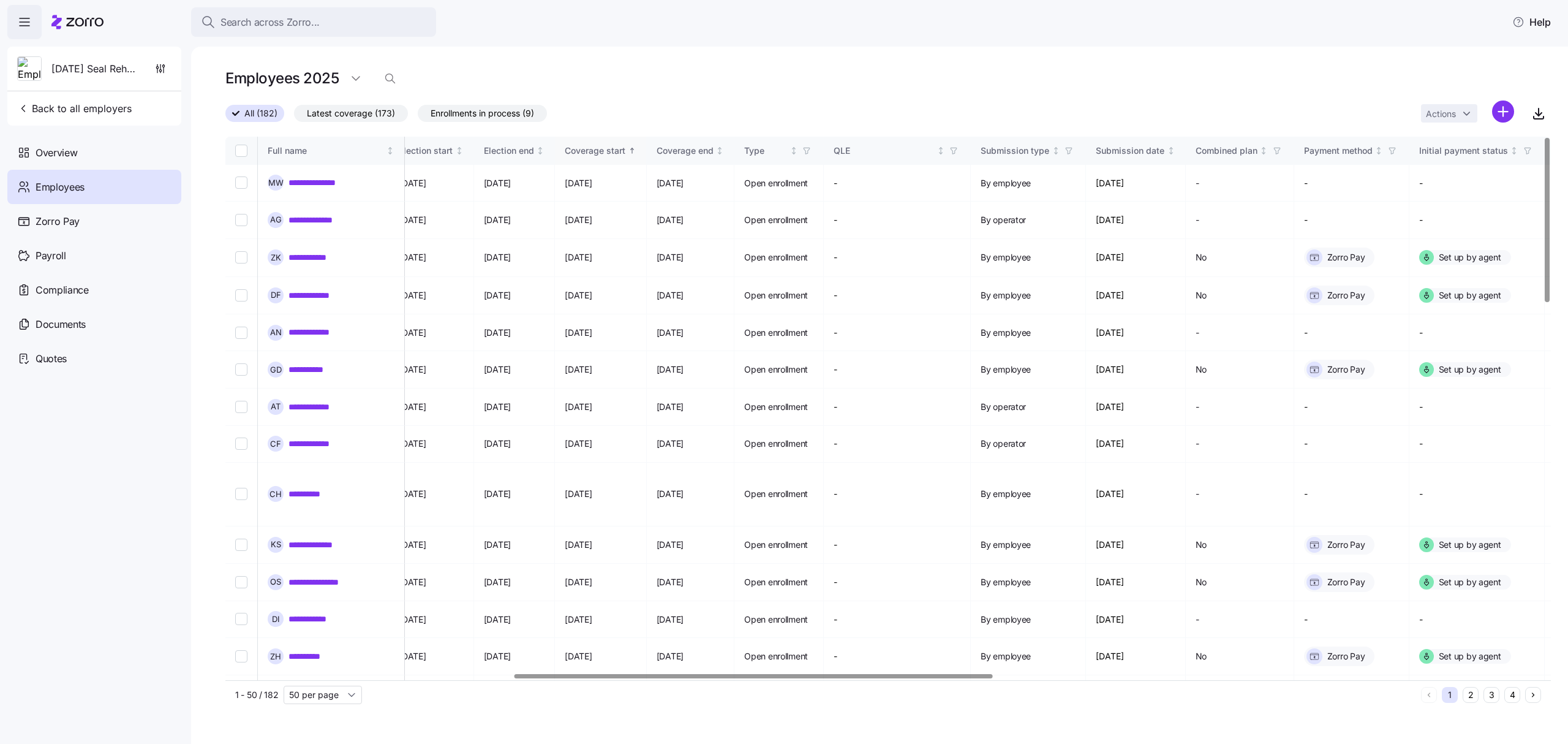
click at [636, 150] on icon "Sorted ascending" at bounding box center [632, 151] width 9 height 9
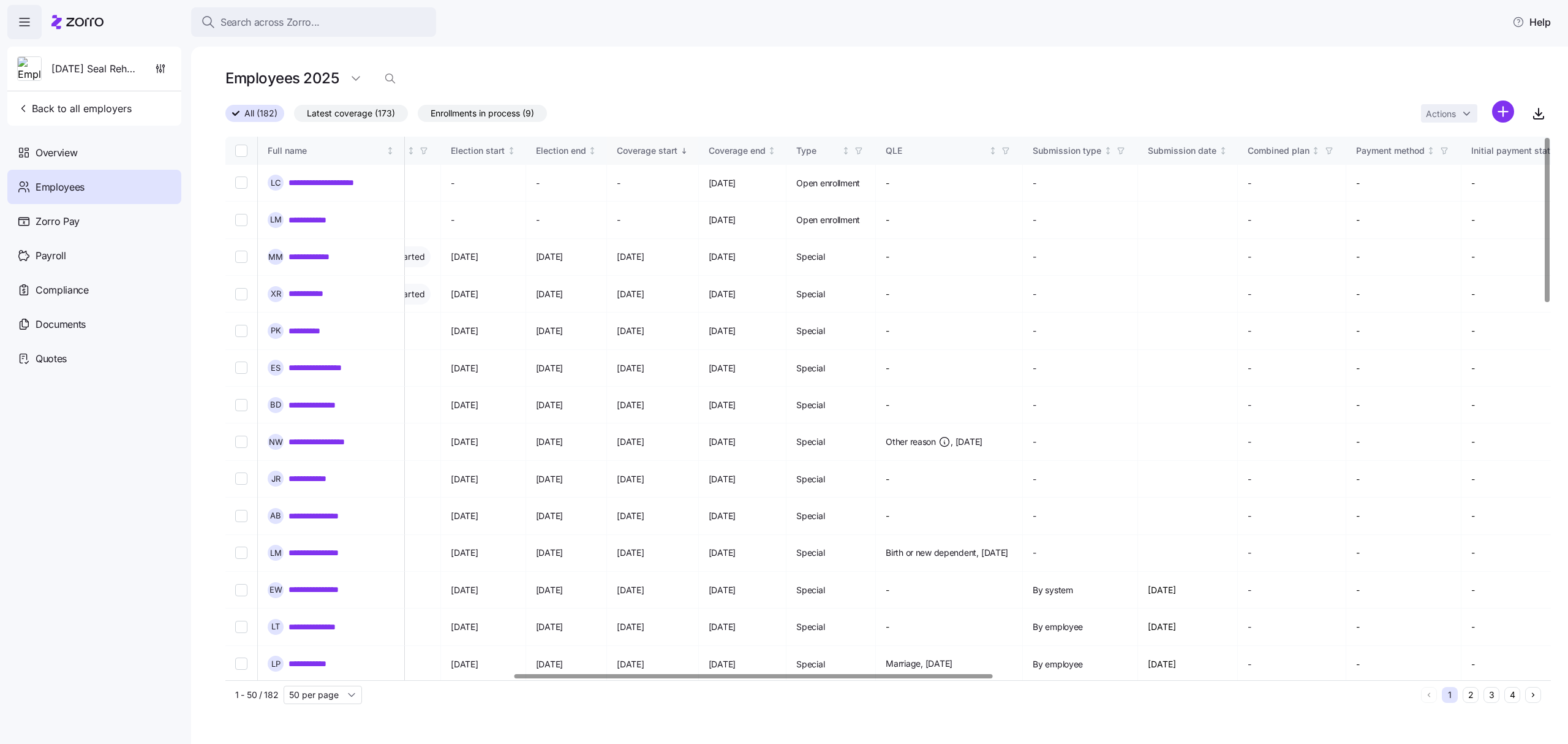
click at [677, 153] on div "Coverage start" at bounding box center [647, 151] width 60 height 14
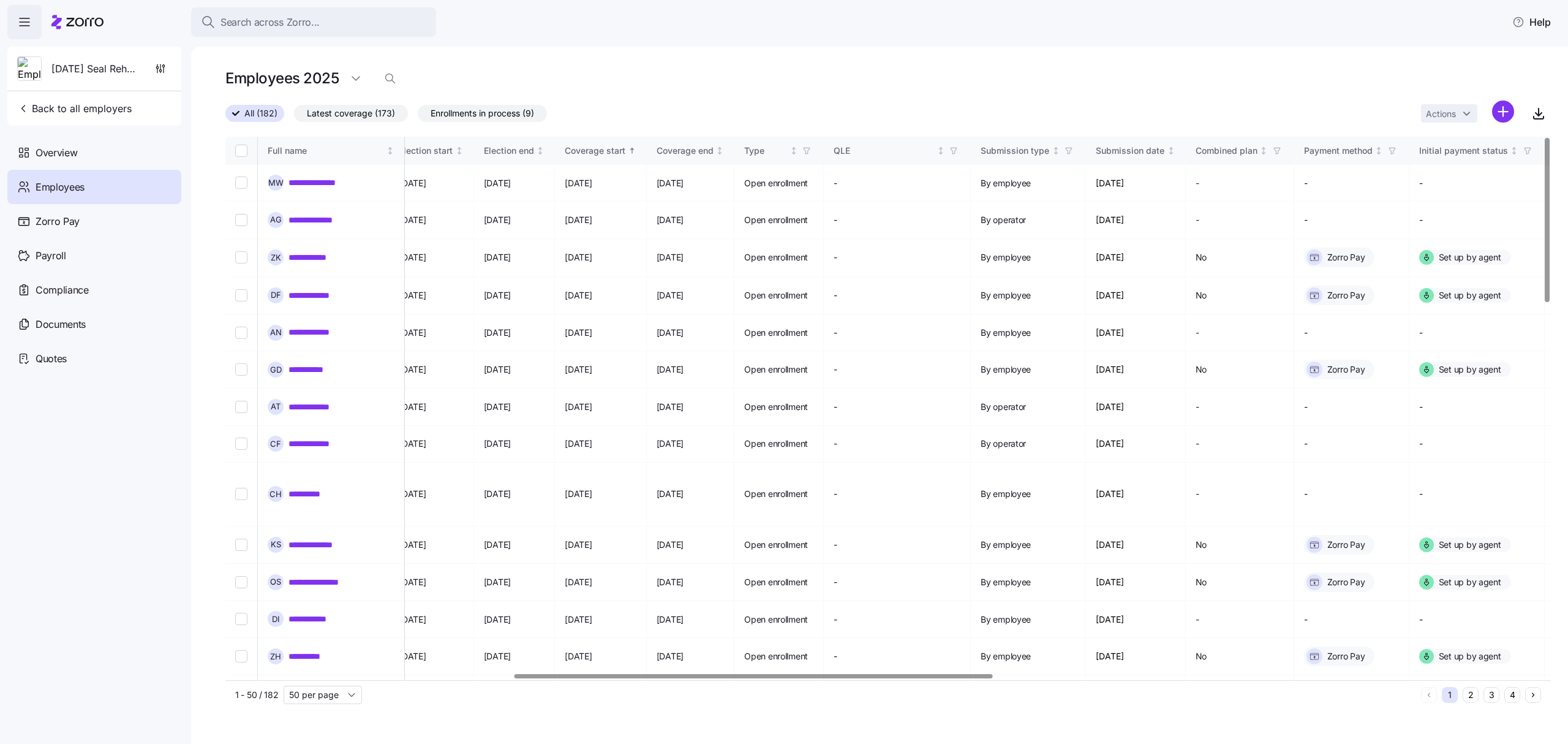
click at [636, 148] on icon "Sorted ascending" at bounding box center [632, 151] width 9 height 9
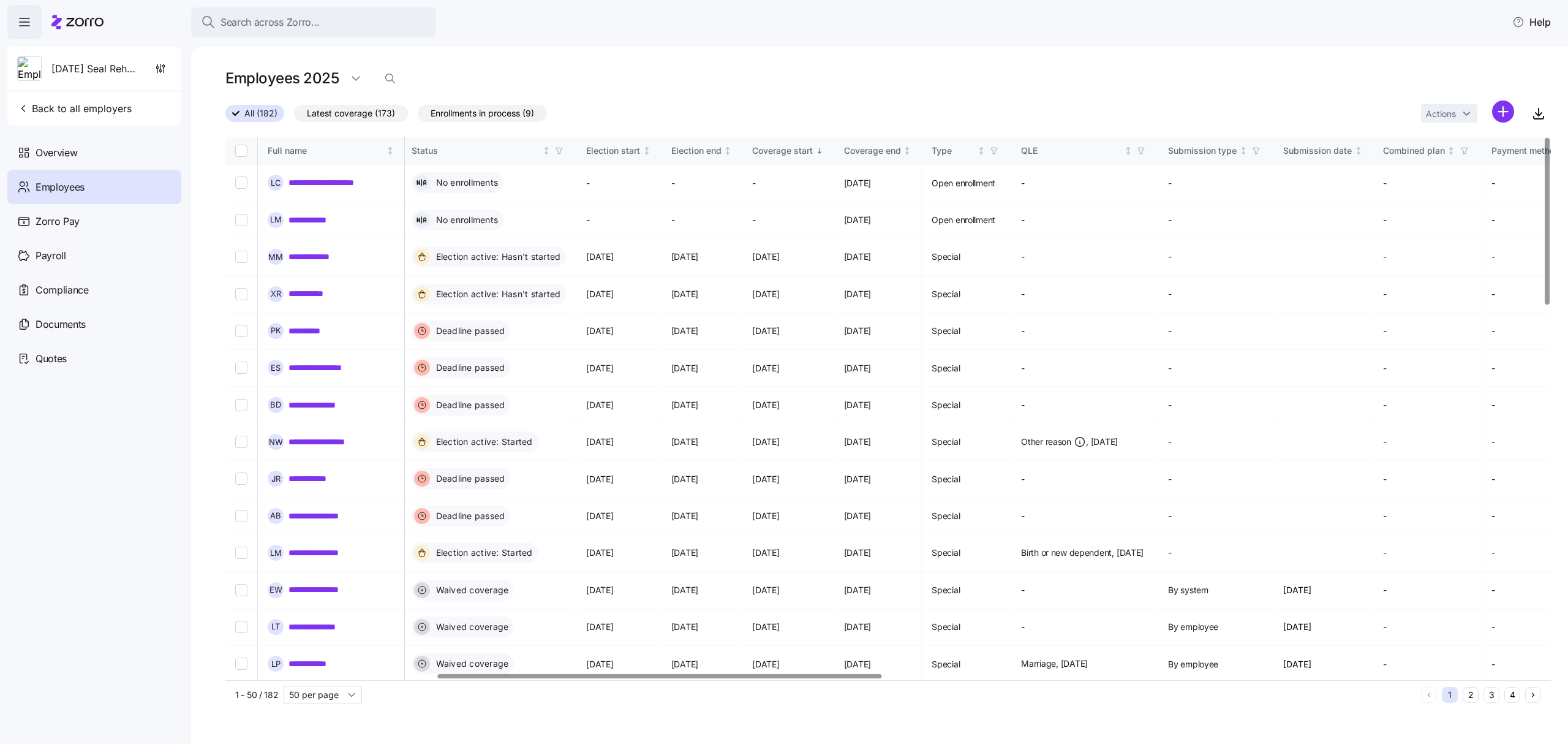
scroll to position [0, 620]
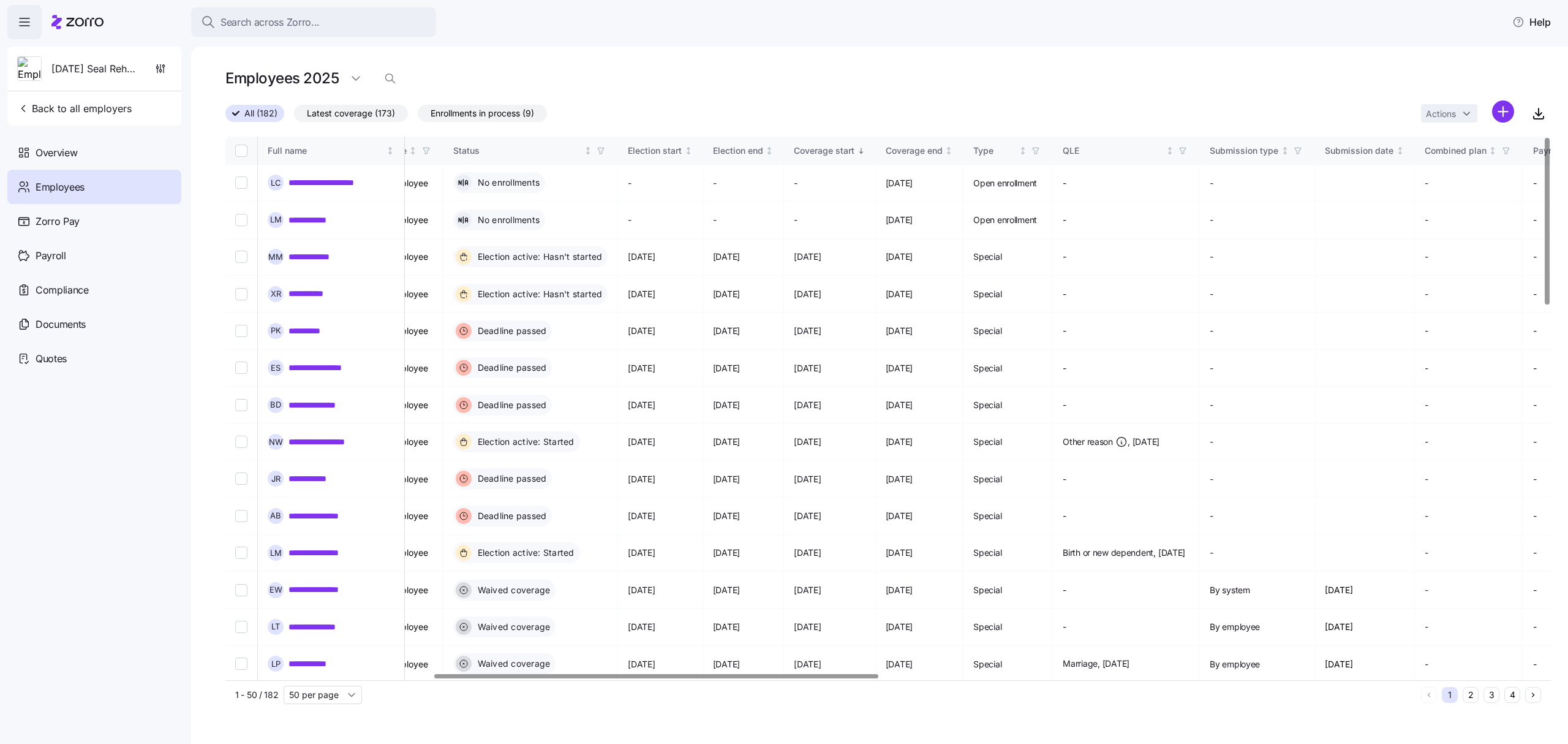
click at [691, 674] on div at bounding box center [656, 676] width 444 height 4
click at [608, 145] on span "button" at bounding box center [600, 151] width 14 height 14
click at [272, 11] on button "Search across Zorro..." at bounding box center [313, 22] width 245 height 30
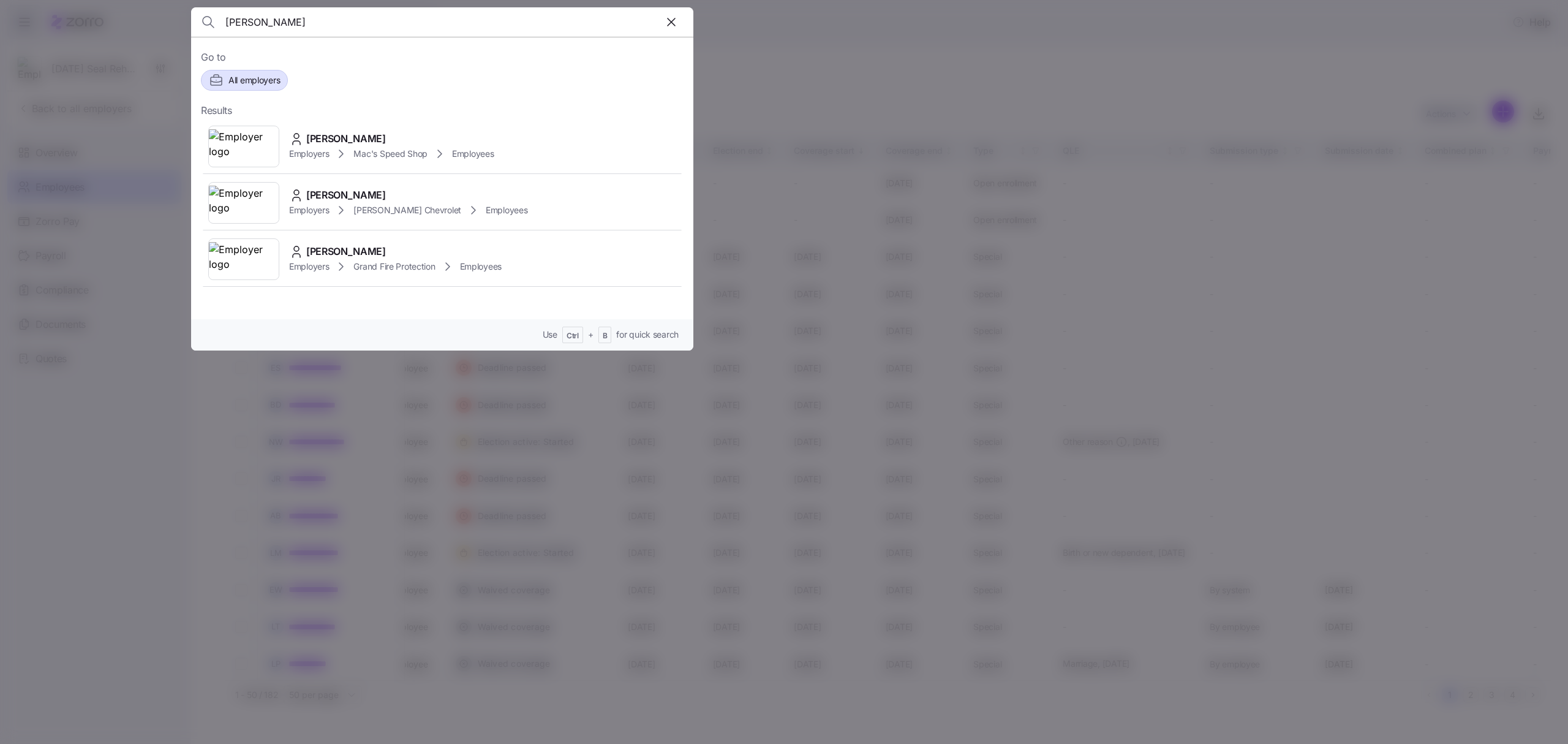
type input "justin"
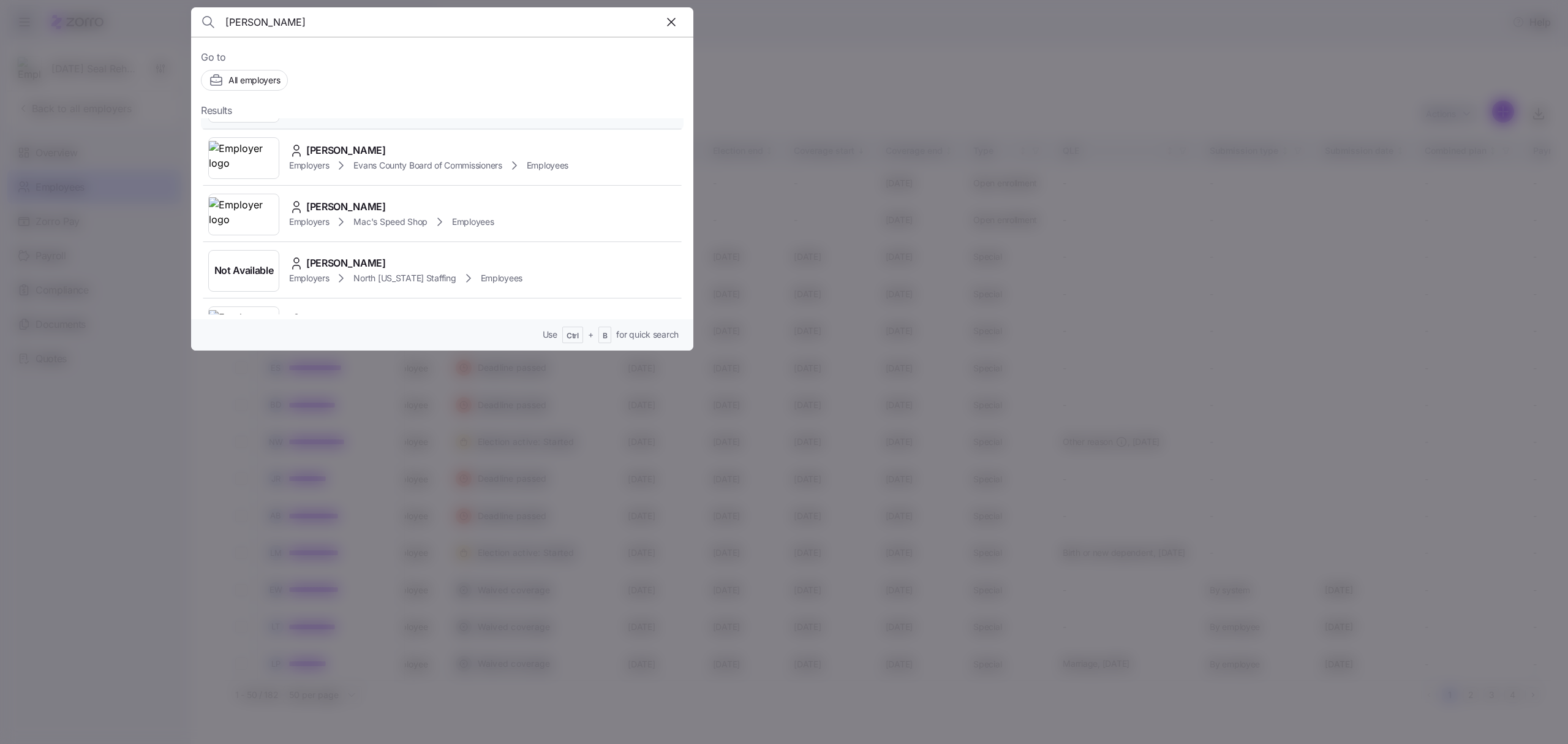
scroll to position [408, 0]
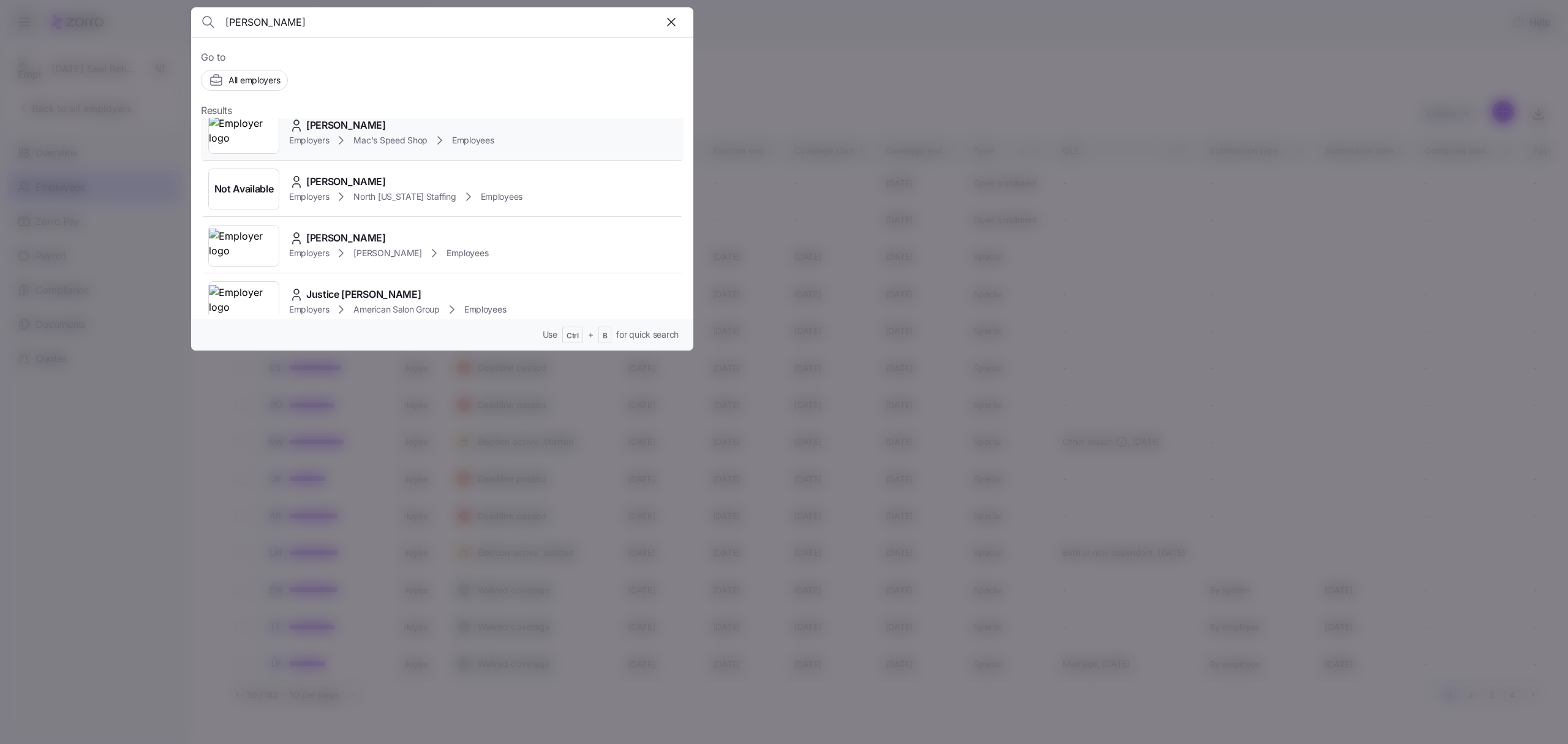
click at [376, 122] on span "Justin McKelley" at bounding box center [346, 125] width 80 height 15
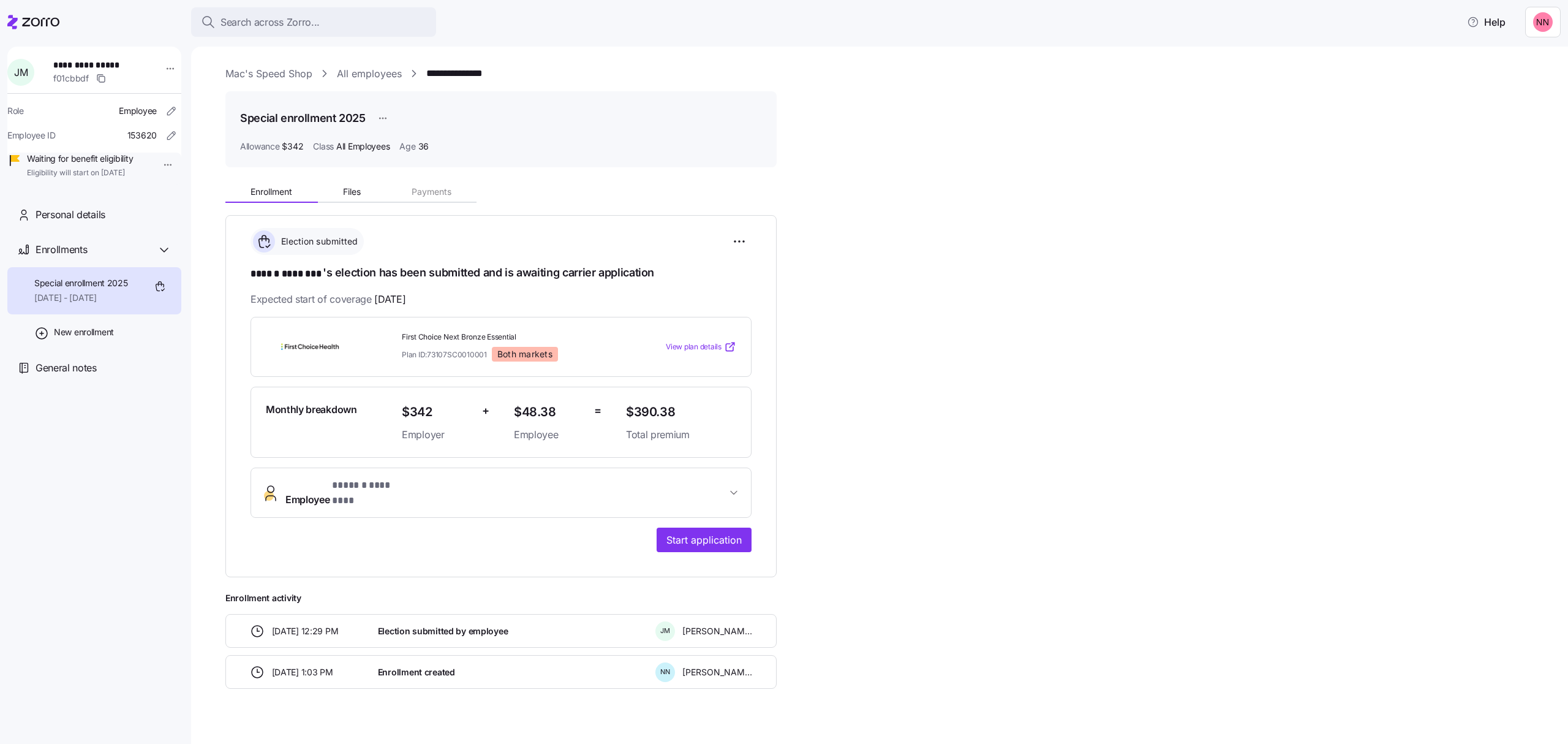
click at [377, 67] on link "All employees" at bounding box center [369, 73] width 65 height 15
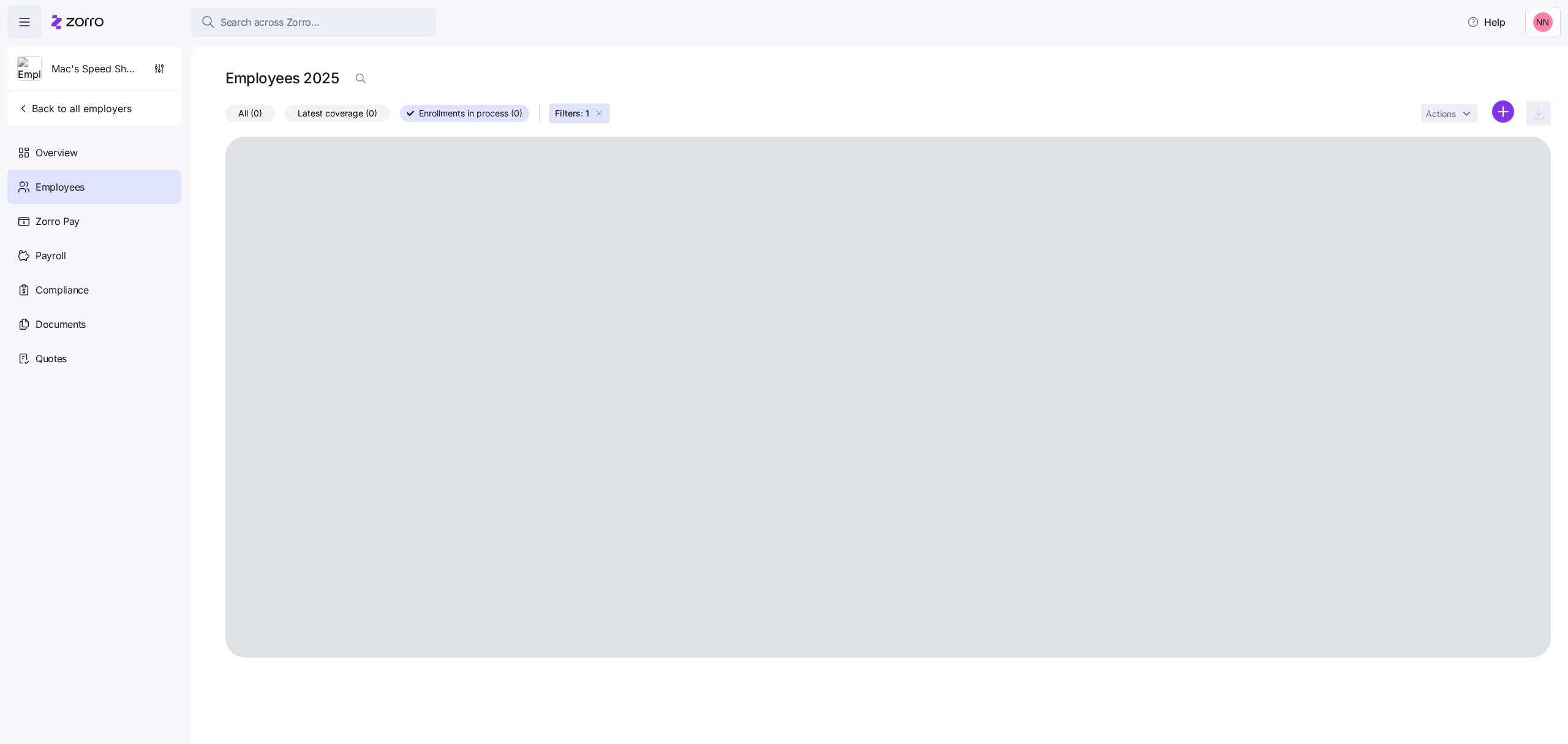
click at [600, 109] on icon "button" at bounding box center [599, 114] width 10 height 10
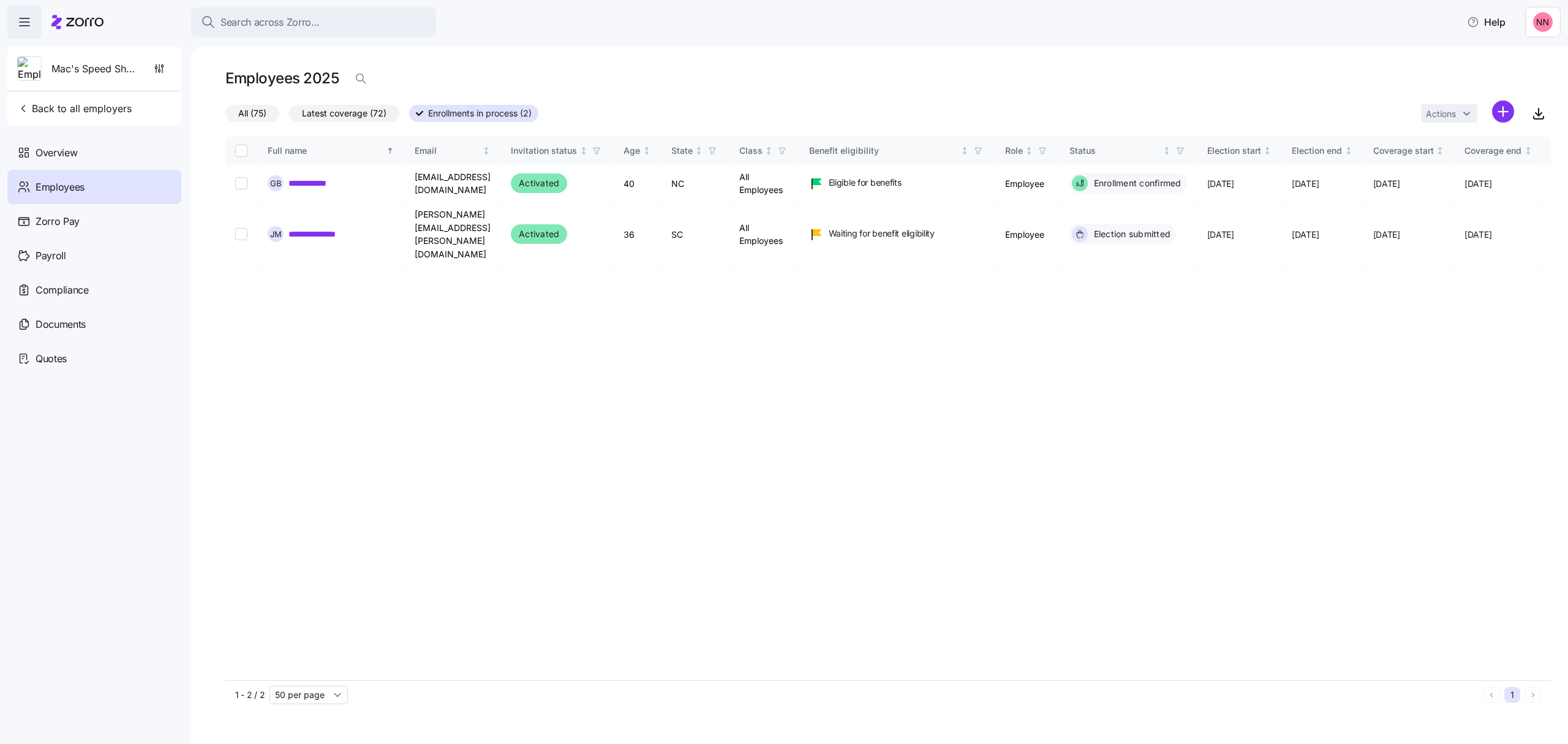
click at [257, 111] on span "All (75)" at bounding box center [252, 113] width 28 height 16
click at [225, 117] on input "All (75)" at bounding box center [225, 117] width 0 height 0
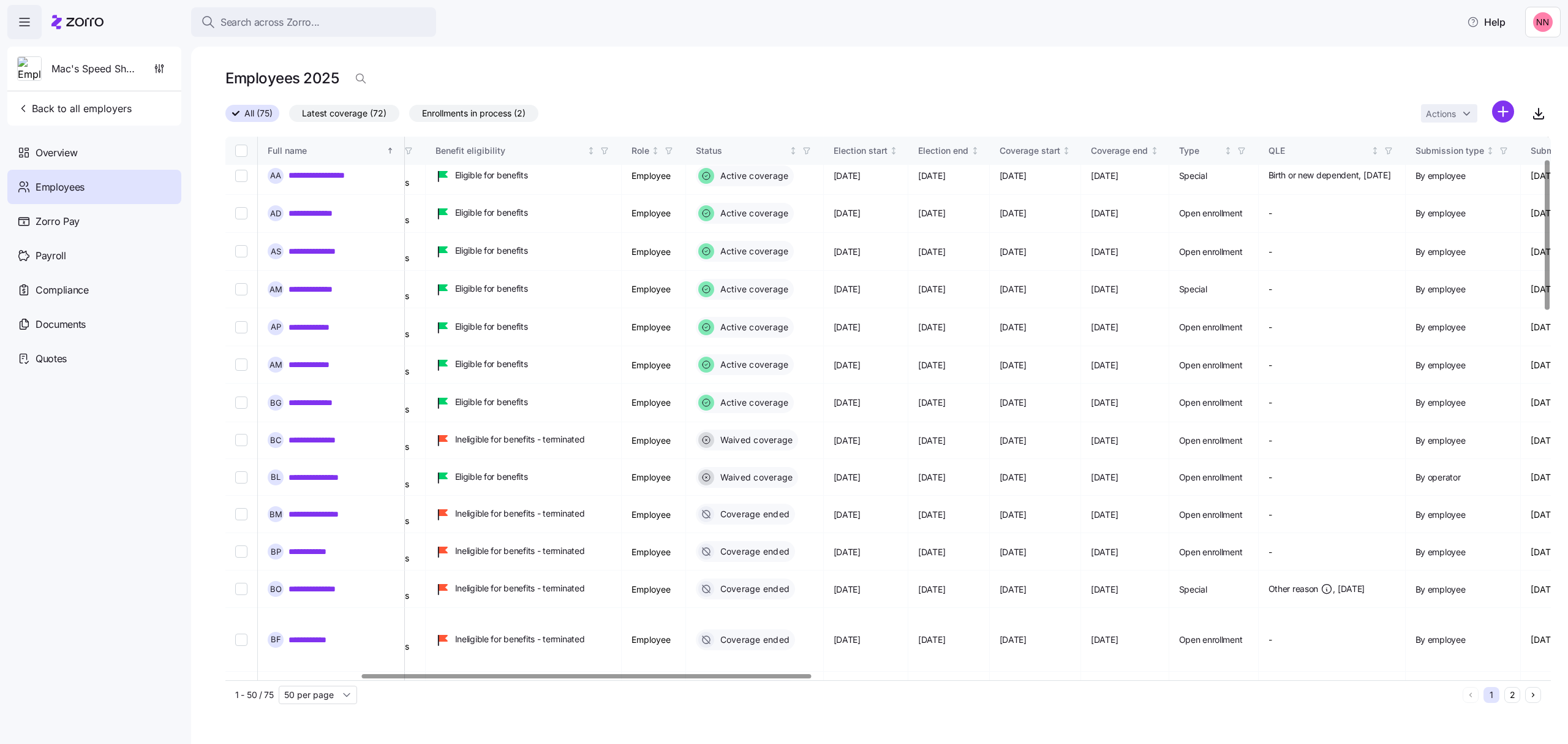
scroll to position [81, 439]
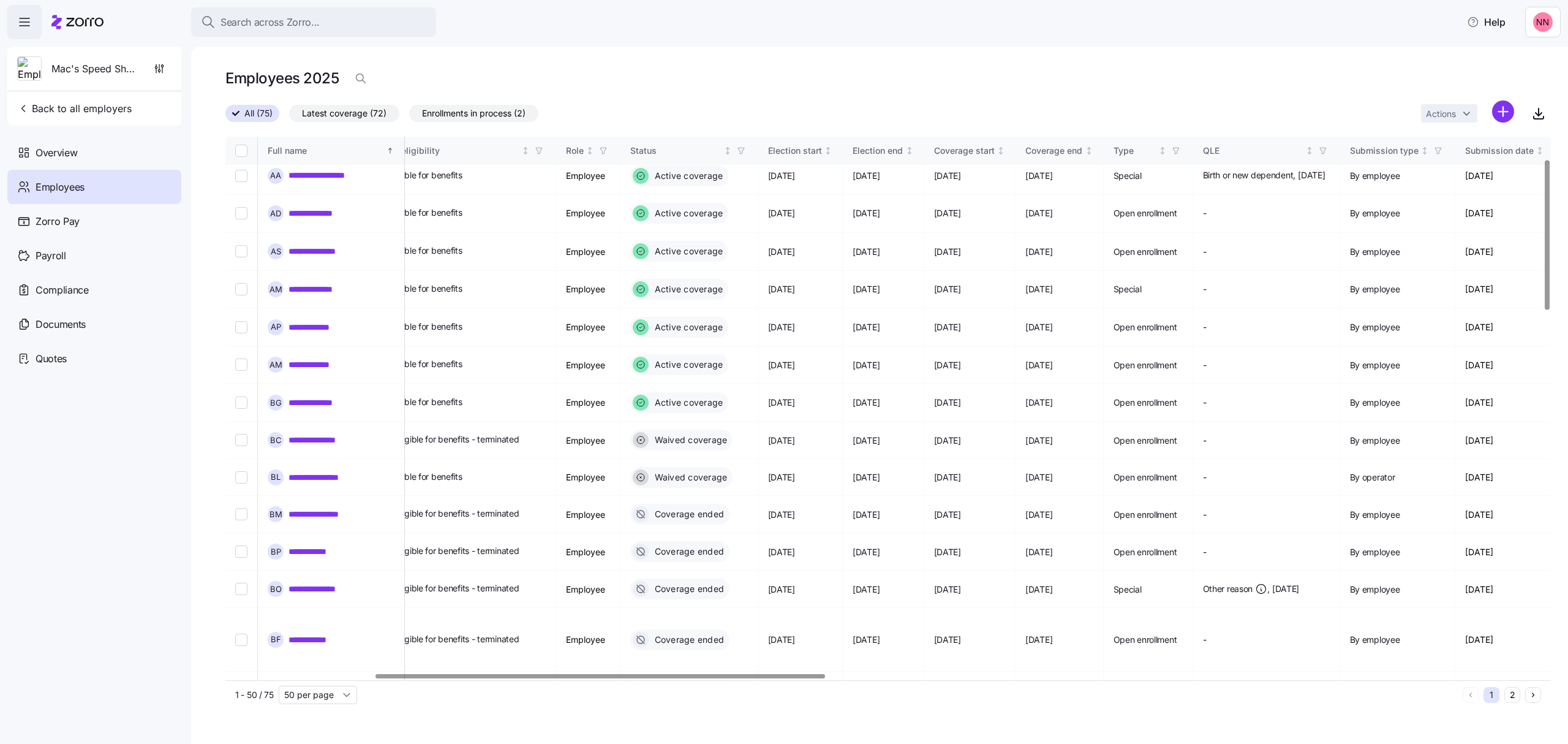
click at [730, 678] on div at bounding box center [600, 676] width 449 height 4
click at [745, 150] on icon "button" at bounding box center [742, 151] width 9 height 9
click at [702, 373] on icon at bounding box center [703, 374] width 14 height 14
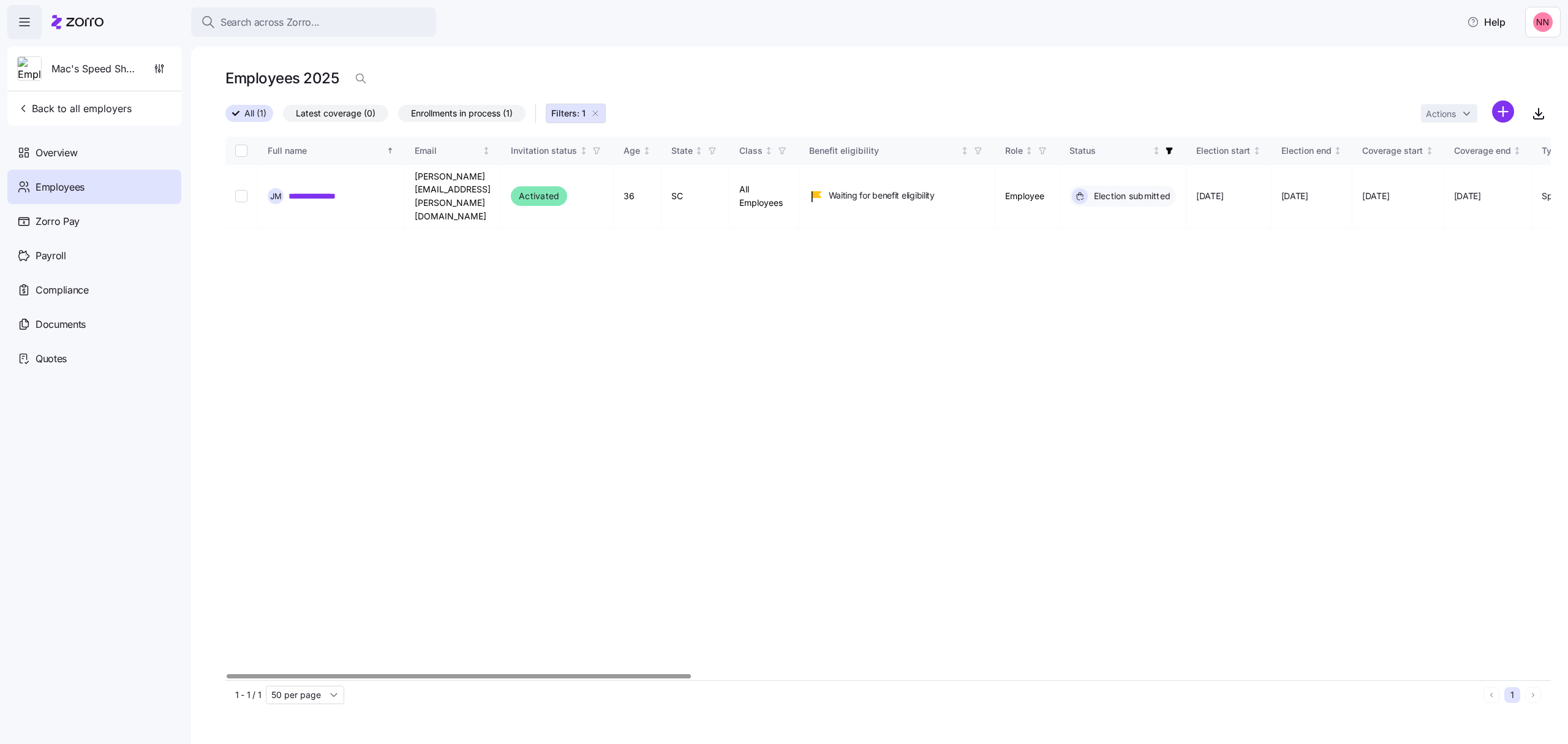
click at [347, 680] on div at bounding box center [884, 676] width 1318 height 7
click at [330, 190] on link "**********" at bounding box center [320, 196] width 63 height 12
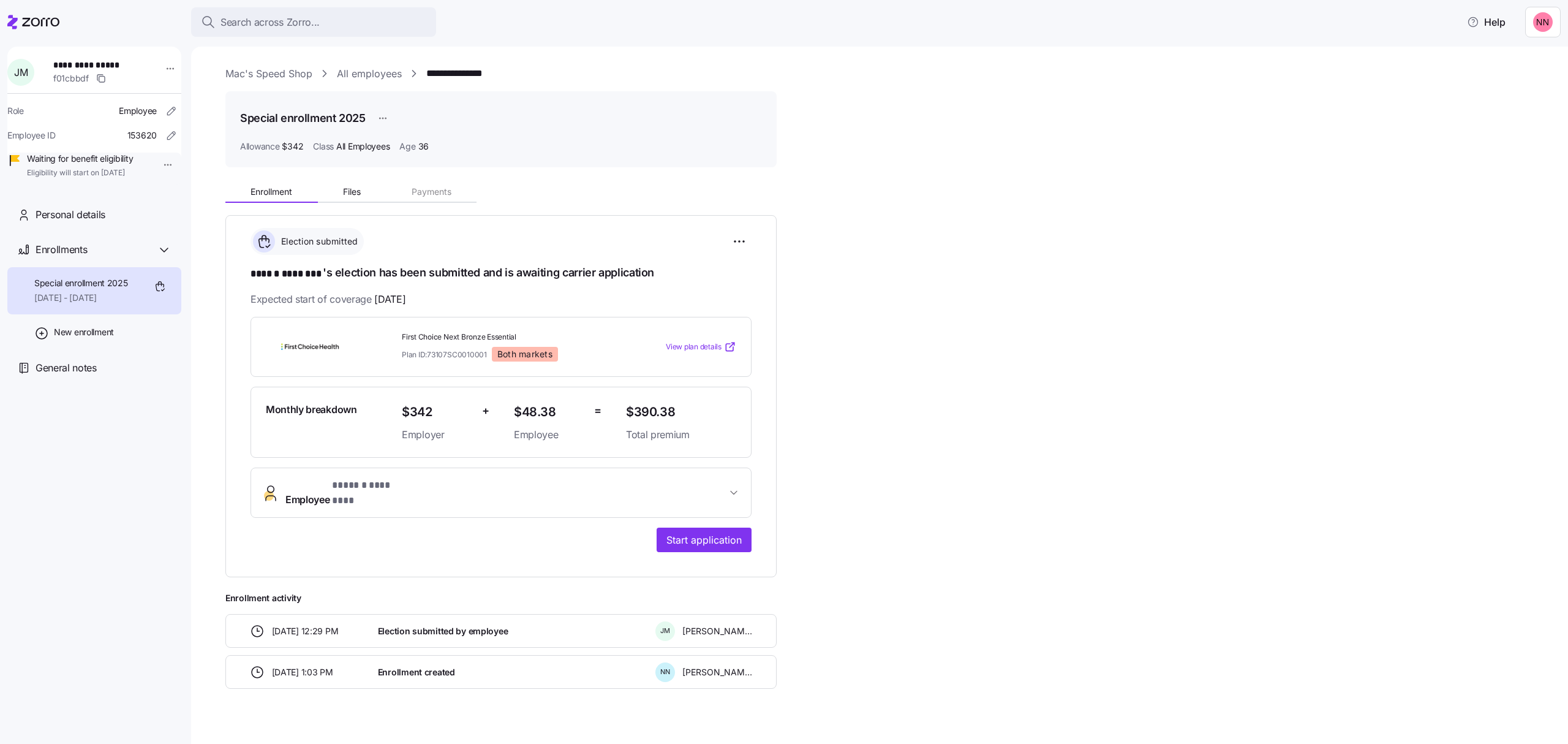
click at [782, 40] on main "**********" at bounding box center [784, 368] width 1568 height 737
click at [255, 74] on link "Mac's Speed Shop" at bounding box center [269, 73] width 87 height 15
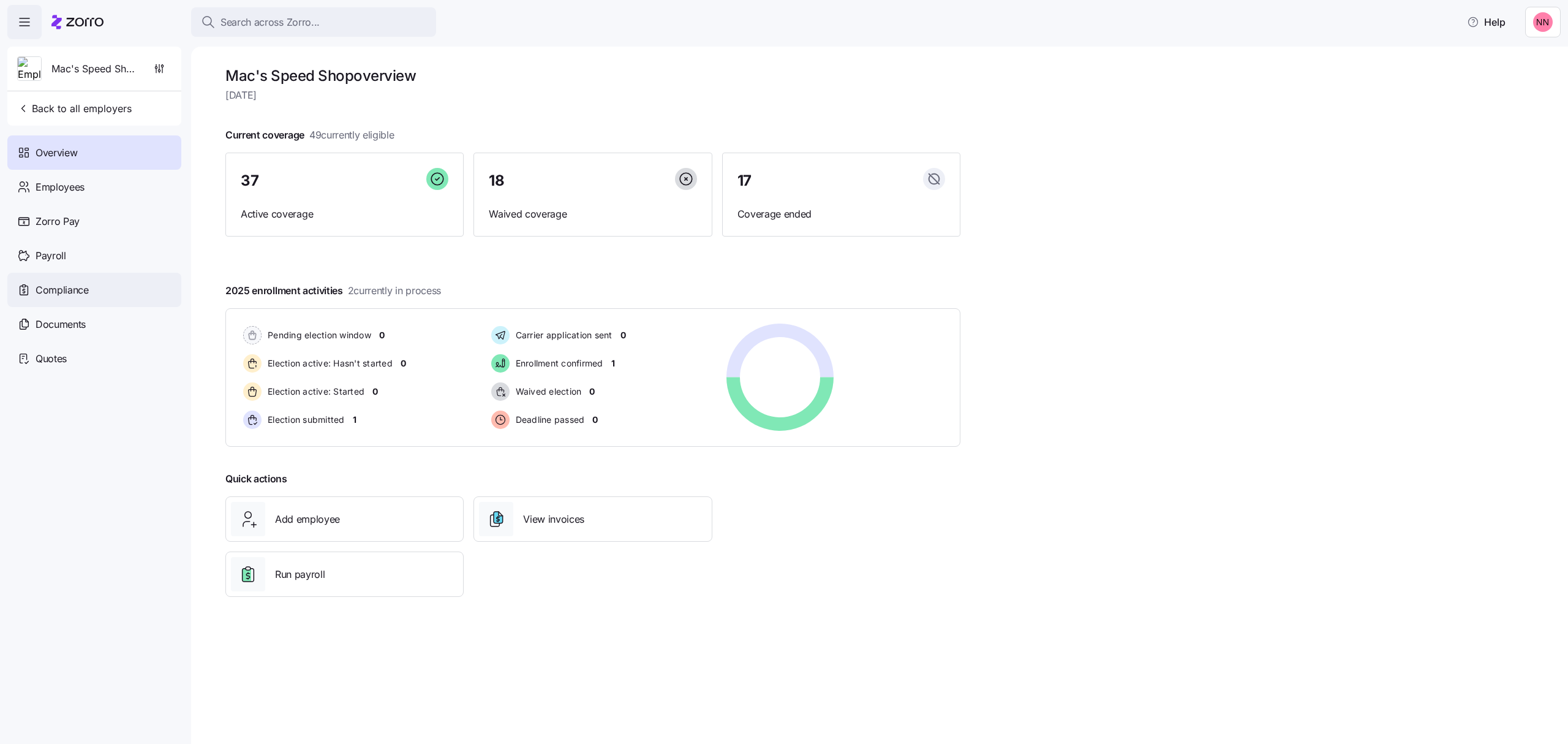
drag, startPoint x: 158, startPoint y: 64, endPoint x: 164, endPoint y: 300, distance: 236.1
click at [164, 300] on div "Mac's Speed Shop Back to all employers Overview Employees Zorro Pay Payroll Com…" at bounding box center [94, 211] width 174 height 329
click at [65, 16] on icon at bounding box center [77, 22] width 52 height 14
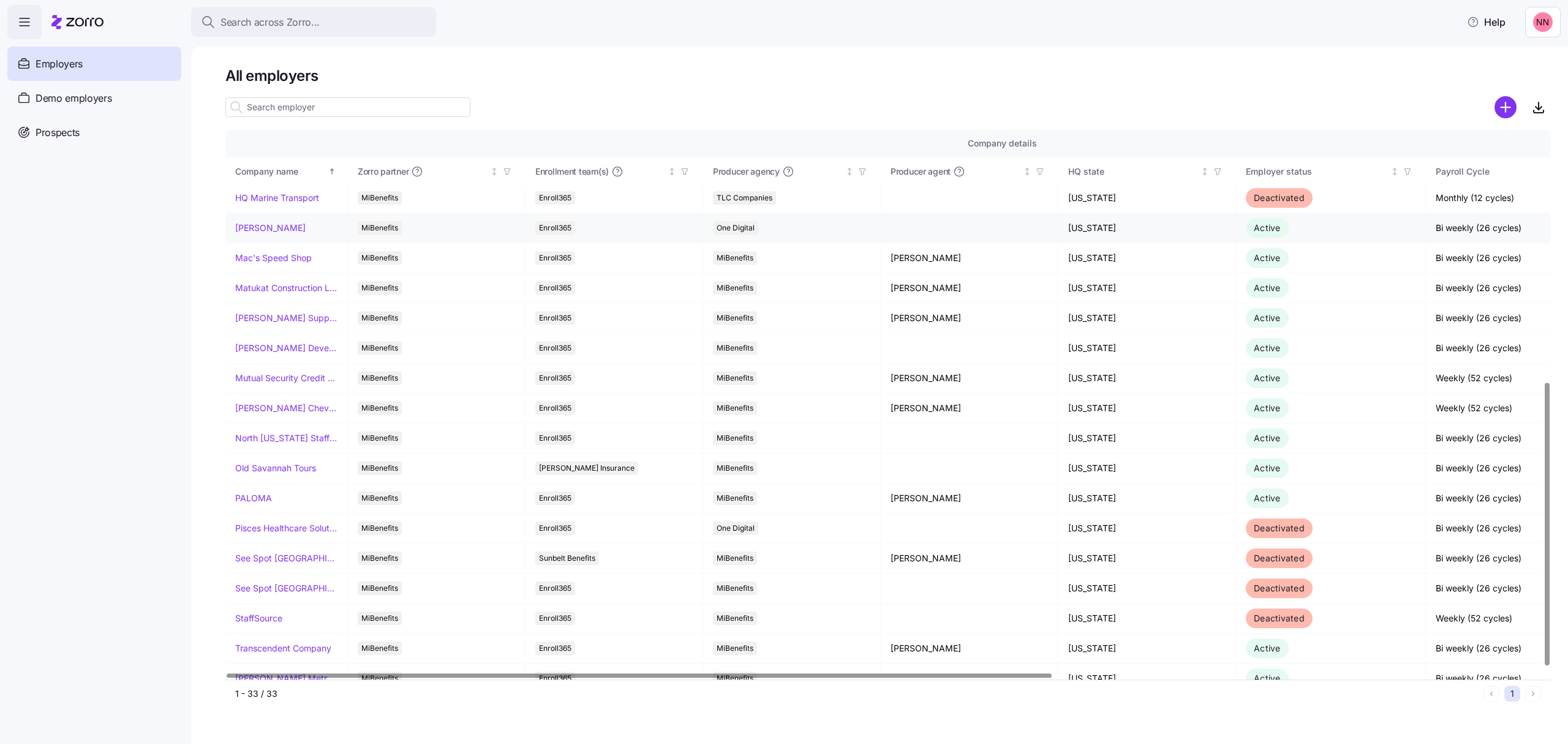
scroll to position [490, 0]
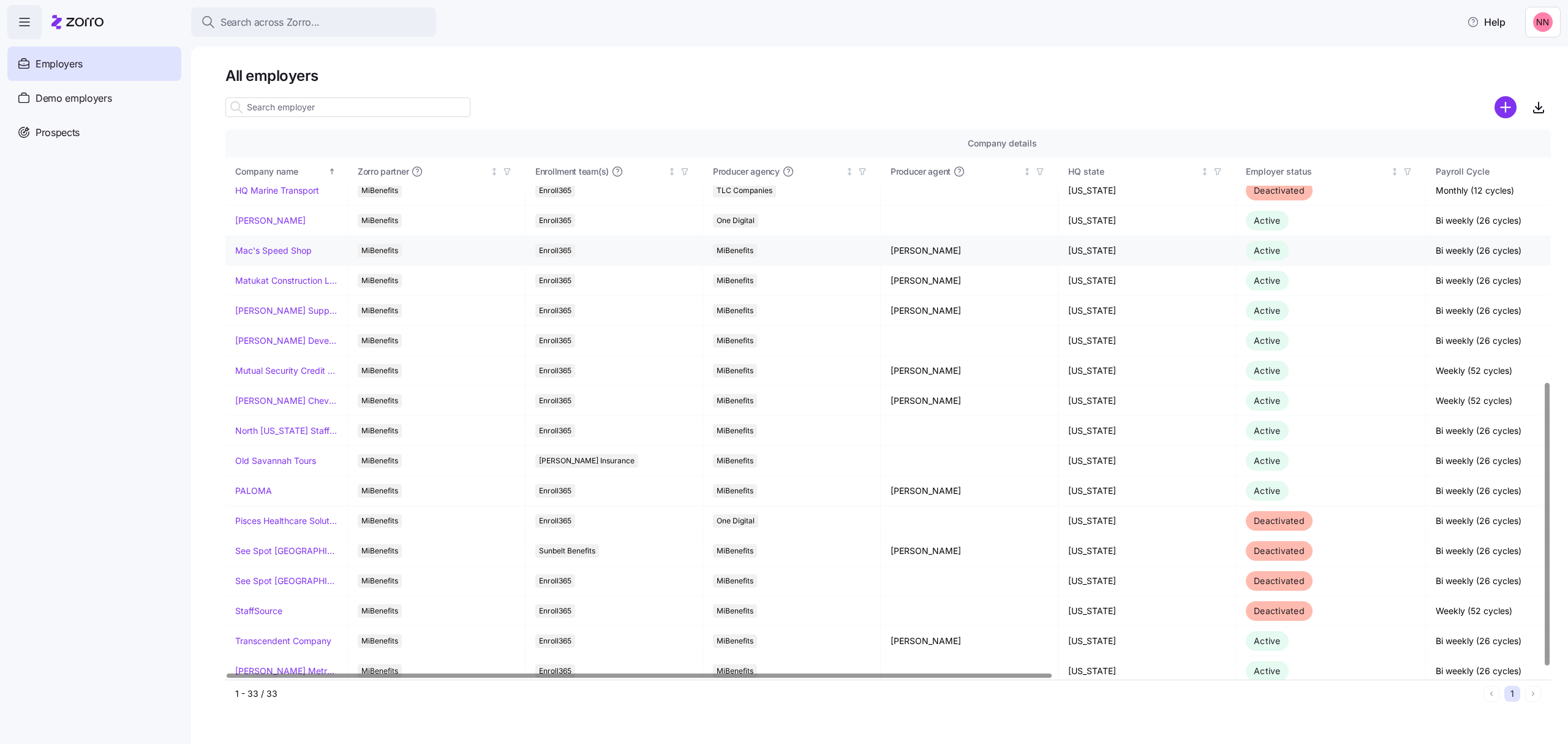
click at [278, 254] on link "Mac's Speed Shop" at bounding box center [274, 250] width 76 height 12
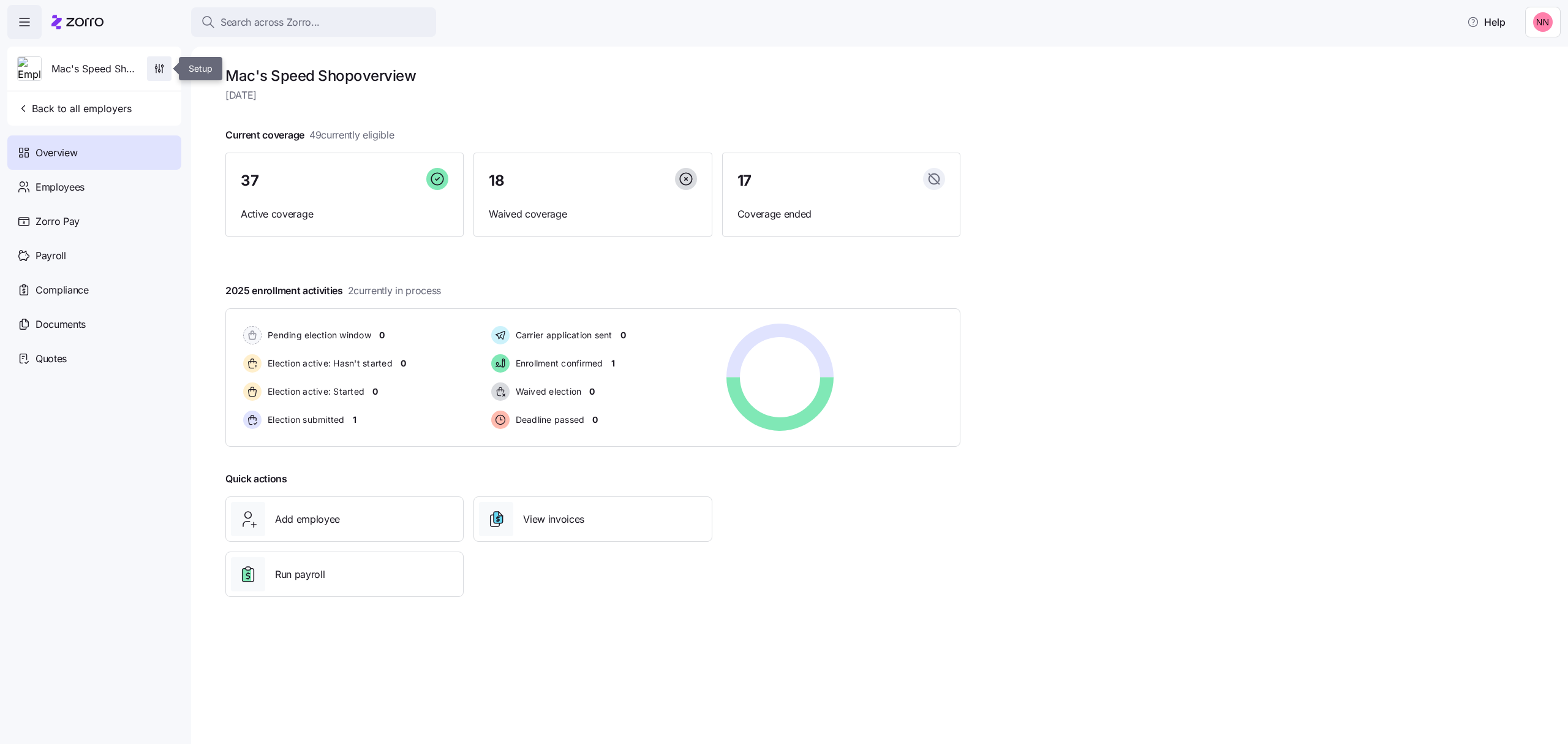
click at [158, 63] on icon "button" at bounding box center [159, 68] width 12 height 12
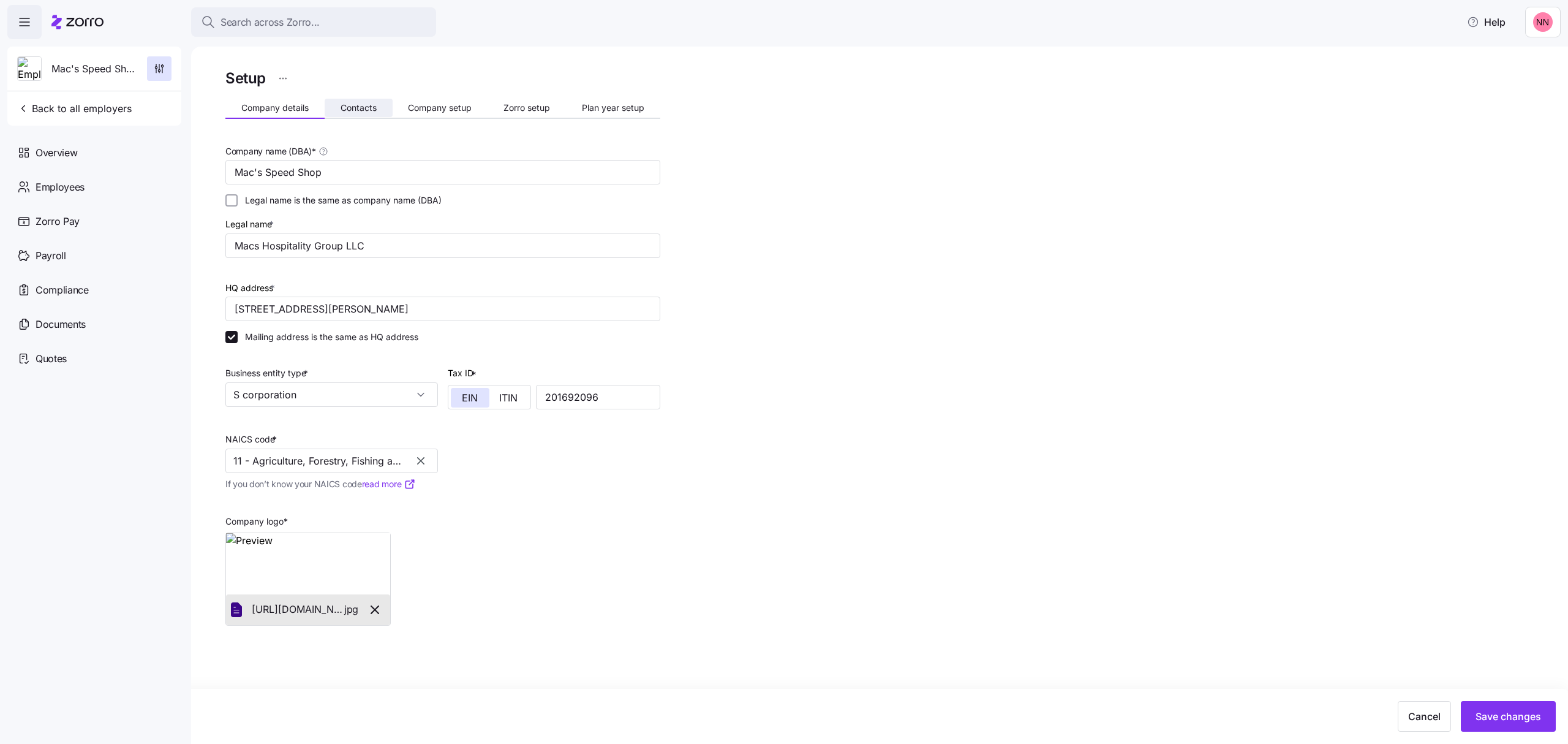
click at [359, 104] on span "Contacts" at bounding box center [359, 108] width 36 height 9
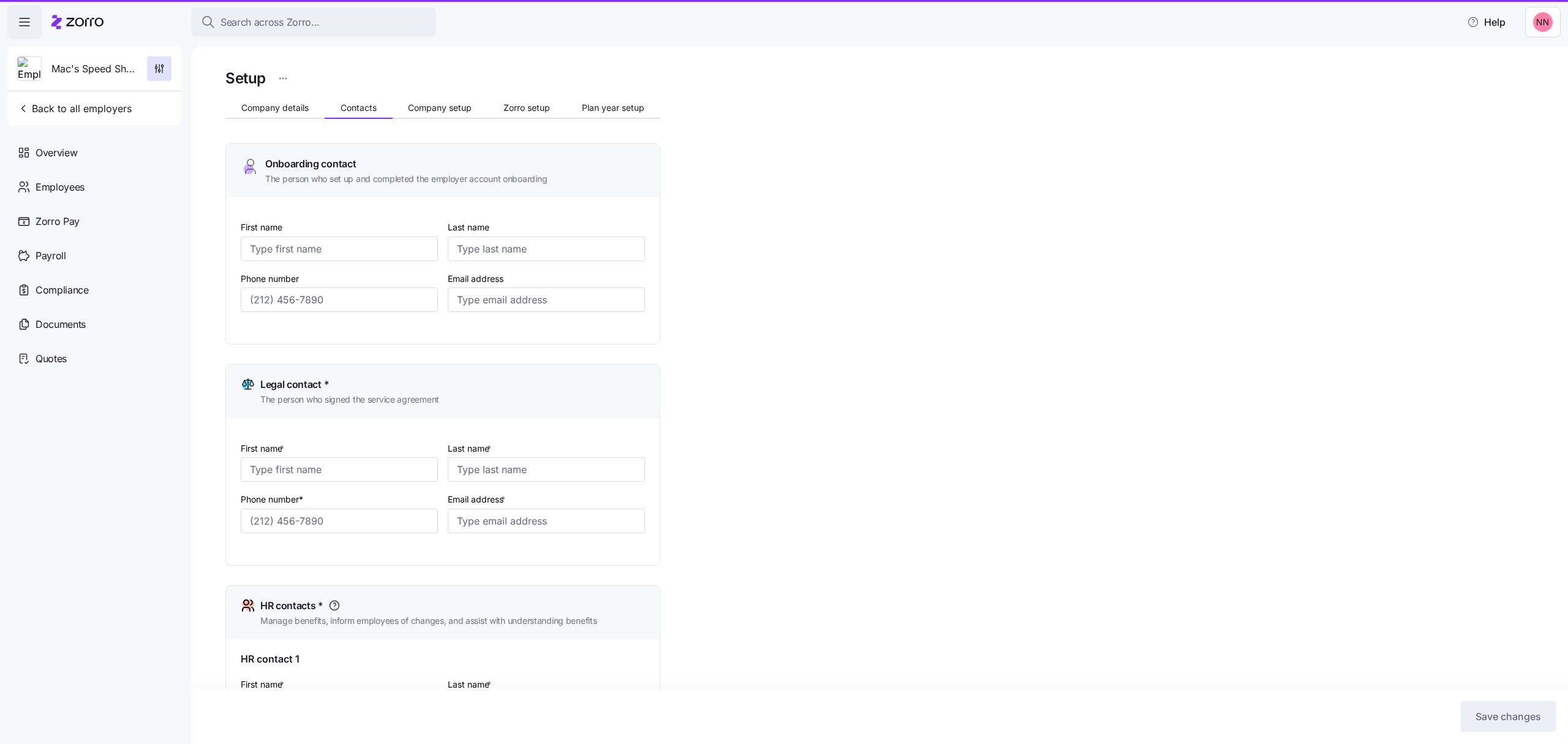
type input "Kenny"
type input "Crenshaw"
type input "kennyc@macshospitality.com"
type input "Jaime"
type input "Neagle"
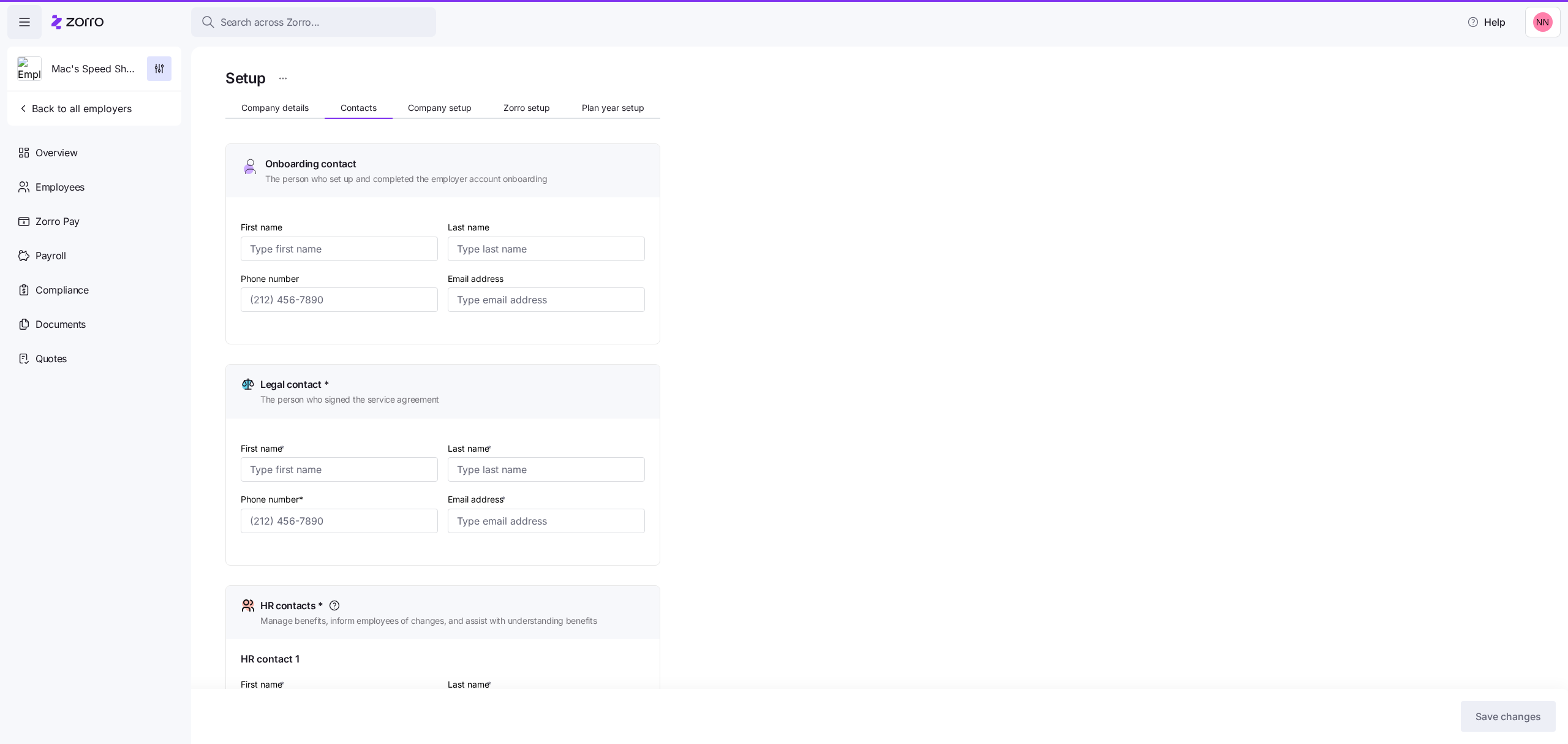
type input "jaimen@macshospitality.com"
type input "Kenny"
type input "Crenshaw"
type input "kennyc@macshospitality.com"
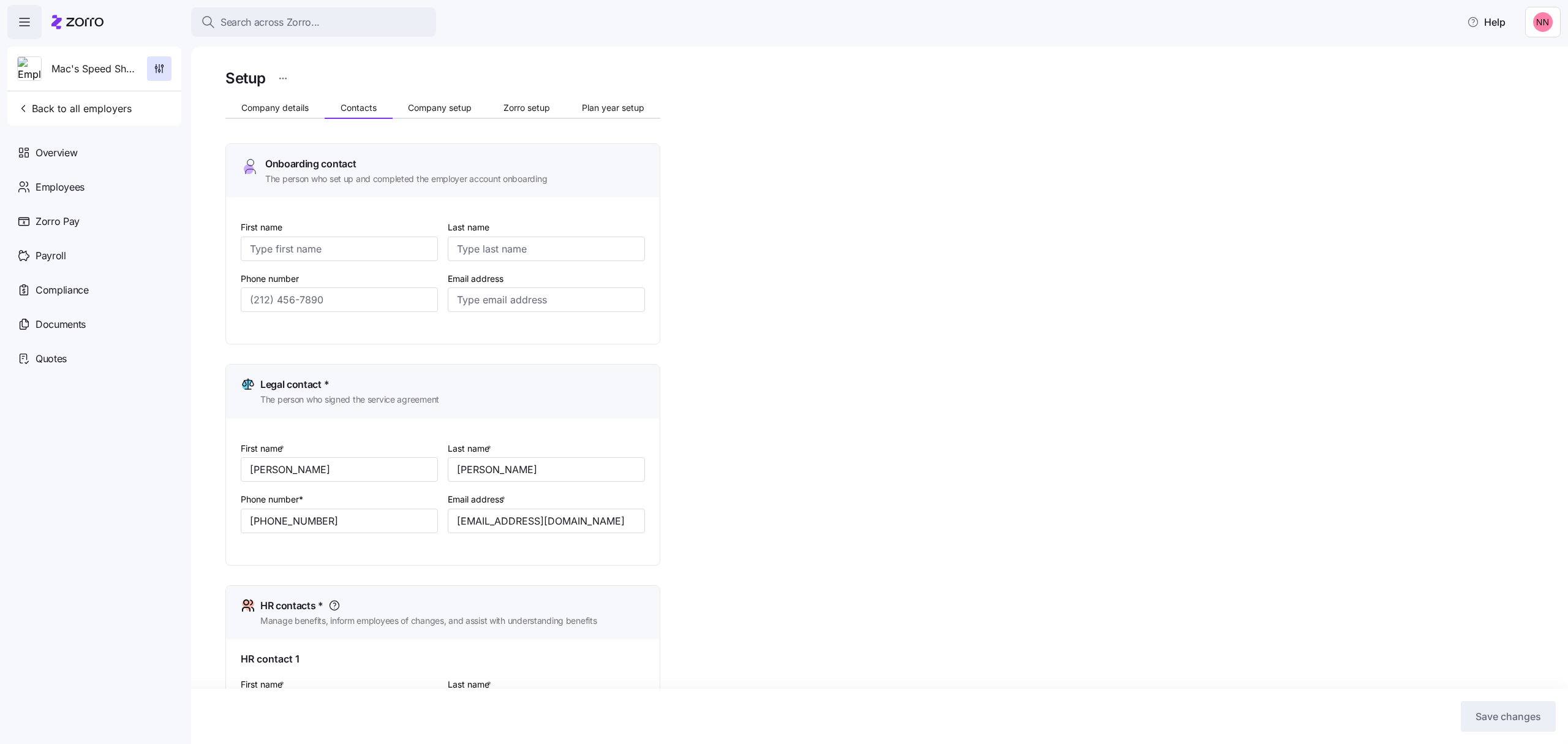
type input "(704) 728-2595"
type input "(704) 648-3676"
type input "(704) 728-2595"
click at [326, 251] on input "First name" at bounding box center [339, 248] width 197 height 24
click at [314, 245] on input "First name" at bounding box center [339, 248] width 197 height 24
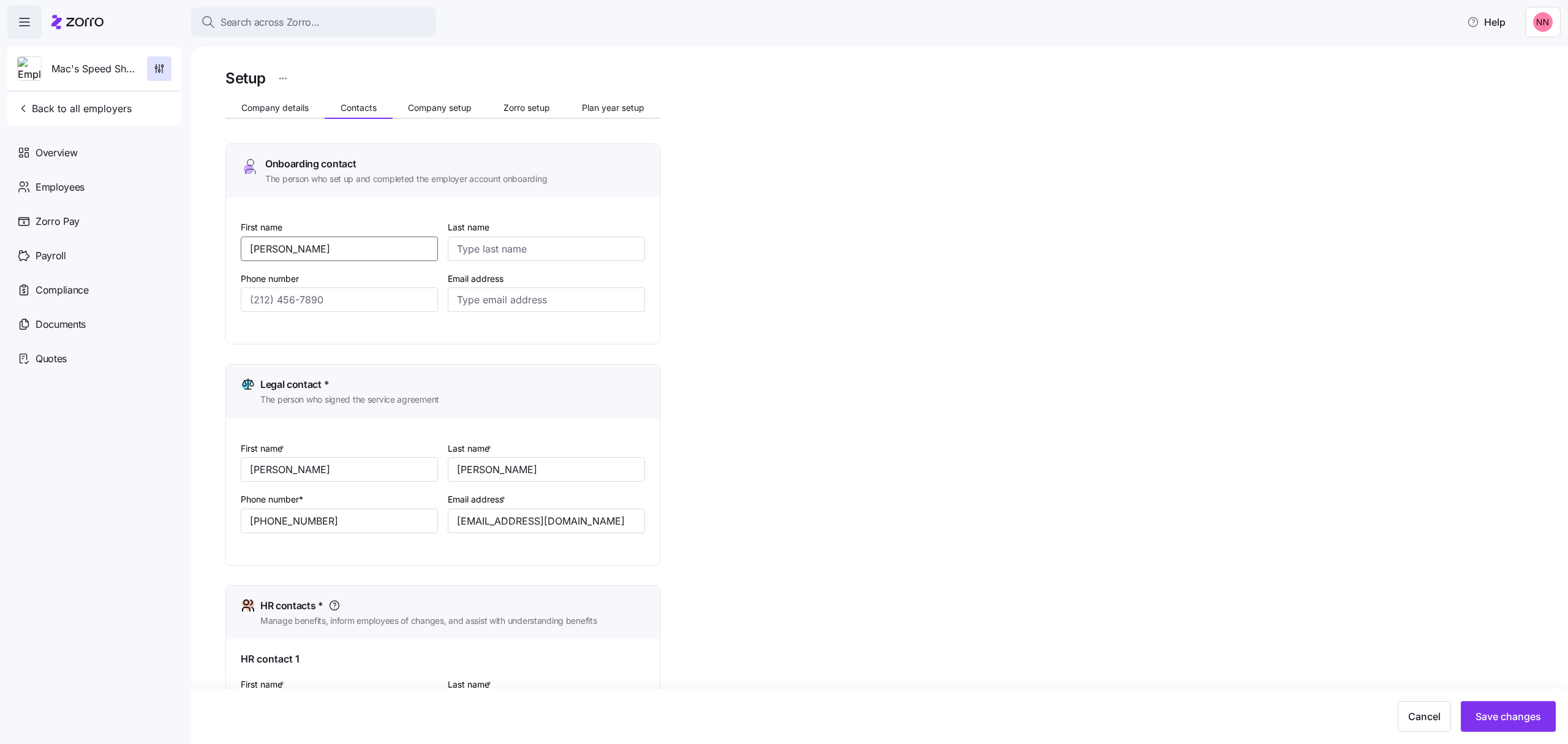
type input "Jaime"
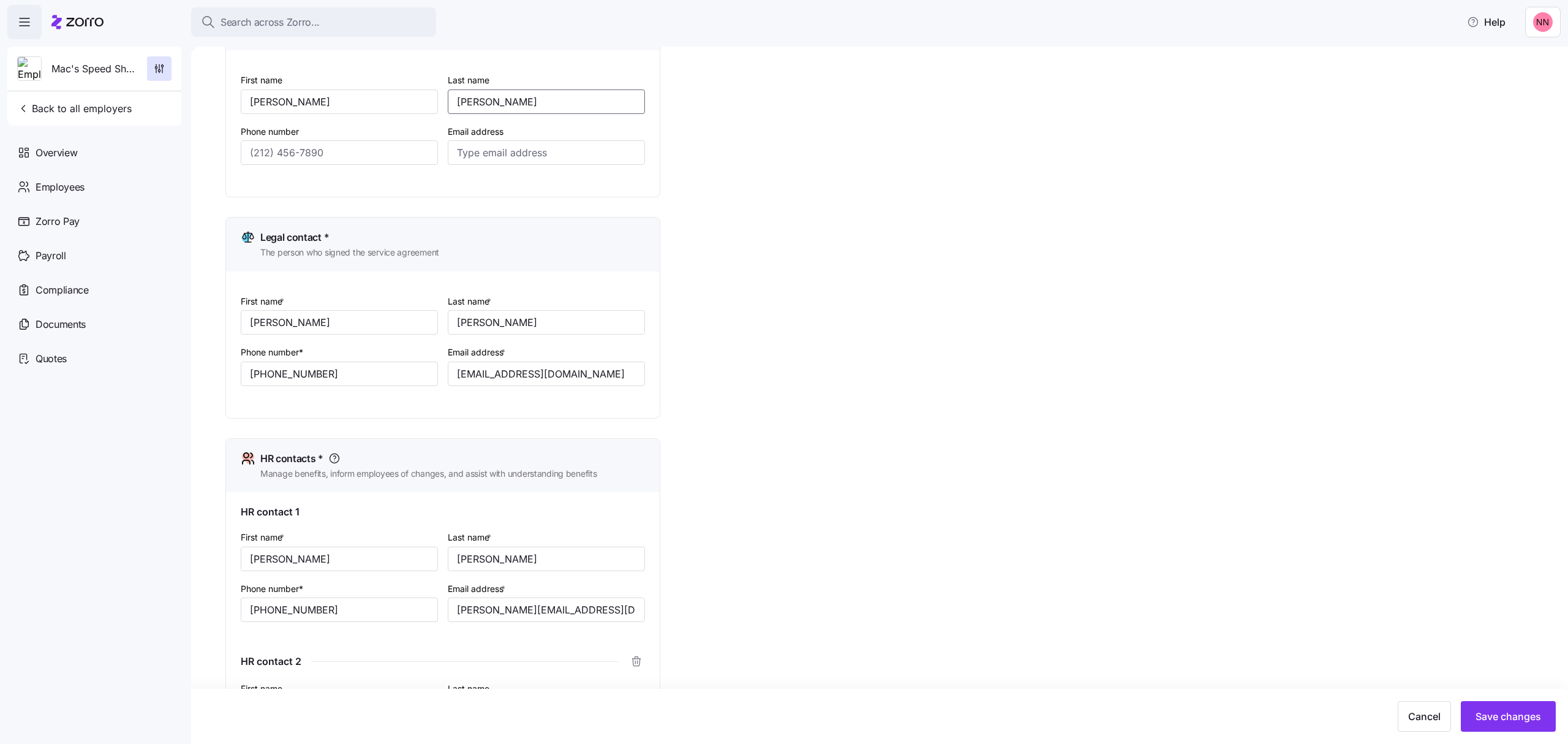
scroll to position [163, 0]
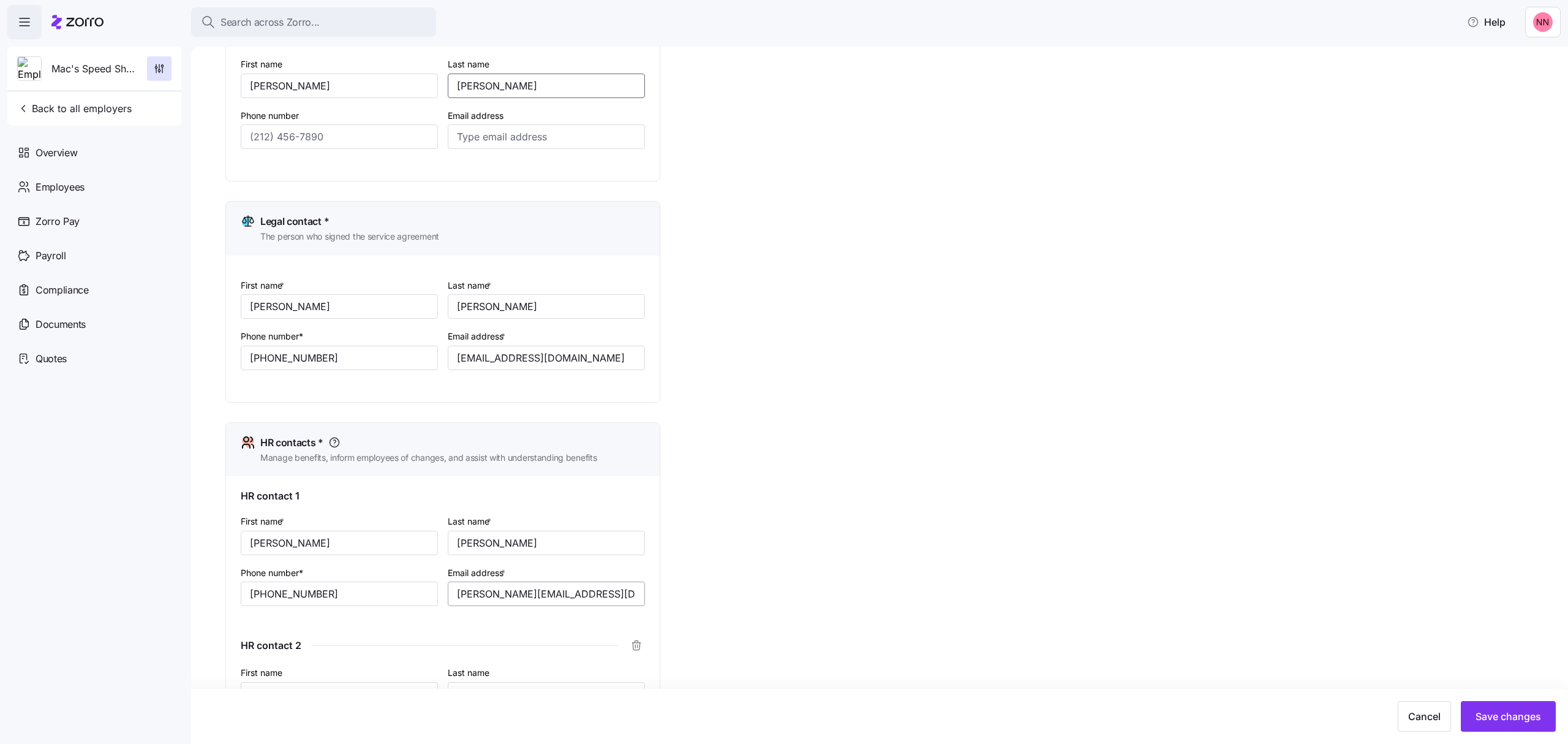
type input "Neagle"
drag, startPoint x: 604, startPoint y: 598, endPoint x: 436, endPoint y: 598, distance: 168.0
click at [436, 598] on div "First name * Jaime Last name * Neagle Phone number* (704) 648-3676 Email addres…" at bounding box center [443, 569] width 414 height 122
click at [491, 130] on input "Email address" at bounding box center [546, 137] width 197 height 24
paste input "jaimen@macshospitality.com"
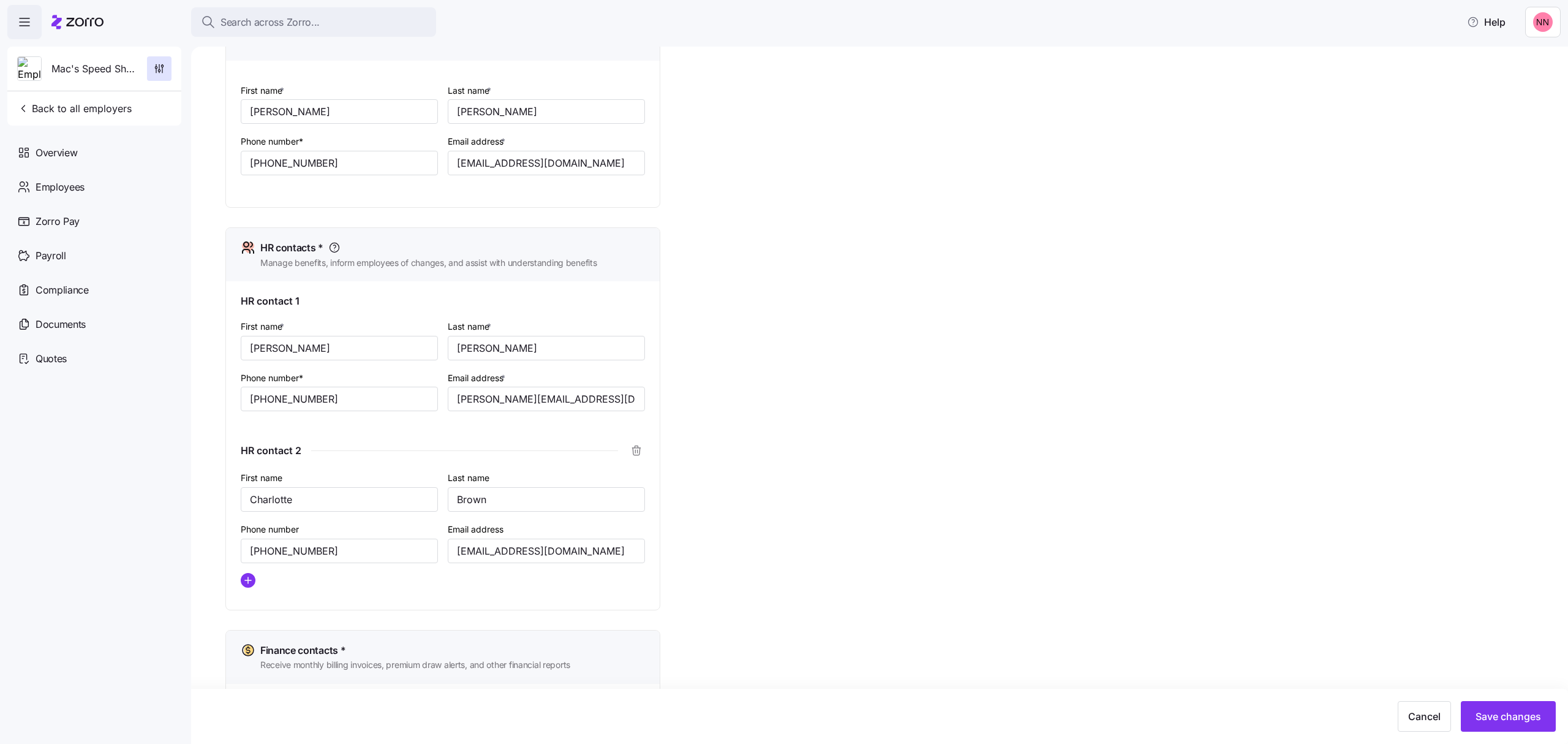
scroll to position [408, 0]
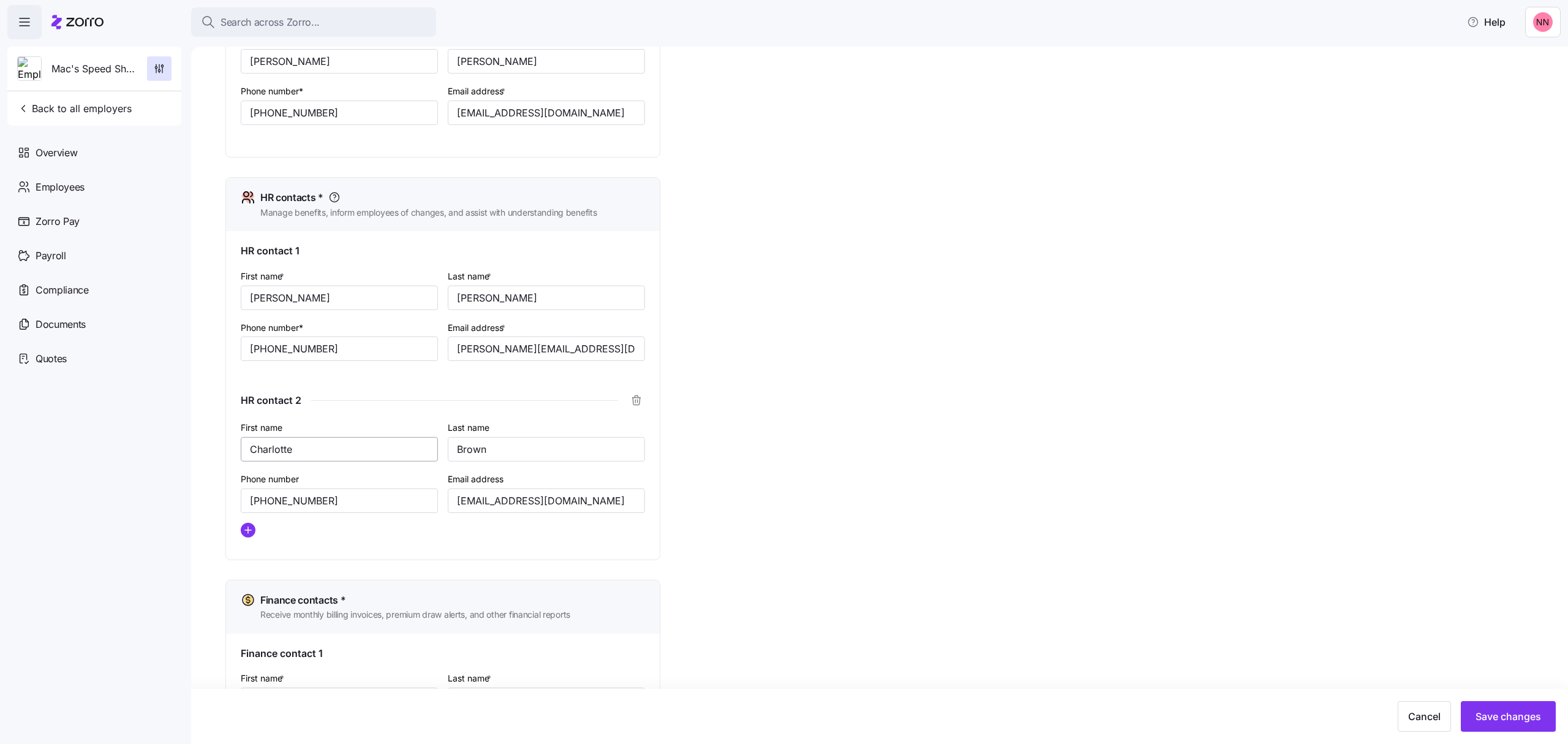
type input "jaimen@macshospitality.com"
drag, startPoint x: 310, startPoint y: 452, endPoint x: 223, endPoint y: 449, distance: 87.1
click at [223, 449] on div "Setup Company details Contacts Company setup Zorro setup Plan year setup Onboar…" at bounding box center [879, 395] width 1377 height 697
type input "Tammy"
drag, startPoint x: 289, startPoint y: 449, endPoint x: 209, endPoint y: 452, distance: 80.1
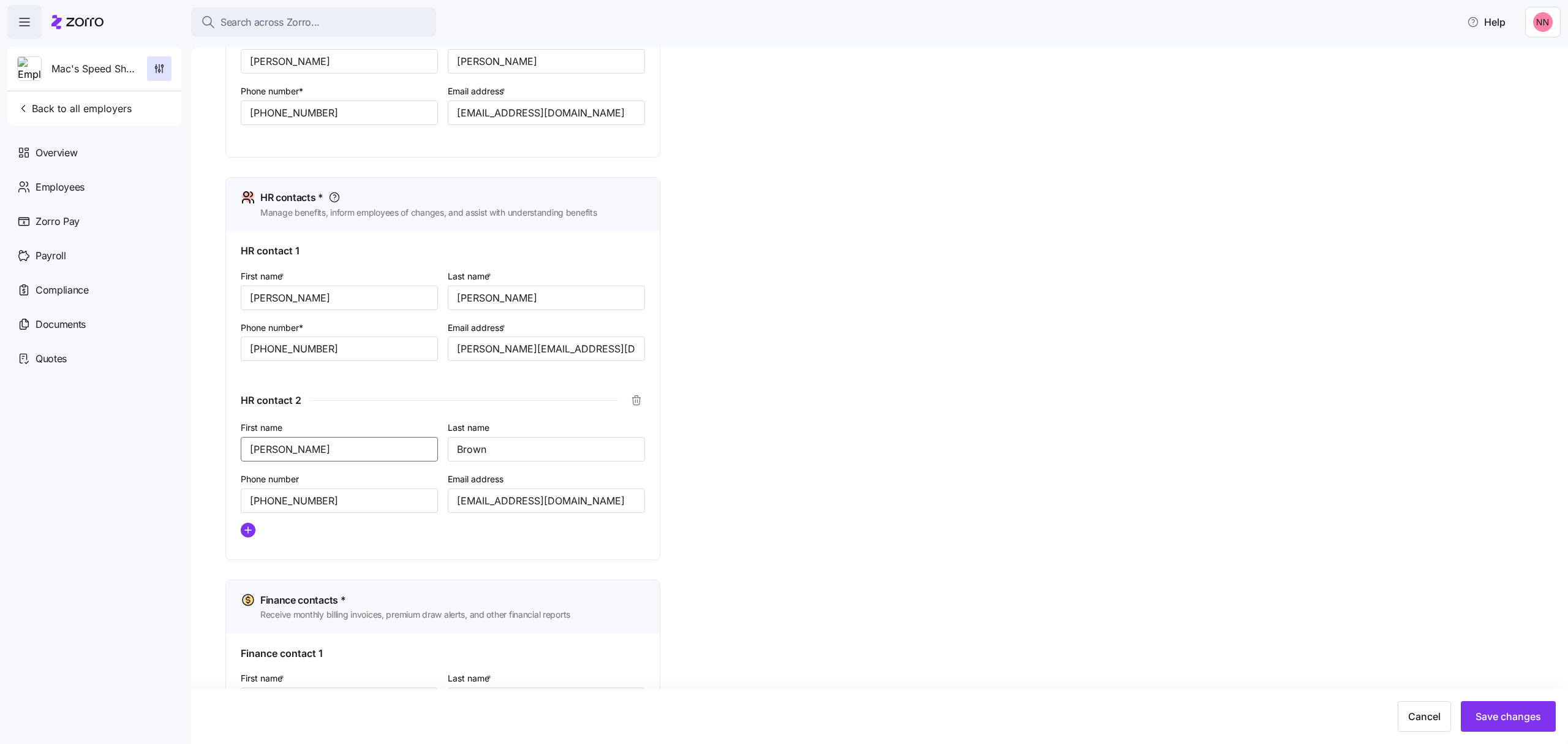
click at [209, 452] on div "Setup Company details Contacts Company setup Zorro setup Plan year setup Onboar…" at bounding box center [879, 395] width 1377 height 697
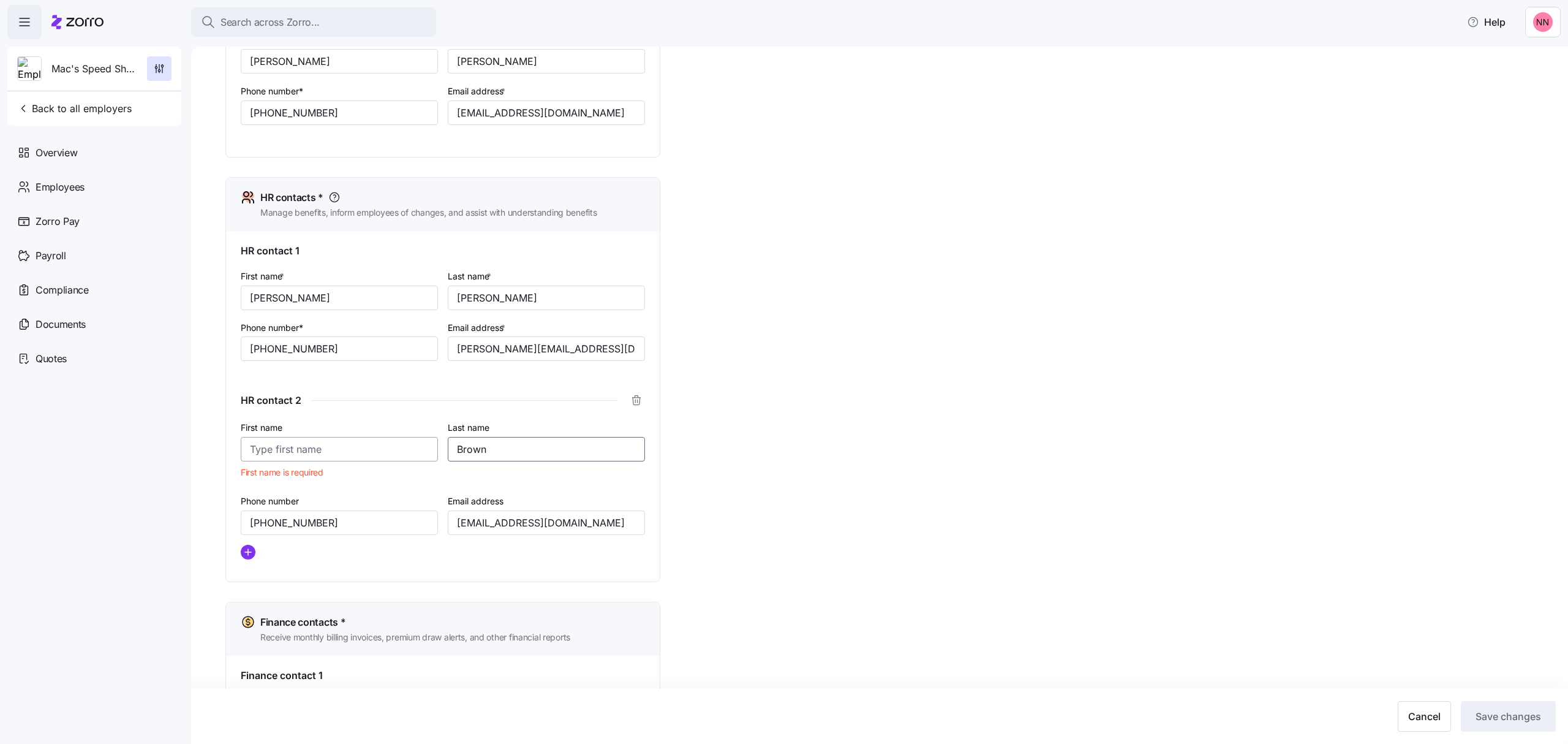
drag, startPoint x: 526, startPoint y: 456, endPoint x: 429, endPoint y: 452, distance: 97.1
click at [429, 452] on div "First name First name is required Last name Brown Phone number (704) 529-1300 E…" at bounding box center [443, 494] width 414 height 159
drag, startPoint x: 342, startPoint y: 524, endPoint x: 186, endPoint y: 520, distance: 156.1
click at [186, 520] on div "Search across Zorro... Help Mac's Speed Shop Back to all employers Overview Emp…" at bounding box center [784, 368] width 1568 height 737
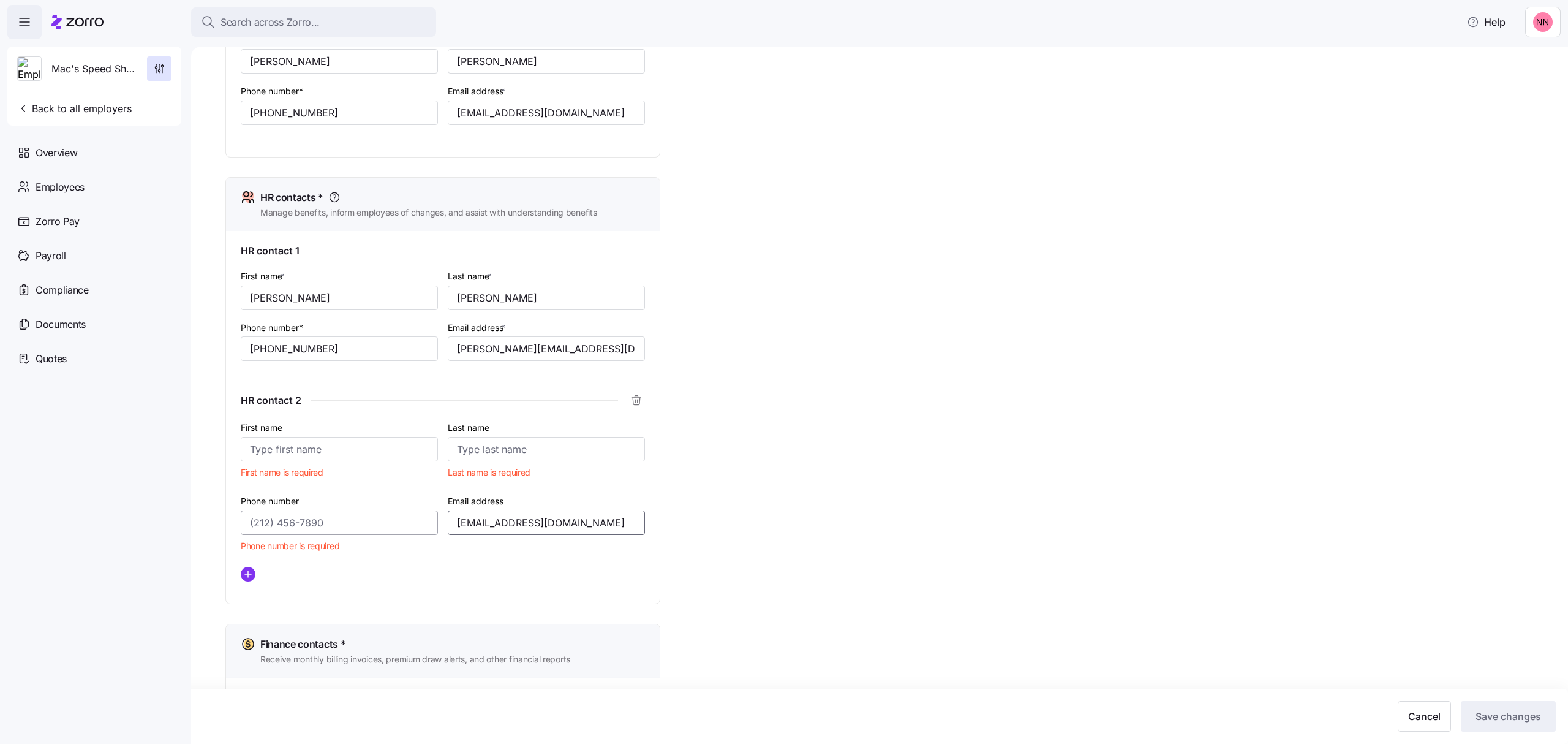
drag, startPoint x: 621, startPoint y: 526, endPoint x: 429, endPoint y: 520, distance: 192.1
click at [429, 520] on div "First name First name is required Last name Last name is required Phone number …" at bounding box center [443, 506] width 414 height 181
click at [634, 403] on icon "button" at bounding box center [636, 400] width 12 height 12
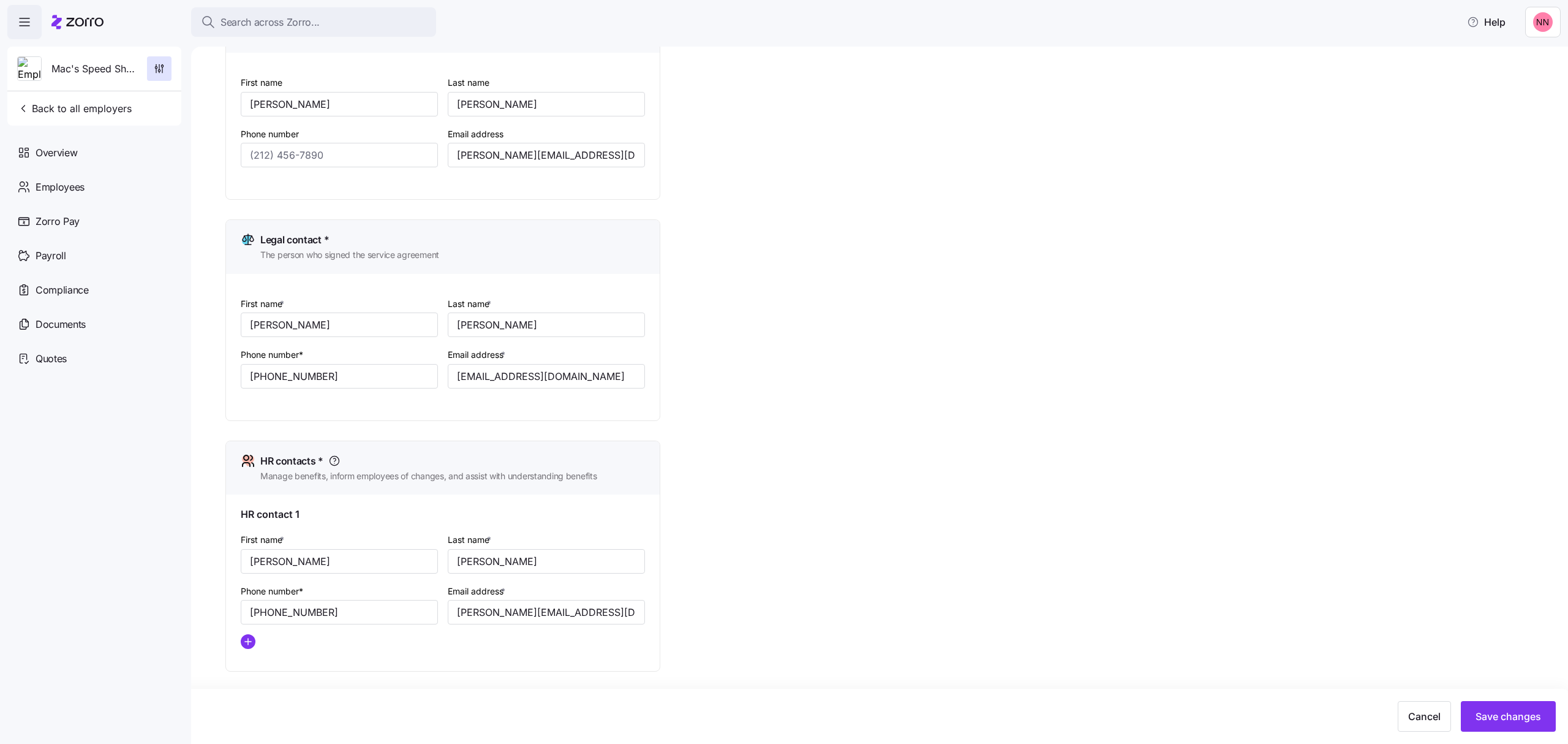
scroll to position [74, 0]
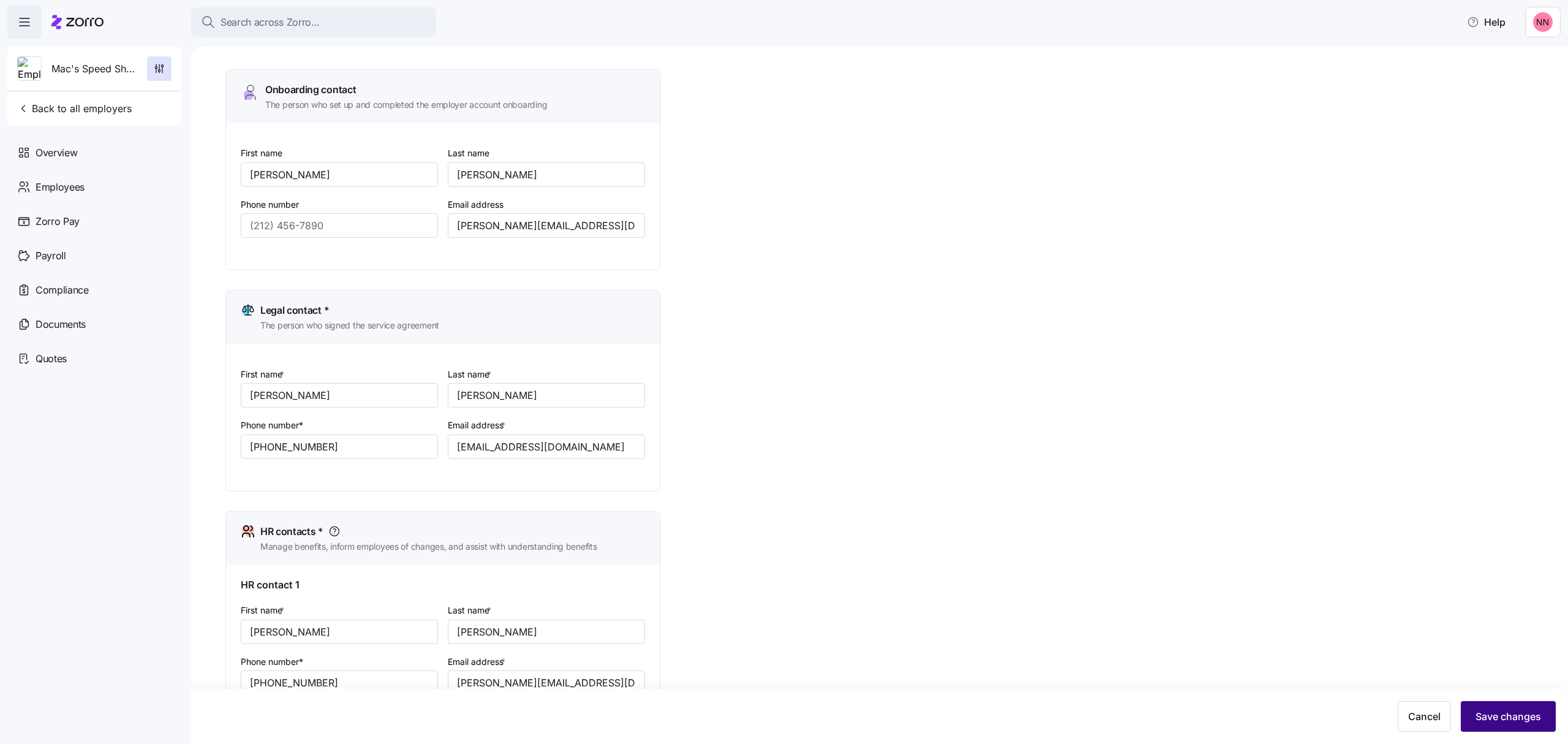
click at [1505, 714] on span "Save changes" at bounding box center [1508, 716] width 66 height 14
click at [162, 68] on icon "button" at bounding box center [159, 68] width 12 height 12
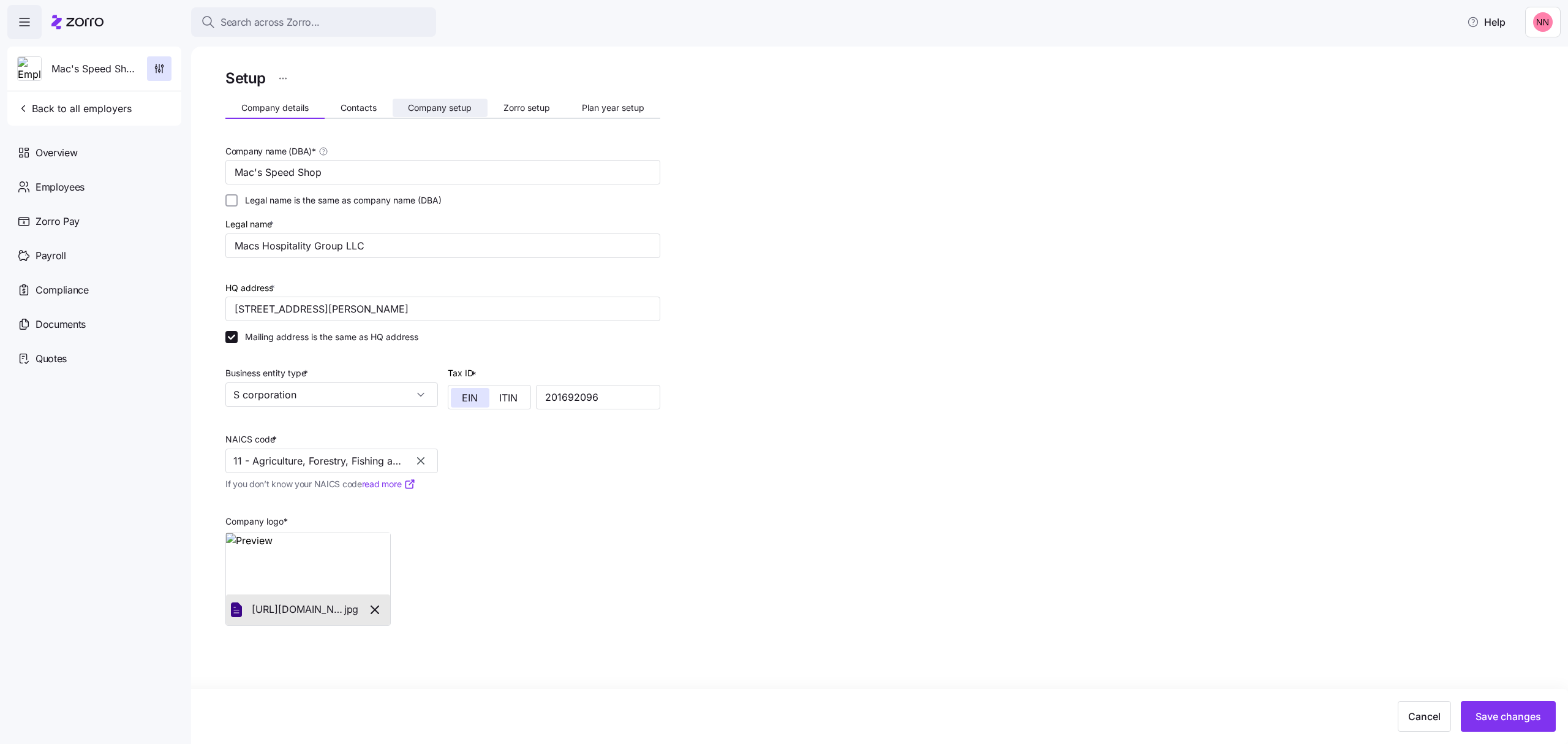
click at [443, 104] on span "Company setup" at bounding box center [440, 108] width 63 height 9
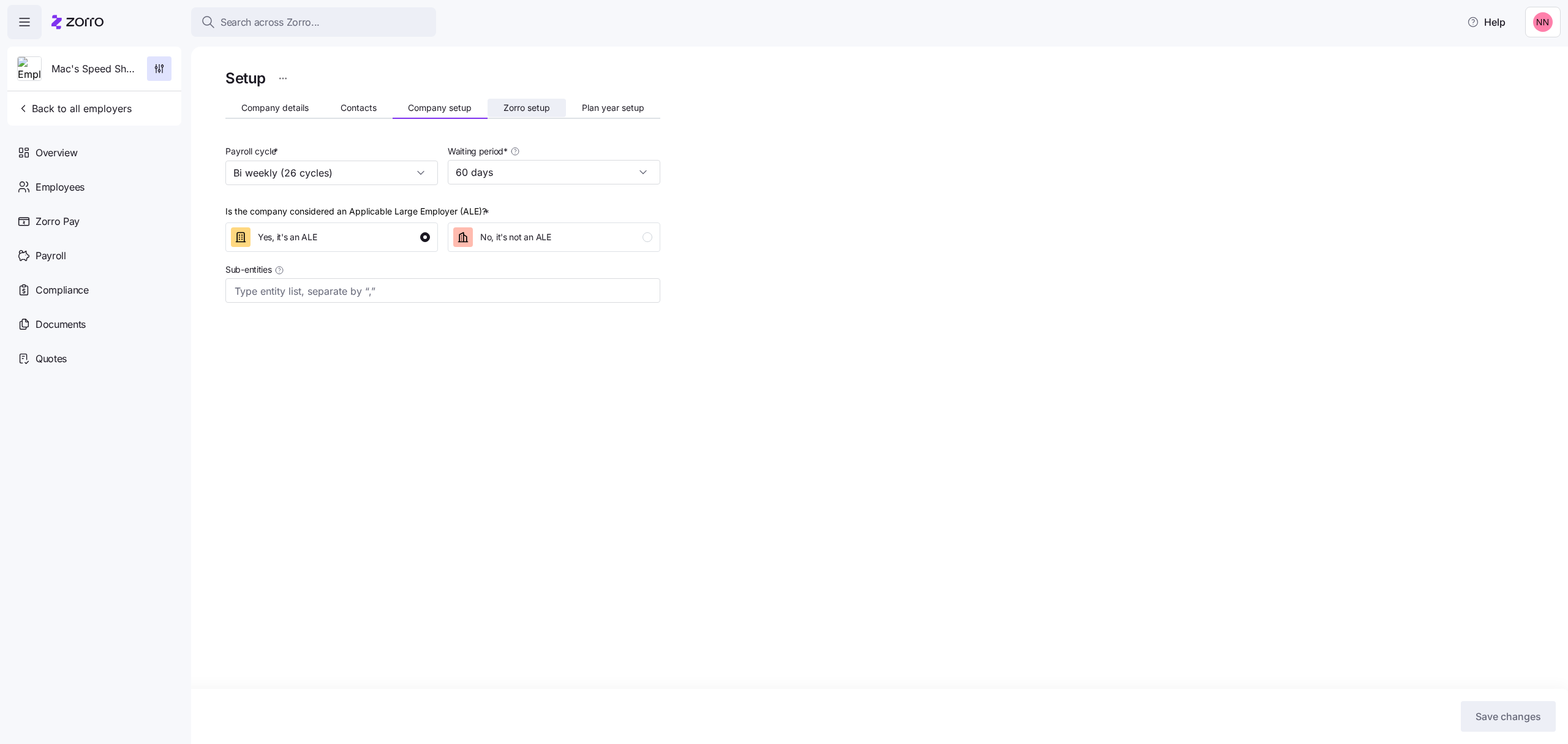
click at [537, 99] on button "Zorro setup" at bounding box center [526, 108] width 78 height 19
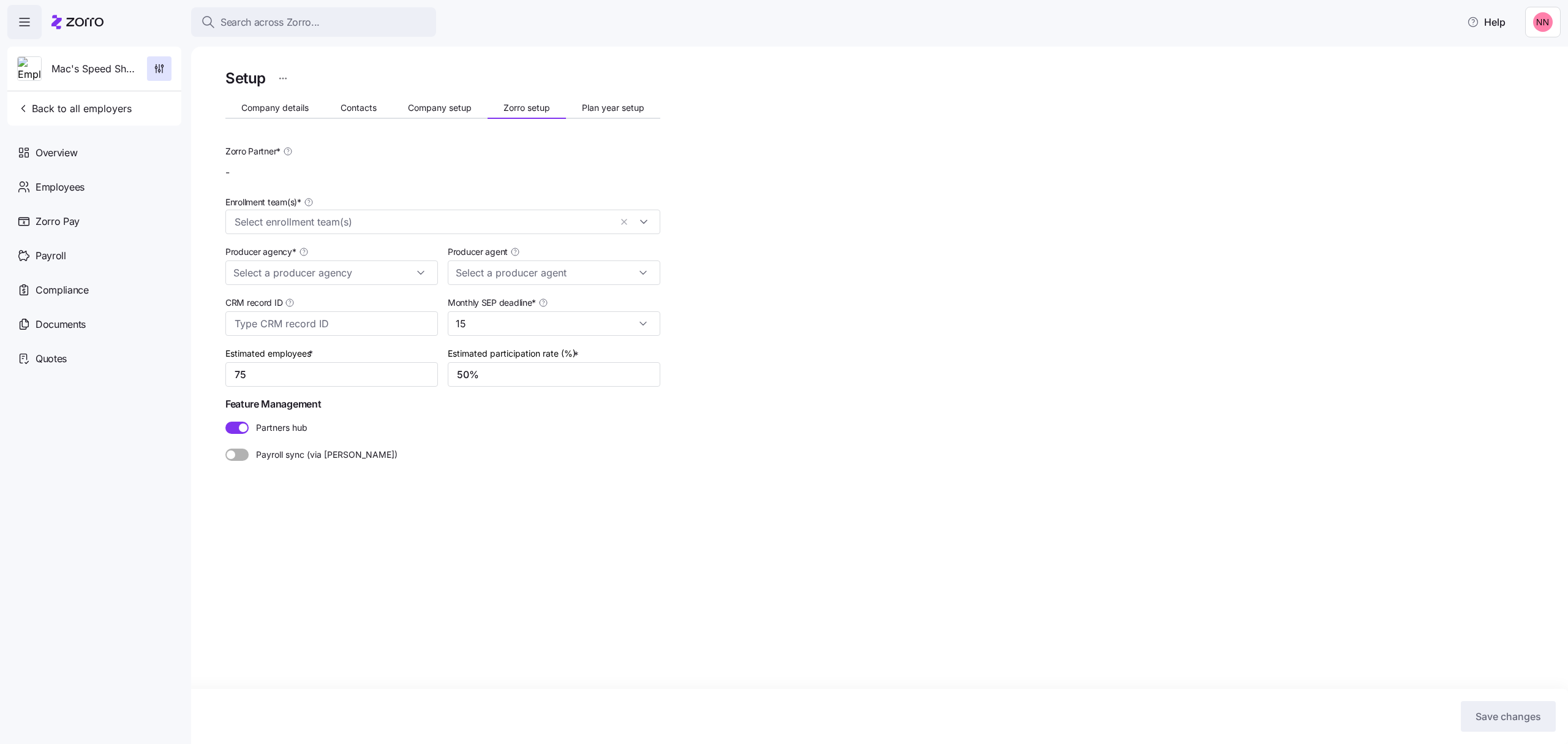
type input "MiBenefits"
type input "Matt Noe (matt@mi-benefits.com)"
click at [288, 106] on span "Company details" at bounding box center [275, 108] width 68 height 9
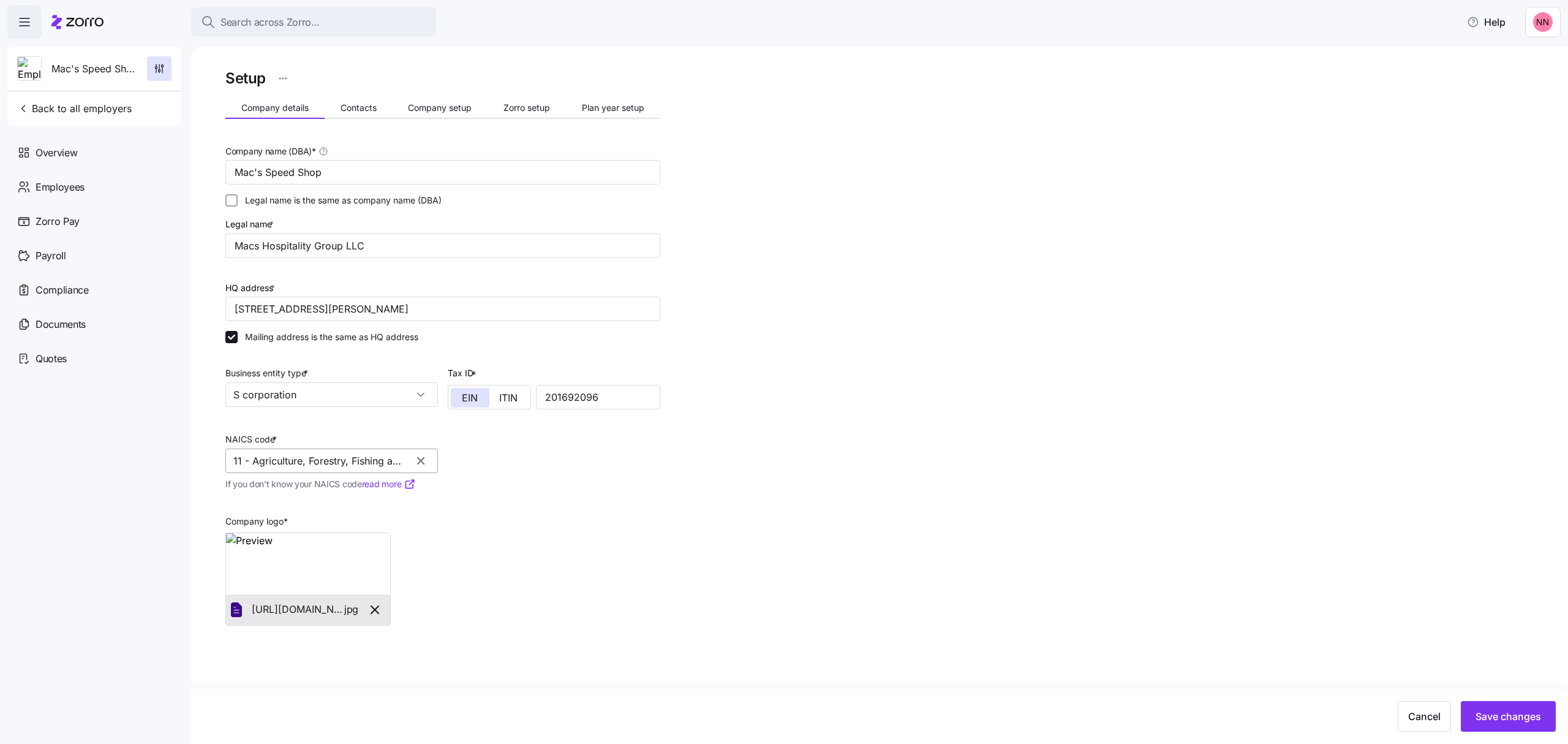
click at [376, 463] on input "11 - Agriculture, Forestry, Fishing and Hunting" at bounding box center [331, 461] width 212 height 24
click at [417, 458] on icon "button" at bounding box center [420, 460] width 12 height 12
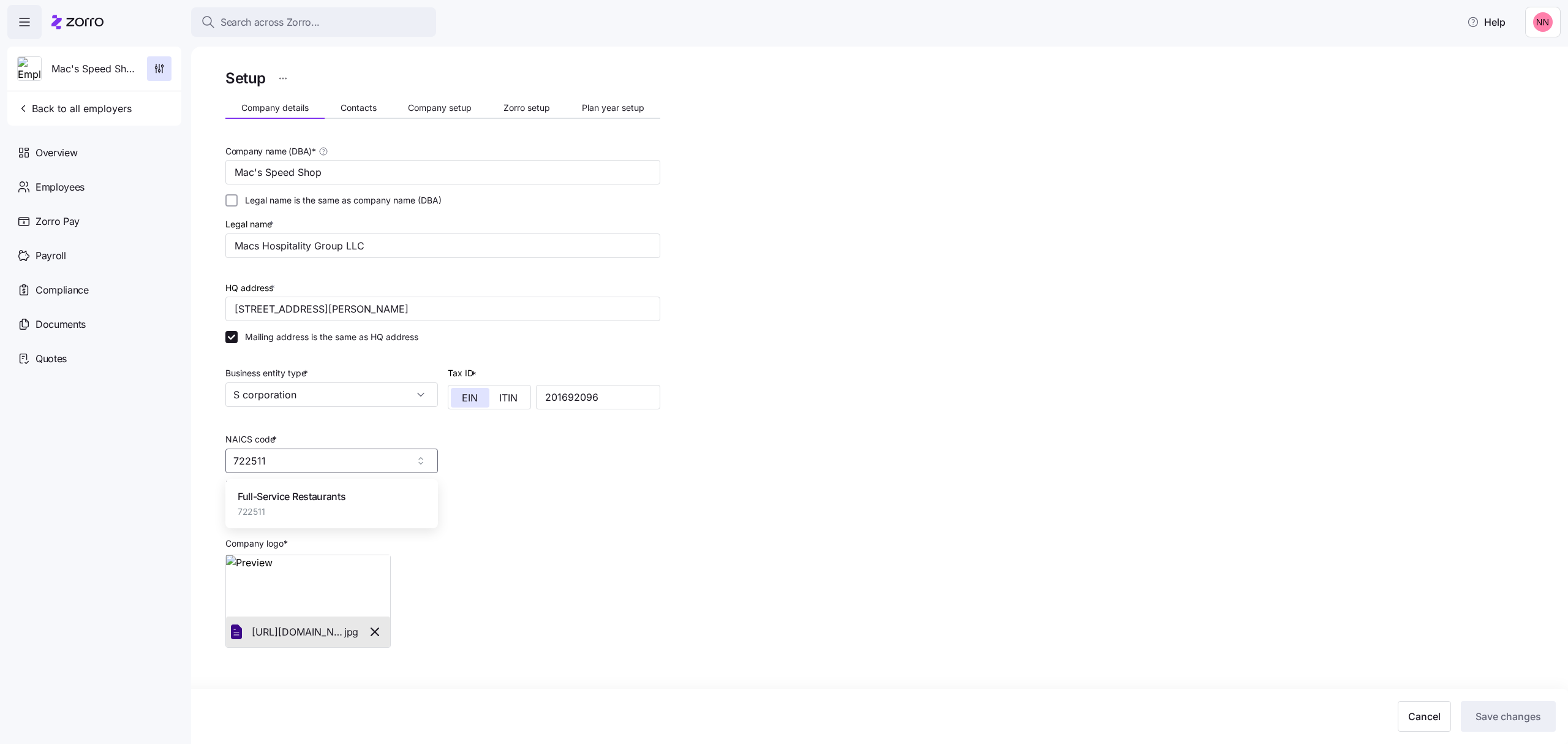
click at [278, 496] on span "Full-Service Restaurants" at bounding box center [292, 496] width 108 height 15
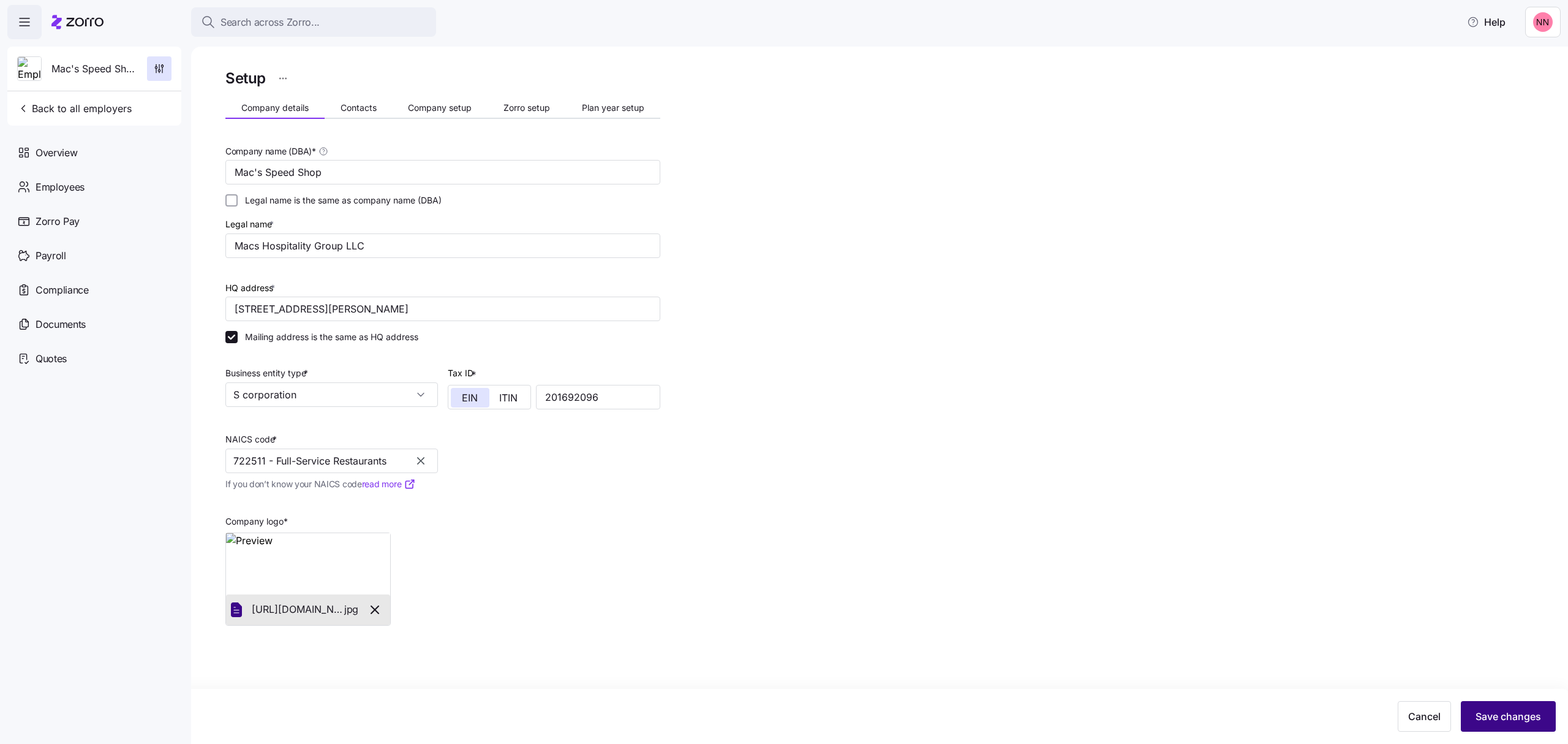
type input "722511 - Full-Service Restaurants"
click at [1525, 713] on span "Save changes" at bounding box center [1508, 716] width 66 height 14
click at [372, 110] on span "Contacts" at bounding box center [359, 108] width 36 height 9
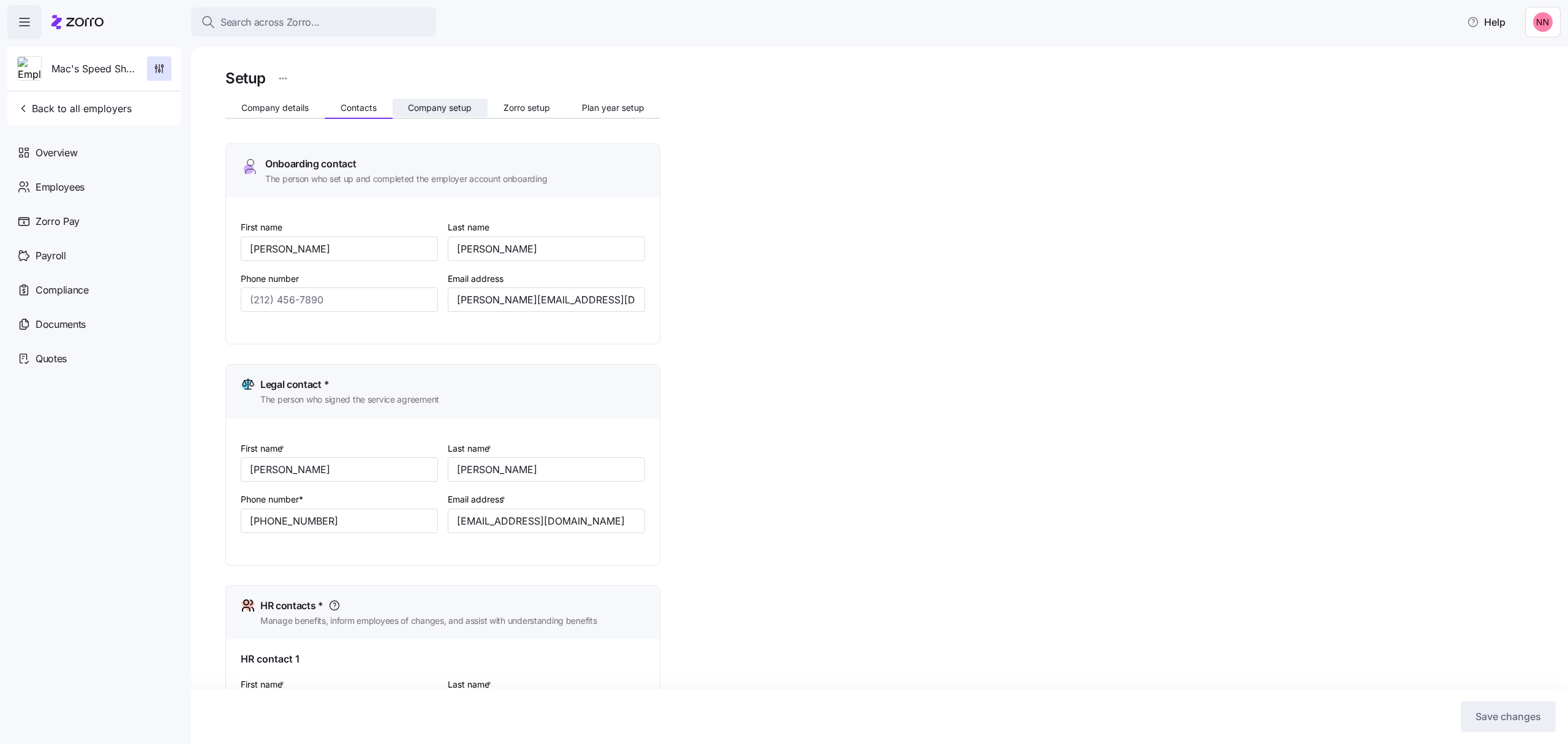
click at [432, 105] on span "Company setup" at bounding box center [440, 108] width 63 height 9
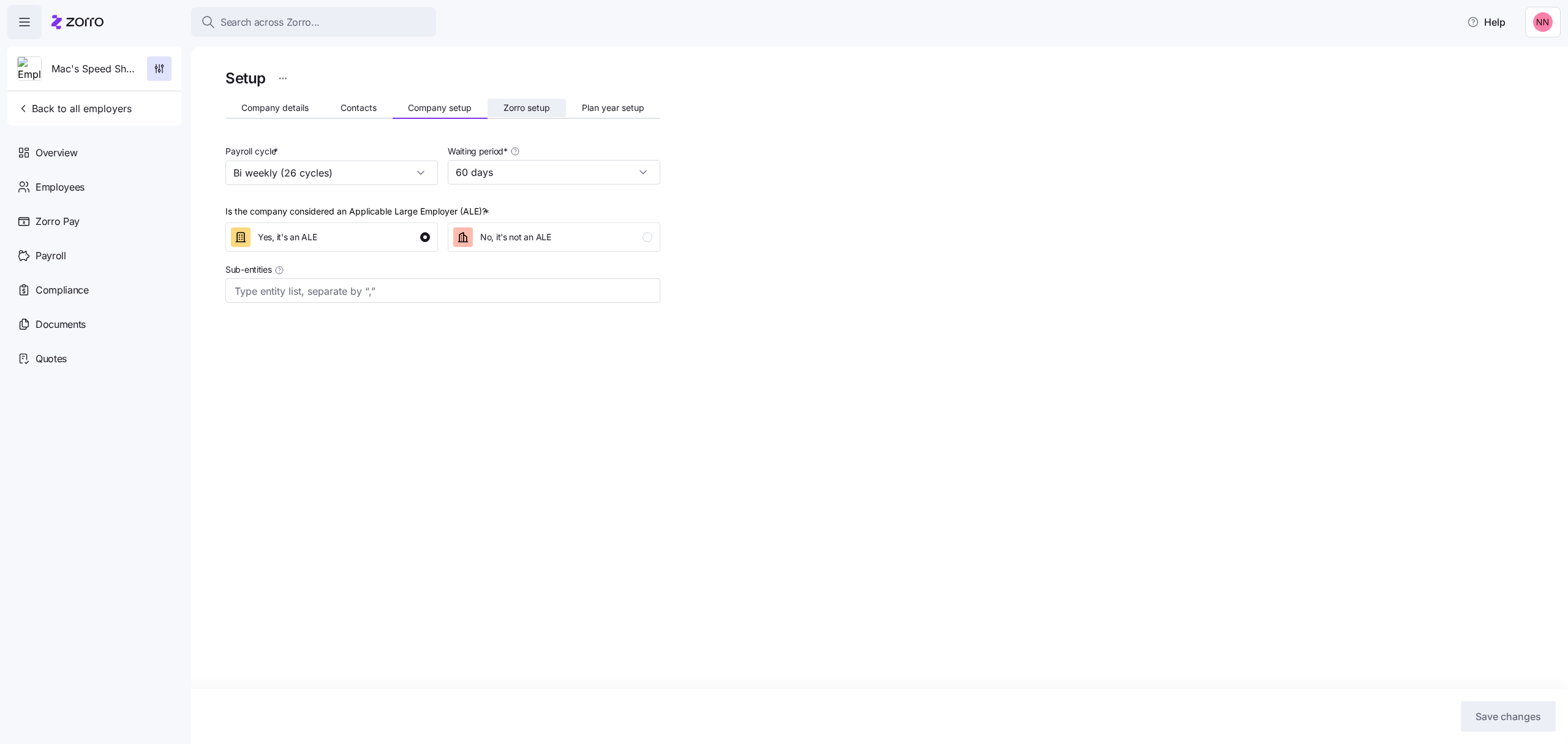
click at [512, 104] on span "Zorro setup" at bounding box center [526, 108] width 47 height 9
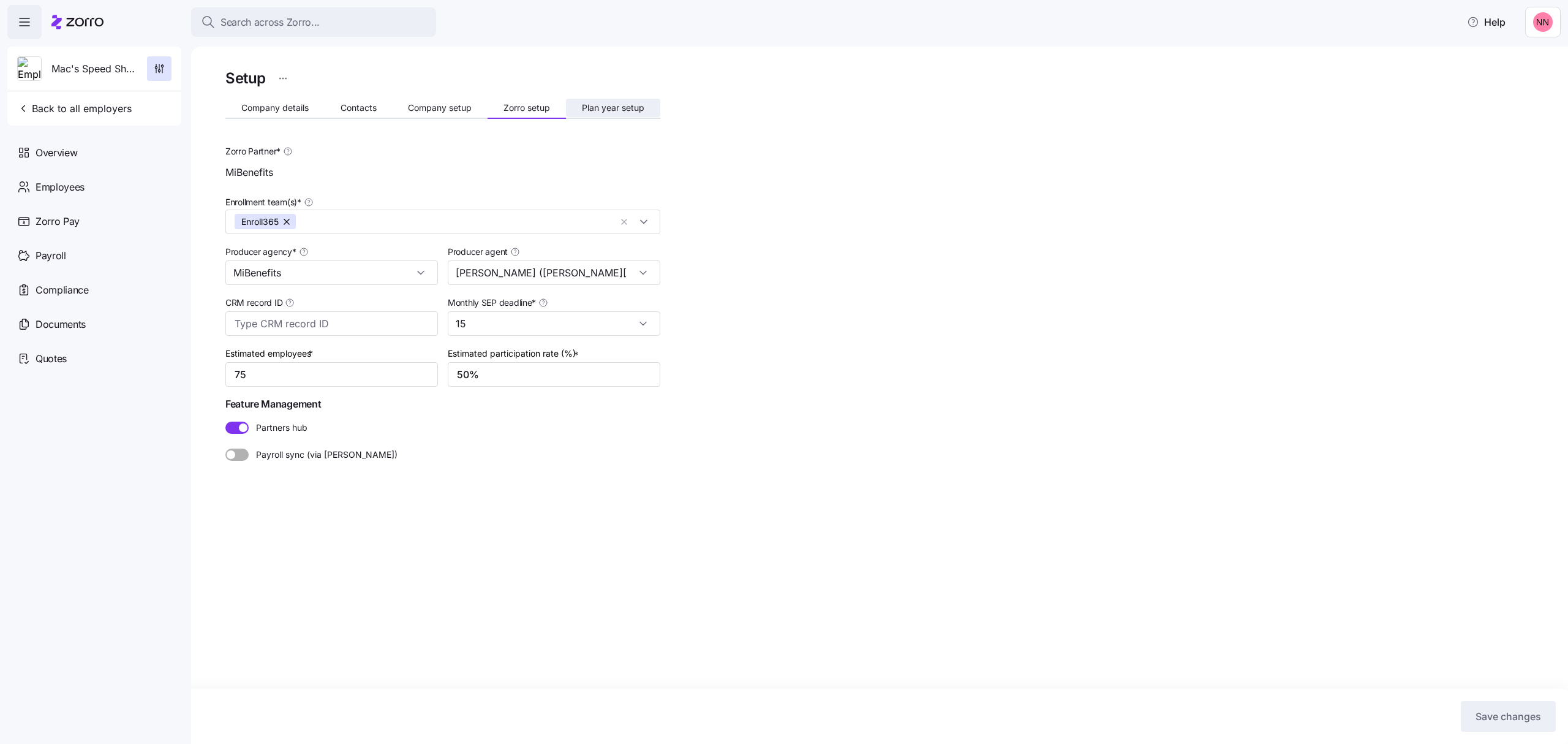
click at [599, 105] on span "Plan year setup" at bounding box center [613, 108] width 63 height 9
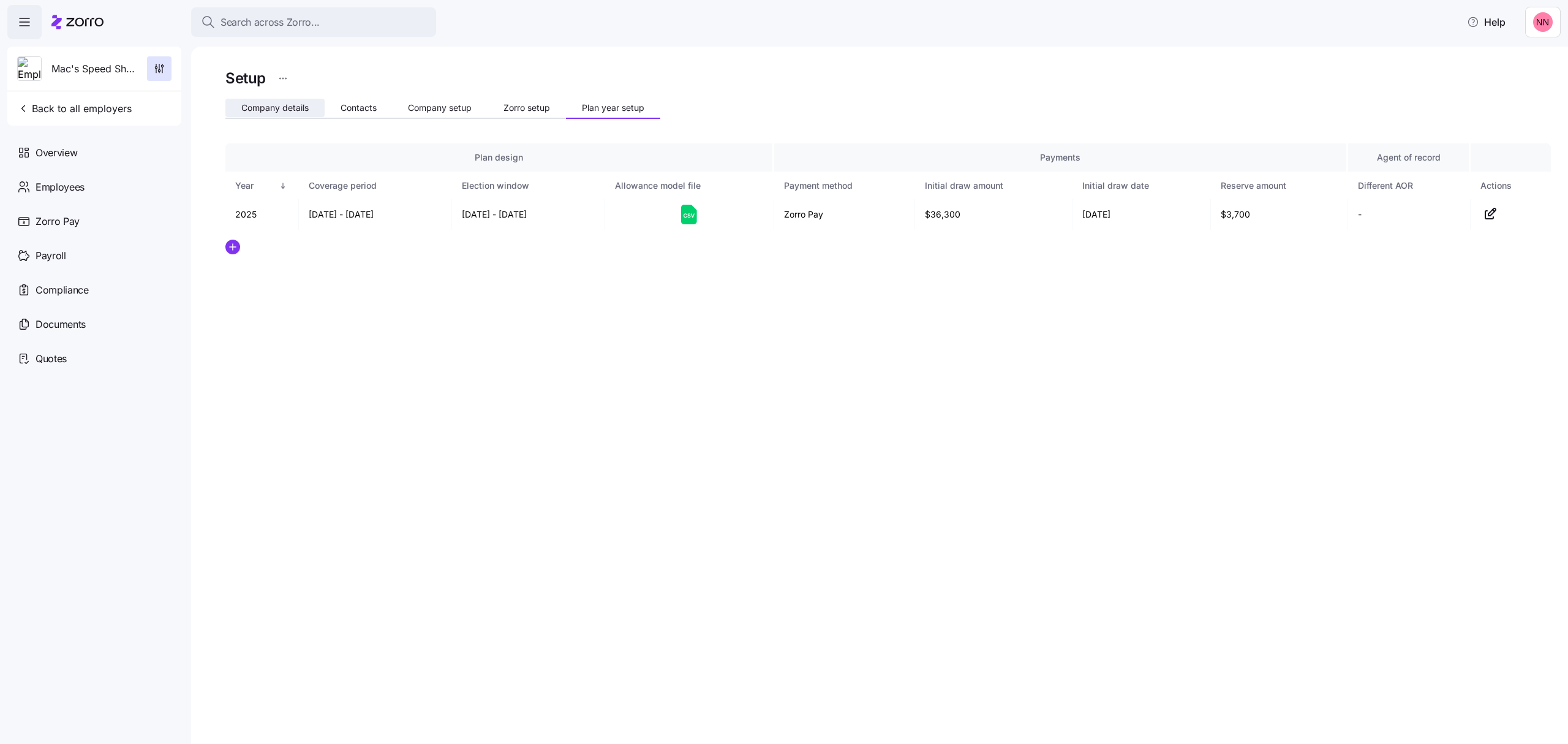
click at [285, 104] on span "Company details" at bounding box center [275, 108] width 68 height 9
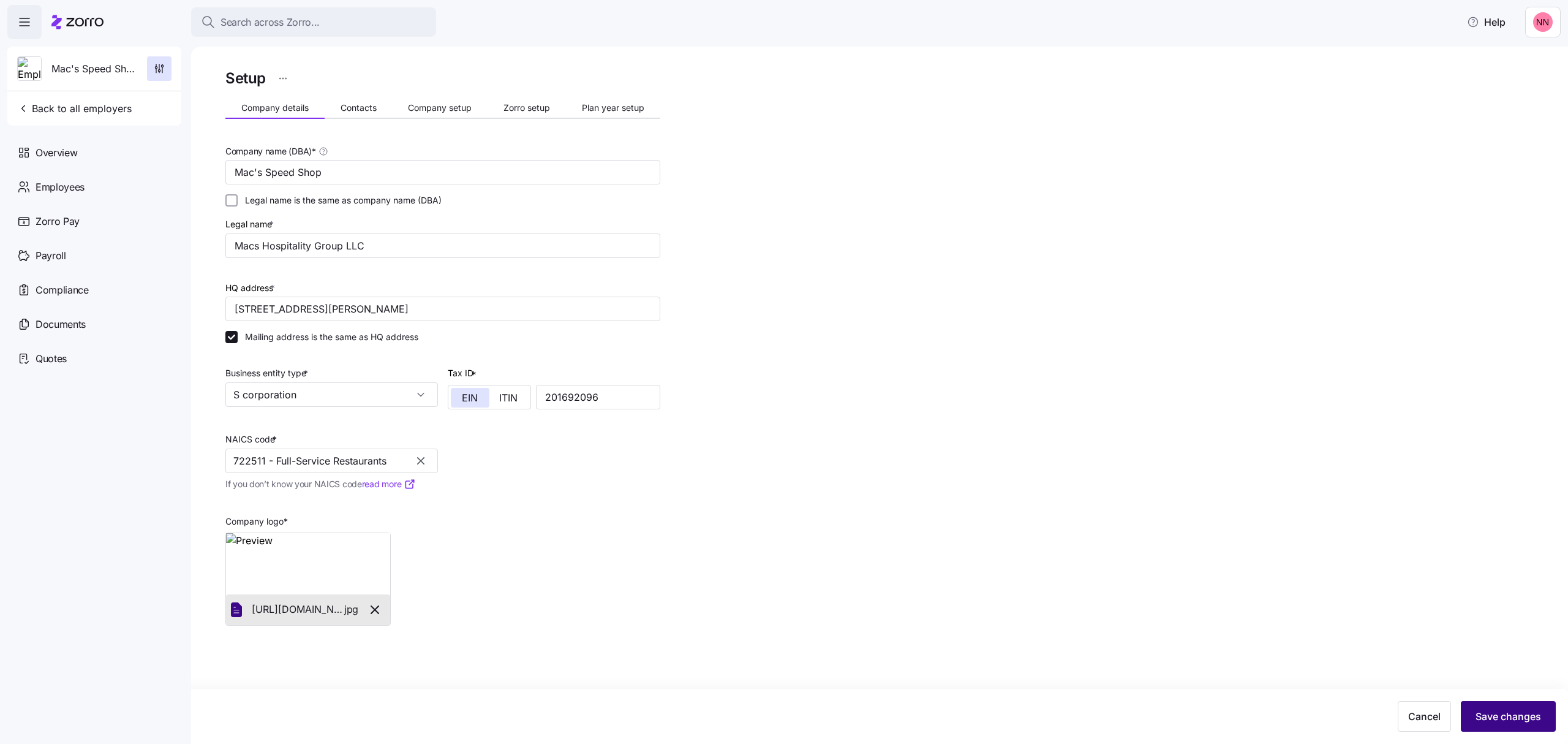
click at [1508, 714] on span "Save changes" at bounding box center [1508, 716] width 66 height 14
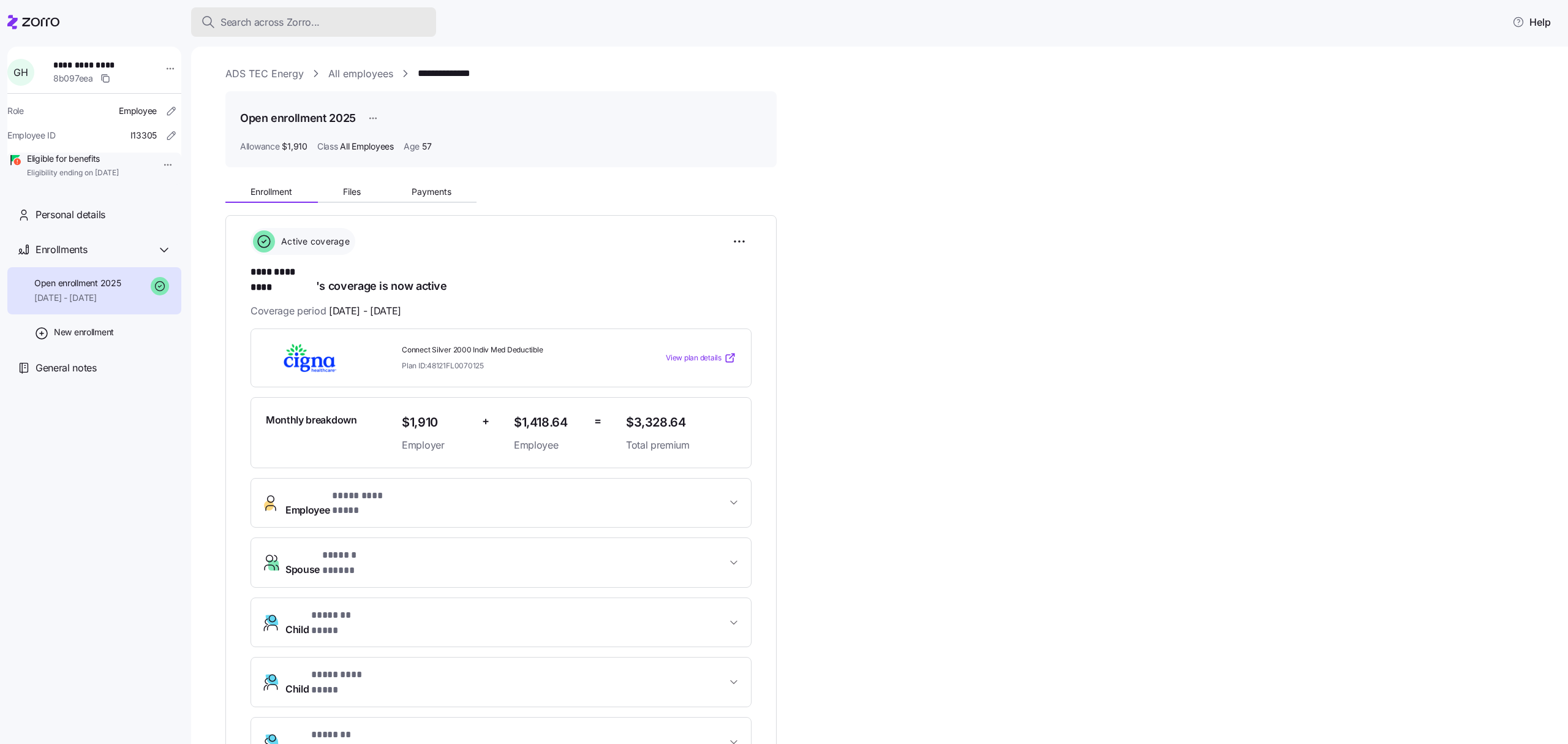
click at [294, 19] on span "Search across Zorro..." at bounding box center [270, 22] width 99 height 15
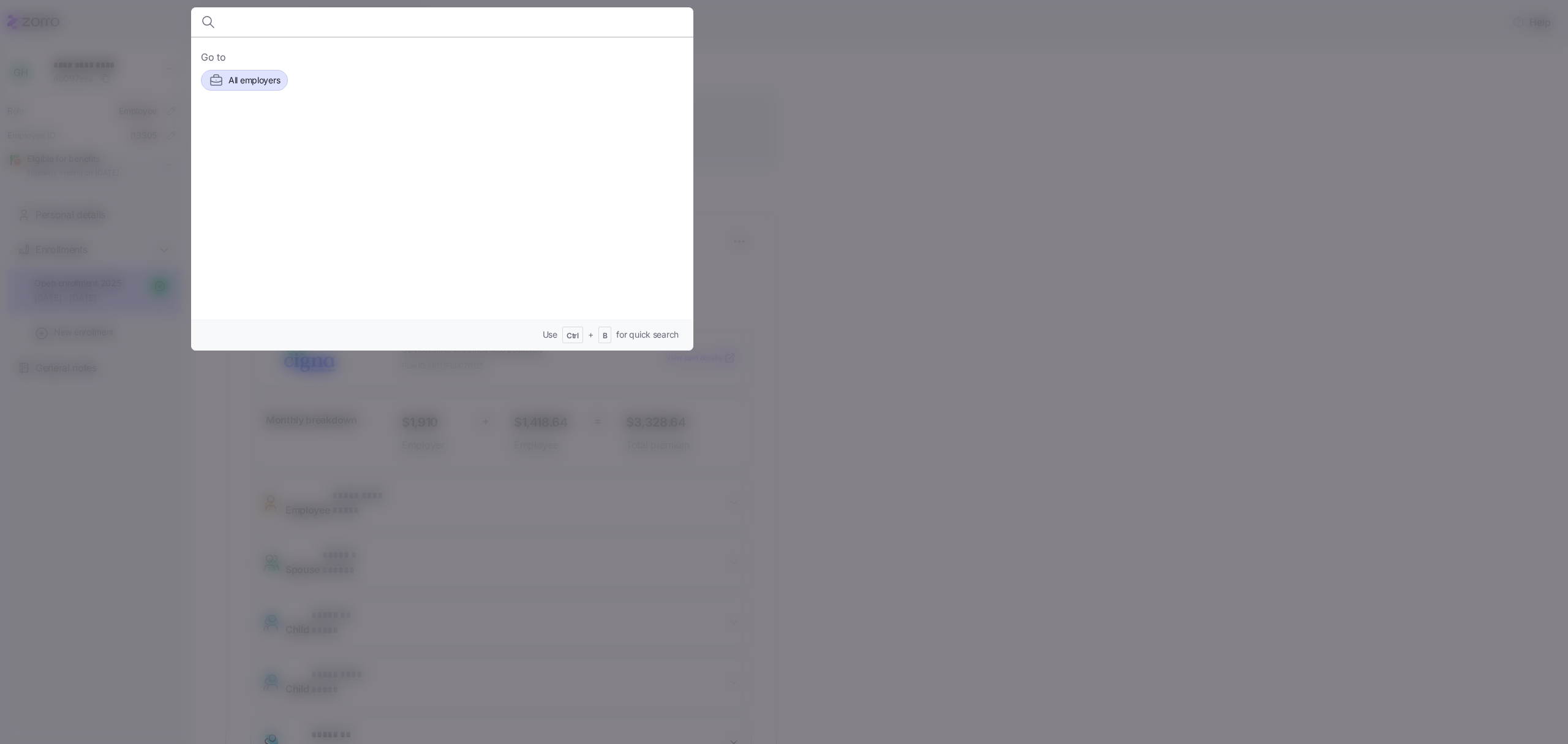
click at [253, 81] on span "All employers" at bounding box center [253, 80] width 51 height 12
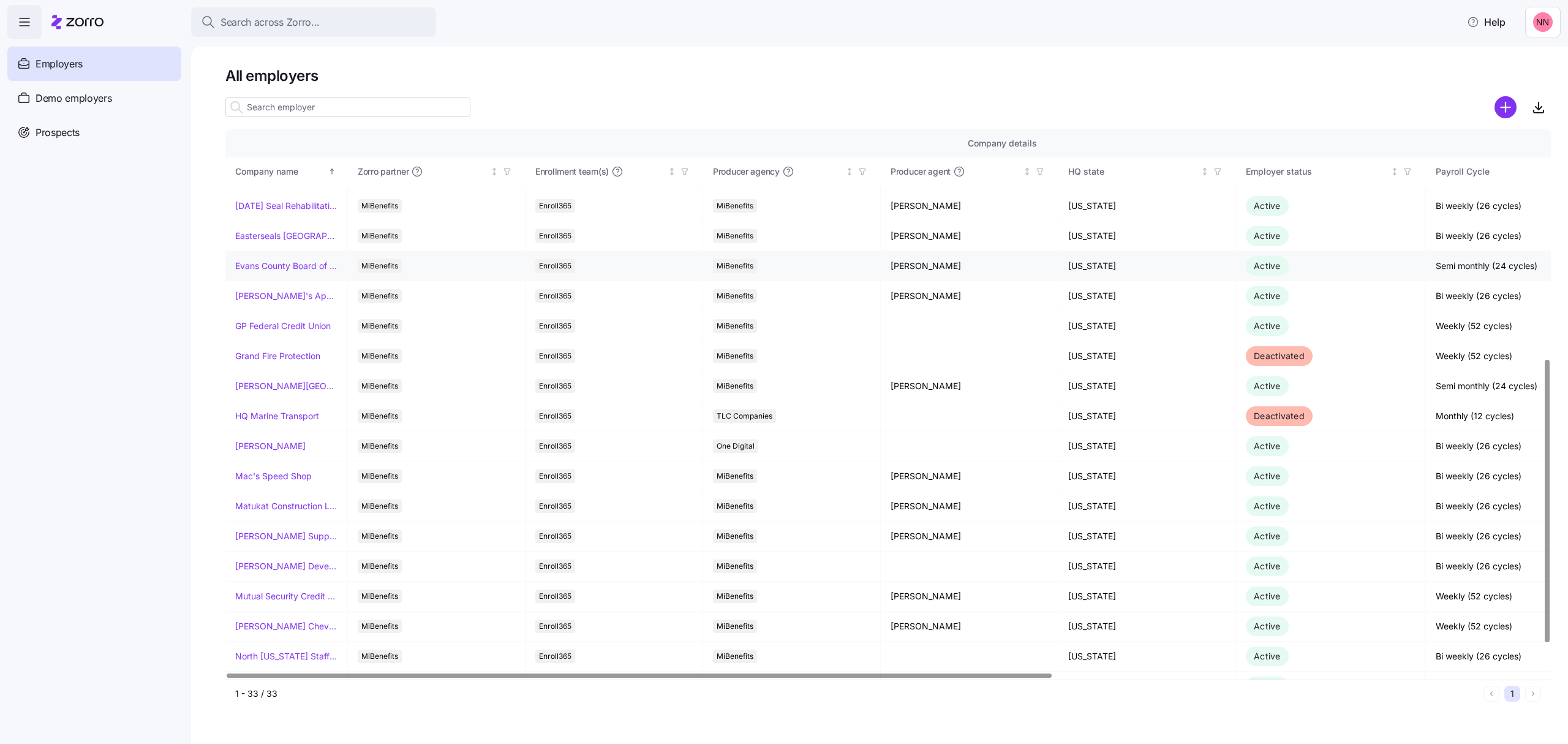
scroll to position [490, 0]
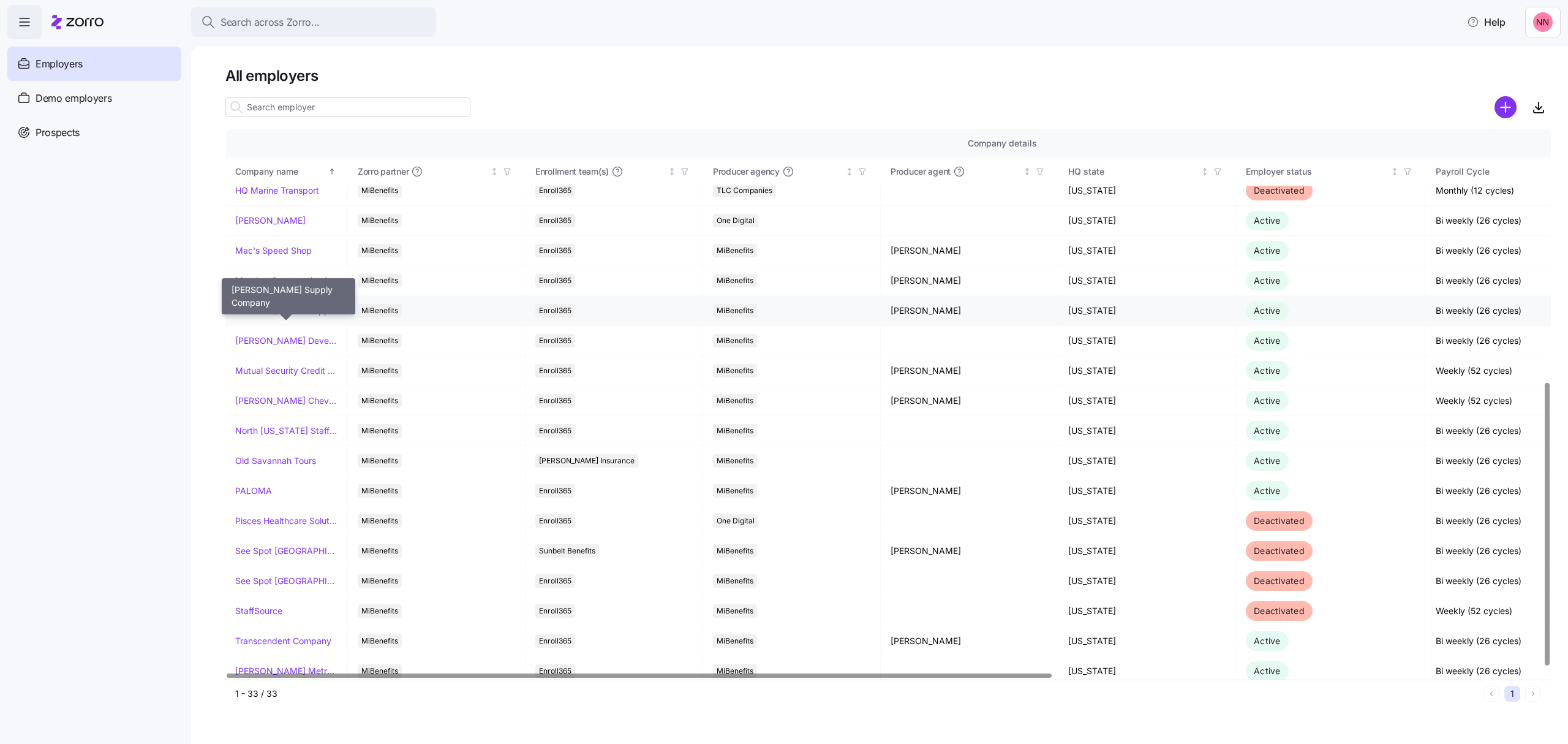
click at [278, 310] on link "[PERSON_NAME] Supply Company" at bounding box center [287, 310] width 102 height 12
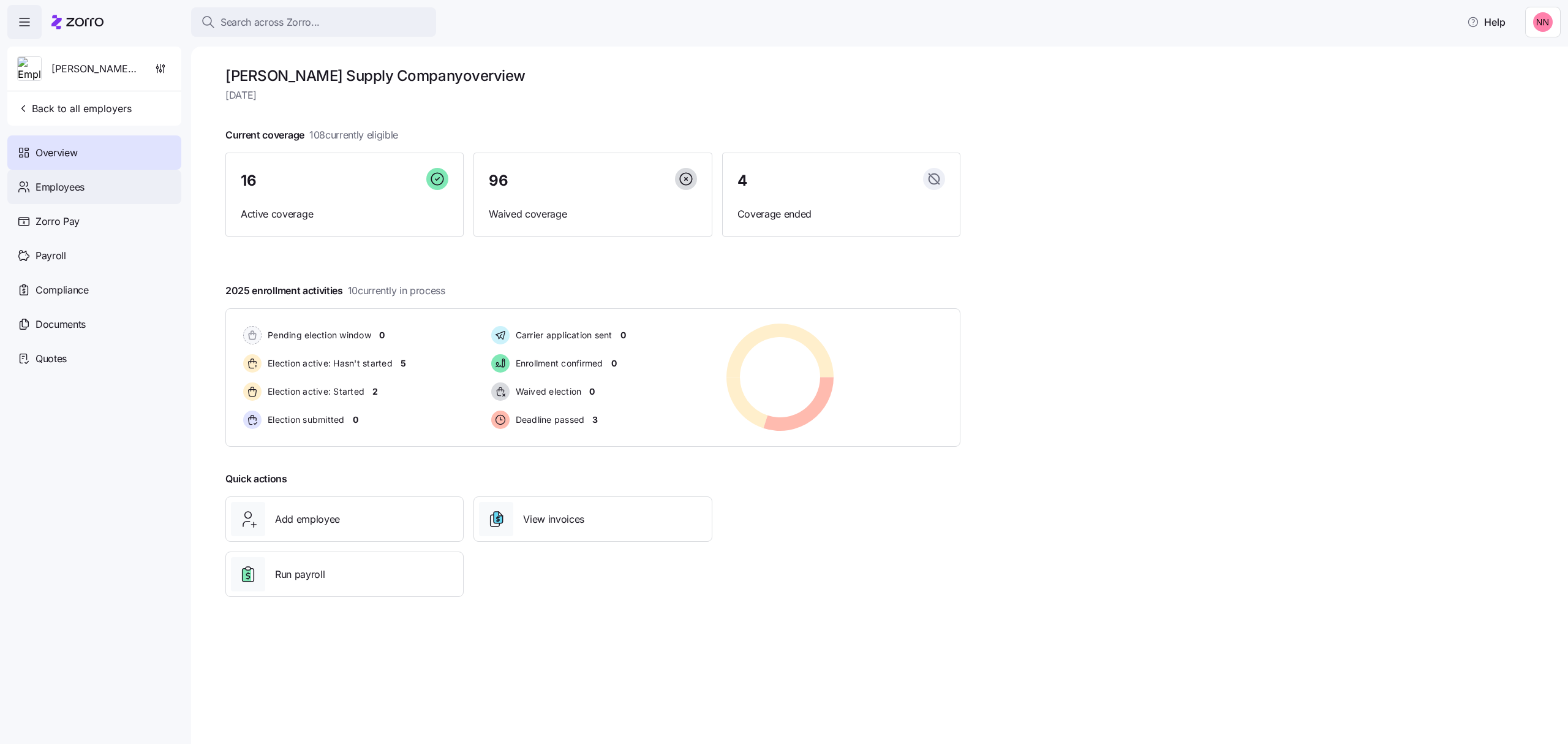
click at [56, 185] on span "Employees" at bounding box center [60, 187] width 49 height 15
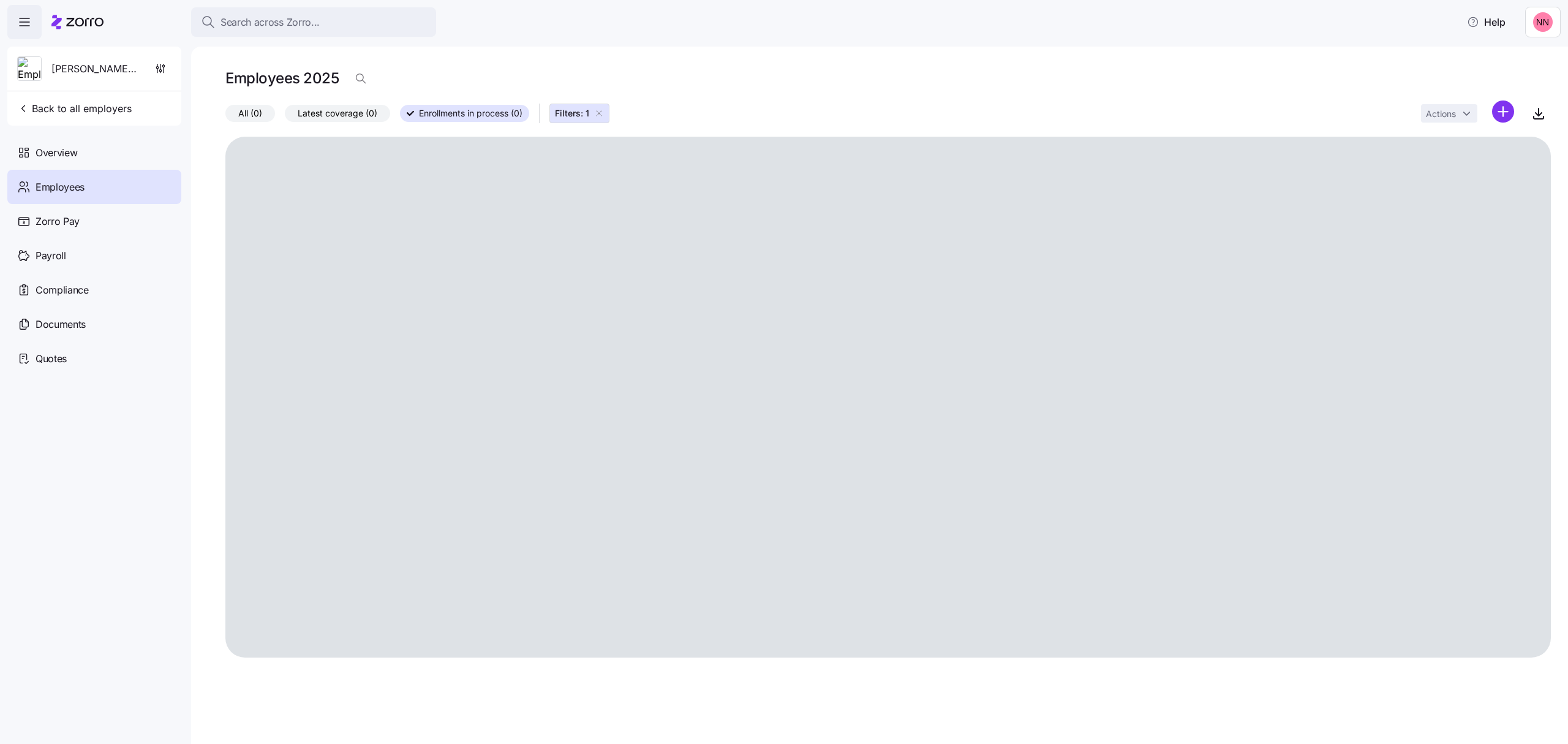
click at [602, 112] on icon "button" at bounding box center [599, 114] width 10 height 10
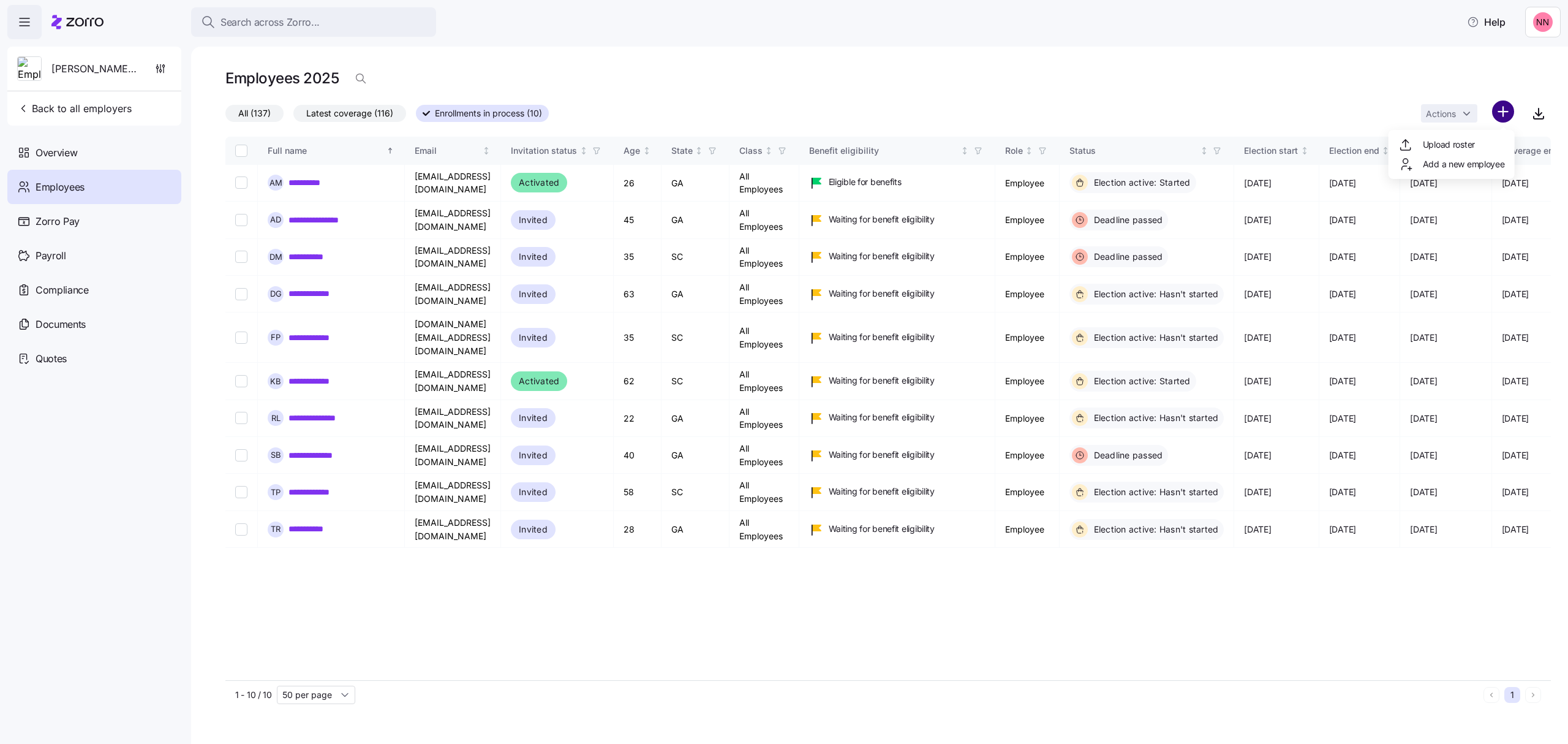
click at [1505, 113] on html "**********" at bounding box center [784, 368] width 1568 height 737
click at [1453, 162] on span "Add a new employee" at bounding box center [1464, 164] width 82 height 12
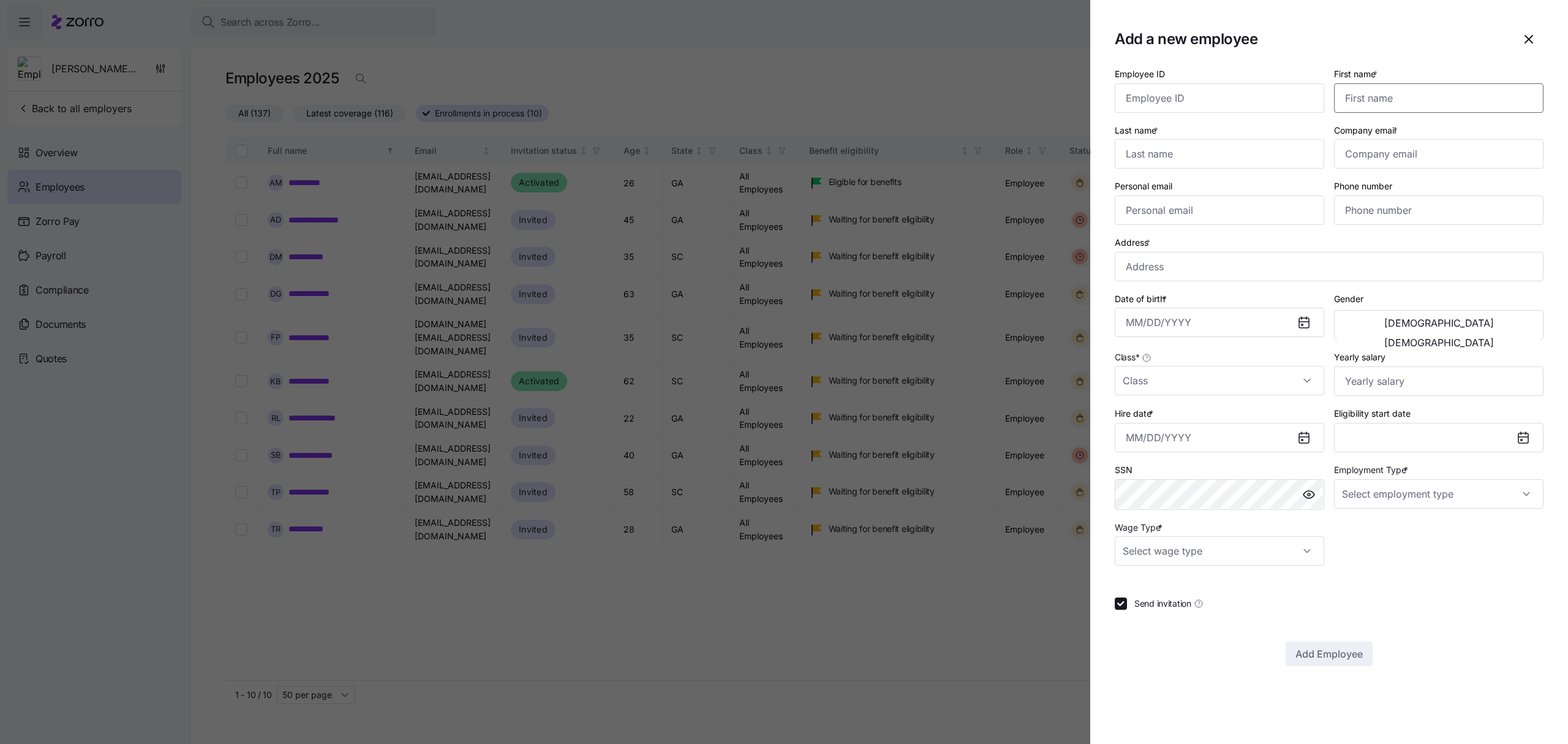
click at [1383, 92] on input "First name *" at bounding box center [1438, 98] width 209 height 30
type input "[PERSON_NAME]"
click at [1145, 154] on input "Last name *" at bounding box center [1220, 153] width 209 height 30
paste input "[PERSON_NAME]"
type input "[PERSON_NAME]"
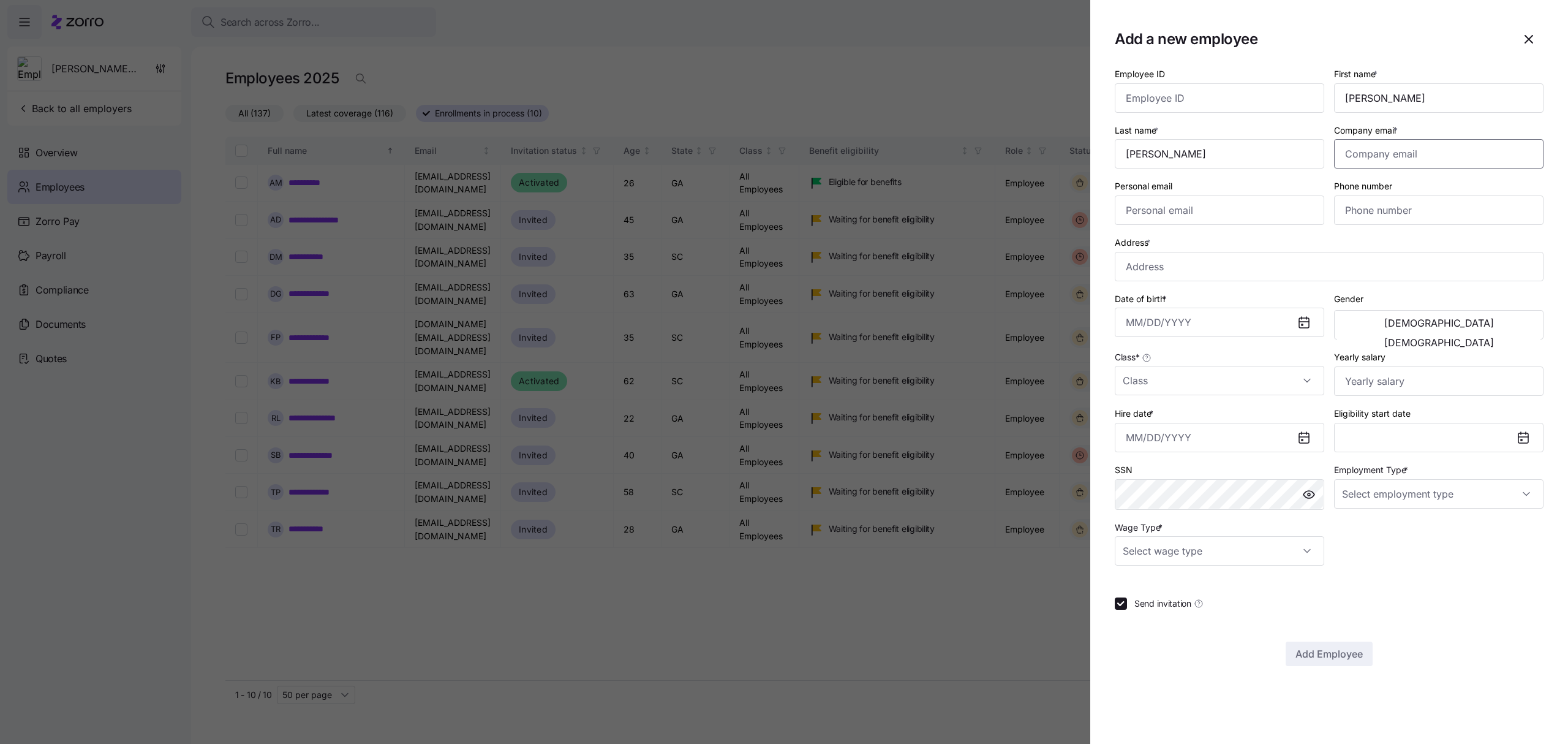
click at [1389, 155] on input "Company email *" at bounding box center [1438, 153] width 209 height 30
paste input "[EMAIL_ADDRESS][DOMAIN_NAME]"
type input "[EMAIL_ADDRESS][DOMAIN_NAME]"
click at [1259, 214] on input "Personal email" at bounding box center [1220, 210] width 209 height 30
paste input "[EMAIL_ADDRESS][DOMAIN_NAME]"
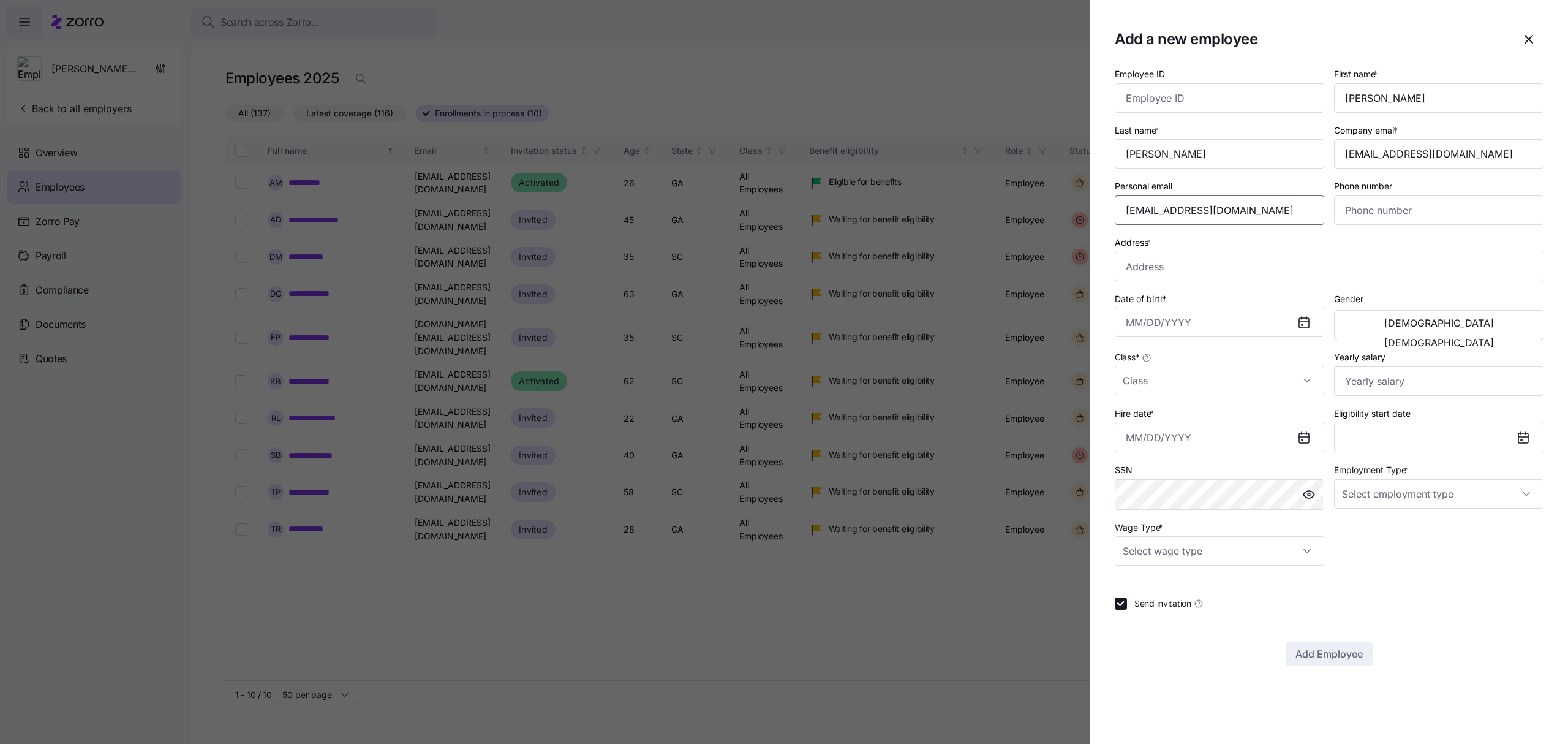
type input "[EMAIL_ADDRESS][DOMAIN_NAME]"
click at [1374, 206] on input "Phone number" at bounding box center [1438, 210] width 209 height 30
paste input "[PHONE_NUMBER]"
type input "[PHONE_NUMBER]"
click at [1189, 265] on input "Address *" at bounding box center [1330, 266] width 429 height 30
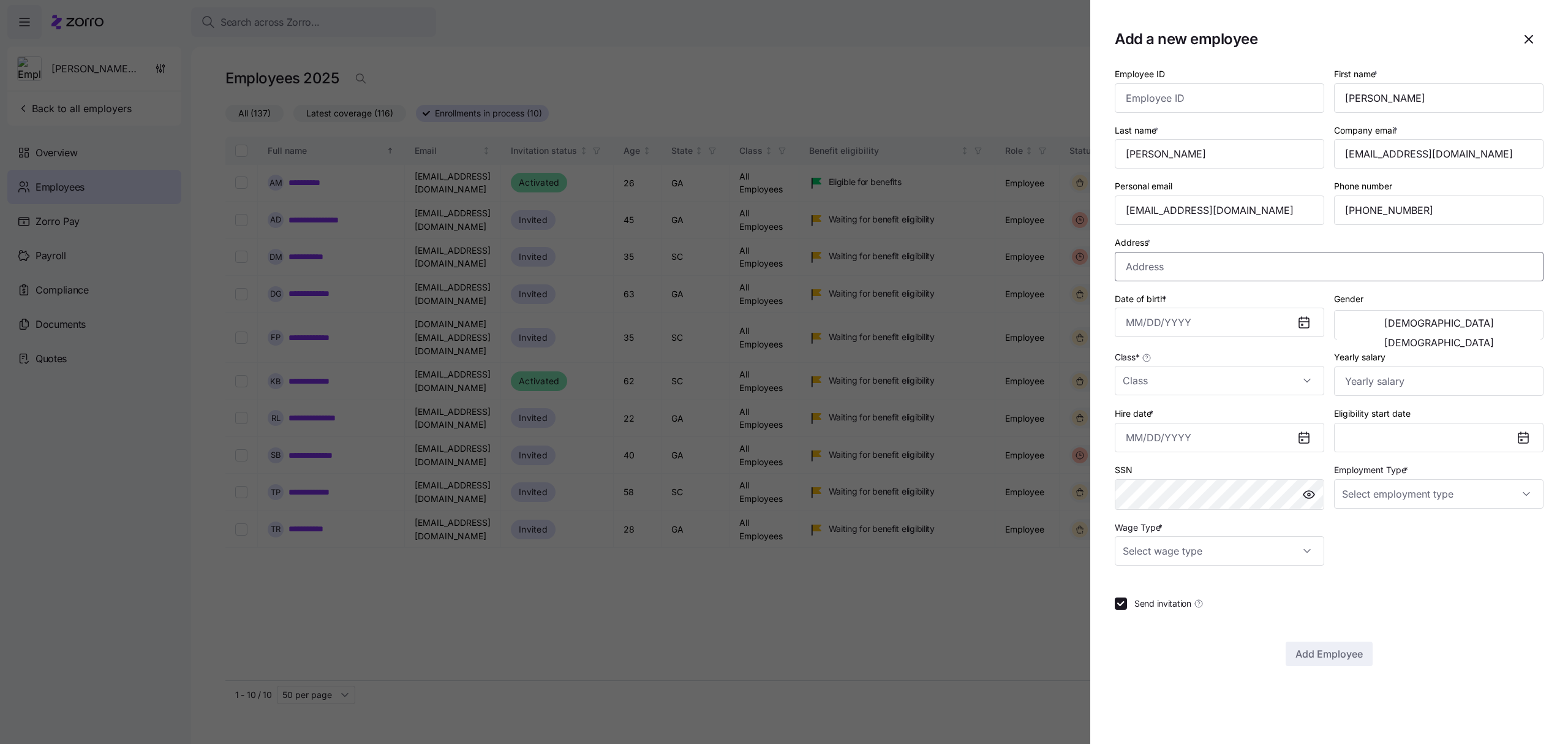
paste input "[STREET_ADDRESS][PERSON_NAME][PERSON_NAME]"
type input "[STREET_ADDRESS][PERSON_NAME][PERSON_NAME]"
click at [1220, 327] on input "Date of birth *" at bounding box center [1220, 322] width 209 height 30
paste input "07/24/1980"
type input "July 24, 1980"
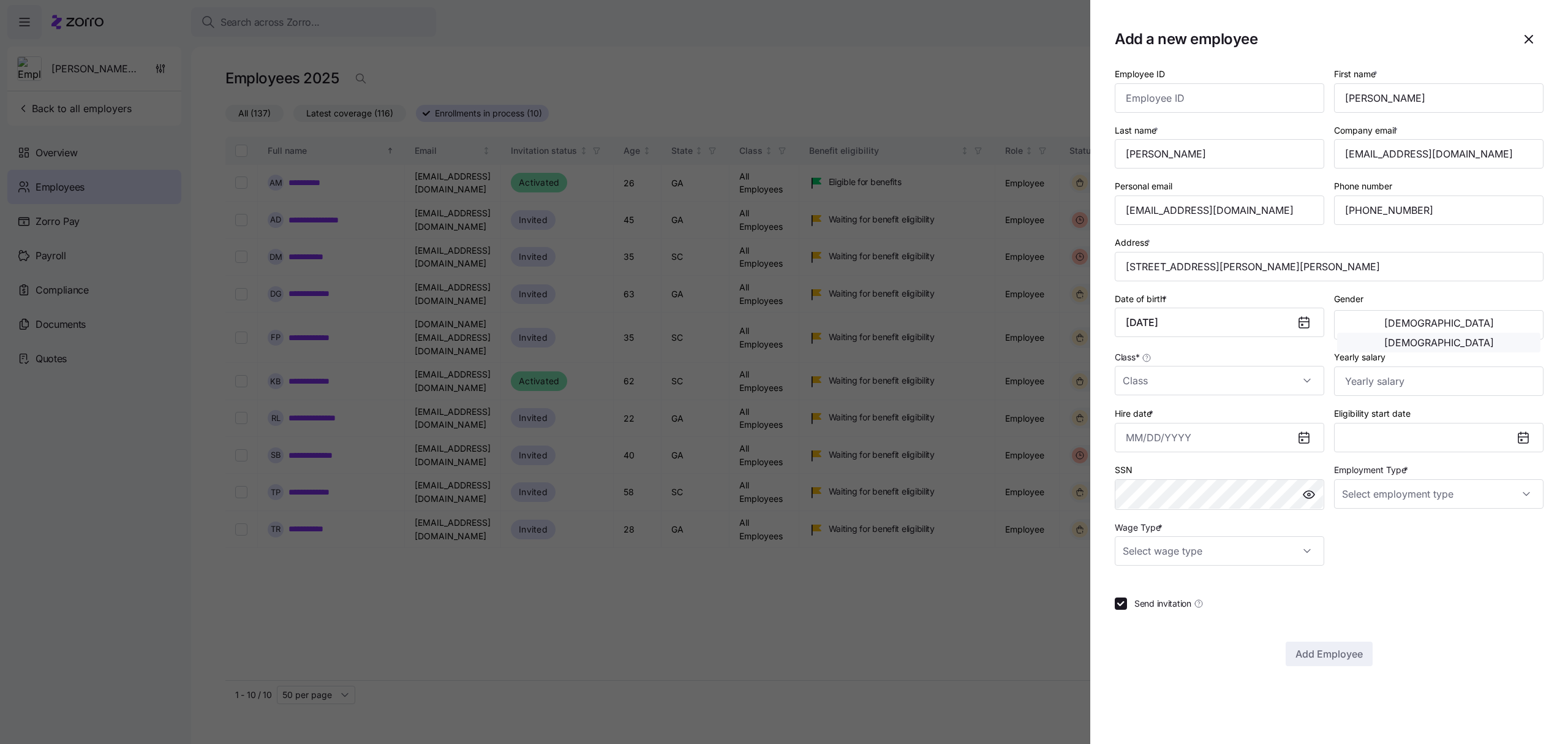
click at [1482, 338] on span "Female" at bounding box center [1439, 343] width 109 height 10
click at [1204, 380] on input "Class *" at bounding box center [1220, 380] width 209 height 30
click at [1159, 414] on span "All Employees" at bounding box center [1157, 419] width 55 height 14
type input "All Employees"
click at [1364, 388] on input "Yearly salary" at bounding box center [1438, 381] width 209 height 30
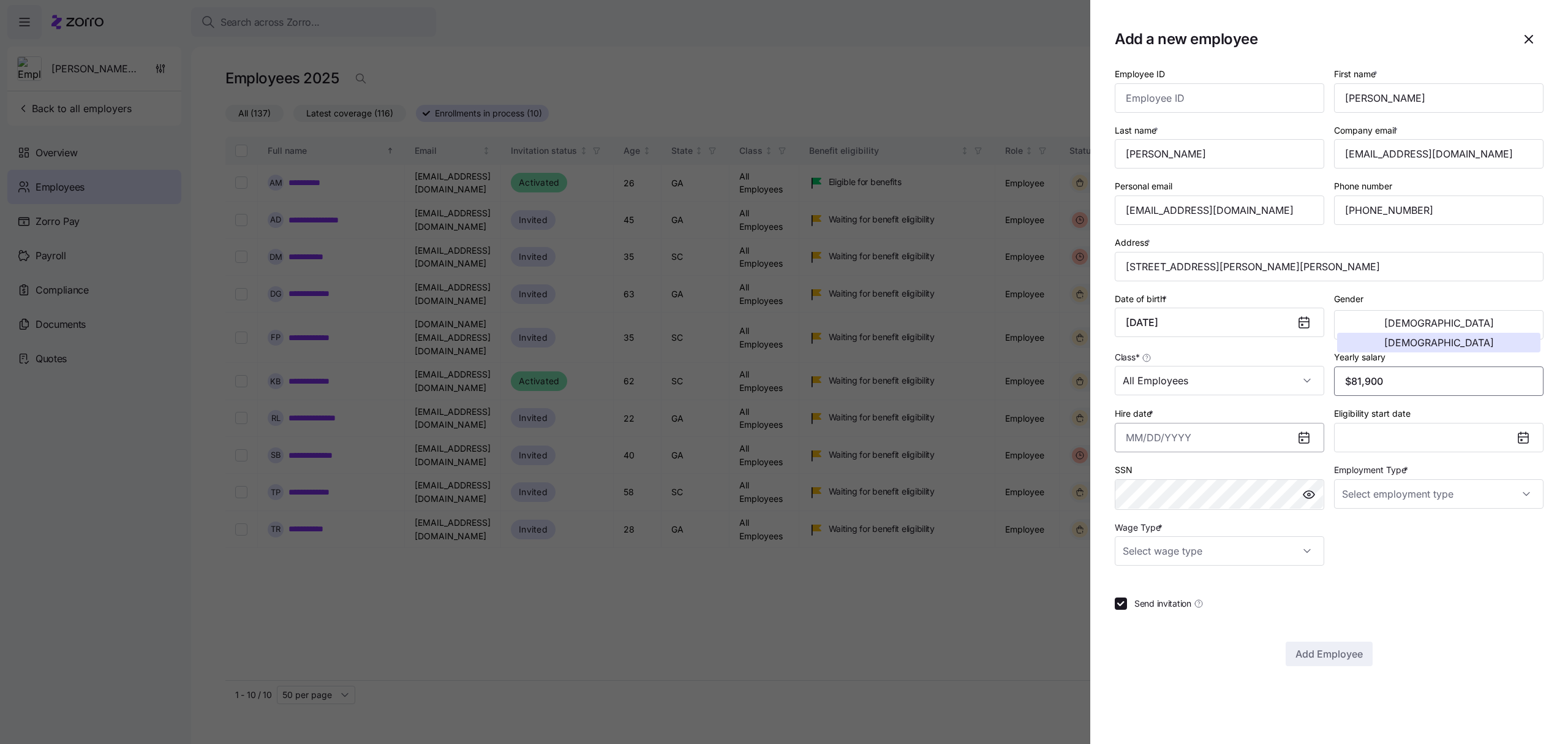
type input "$81,900"
click at [1253, 446] on input "Hire date *" at bounding box center [1220, 437] width 209 height 30
click at [1265, 596] on button "15" at bounding box center [1261, 601] width 30 height 30
type input "August 15, 2025"
click at [1386, 496] on input "Employment Type *" at bounding box center [1438, 493] width 209 height 30
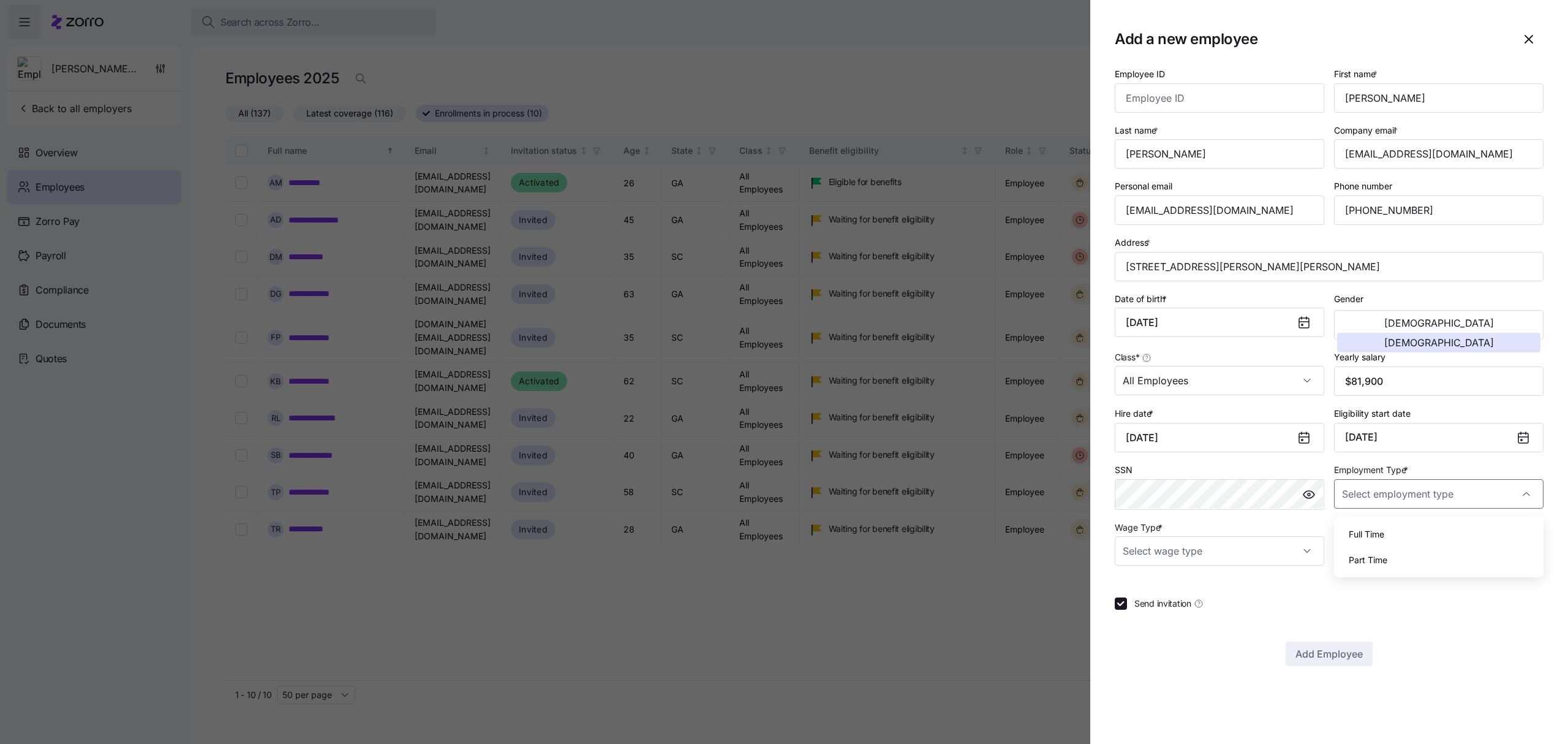
click at [1378, 530] on span "Full Time" at bounding box center [1366, 534] width 35 height 14
type input "Full Time"
click at [1299, 554] on input "Wage Type *" at bounding box center [1220, 550] width 209 height 30
click at [1168, 589] on div "Salary" at bounding box center [1219, 592] width 199 height 26
type input "Salary"
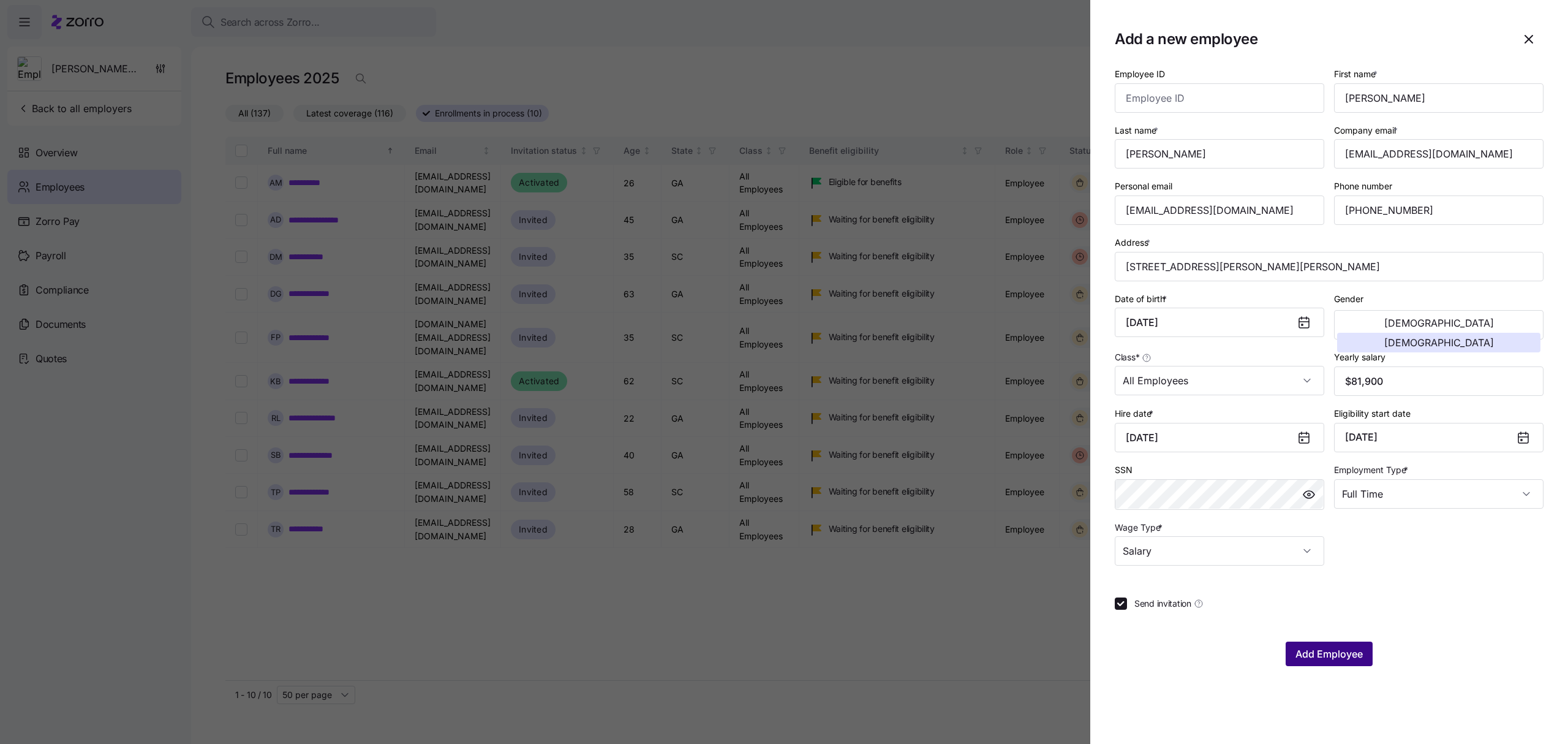
click at [1350, 658] on span "Add Employee" at bounding box center [1330, 654] width 68 height 14
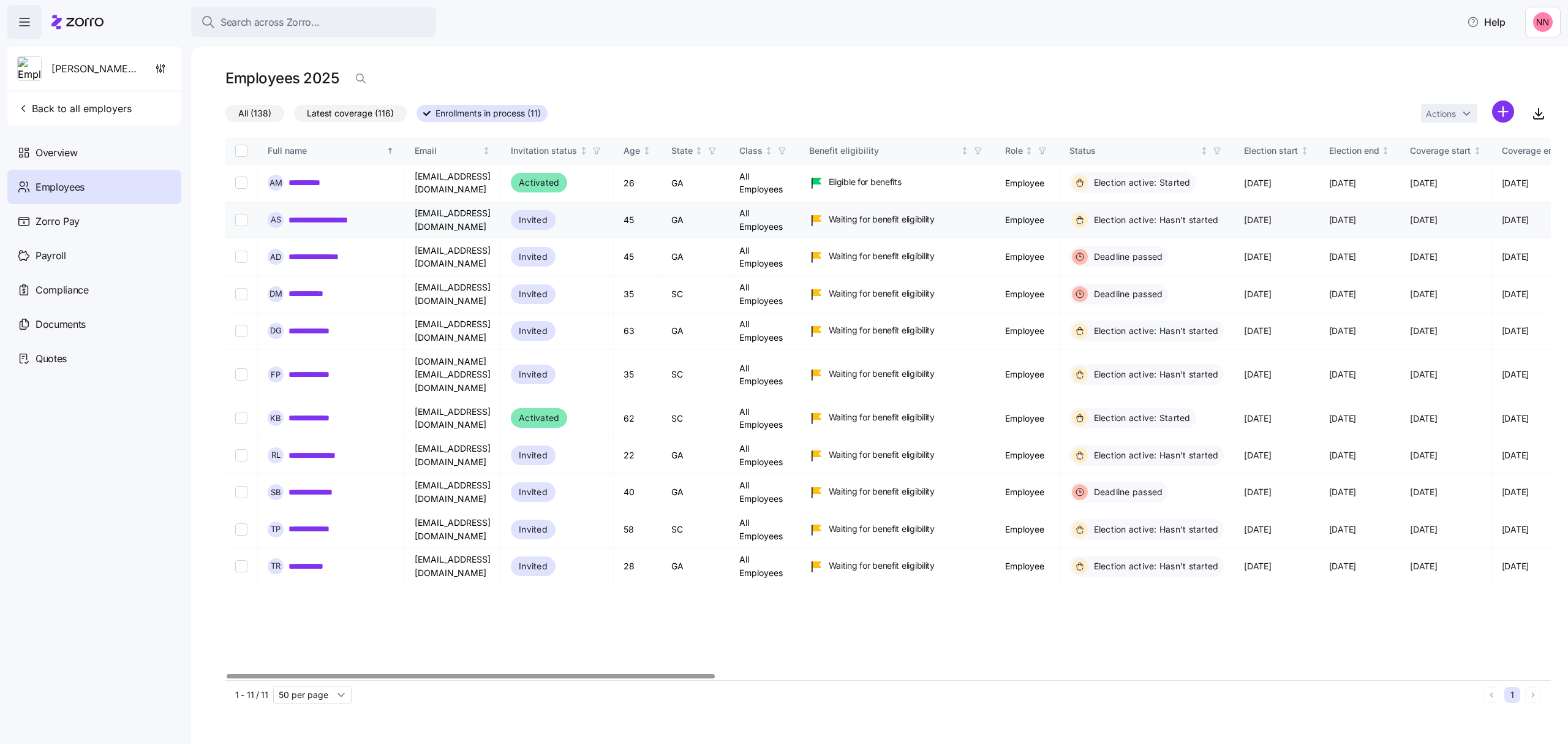
click at [356, 219] on link "**********" at bounding box center [335, 220] width 92 height 12
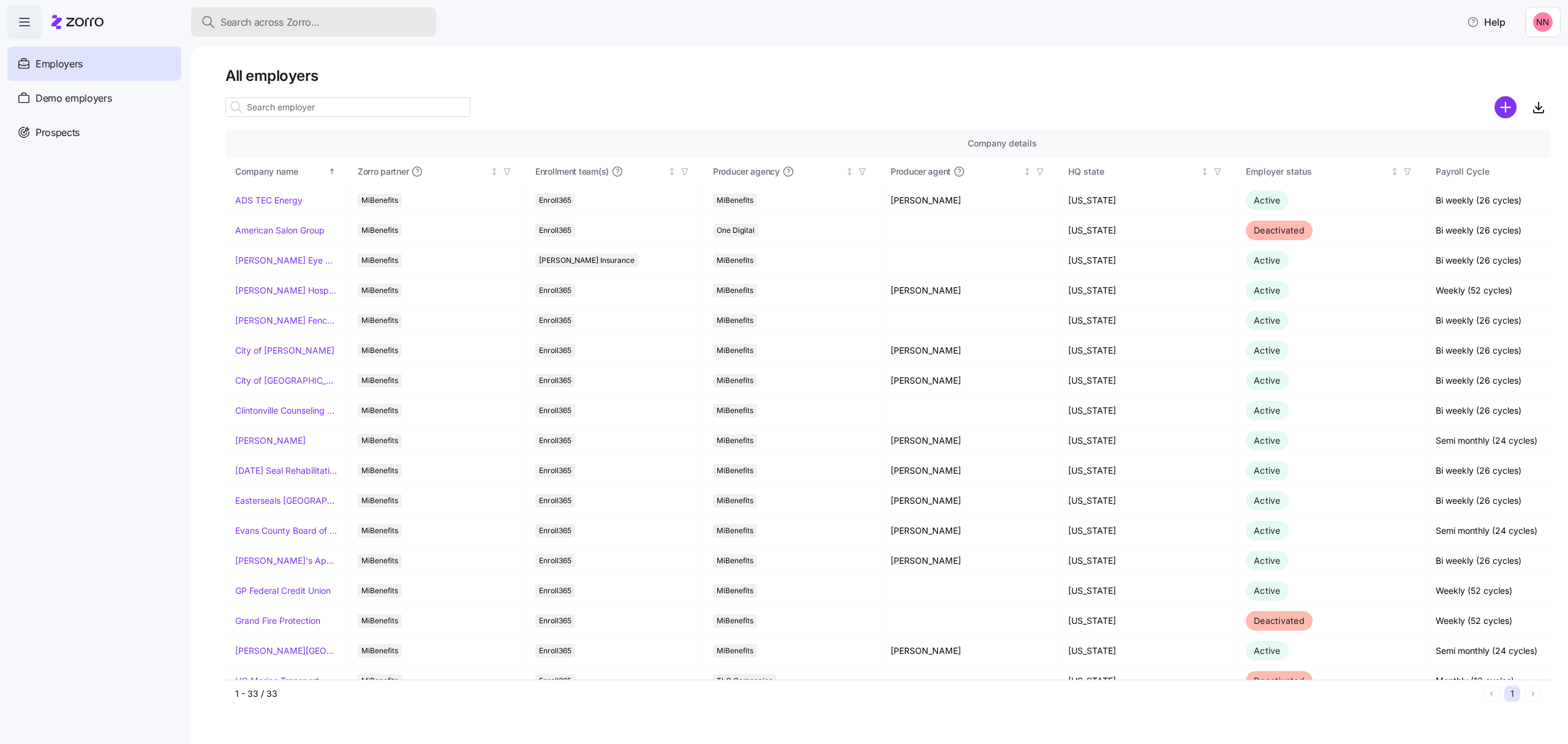
click at [328, 16] on div "Search across Zorro..." at bounding box center [313, 22] width 225 height 15
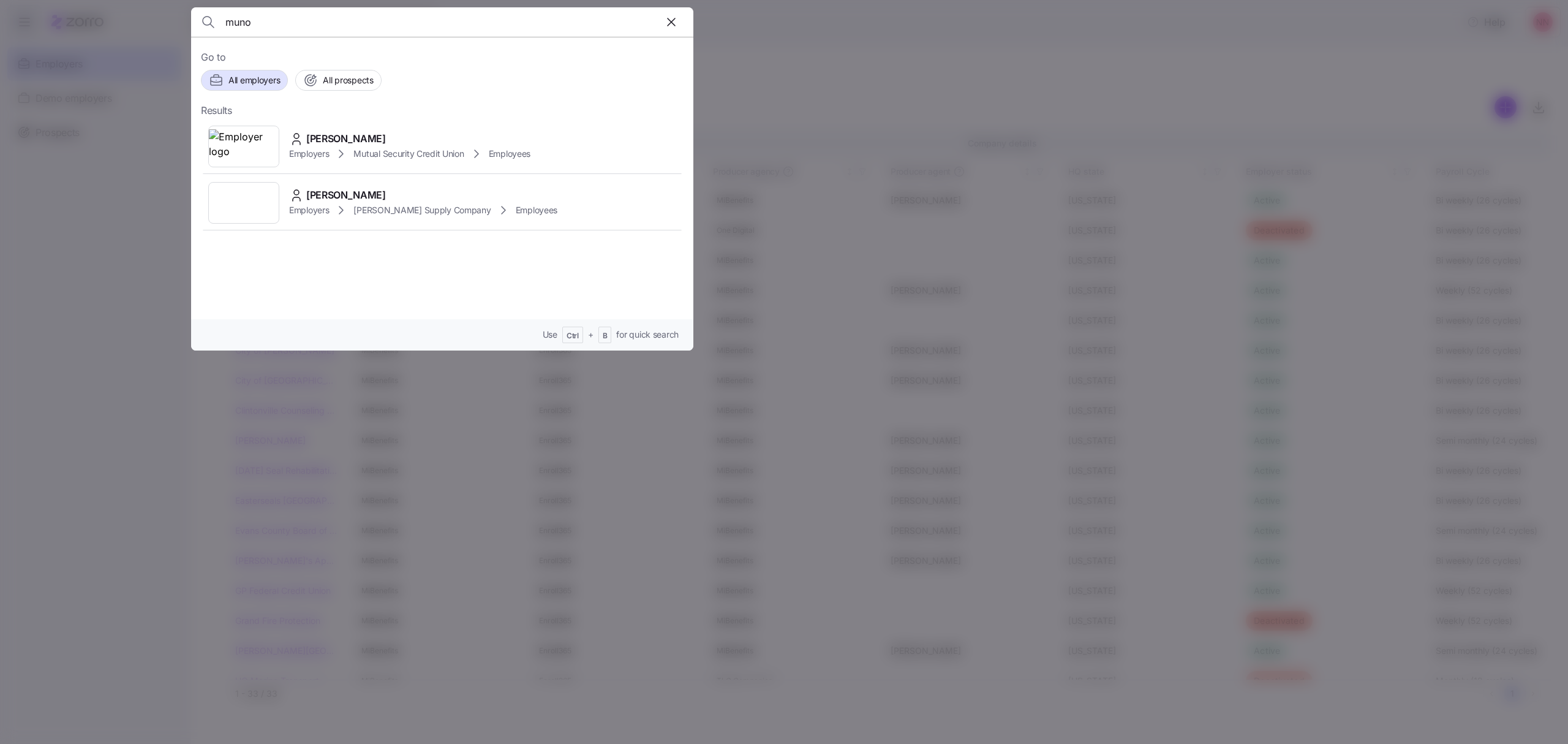
type input "muno"
